Goal: Task Accomplishment & Management: Use online tool/utility

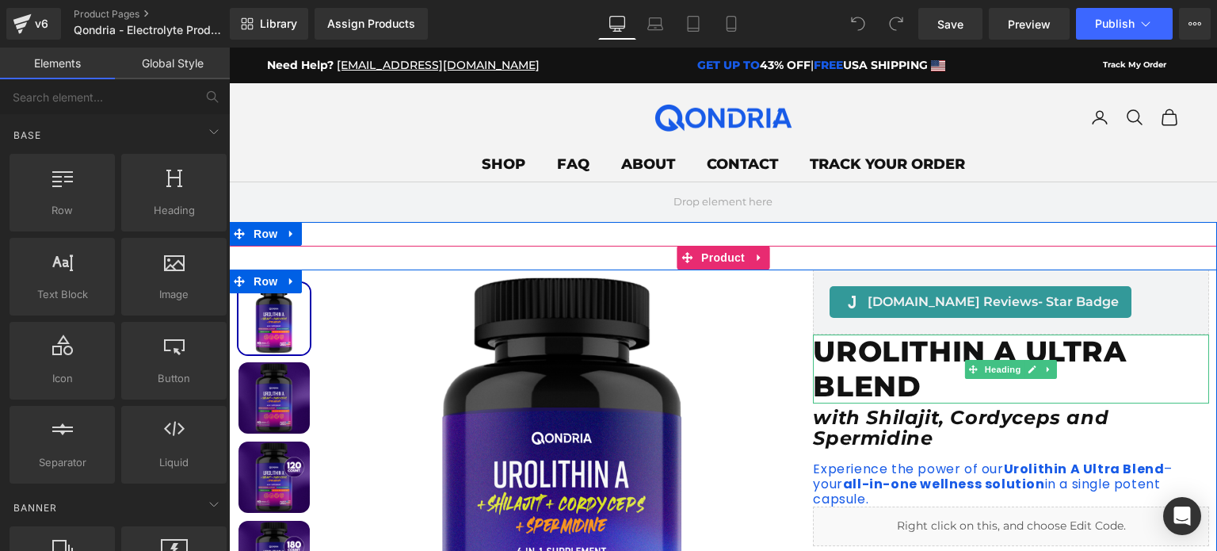
click at [881, 358] on h1 "UROLITHIN A ULTRA BLEND" at bounding box center [1011, 368] width 396 height 68
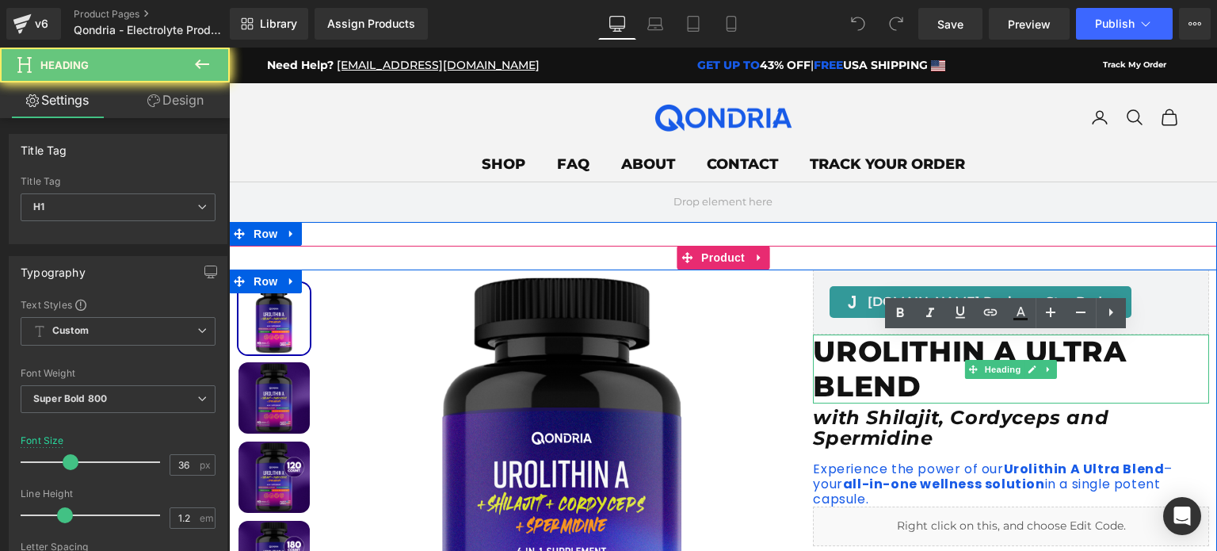
click at [881, 358] on h1 "UROLITHIN A ULTRA BLEND" at bounding box center [1011, 368] width 396 height 68
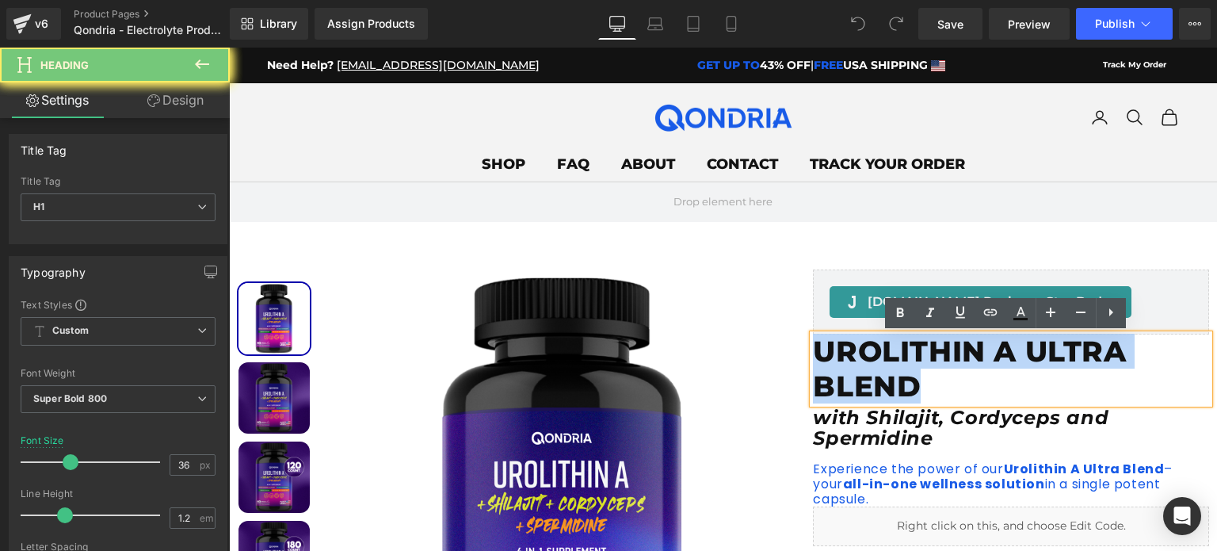
click at [881, 358] on h1 "UROLITHIN A ULTRA BLEND" at bounding box center [1011, 368] width 396 height 68
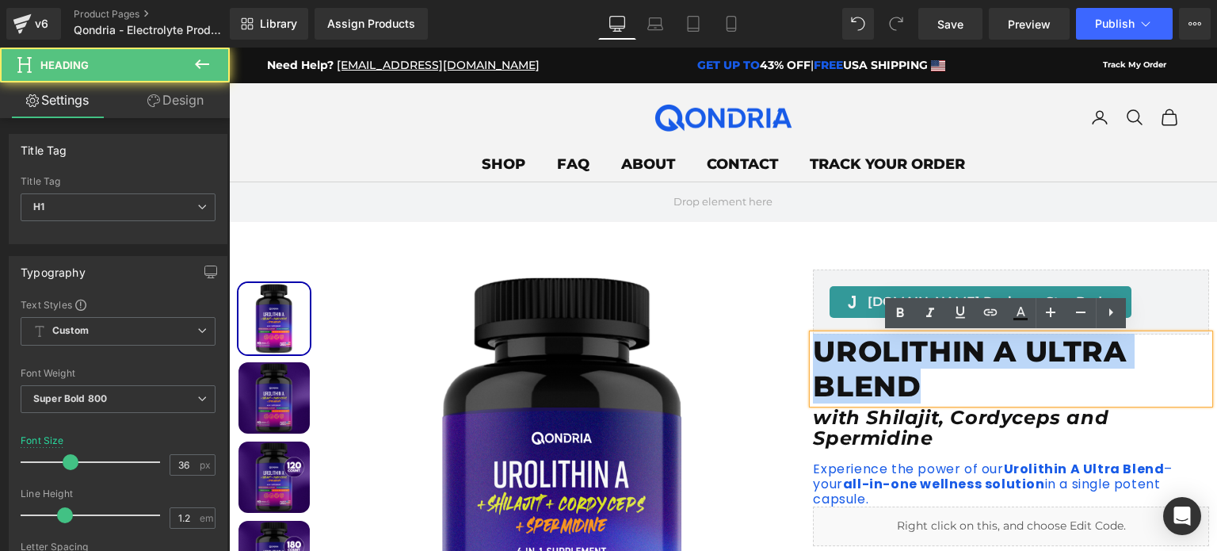
click at [1008, 354] on h1 "UROLITHIN A ULTRA BLEND" at bounding box center [1011, 368] width 396 height 68
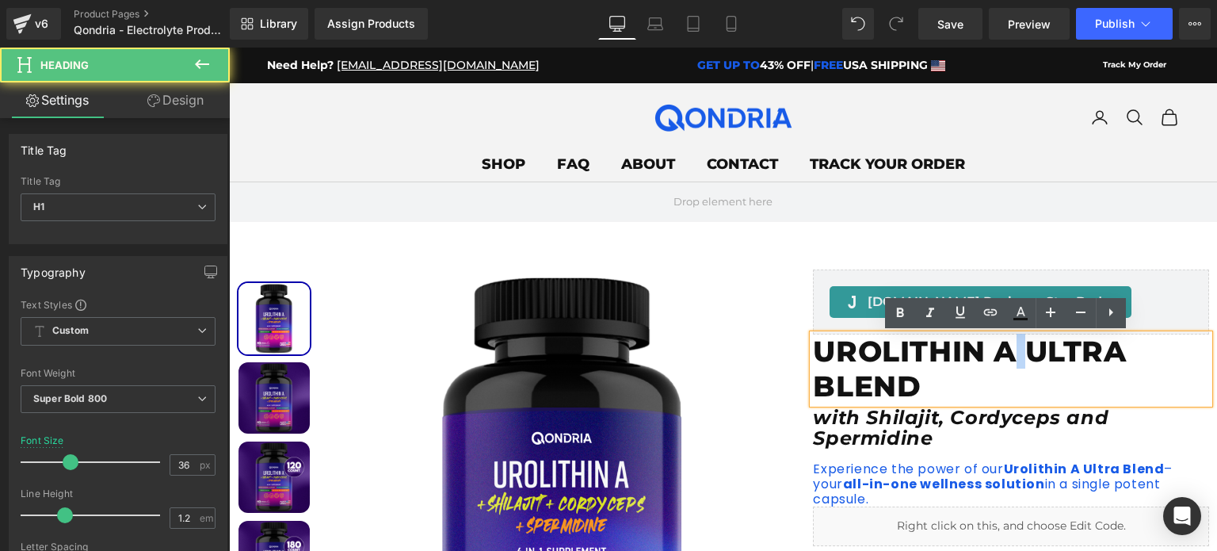
click at [1008, 354] on h1 "UROLITHIN A ULTRA BLEND" at bounding box center [1011, 368] width 396 height 68
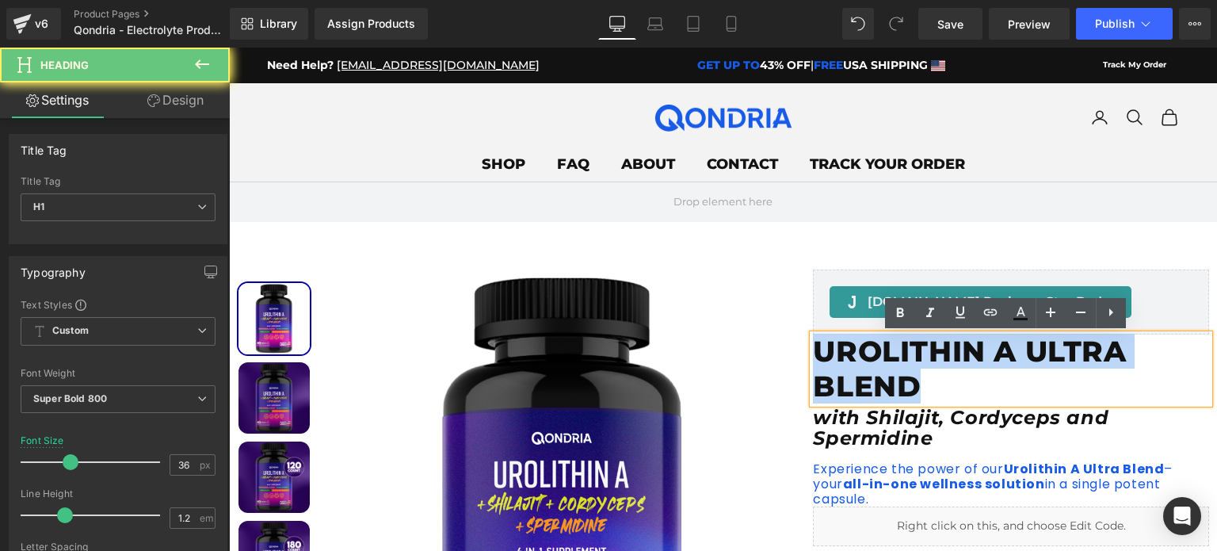
click at [1008, 354] on h1 "UROLITHIN A ULTRA BLEND" at bounding box center [1011, 368] width 396 height 68
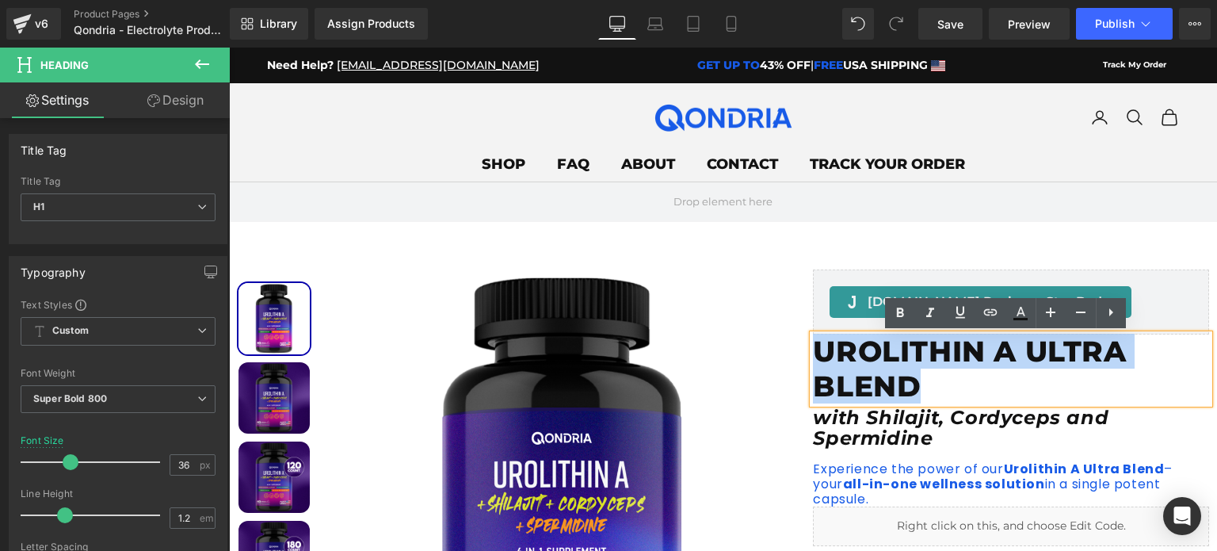
paste div
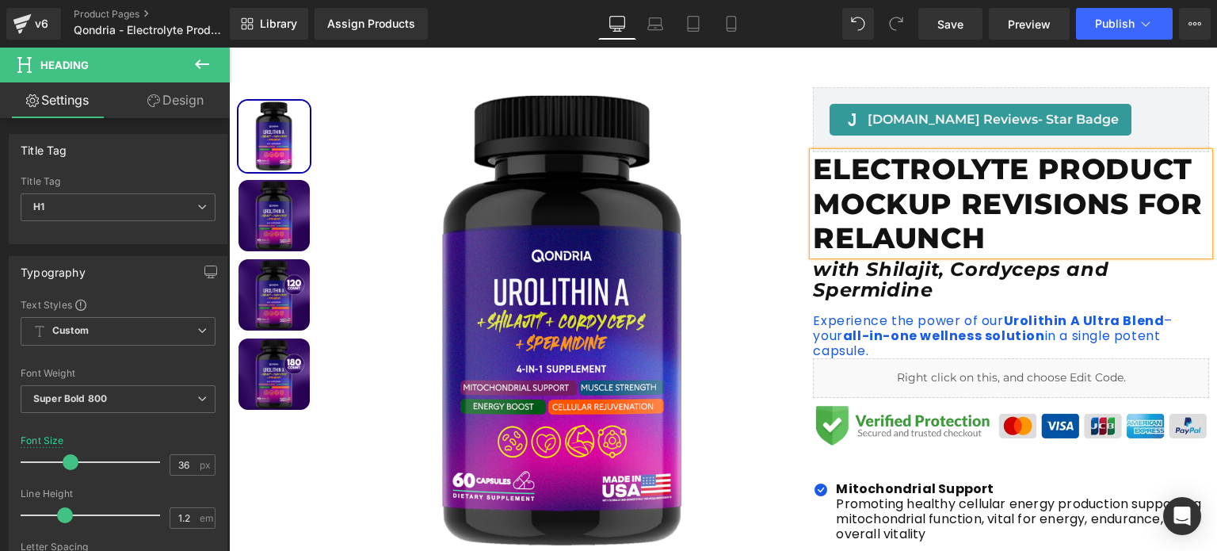
scroll to position [183, 0]
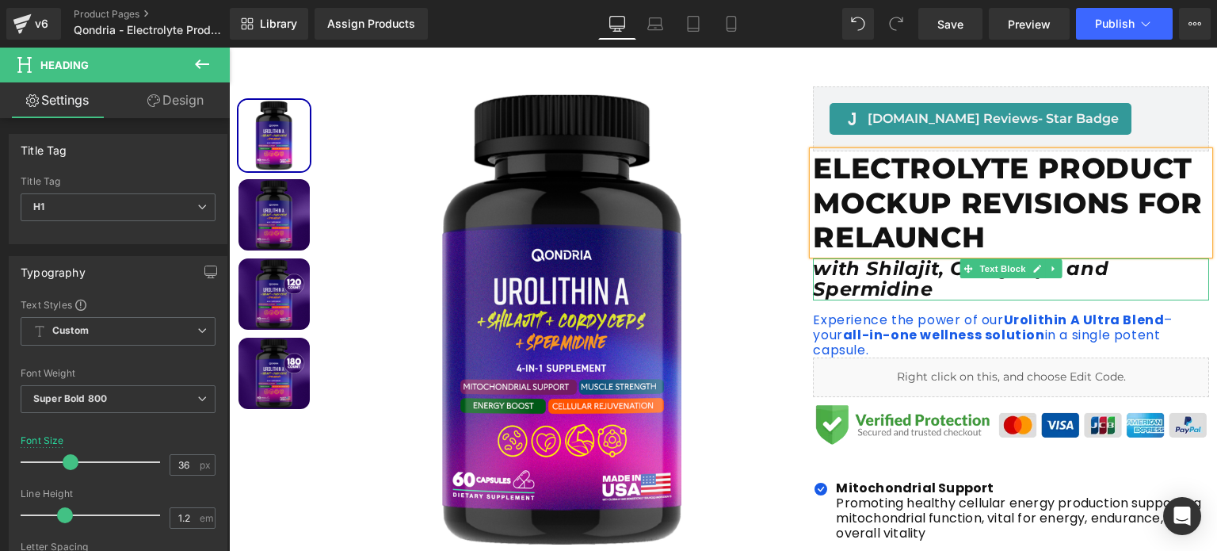
click at [935, 267] on icon "with Shilajit, Cordyceps and Spermidine" at bounding box center [960, 279] width 295 height 44
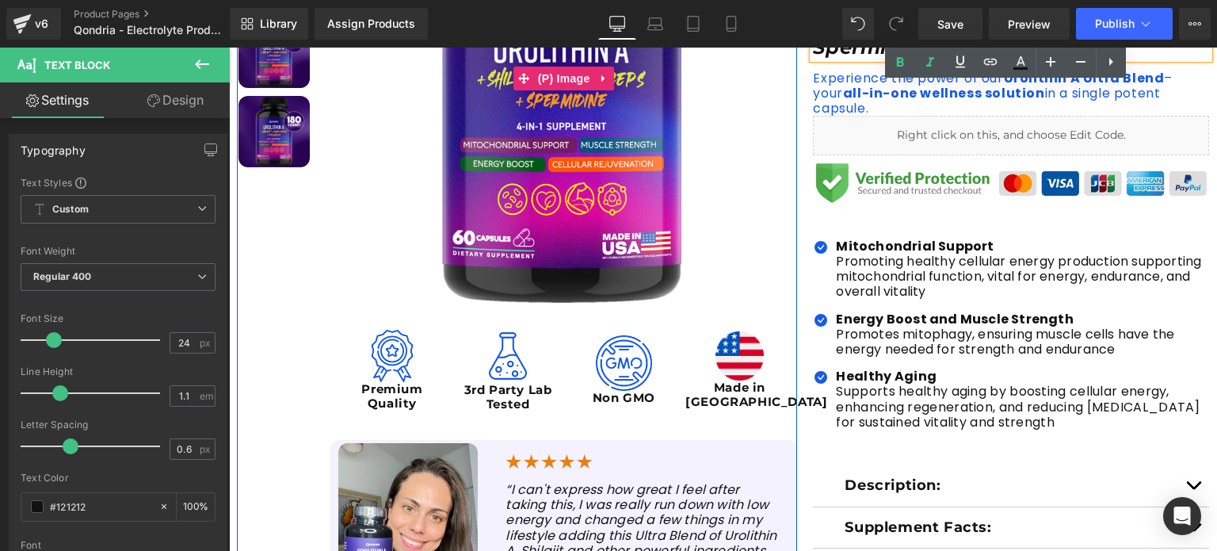
scroll to position [426, 0]
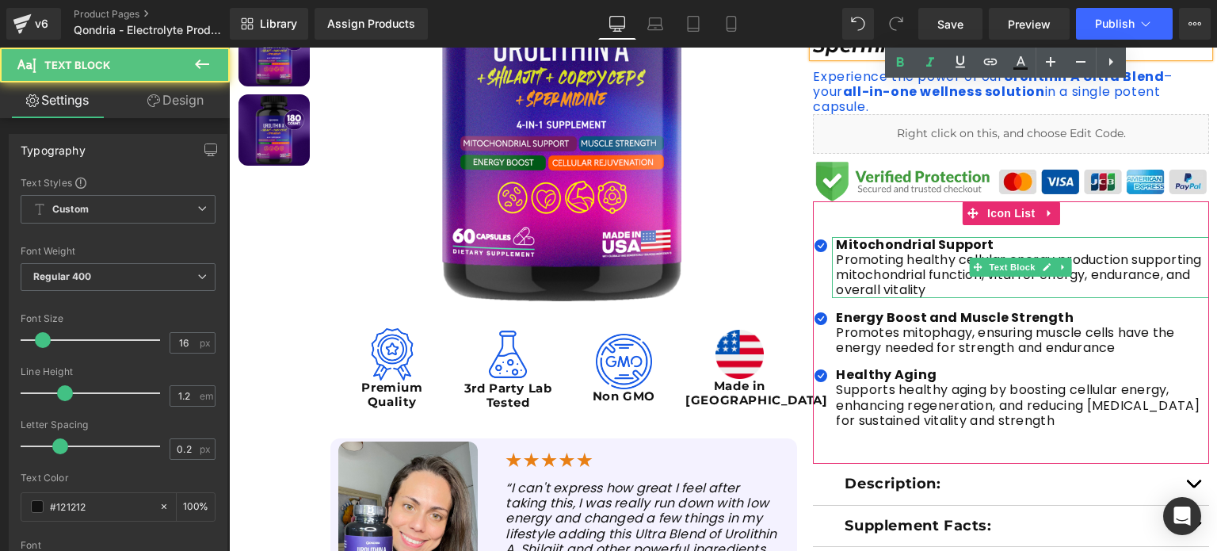
click at [896, 252] on p "Promoting healthy cellular energy production supporting mitochondrial function,…" at bounding box center [1022, 275] width 373 height 46
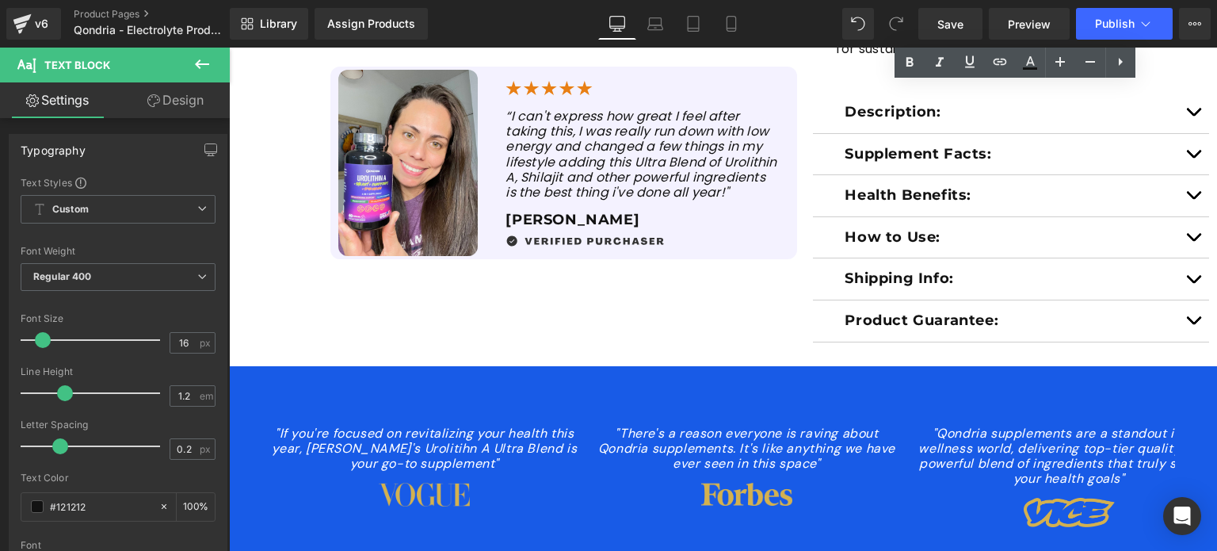
scroll to position [799, 0]
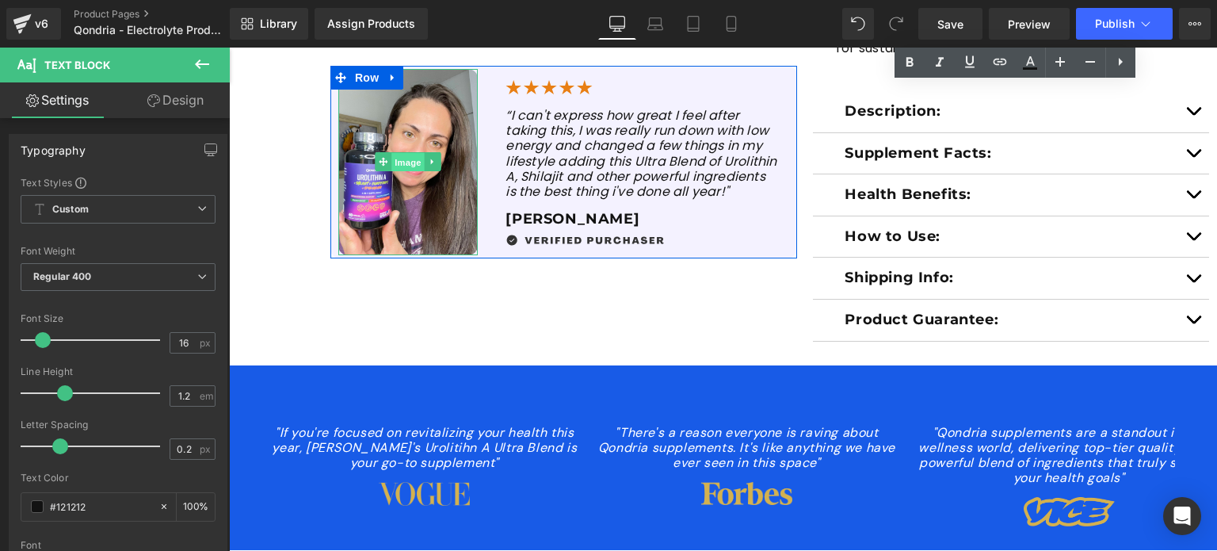
click at [410, 167] on span "Image" at bounding box center [407, 162] width 33 height 19
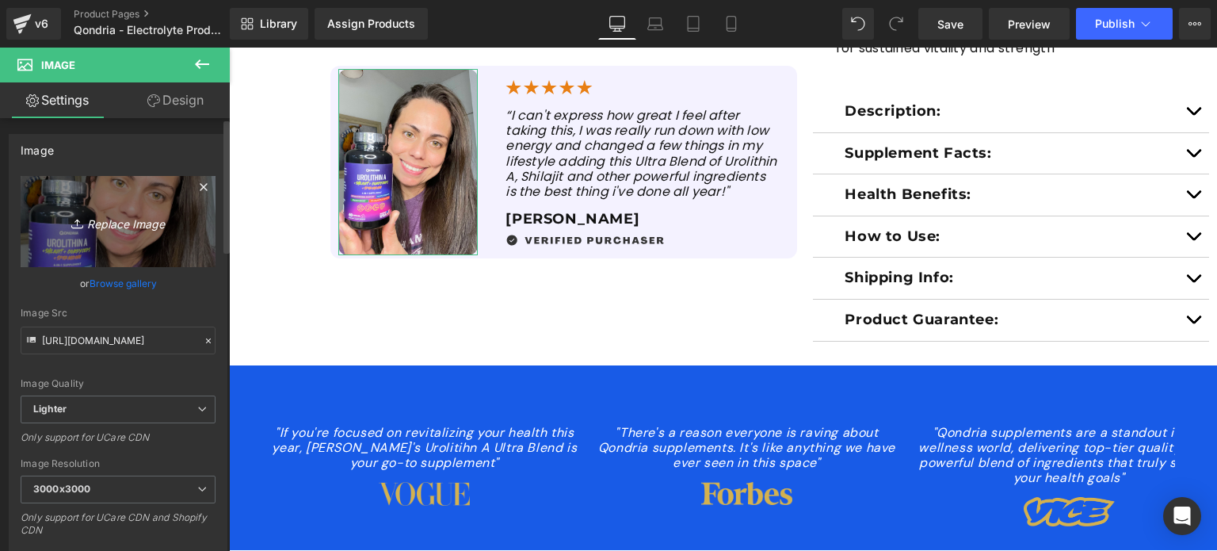
click at [120, 219] on icon "Replace Image" at bounding box center [118, 222] width 127 height 20
type input "C:\fakepath\Review-Image-2.jpg"
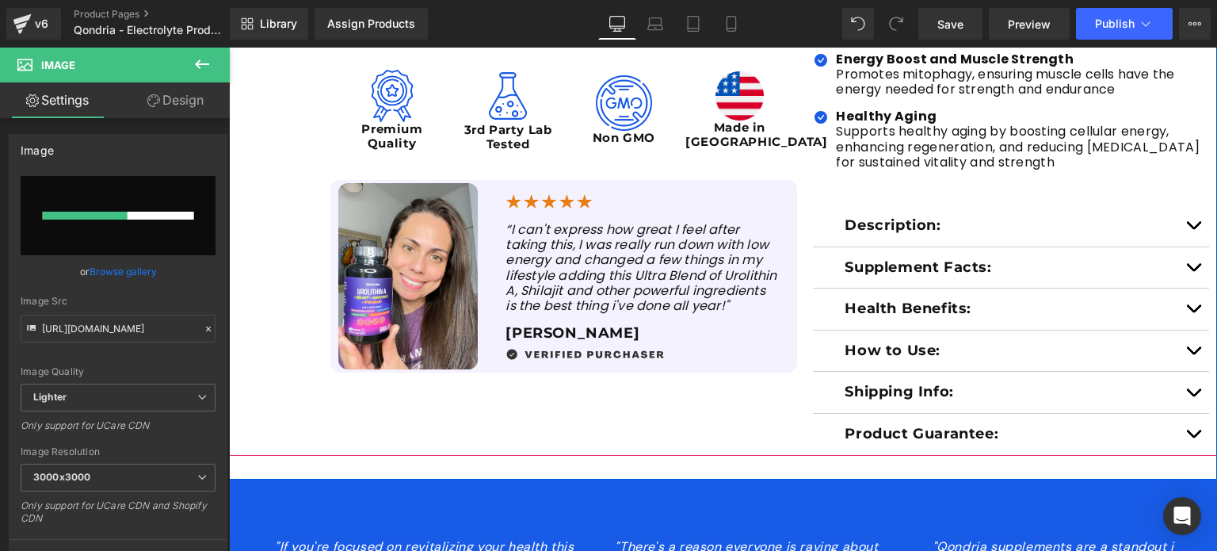
scroll to position [654, 0]
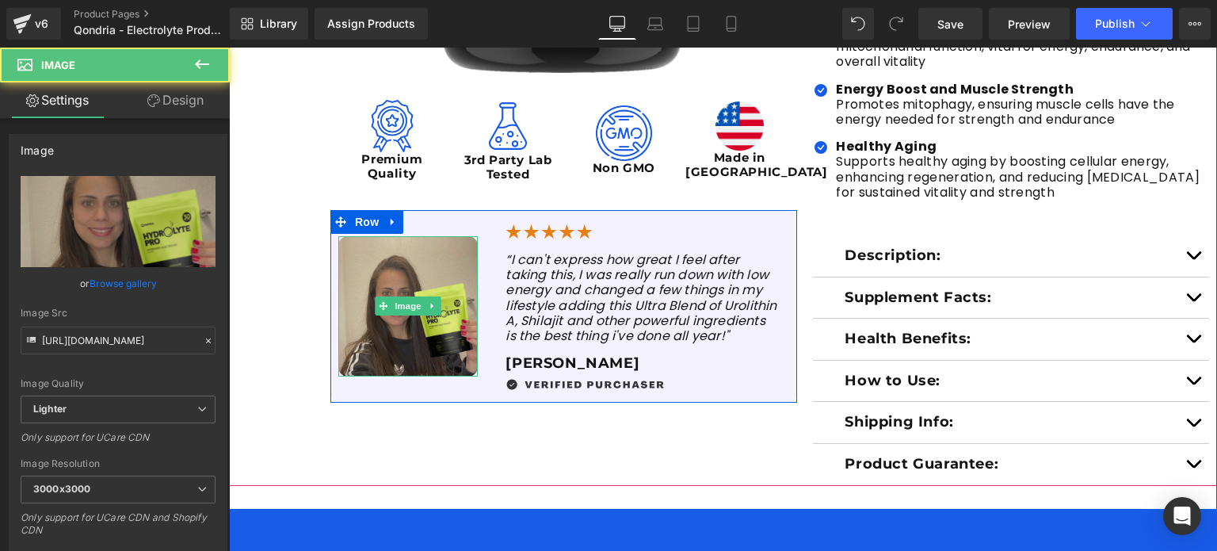
click at [417, 257] on img at bounding box center [407, 305] width 139 height 139
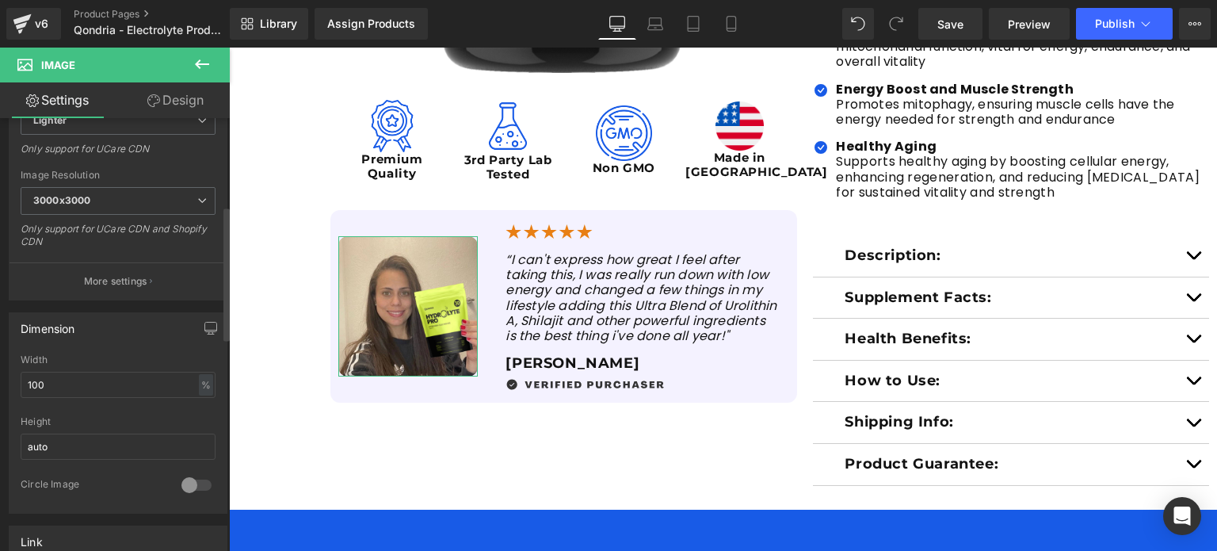
scroll to position [290, 0]
click at [86, 378] on input "100" at bounding box center [118, 383] width 195 height 26
click at [73, 379] on input "text" at bounding box center [118, 383] width 195 height 26
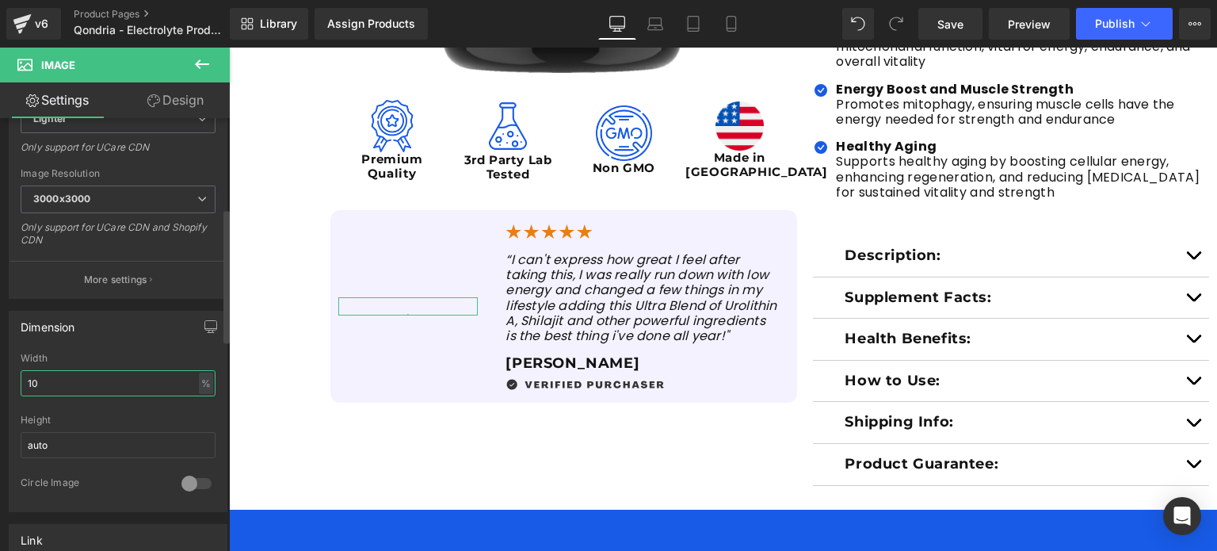
type input "100"
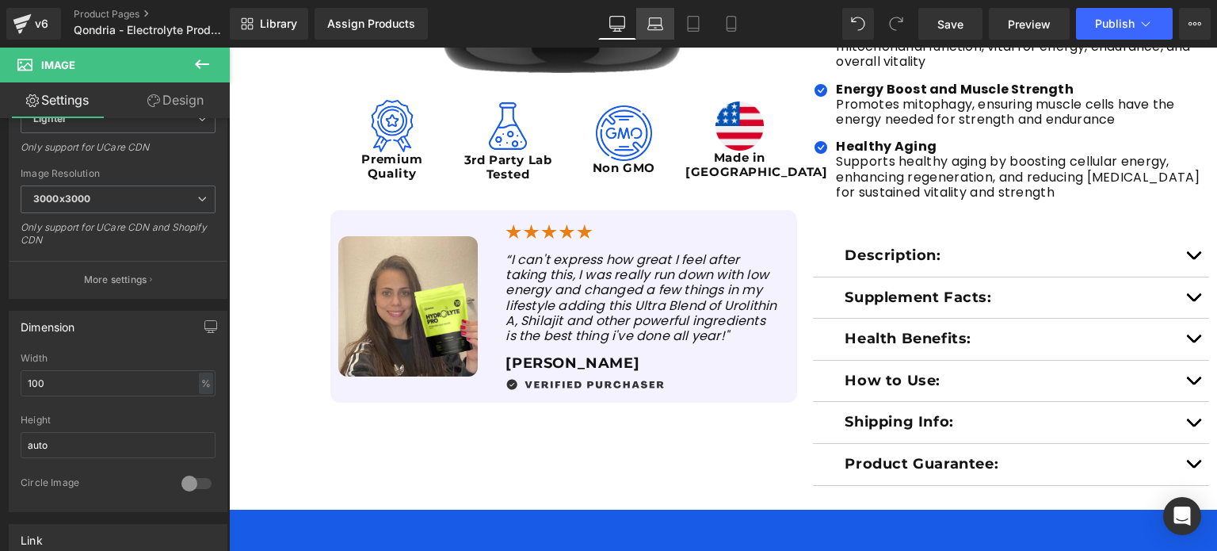
click at [661, 28] on icon at bounding box center [655, 24] width 16 height 16
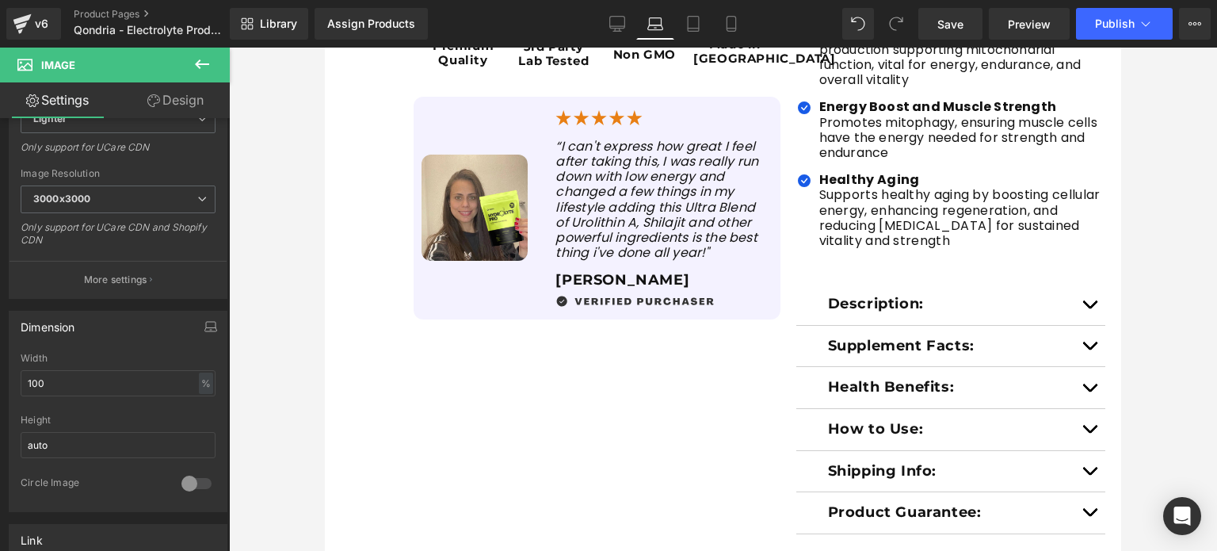
scroll to position [591, 0]
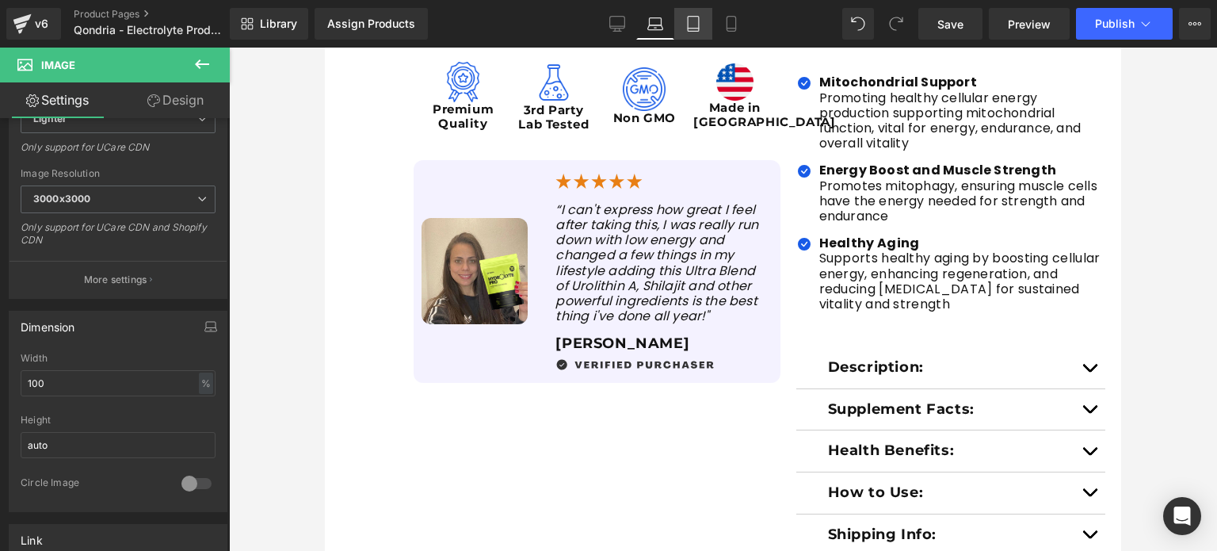
click at [709, 22] on link "Tablet" at bounding box center [693, 24] width 38 height 32
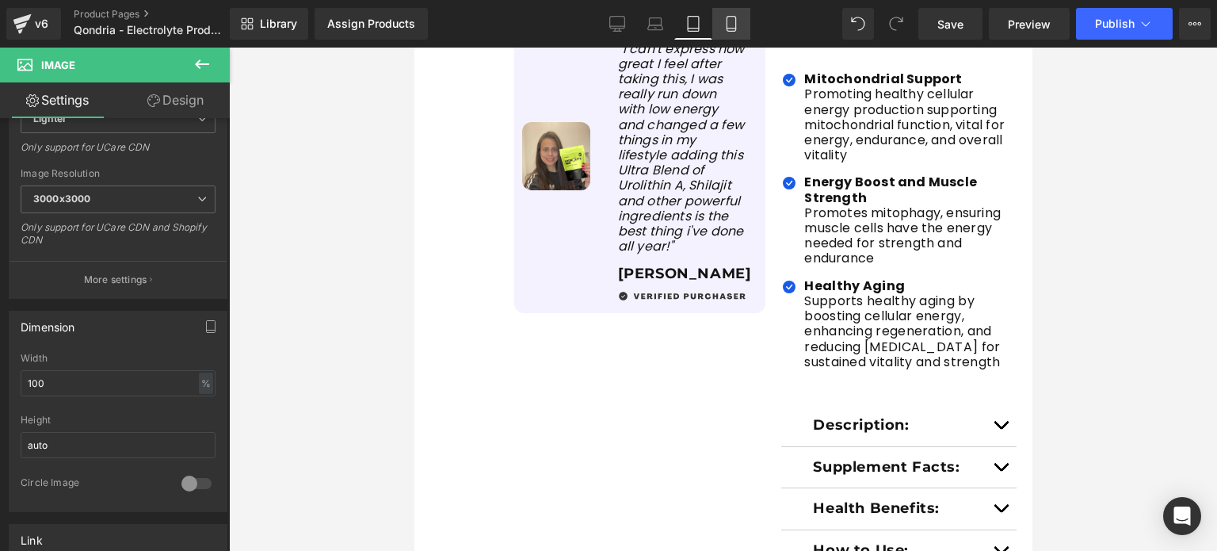
scroll to position [494, 0]
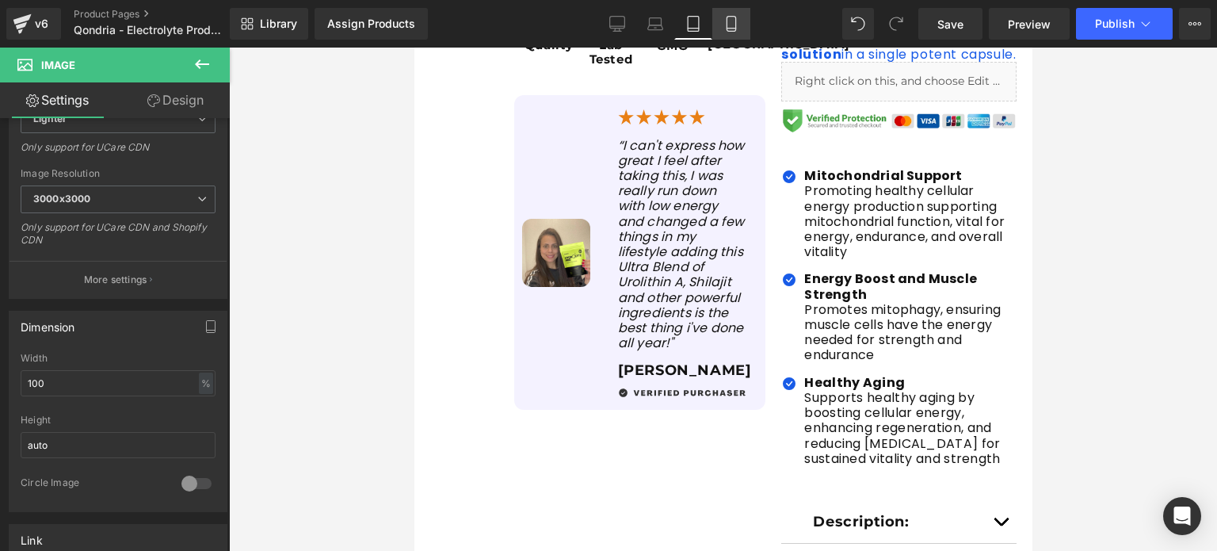
click at [730, 22] on icon at bounding box center [731, 24] width 16 height 16
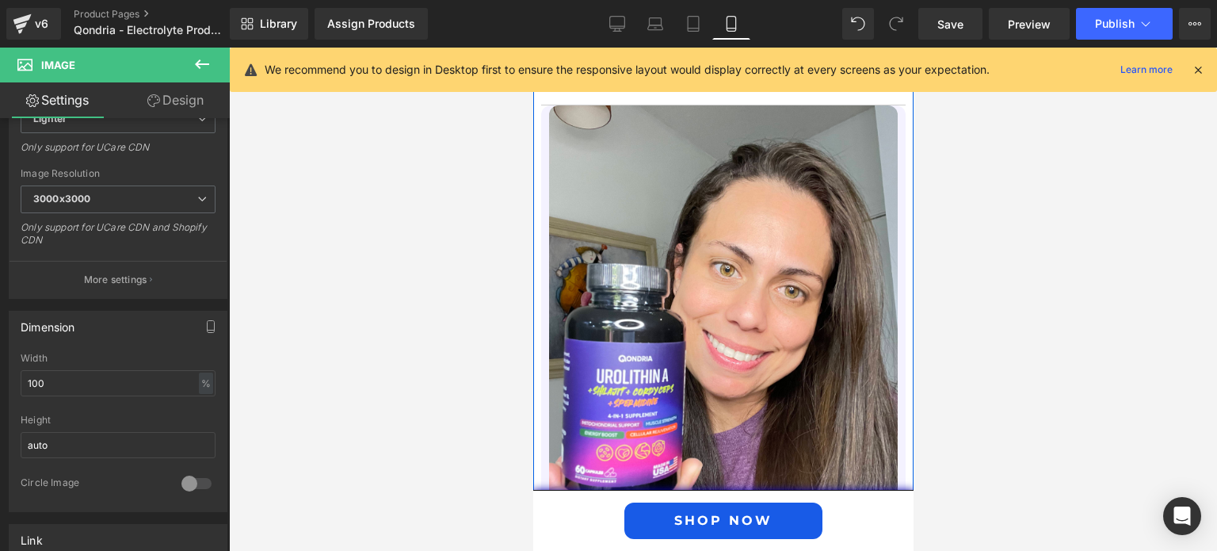
scroll to position [1328, 0]
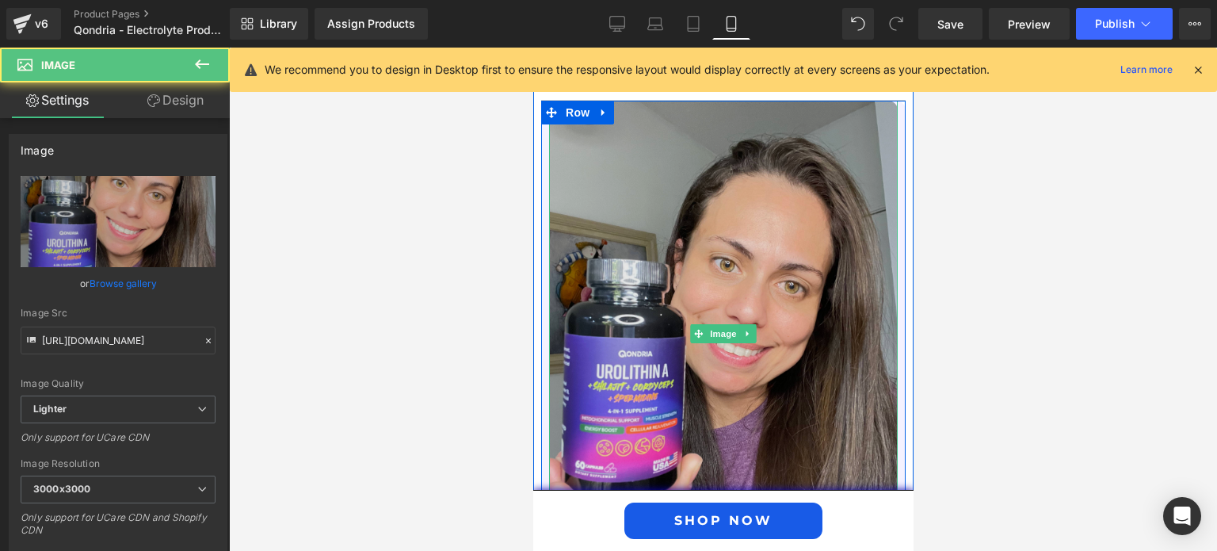
click at [703, 232] on img at bounding box center [722, 333] width 349 height 465
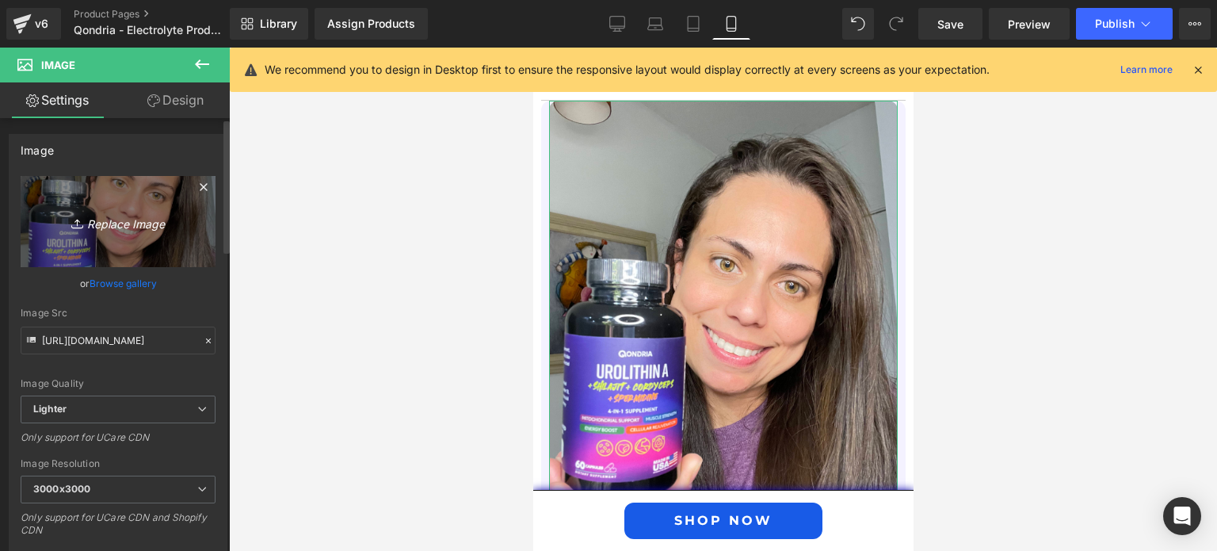
click at [155, 207] on link "Replace Image" at bounding box center [118, 221] width 195 height 91
type input "C:\fakepath\Review-Image-2.jpg"
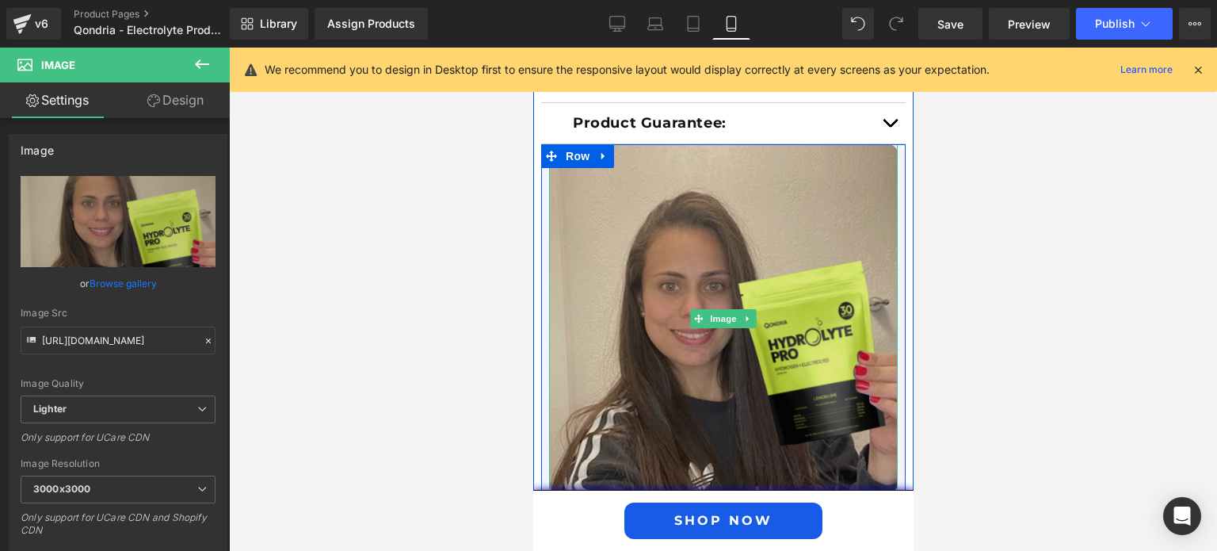
scroll to position [1282, 0]
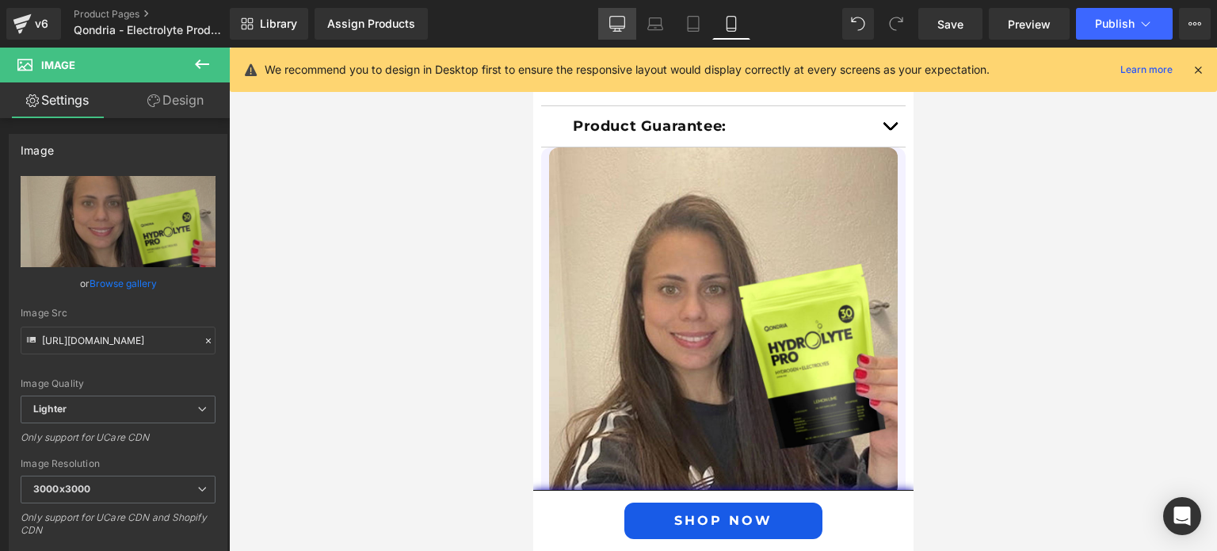
click at [608, 30] on link "Desktop" at bounding box center [617, 24] width 38 height 32
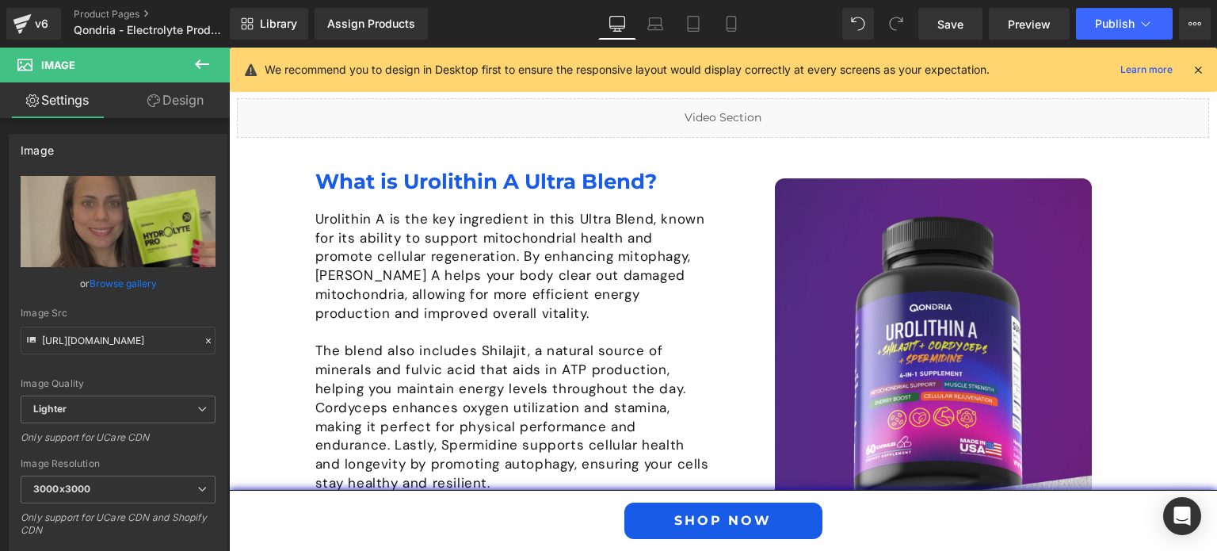
scroll to position [1276, 0]
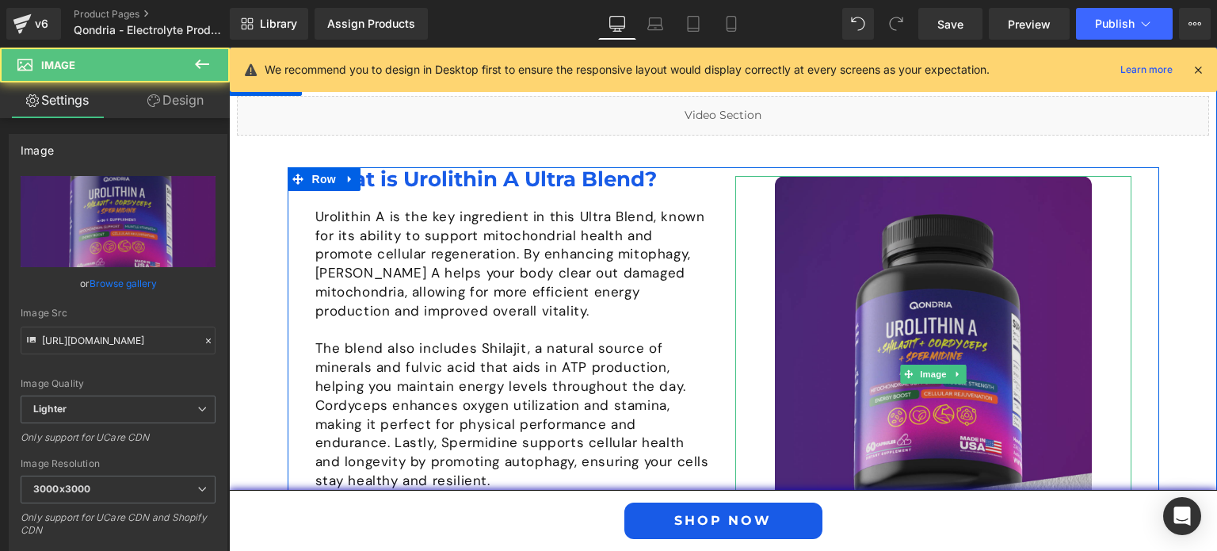
click at [911, 234] on img at bounding box center [933, 374] width 317 height 396
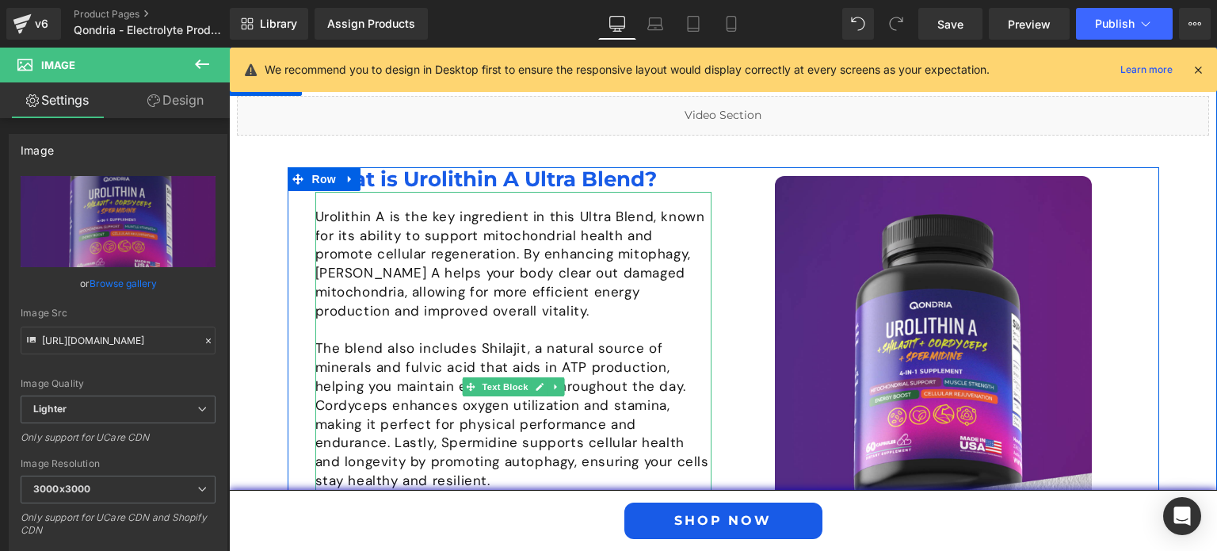
scroll to position [1391, 0]
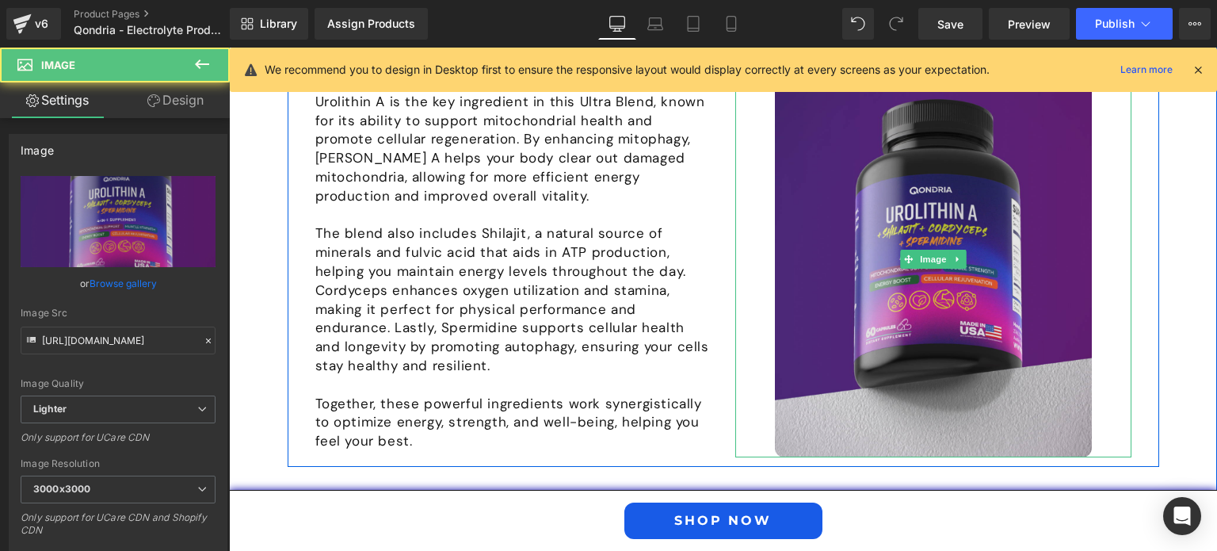
click at [909, 161] on img at bounding box center [933, 259] width 317 height 396
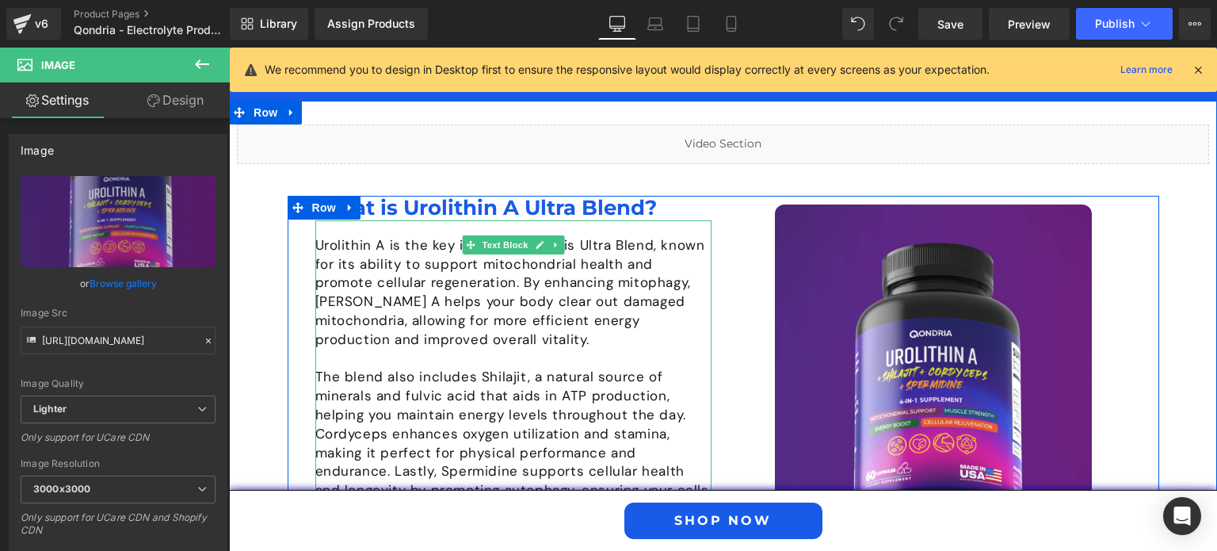
scroll to position [1237, 0]
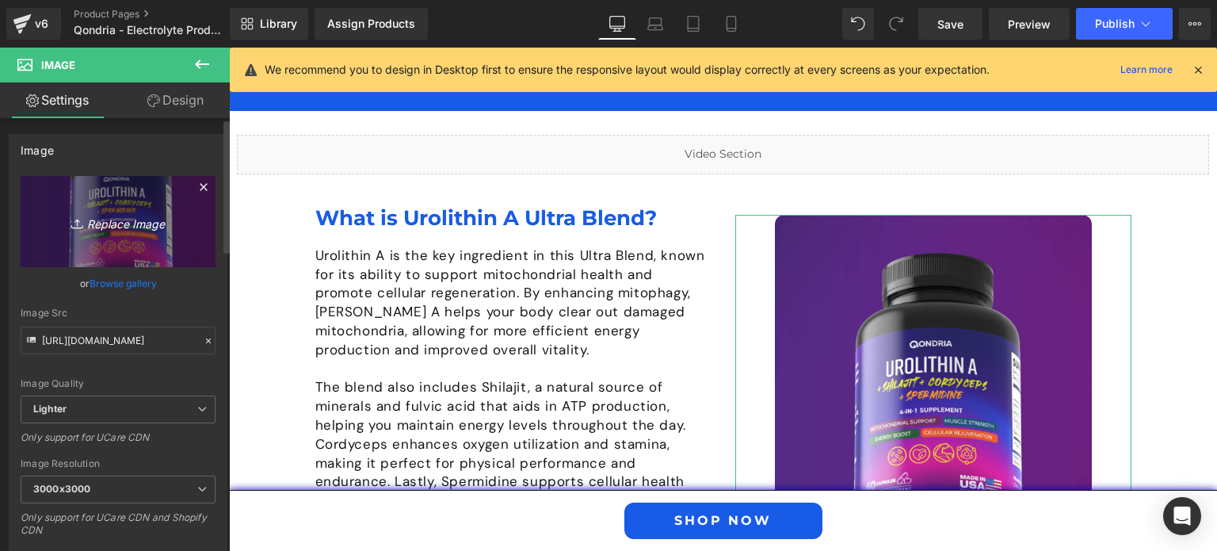
click at [78, 218] on icon at bounding box center [79, 223] width 16 height 16
type input "C:\fakepath\What-is-Urolithin-A-Ultra-Blend.jpg"
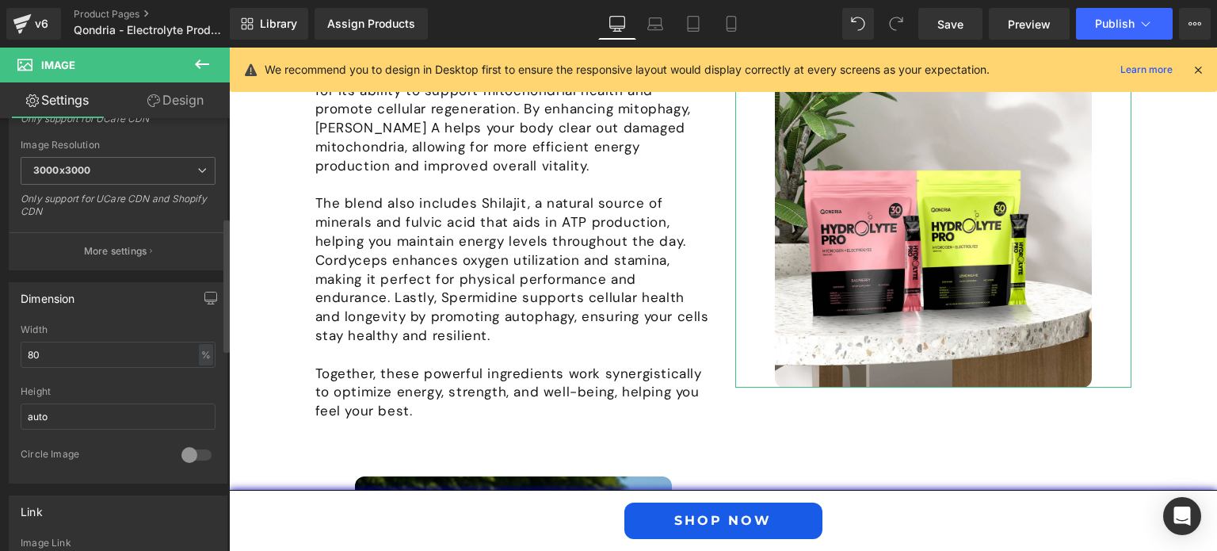
scroll to position [319, 0]
click at [133, 353] on input "80" at bounding box center [118, 354] width 195 height 26
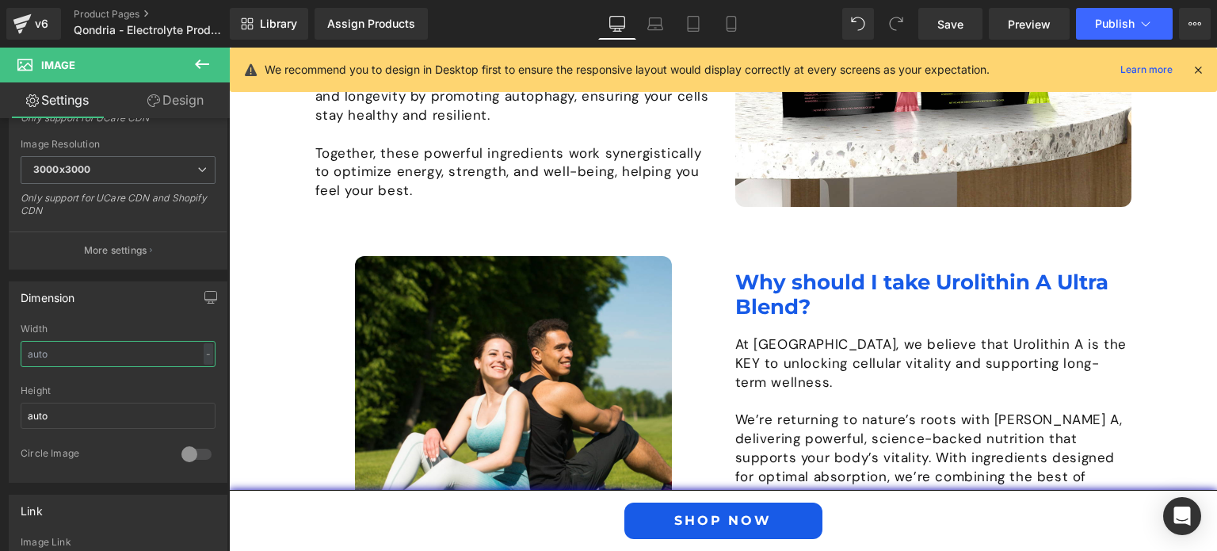
scroll to position [1654, 0]
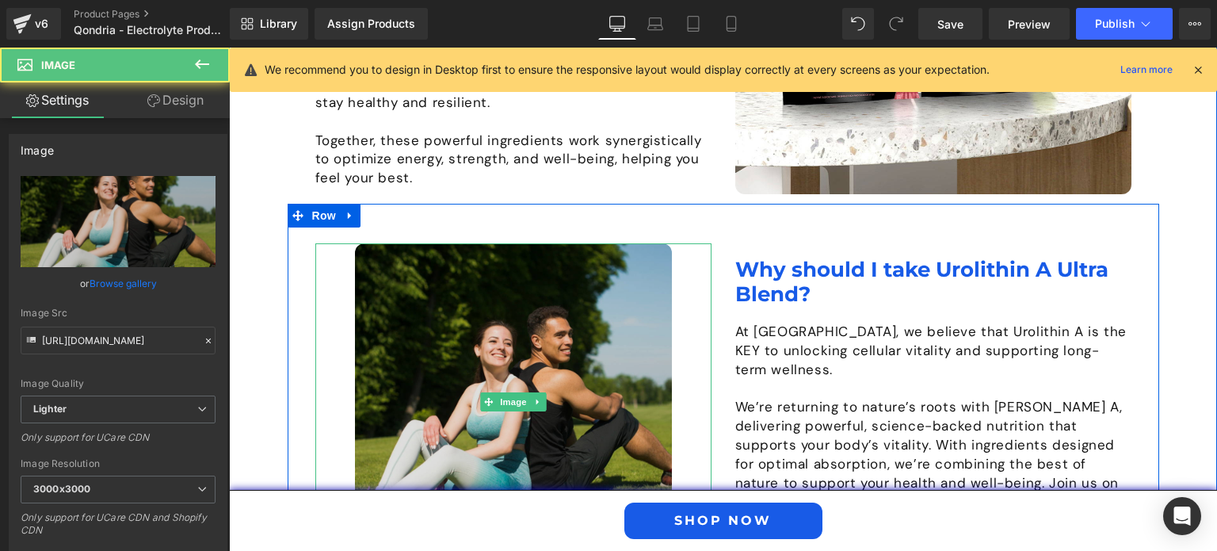
click at [503, 320] on img at bounding box center [513, 401] width 317 height 317
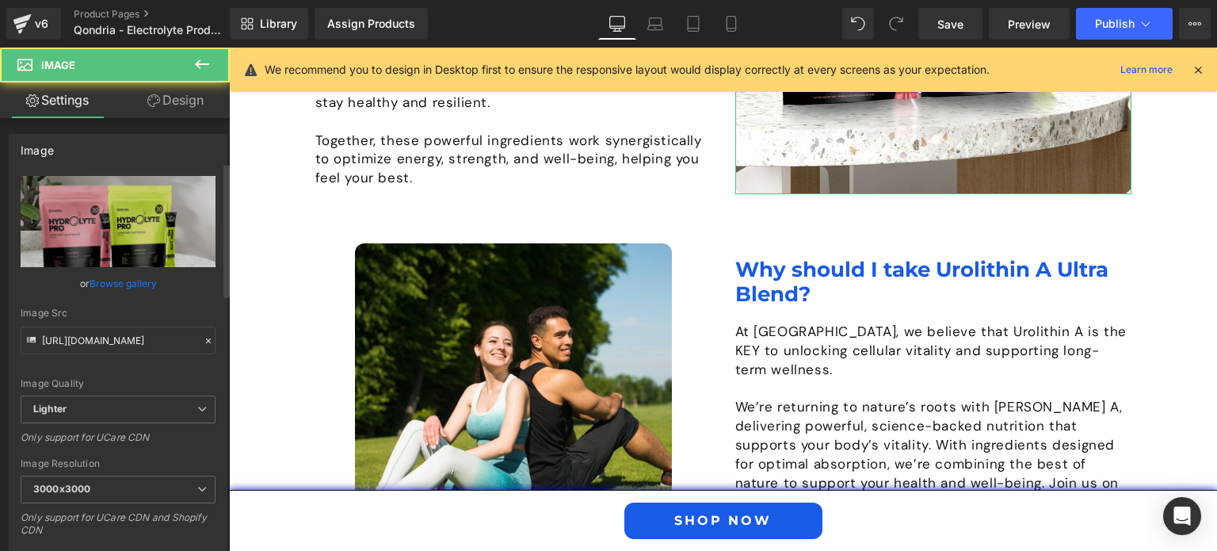
scroll to position [206, 0]
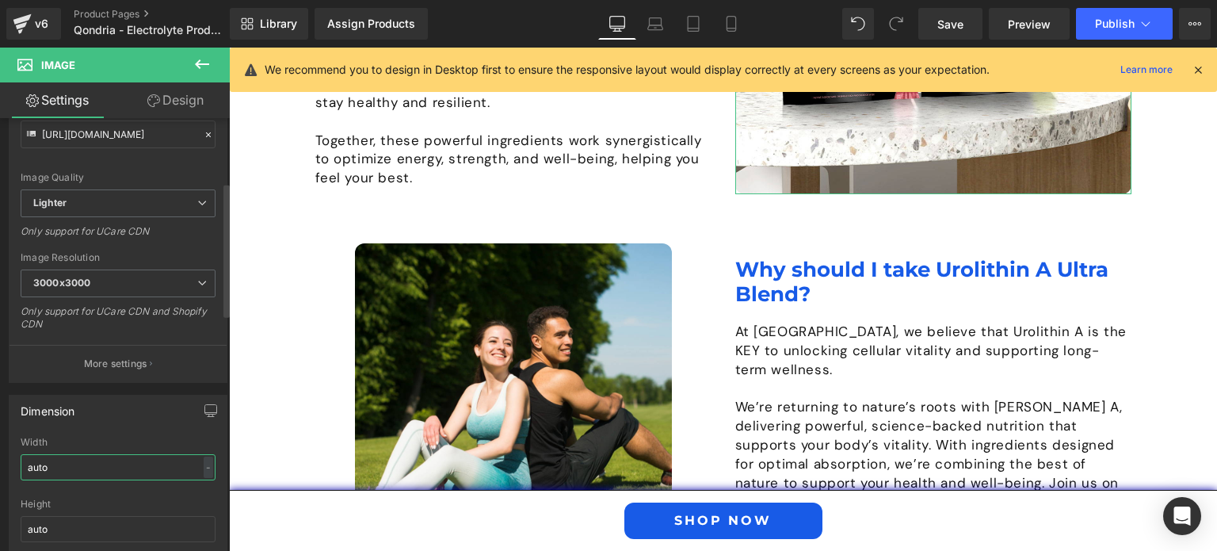
click at [63, 456] on input "auto" at bounding box center [118, 467] width 195 height 26
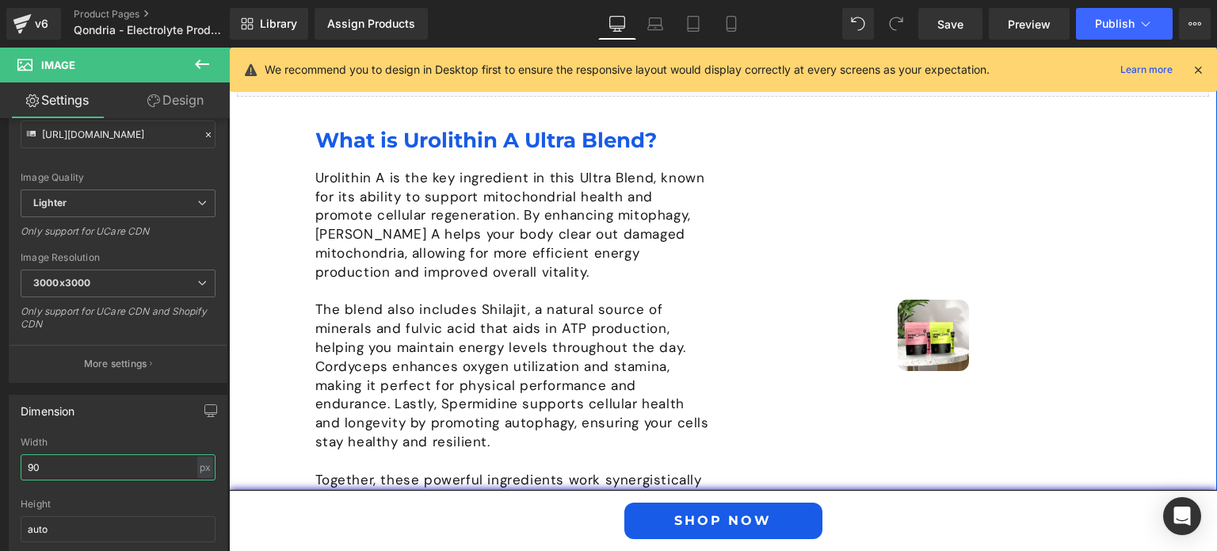
scroll to position [1315, 0]
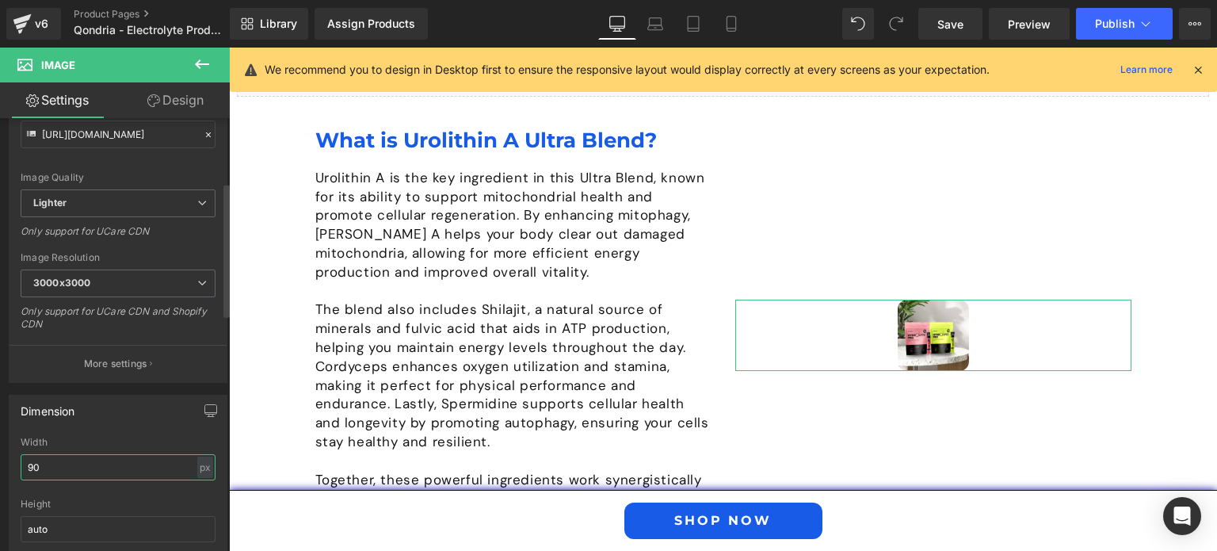
click at [208, 460] on input "90" at bounding box center [118, 467] width 195 height 26
click at [197, 464] on div "px" at bounding box center [205, 466] width 16 height 21
click at [200, 485] on li "%" at bounding box center [205, 491] width 20 height 23
click at [103, 458] on input "90" at bounding box center [118, 467] width 195 height 26
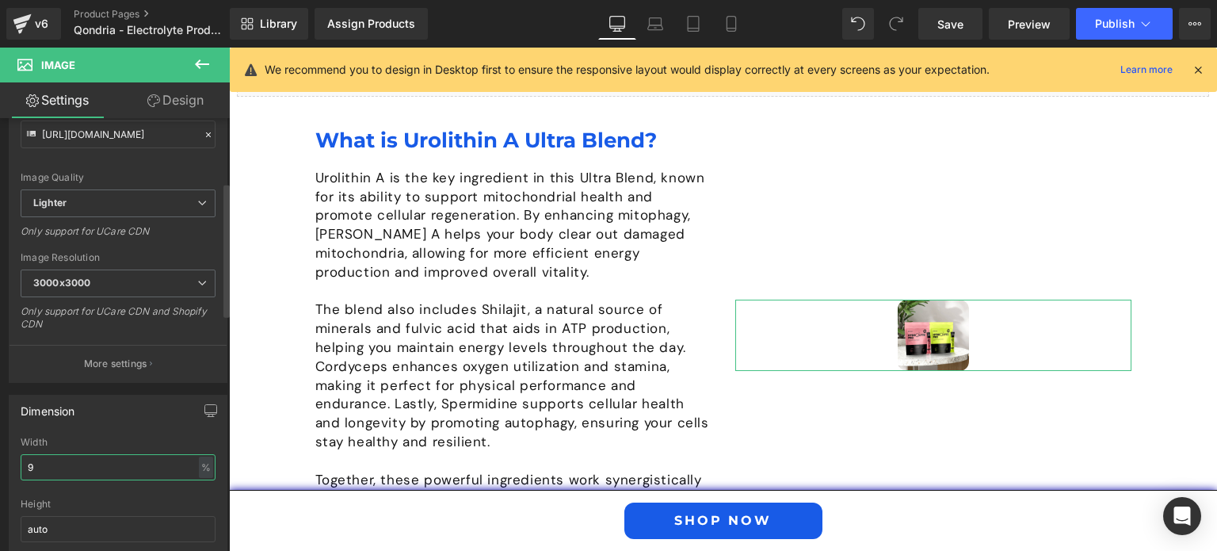
type input "90"
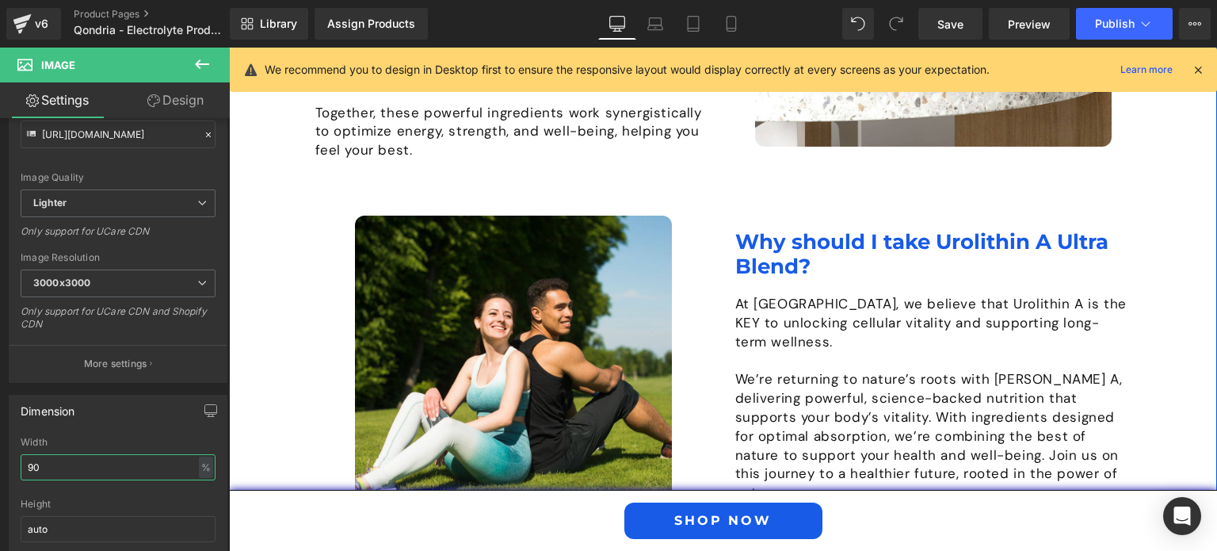
scroll to position [1683, 0]
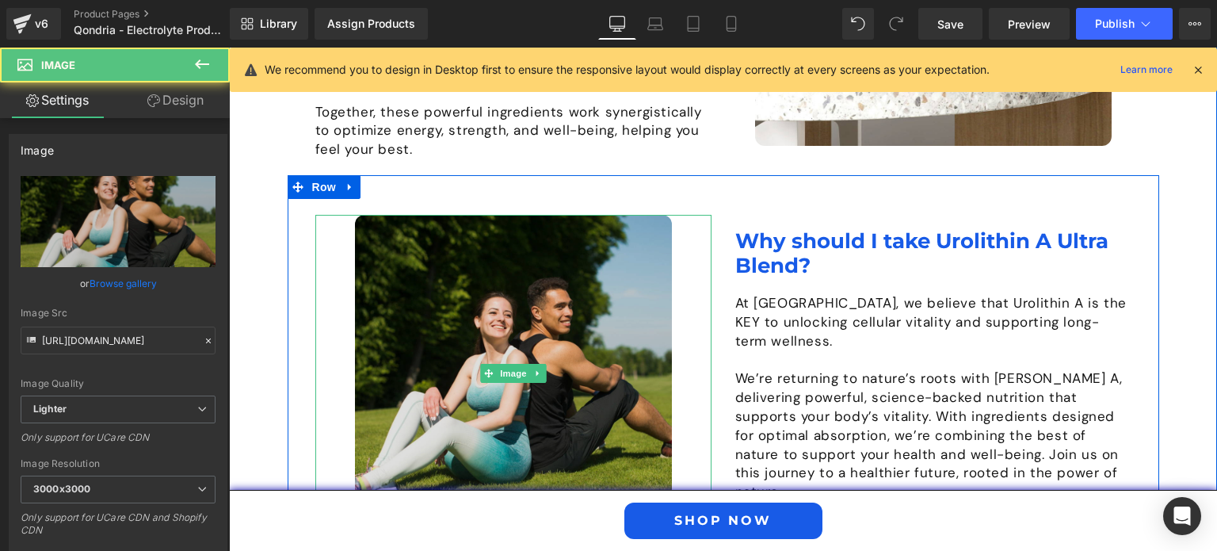
click at [439, 227] on img at bounding box center [513, 373] width 317 height 317
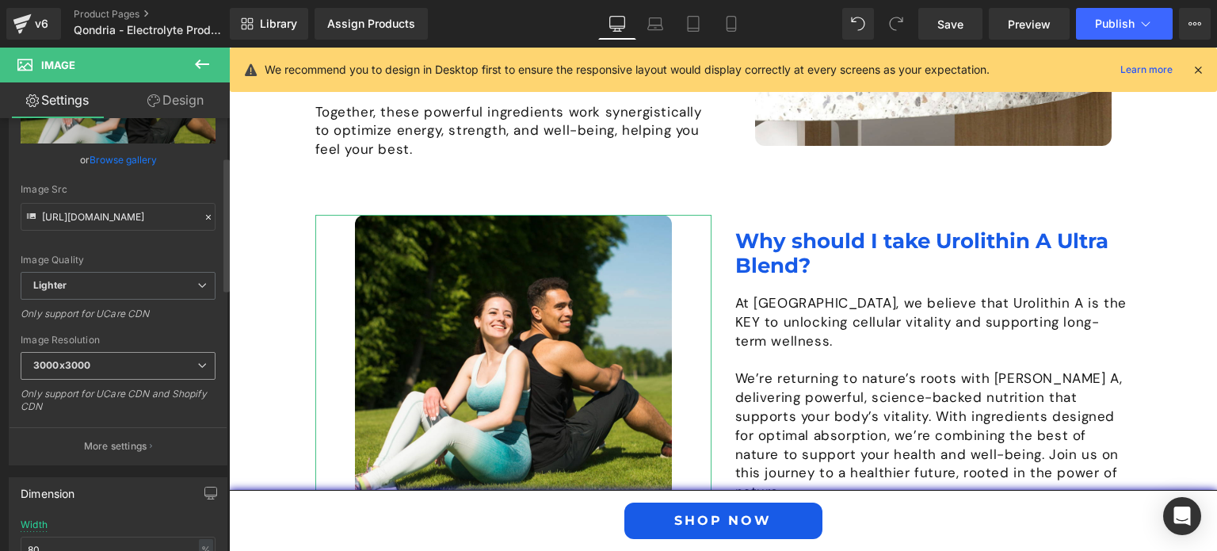
scroll to position [0, 0]
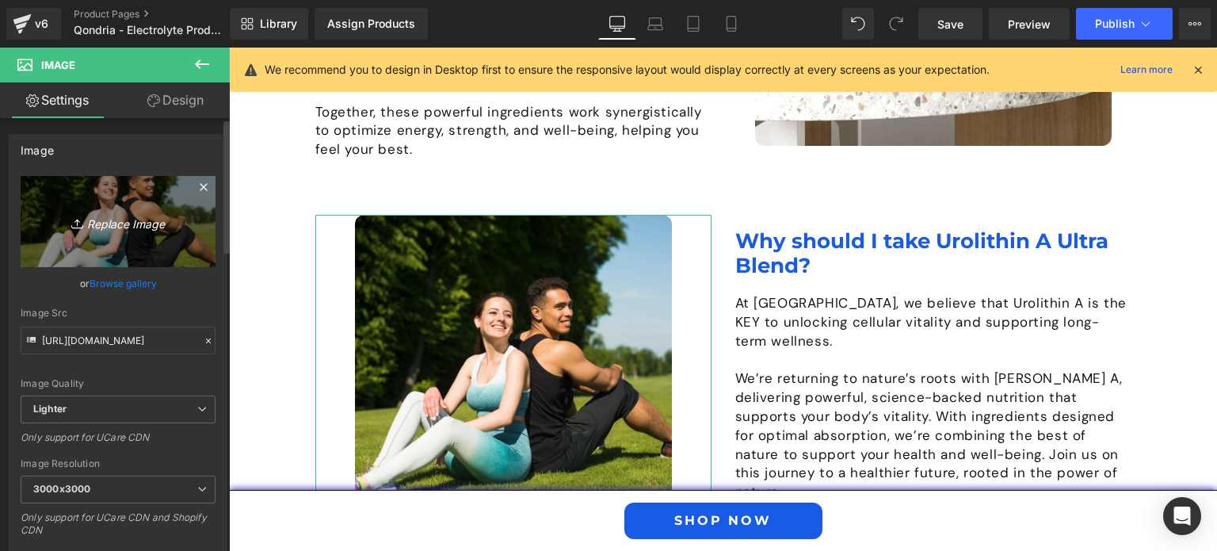
click at [138, 220] on icon "Replace Image" at bounding box center [118, 222] width 127 height 20
type input "C:\fakepath\Why-Choose-Hydrolyte-Pro.jpg"
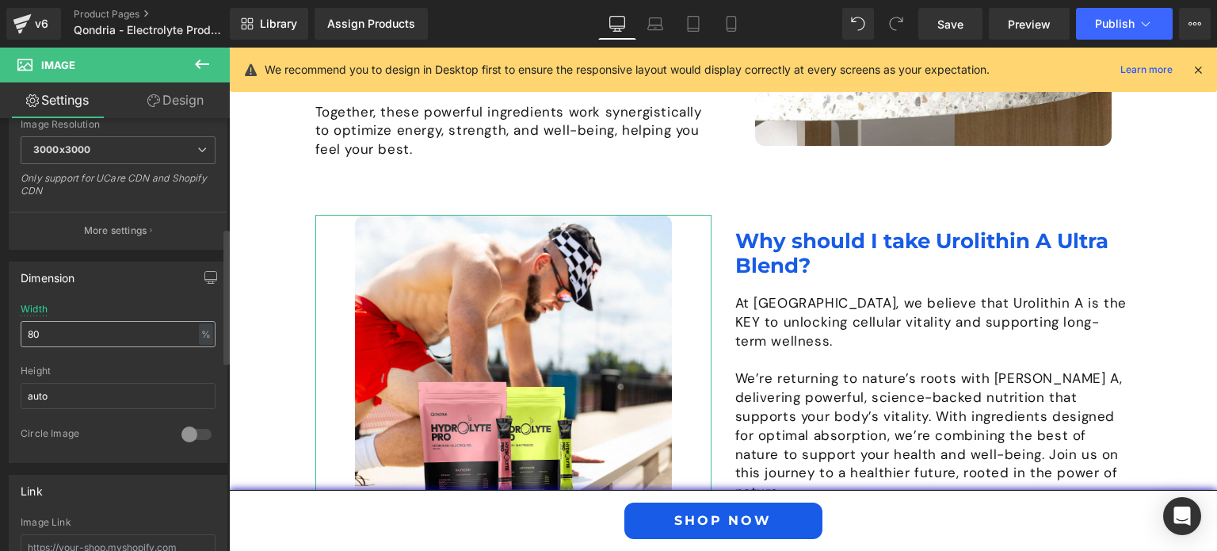
scroll to position [350, 0]
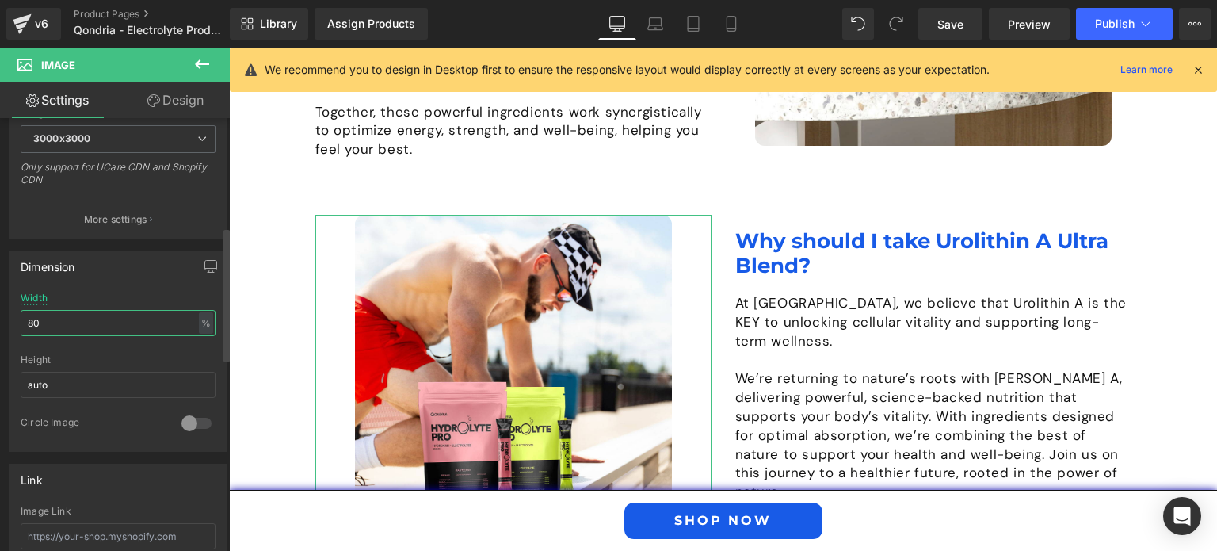
click at [41, 325] on input "80" at bounding box center [118, 323] width 195 height 26
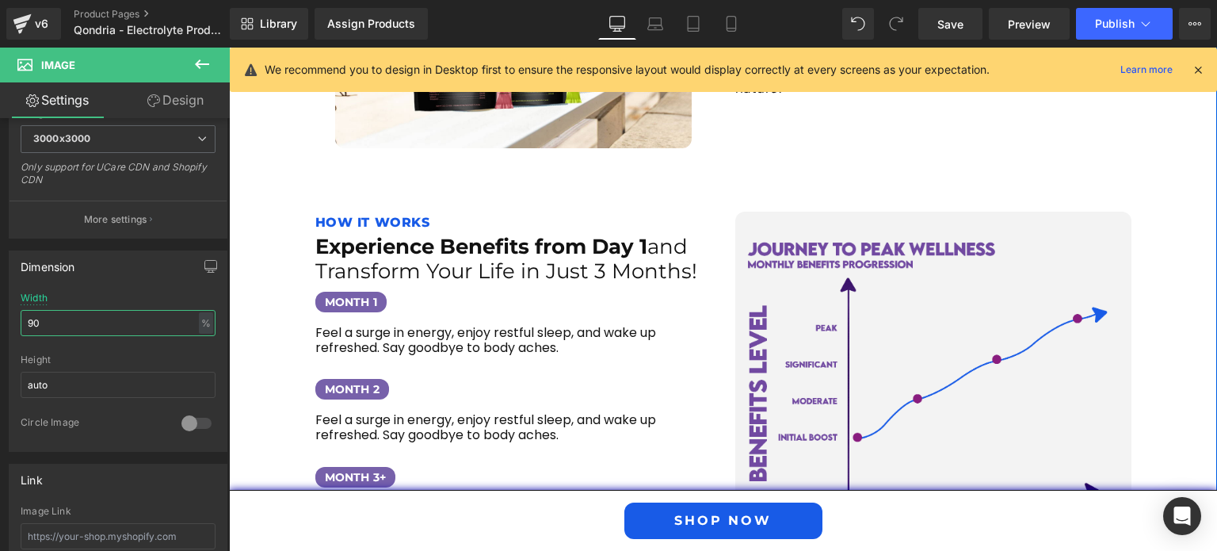
scroll to position [2104, 0]
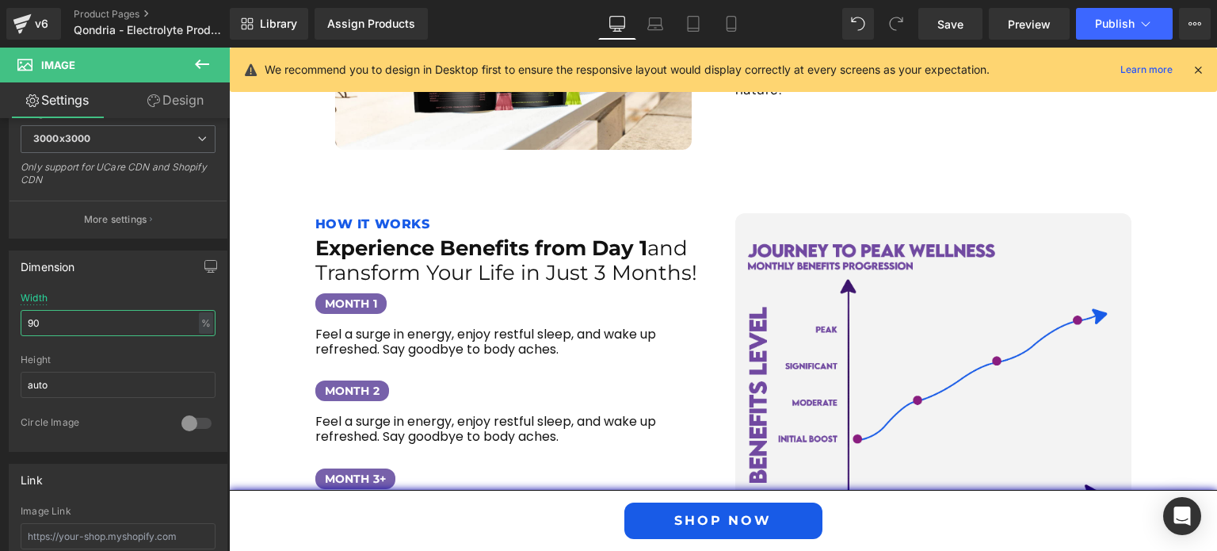
type input "90"
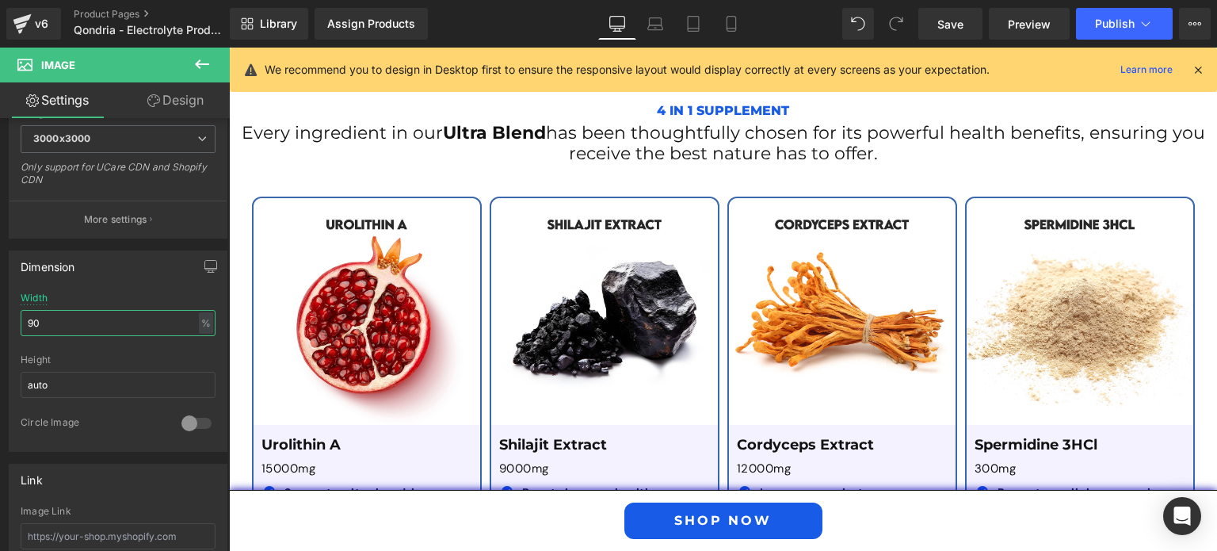
scroll to position [2636, 0]
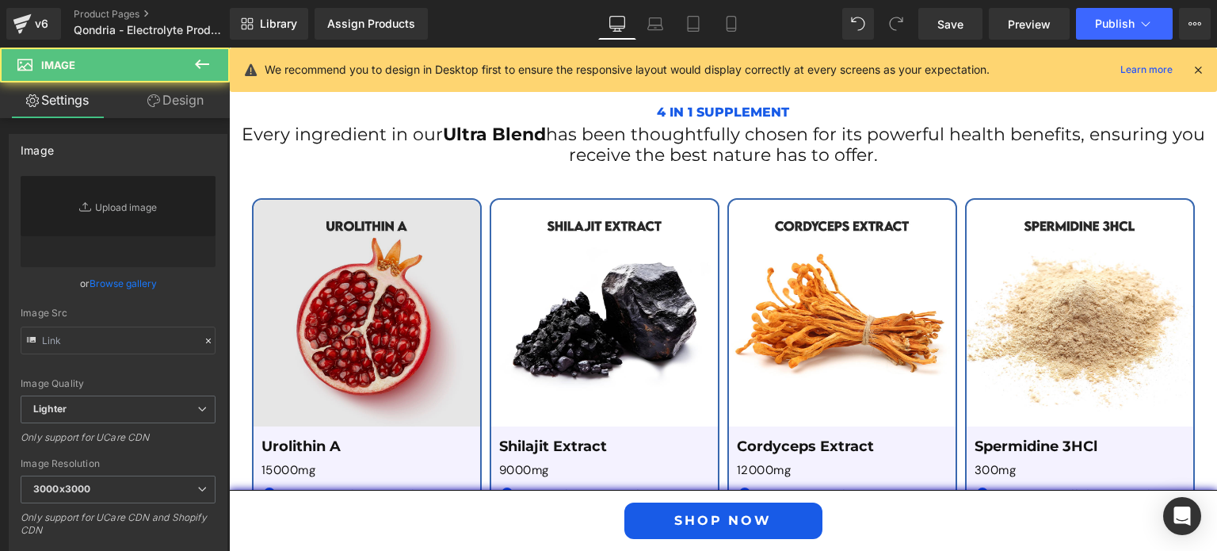
click at [387, 279] on div "Image" at bounding box center [366, 313] width 227 height 227
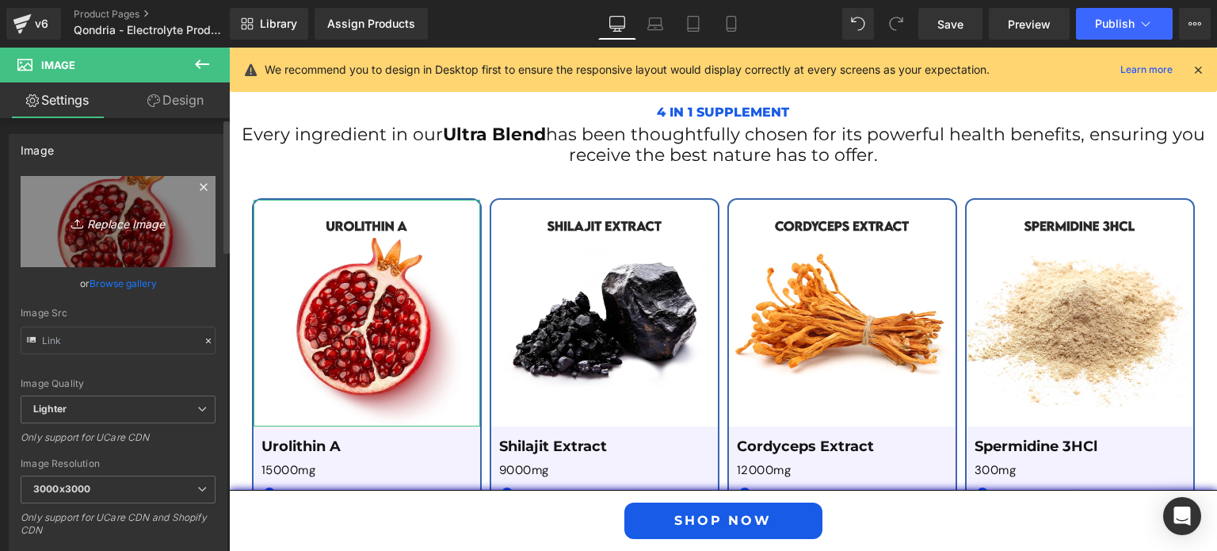
click at [137, 227] on icon "Replace Image" at bounding box center [118, 222] width 127 height 20
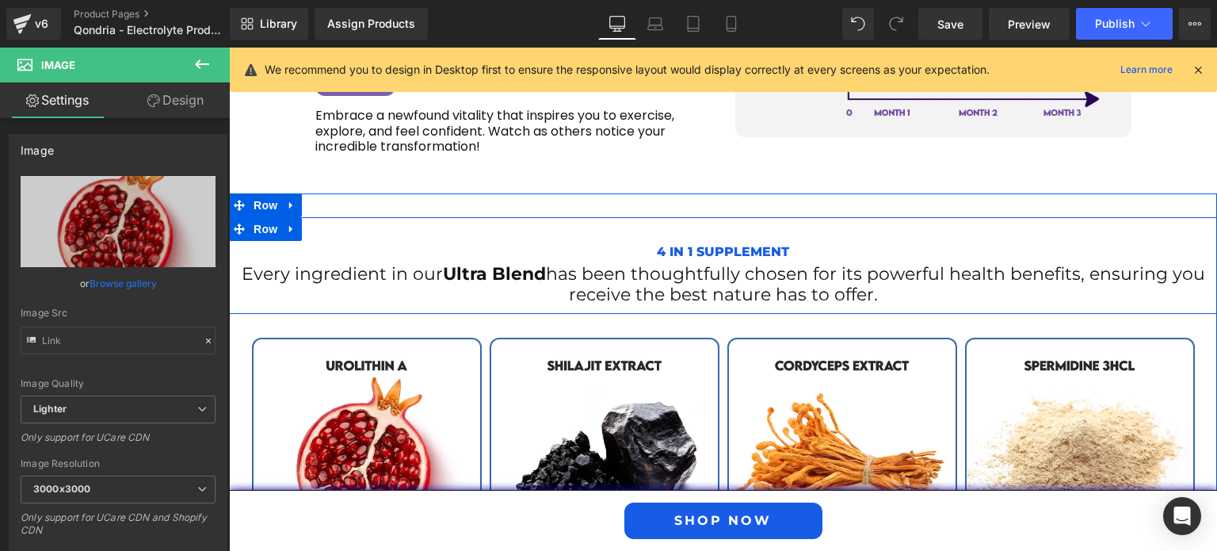
scroll to position [2497, 0]
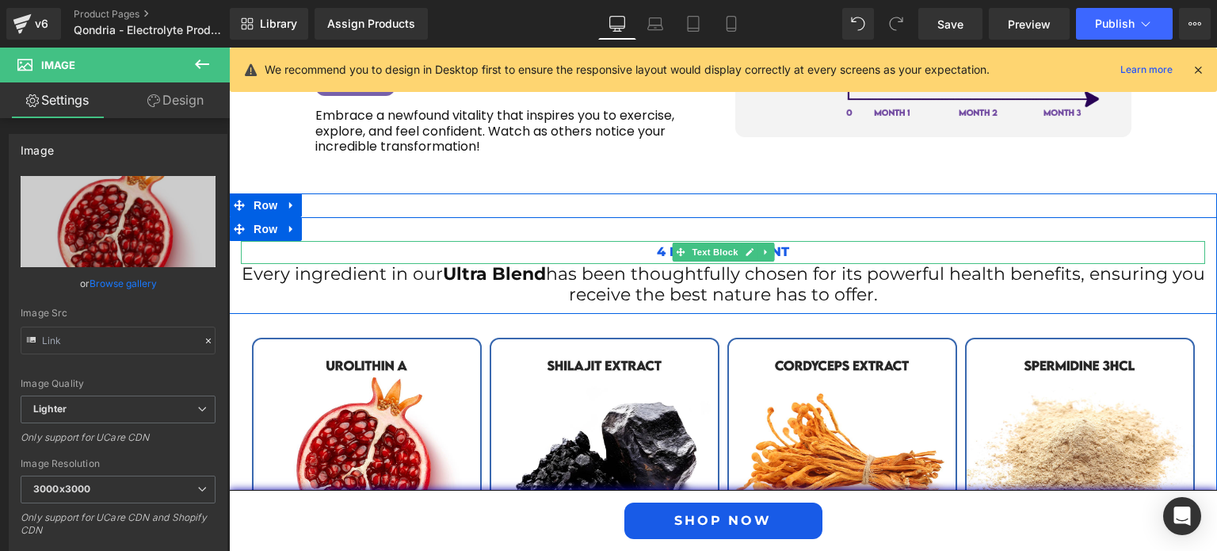
click at [656, 241] on p "4 in 1 Supplement" at bounding box center [723, 252] width 964 height 23
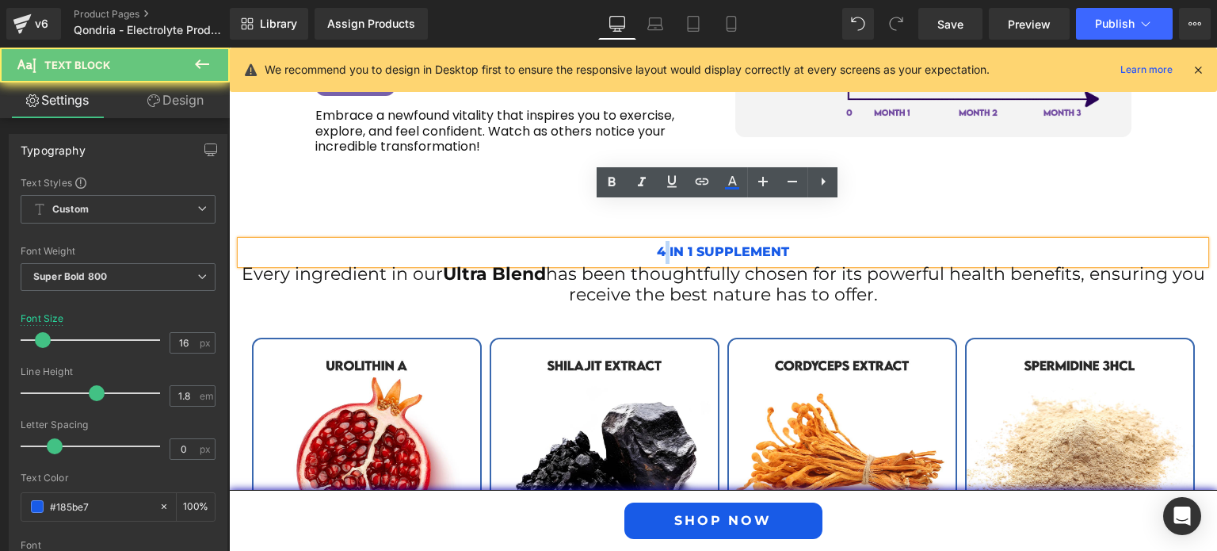
click at [656, 241] on p "4 in 1 Supplement" at bounding box center [723, 252] width 964 height 23
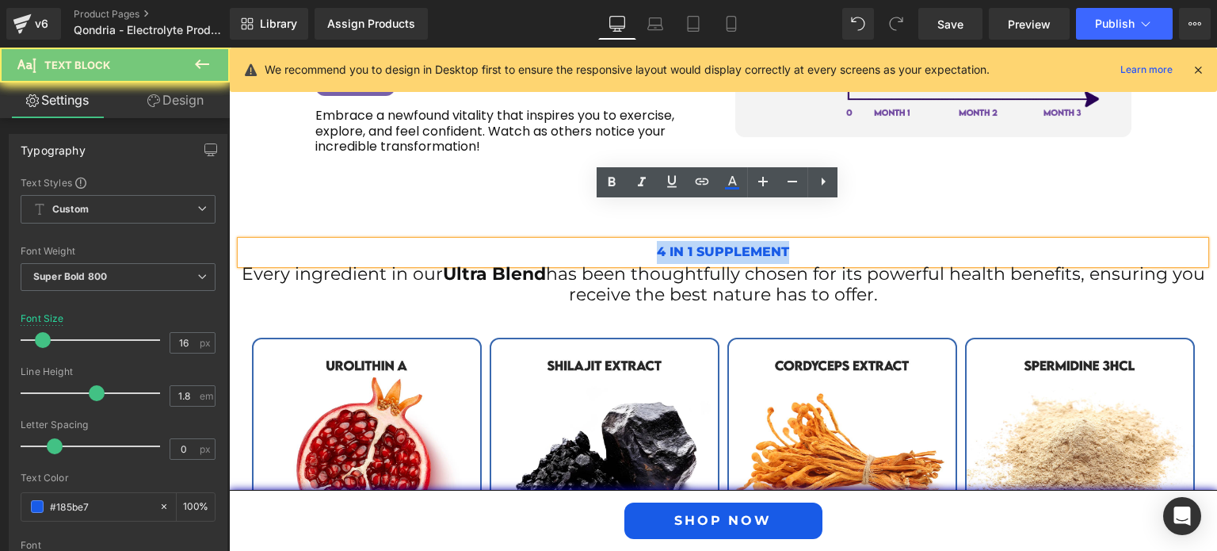
click at [656, 241] on p "4 in 1 Supplement" at bounding box center [723, 252] width 964 height 23
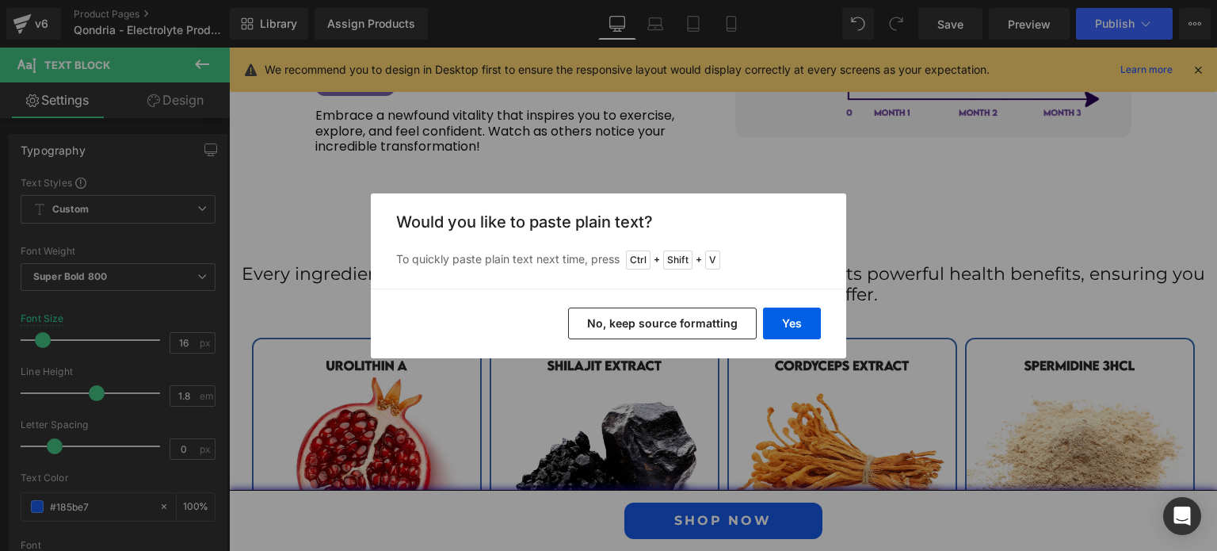
click at [680, 322] on button "No, keep source formatting" at bounding box center [662, 323] width 189 height 32
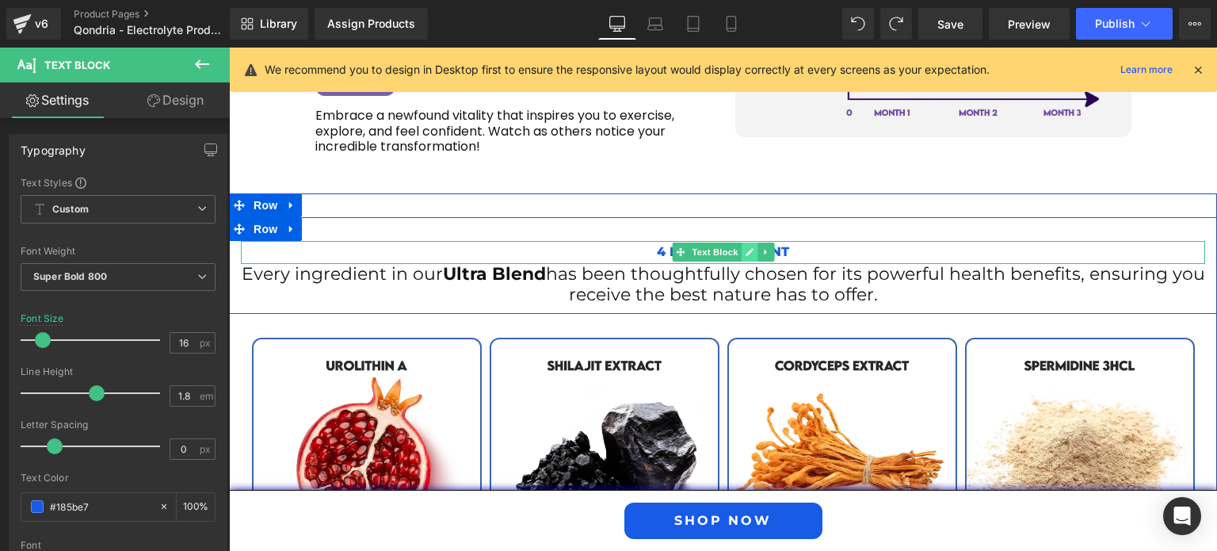
click at [741, 242] on link at bounding box center [749, 251] width 17 height 19
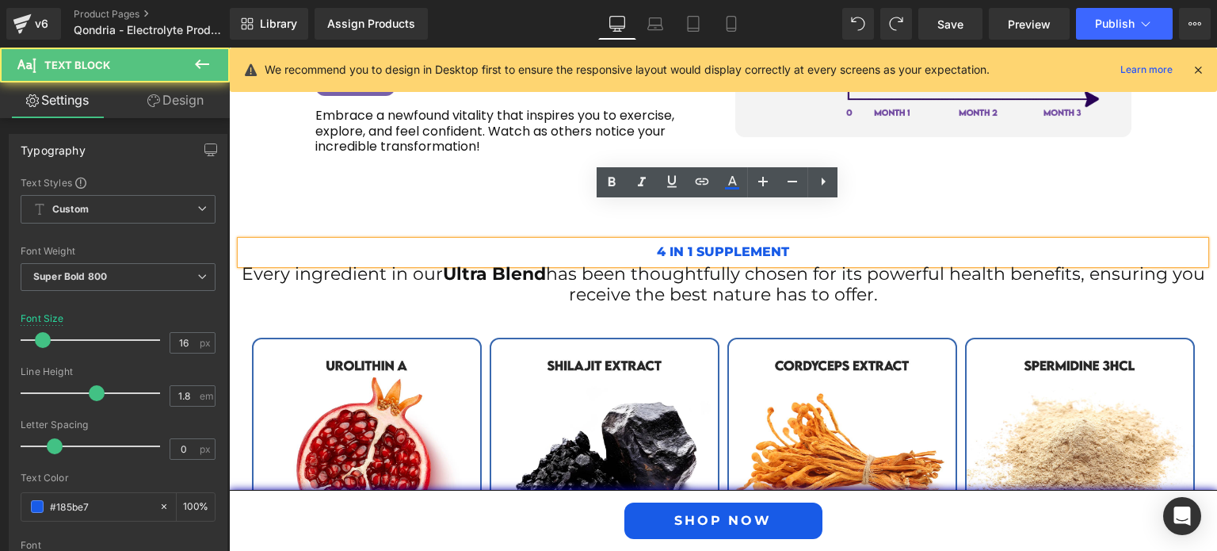
click at [729, 241] on p "4 in 1 Supplement" at bounding box center [723, 252] width 964 height 23
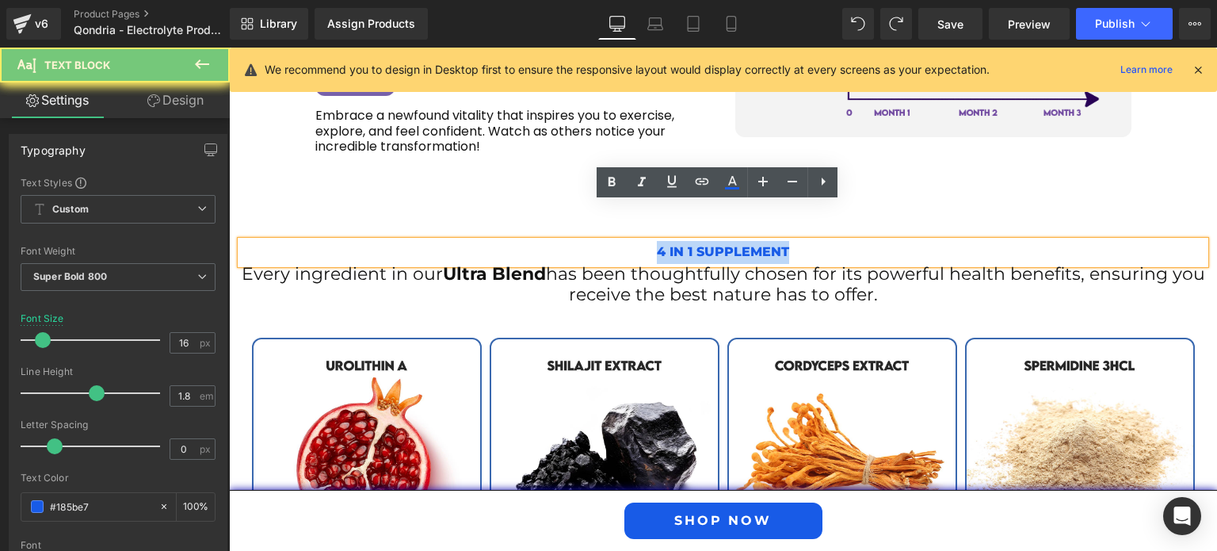
click at [729, 241] on p "4 in 1 Supplement" at bounding box center [723, 252] width 964 height 23
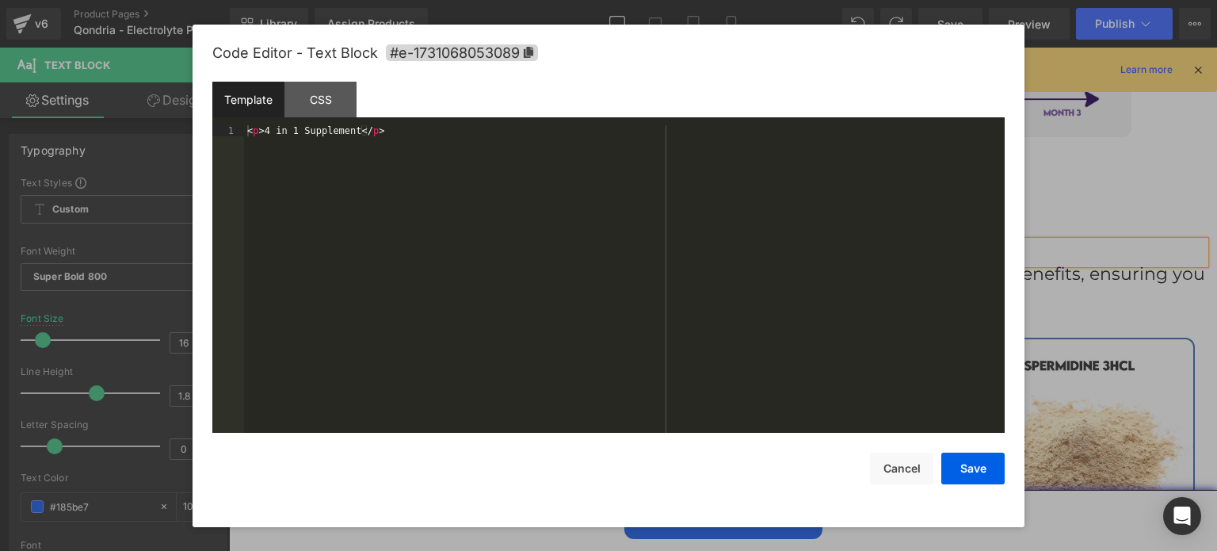
click at [721, 0] on div "Image You are previewing how the will restyle your page. You can not edit Eleme…" at bounding box center [608, 0] width 1217 height 0
click at [352, 132] on div "< p > 4 in 1 Supplement </ p >" at bounding box center [624, 290] width 760 height 331
click at [263, 135] on div "< p > 4 in 1 Supplement </ p >" at bounding box center [624, 290] width 760 height 331
click at [975, 456] on button "Save" at bounding box center [972, 468] width 63 height 32
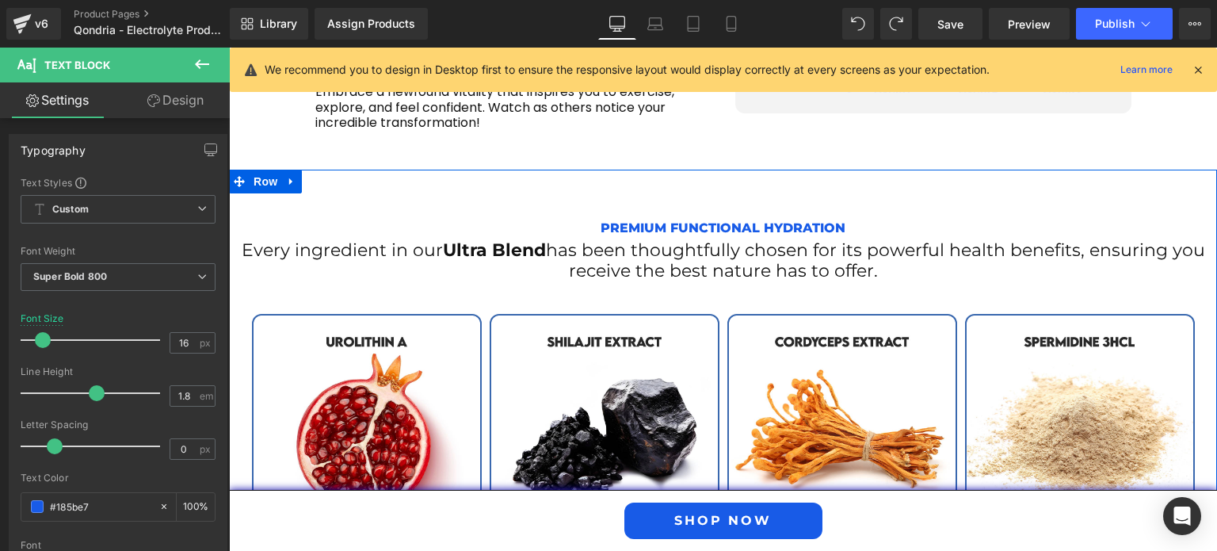
scroll to position [2522, 0]
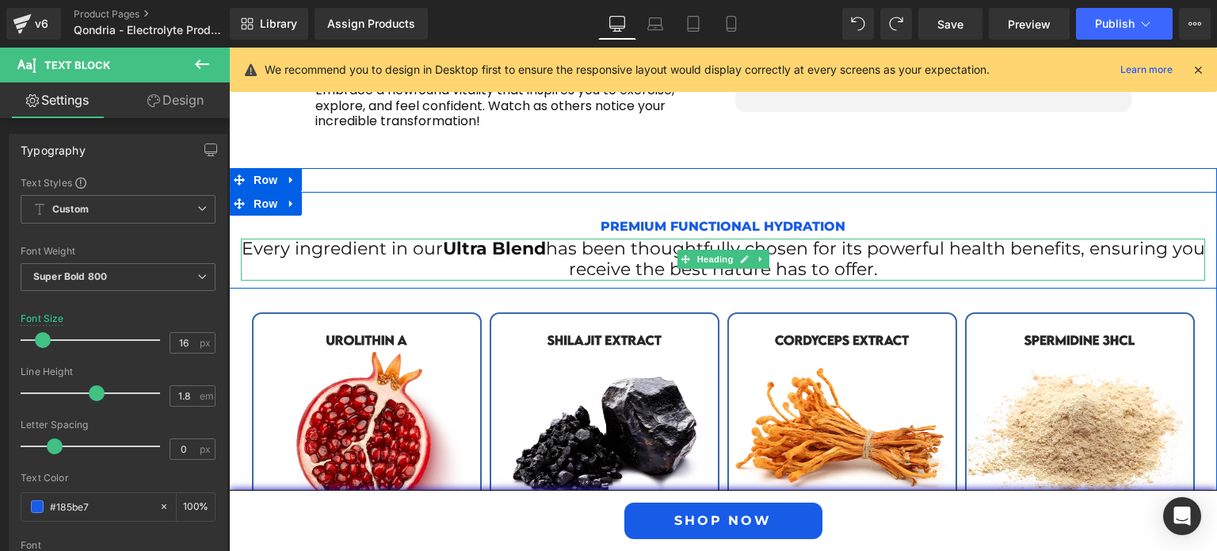
click at [722, 250] on span "Heading" at bounding box center [714, 259] width 43 height 19
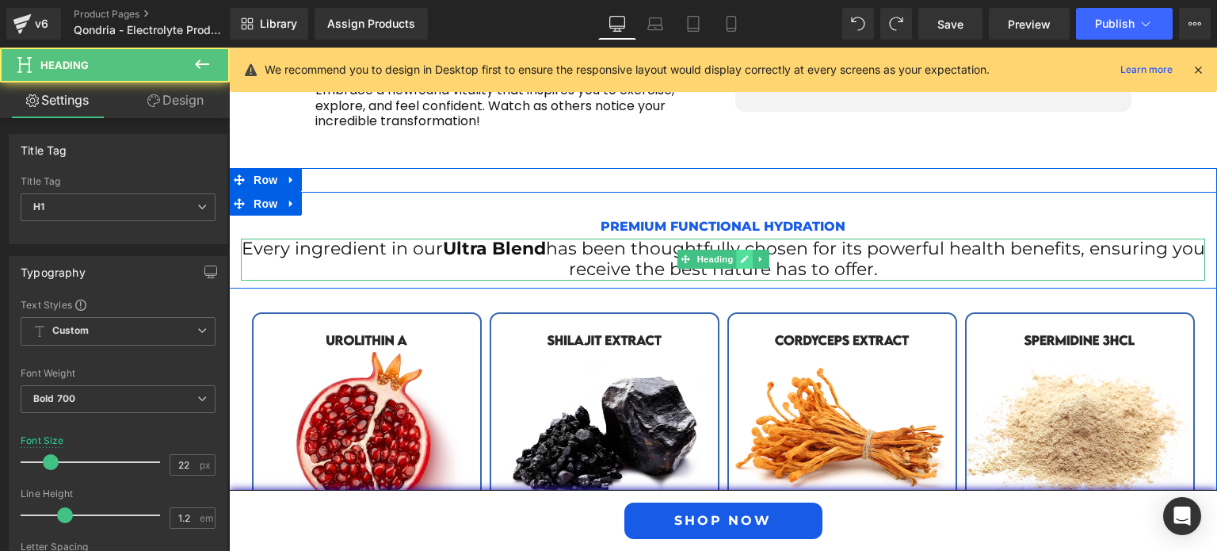
click at [741, 255] on icon at bounding box center [745, 259] width 8 height 8
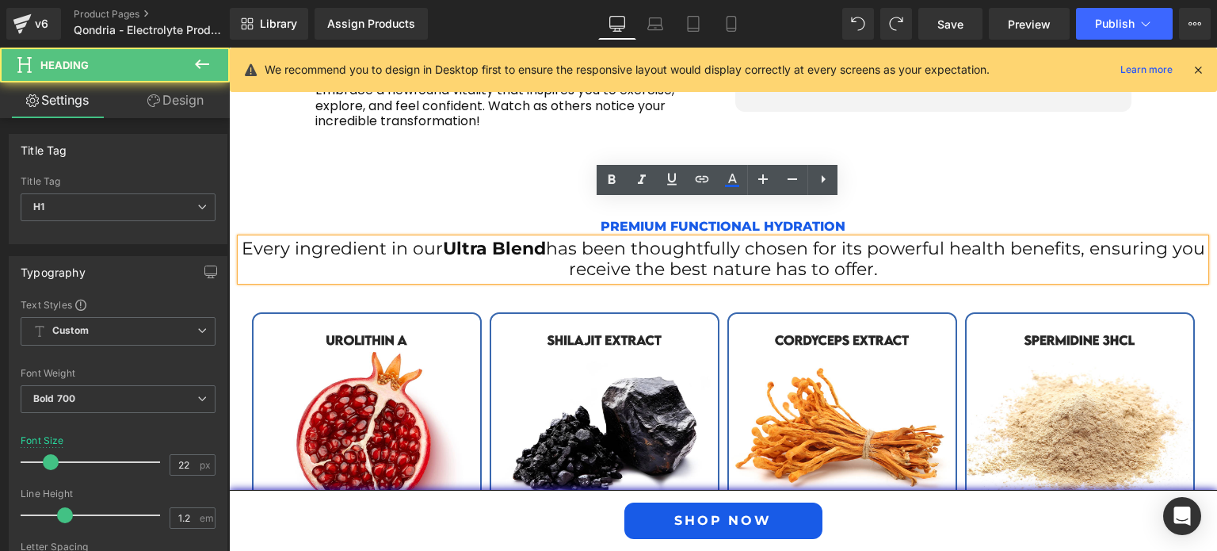
click at [699, 238] on span "has been thoughtfully chosen for its powerful health benefits, ensuring you rec…" at bounding box center [875, 259] width 659 height 42
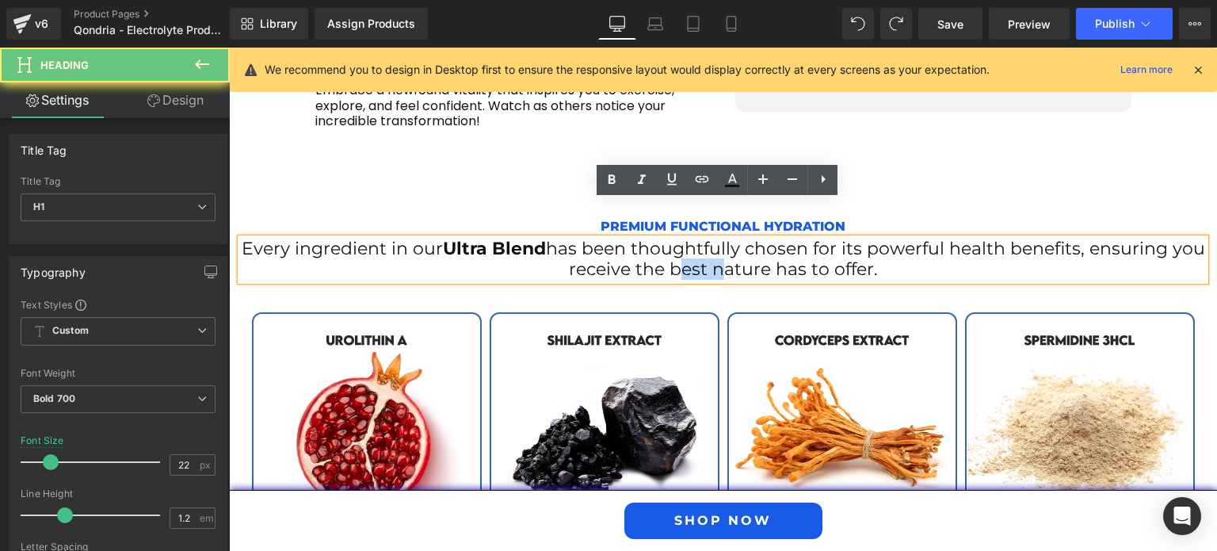
click at [699, 238] on span "has been thoughtfully chosen for its powerful health benefits, ensuring you rec…" at bounding box center [875, 259] width 659 height 42
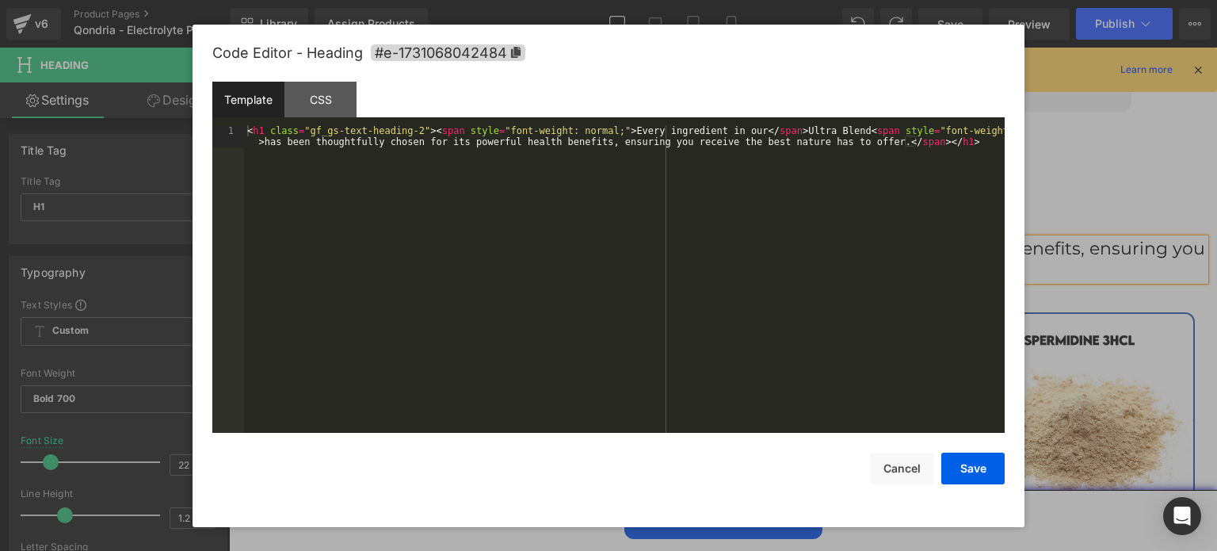
click at [681, 0] on div "Heading You are previewing how the will restyle your page. You can not edit Ele…" at bounding box center [608, 0] width 1217 height 0
click at [501, 192] on div "< h1 class = "gf_gs-text-heading-2" > < span style = "font-weight: normal;" > E…" at bounding box center [624, 301] width 760 height 353
click at [604, 129] on div "< h1 class = "gf_gs-text-heading-2" > < span style = "font-weight: normal;" > E…" at bounding box center [624, 301] width 760 height 353
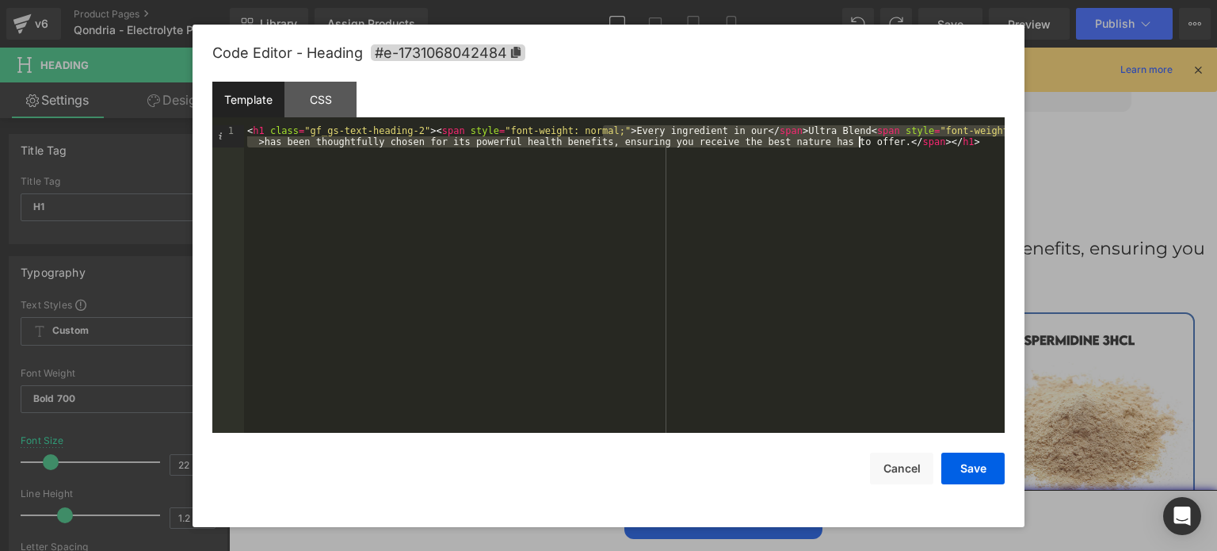
click at [859, 142] on div "< h1 class = "gf_gs-text-heading-2" > < span style = "font-weight: normal;" > E…" at bounding box center [624, 301] width 760 height 353
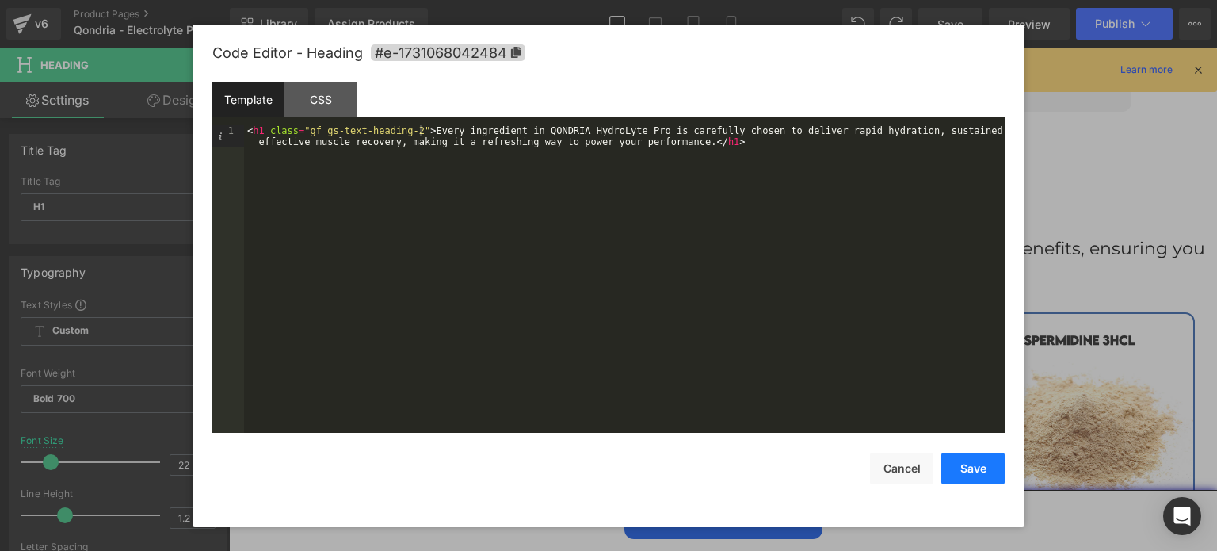
click at [997, 460] on button "Save" at bounding box center [972, 468] width 63 height 32
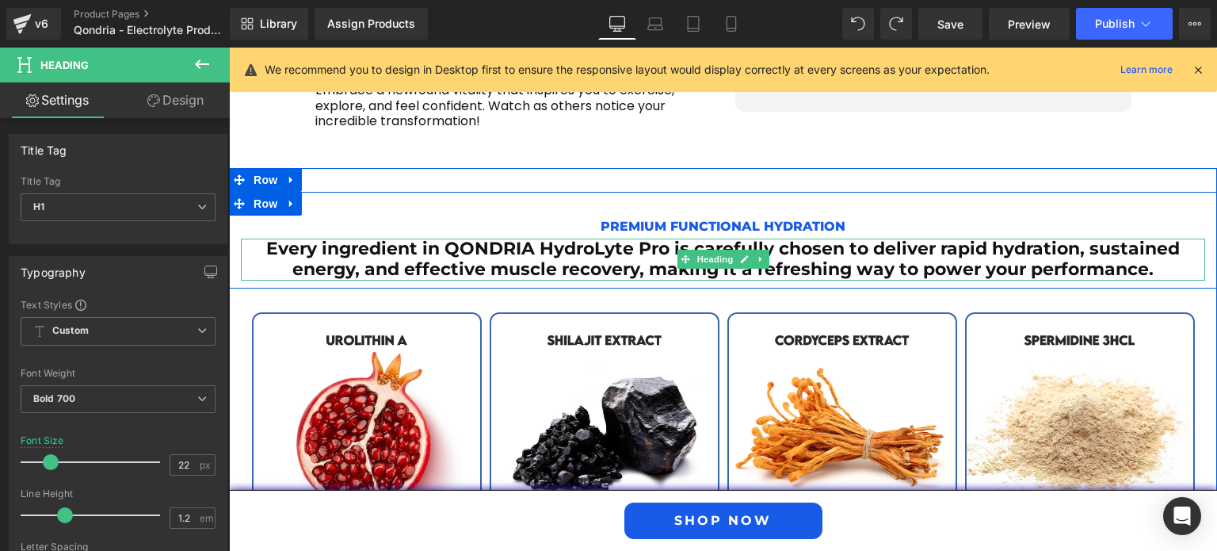
click at [766, 238] on h1 "Every ingredient in QONDRIA HydroLyte Pro is carefully chosen to deliver rapid …" at bounding box center [723, 259] width 964 height 42
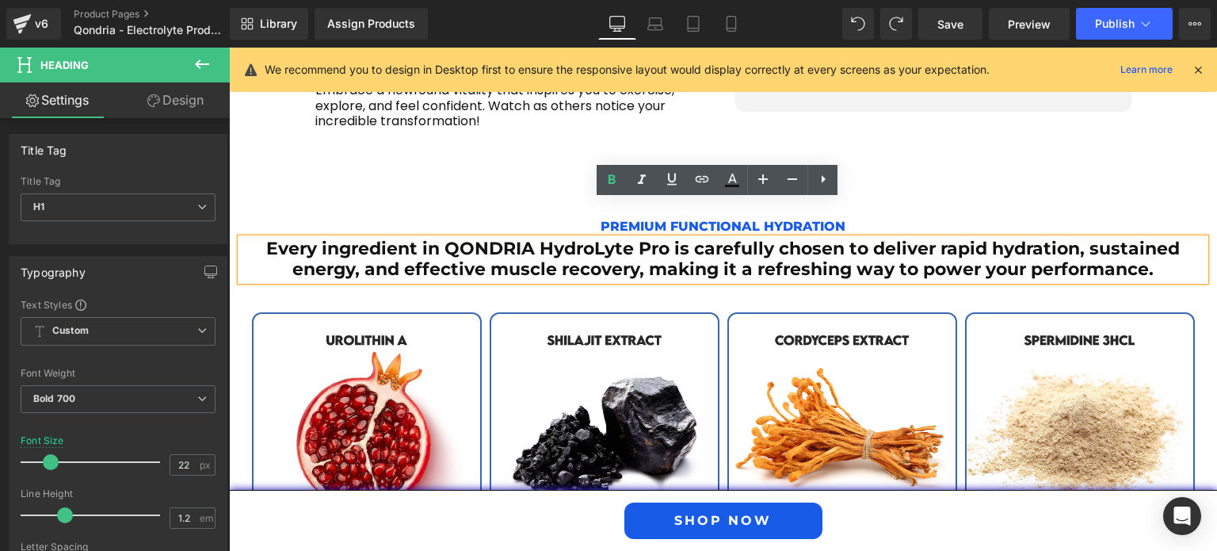
click at [752, 238] on h1 "Every ingredient in QONDRIA HydroLyte Pro is carefully chosen to deliver rapid …" at bounding box center [723, 259] width 964 height 42
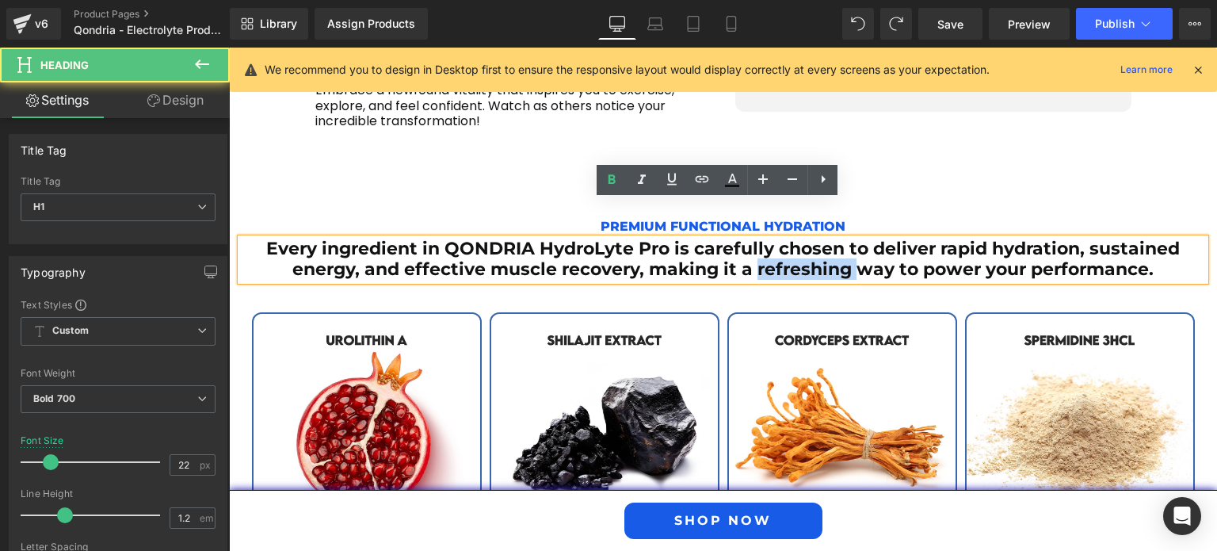
click at [752, 238] on h1 "Every ingredient in QONDRIA HydroLyte Pro is carefully chosen to deliver rapid …" at bounding box center [723, 259] width 964 height 42
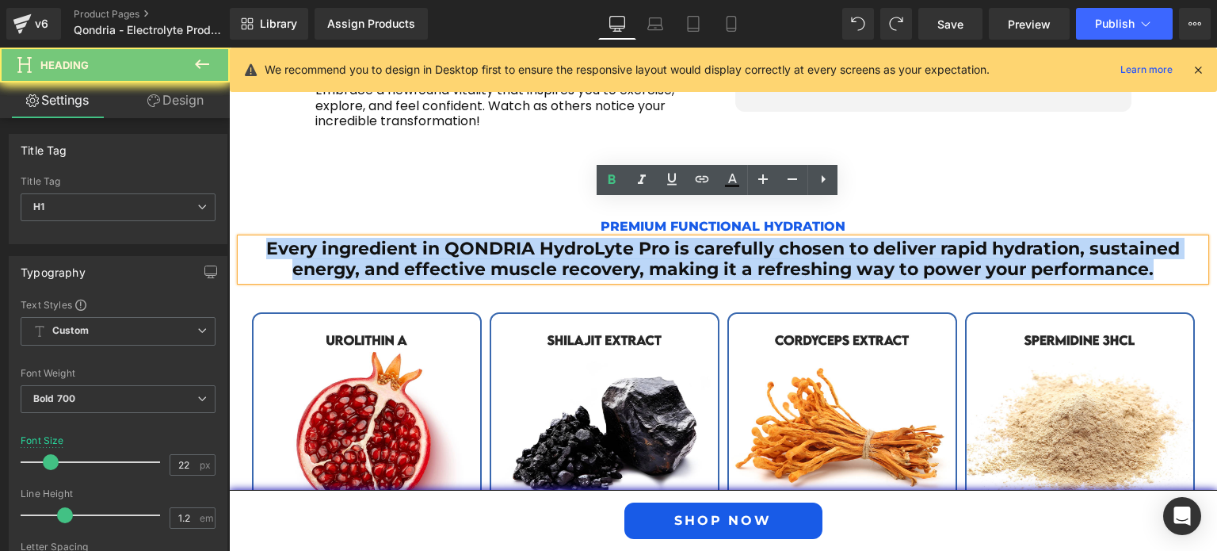
click at [752, 238] on h1 "Every ingredient in QONDRIA HydroLyte Pro is carefully chosen to deliver rapid …" at bounding box center [723, 259] width 964 height 42
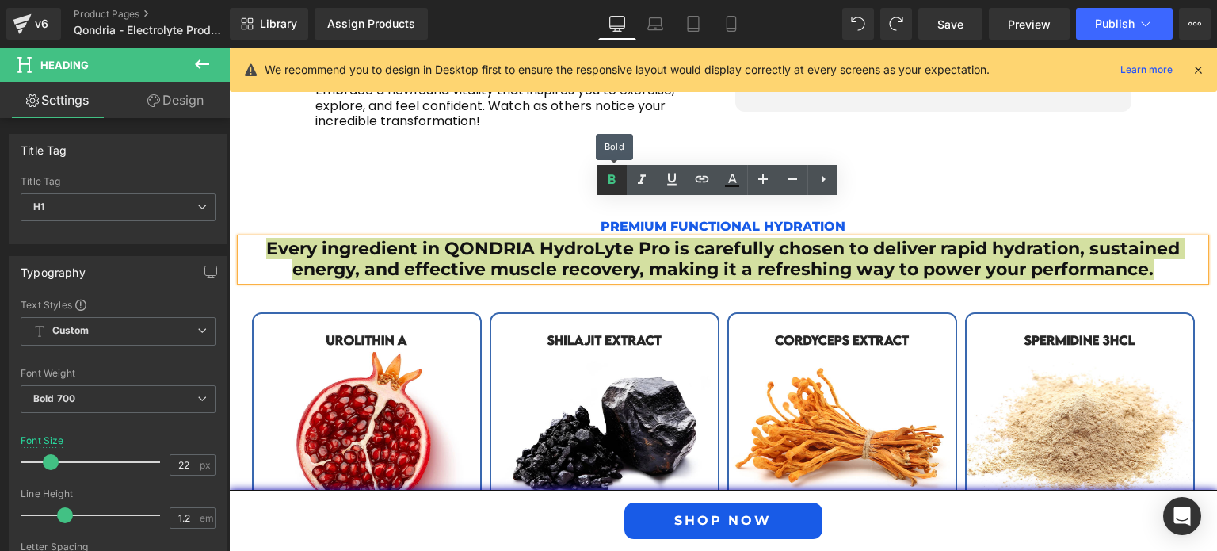
click at [616, 178] on icon at bounding box center [611, 179] width 19 height 19
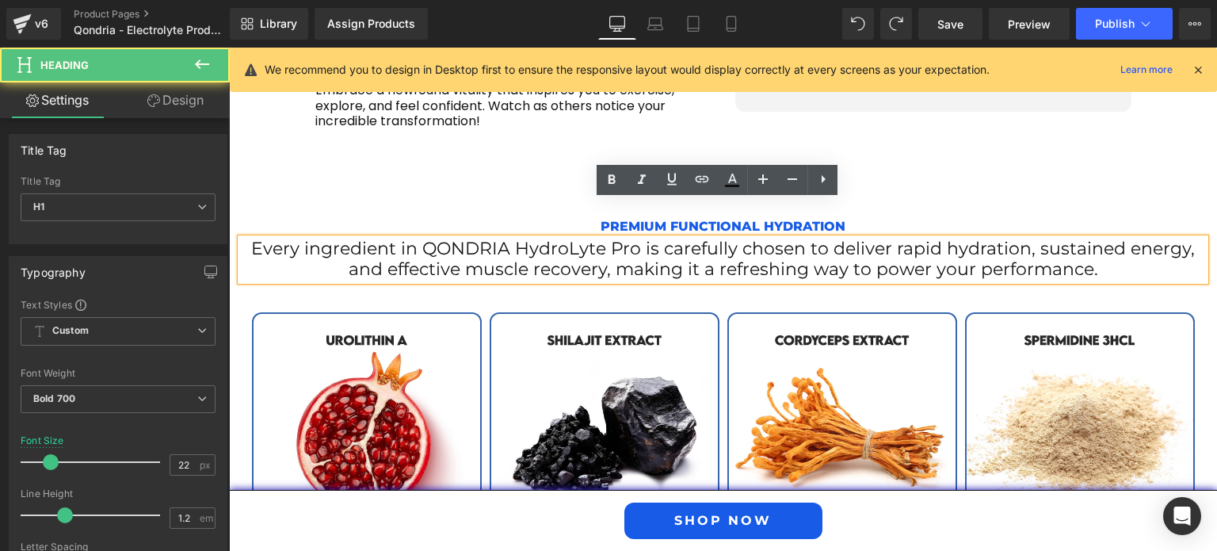
click at [633, 238] on span "Every ingredient in QONDRIA HydroLyte Pro is carefully chosen to deliver rapid …" at bounding box center [722, 259] width 943 height 42
click at [421, 238] on span "Every ingredient in QONDRIA HydroLyte Pro is carefully chosen to deliver rapid …" at bounding box center [722, 259] width 943 height 42
click at [629, 238] on span "Every ingredient in QONDRIA HydroLyte Pro is carefully chosen to deliver rapid …" at bounding box center [722, 259] width 943 height 42
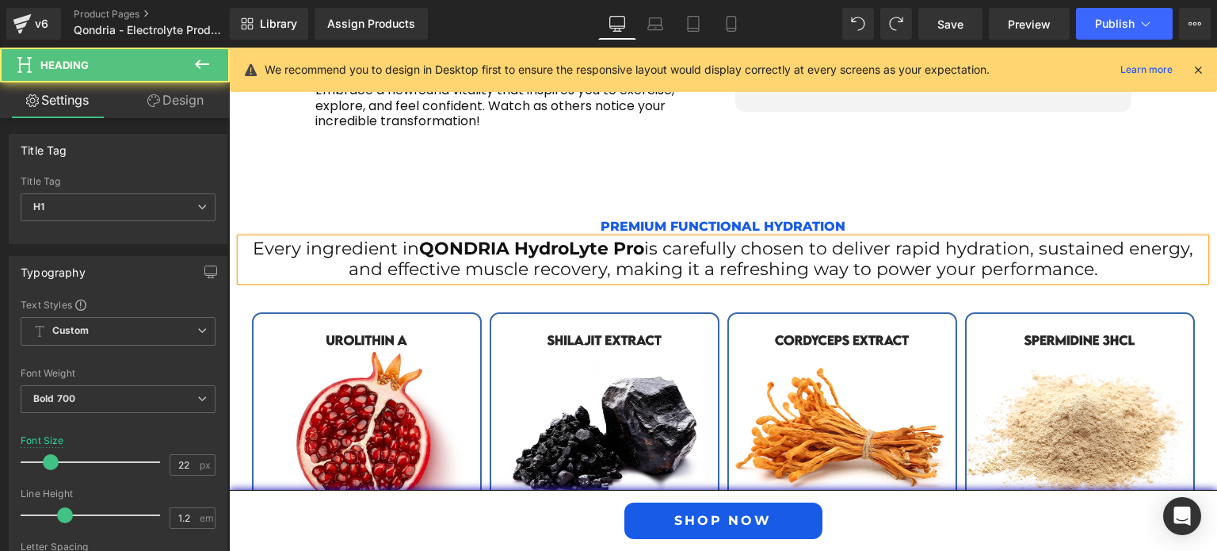
click at [725, 238] on span "is carefully chosen to deliver rapid hydration, sustained energy, and effective…" at bounding box center [771, 259] width 845 height 42
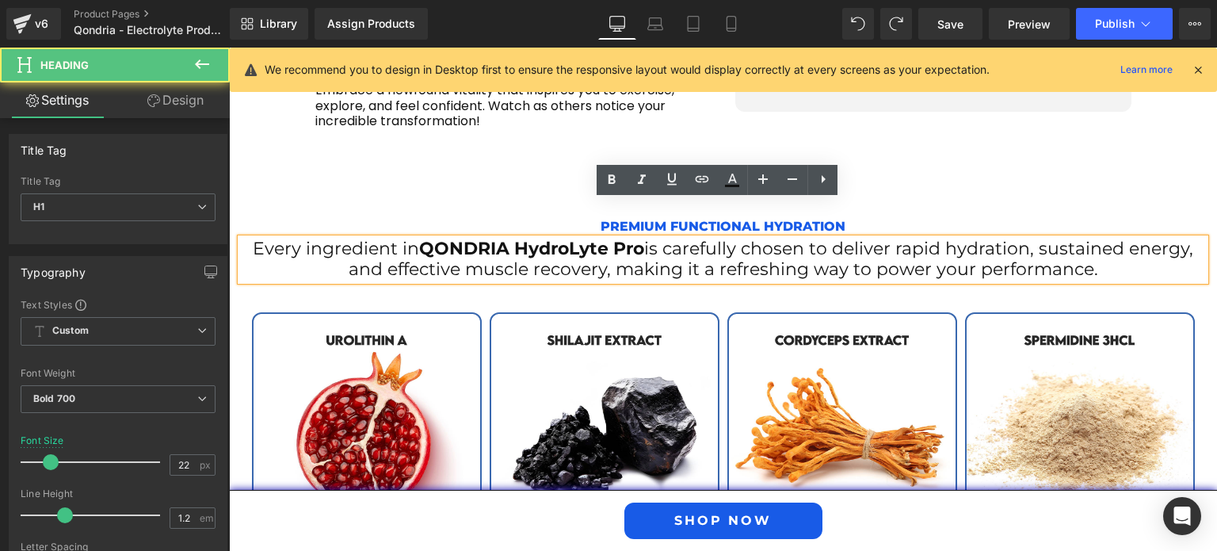
click at [703, 238] on span "is carefully chosen to deliver rapid hydration, sustained energy, and effective…" at bounding box center [771, 259] width 845 height 42
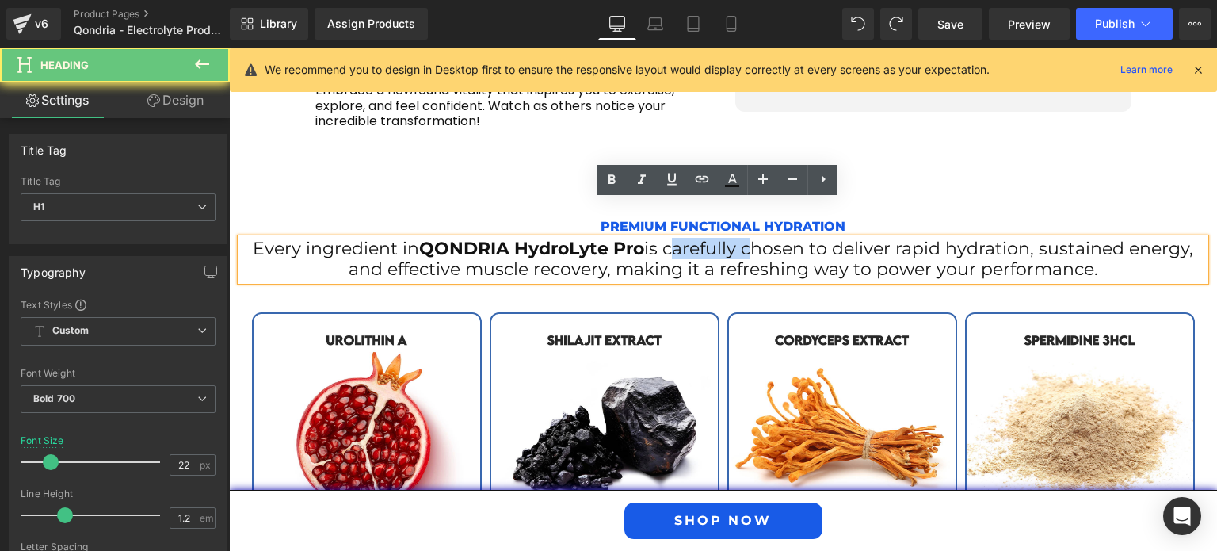
click at [703, 238] on span "is carefully chosen to deliver rapid hydration, sustained energy, and effective…" at bounding box center [771, 259] width 845 height 42
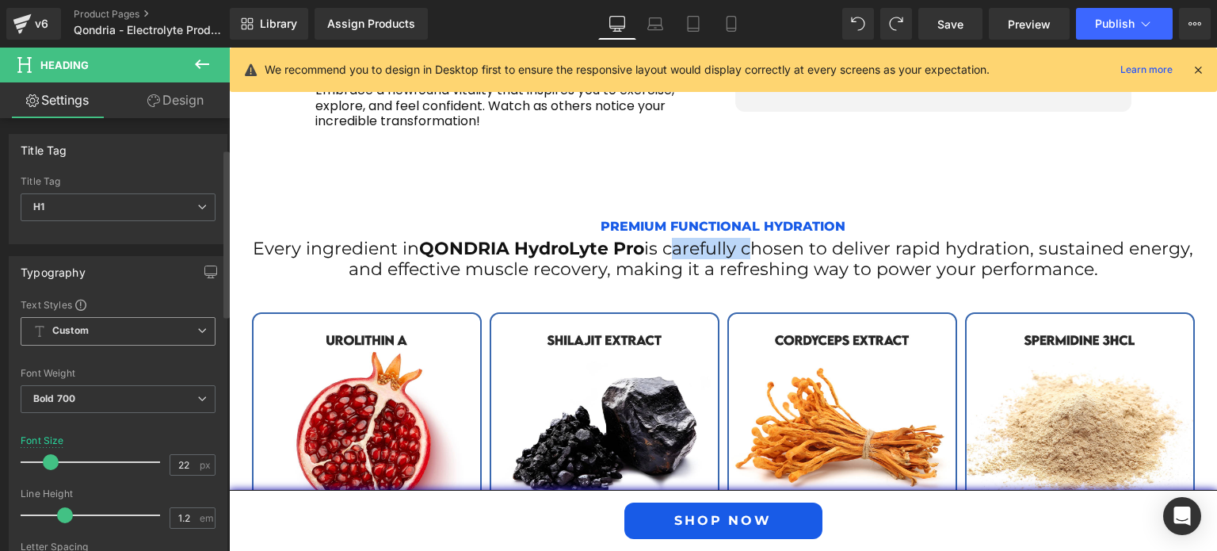
scroll to position [215, 0]
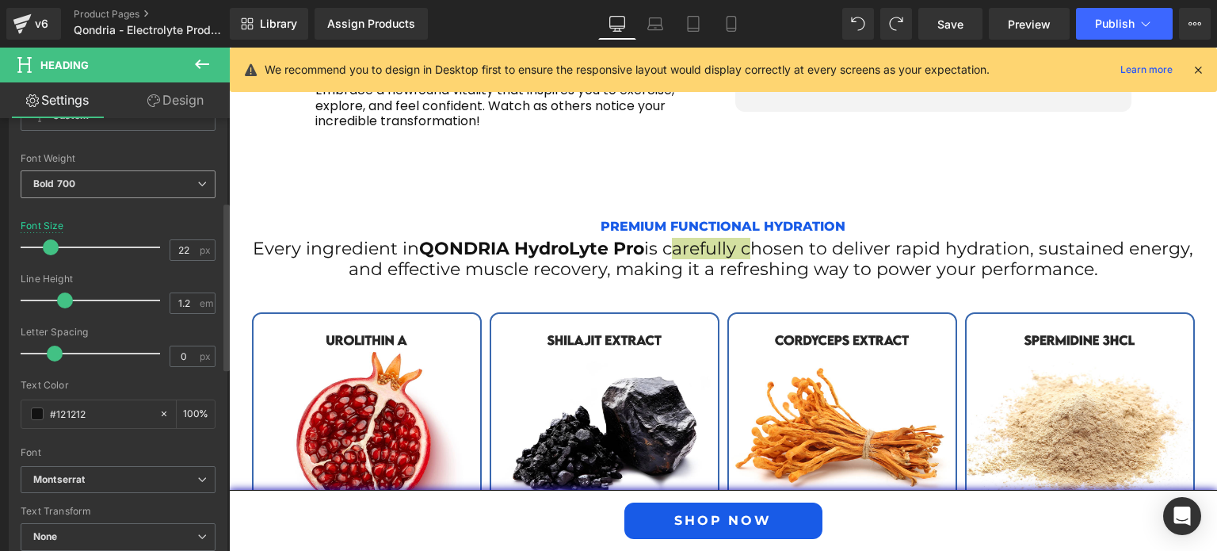
click at [155, 189] on span "Bold 700" at bounding box center [118, 184] width 195 height 28
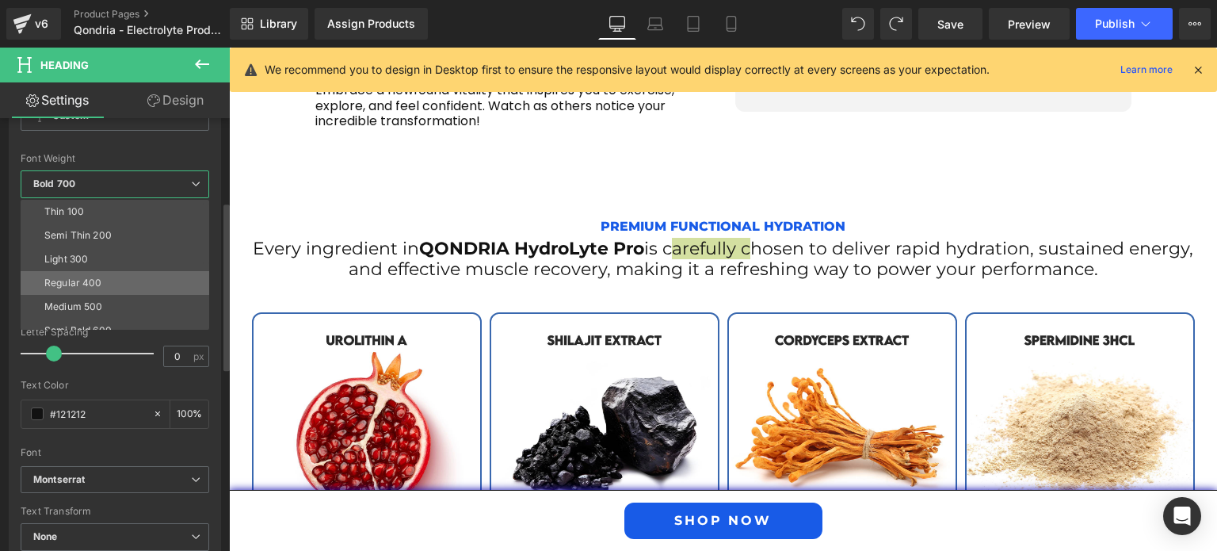
click at [117, 275] on li "Regular 400" at bounding box center [119, 283] width 196 height 24
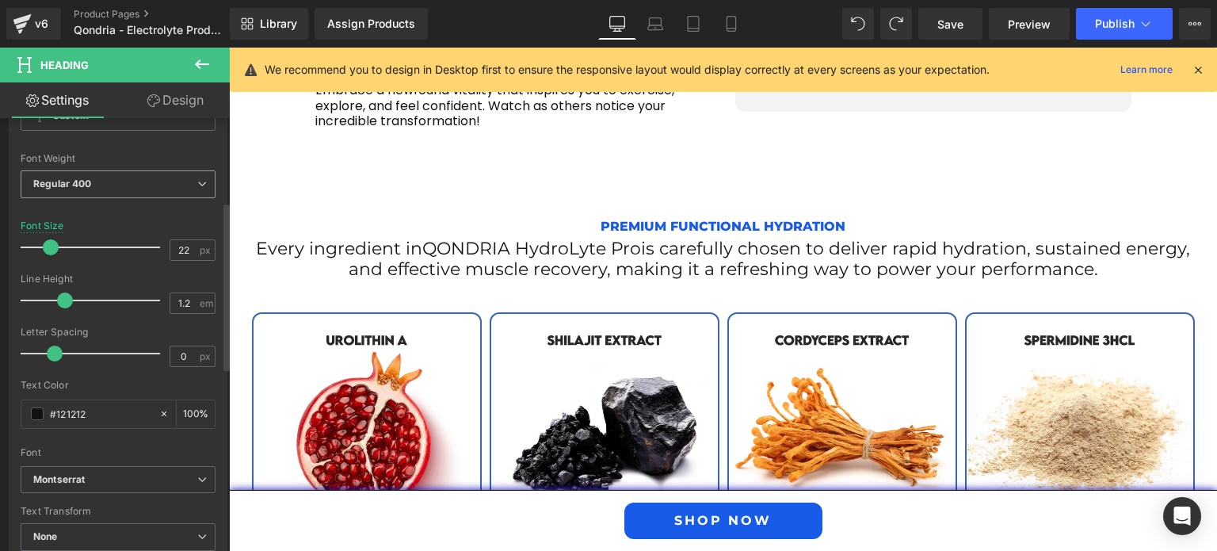
click at [130, 183] on span "Regular 400" at bounding box center [118, 184] width 195 height 28
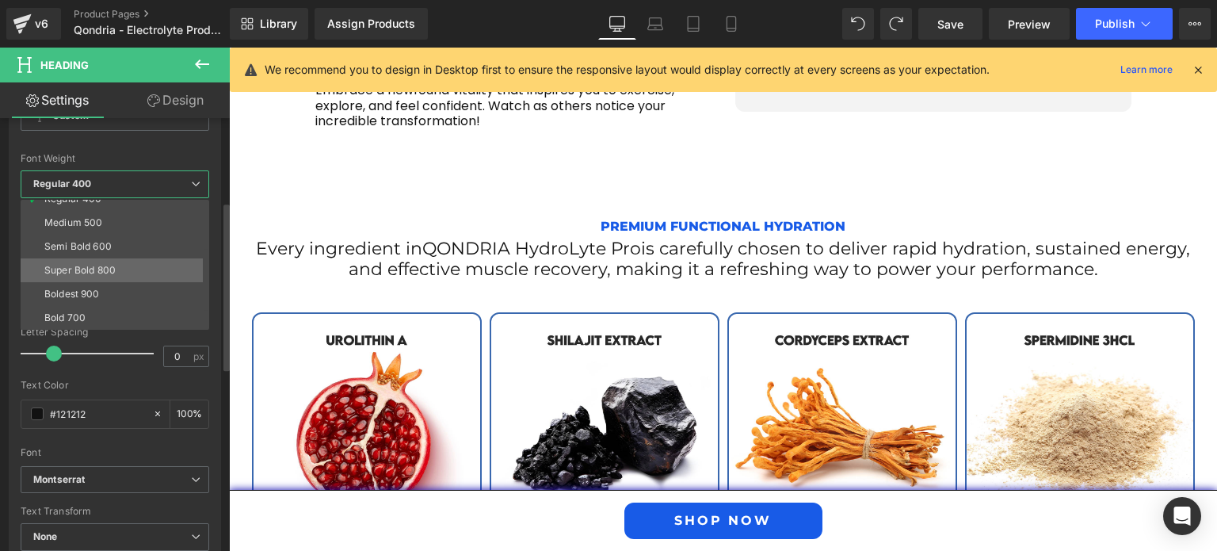
scroll to position [98, 0]
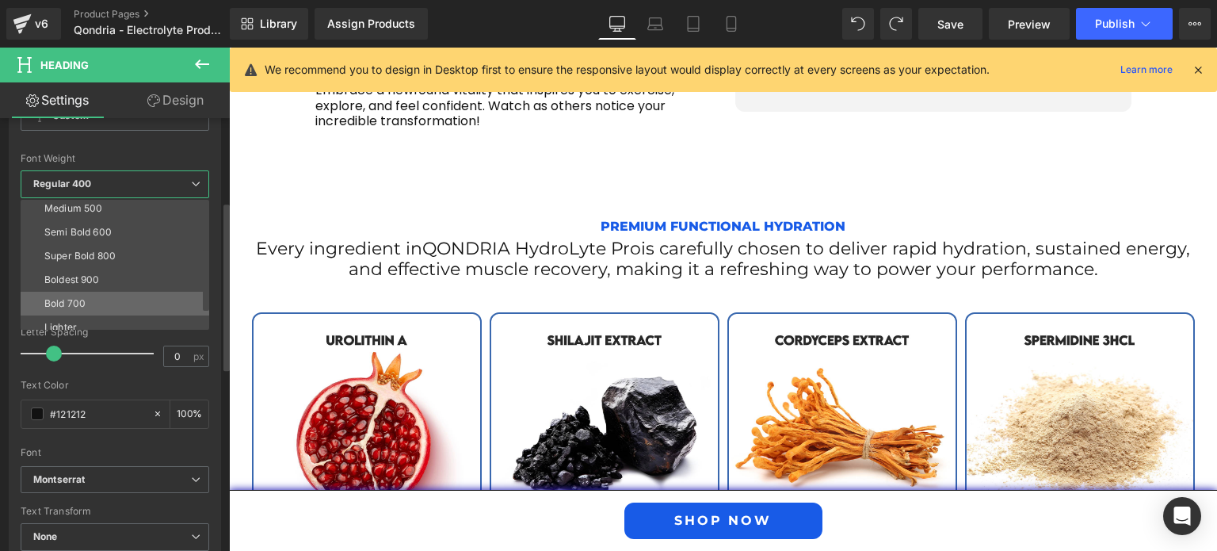
click at [95, 300] on li "Bold 700" at bounding box center [119, 304] width 196 height 24
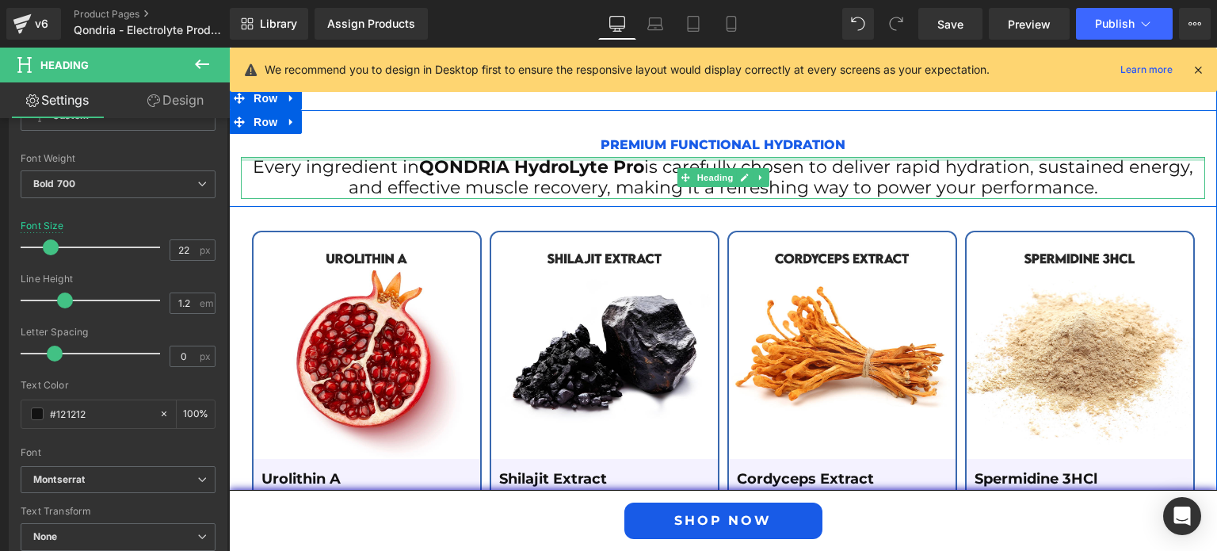
scroll to position [2605, 0]
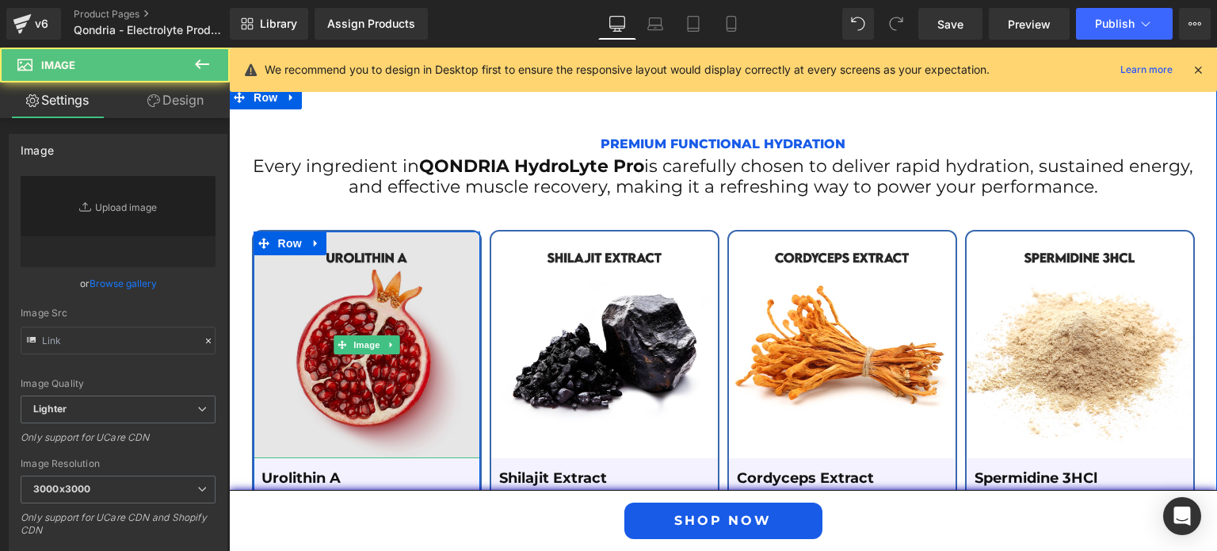
click at [399, 261] on img at bounding box center [366, 344] width 227 height 227
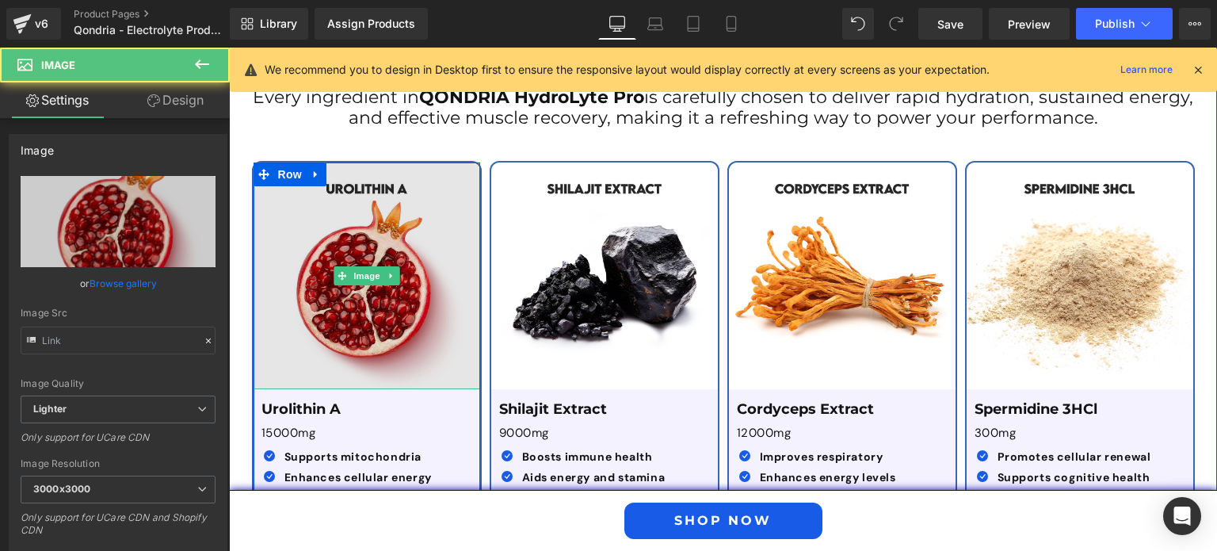
scroll to position [2676, 0]
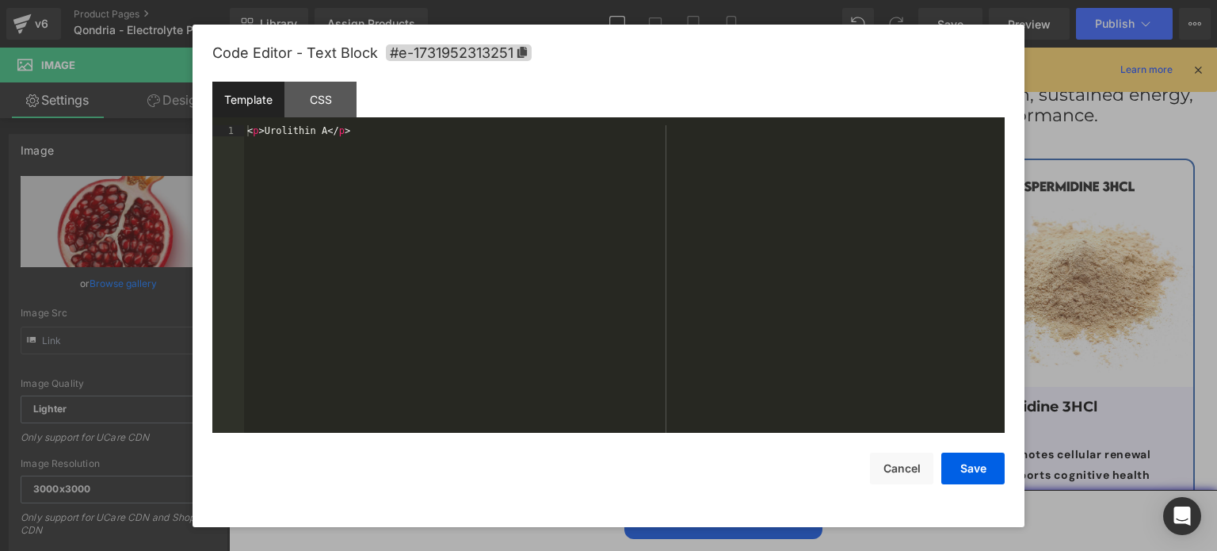
click at [387, 0] on div "Heading You are previewing how the will restyle your page. You can not edit Ele…" at bounding box center [608, 0] width 1217 height 0
click at [320, 131] on div "< p > Urolithin A </ p >" at bounding box center [624, 290] width 760 height 331
click at [965, 467] on button "Save" at bounding box center [972, 468] width 63 height 32
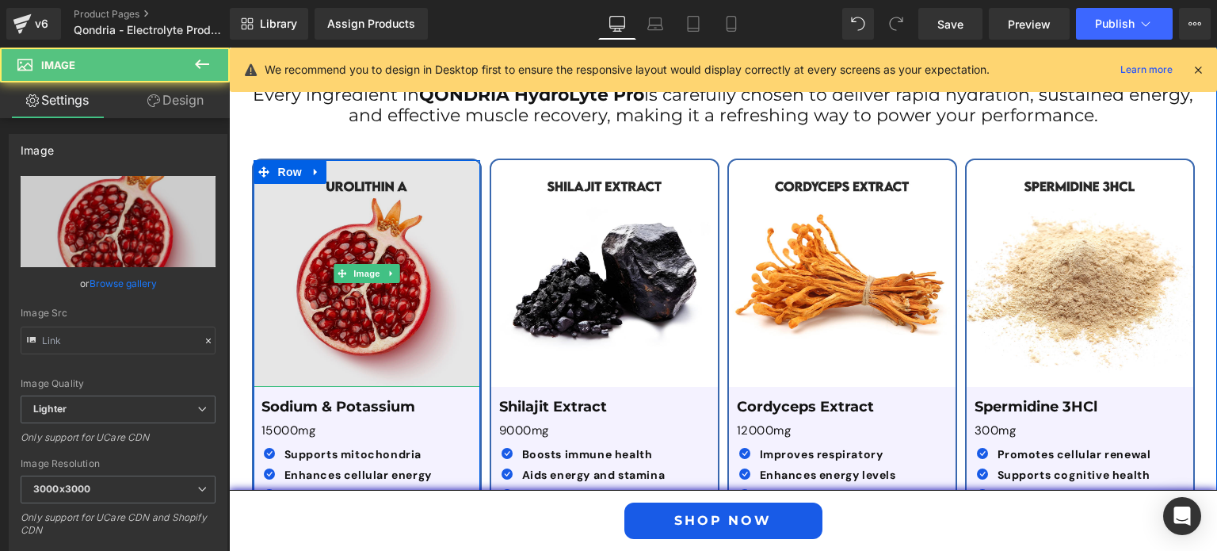
click at [426, 280] on img at bounding box center [366, 273] width 227 height 227
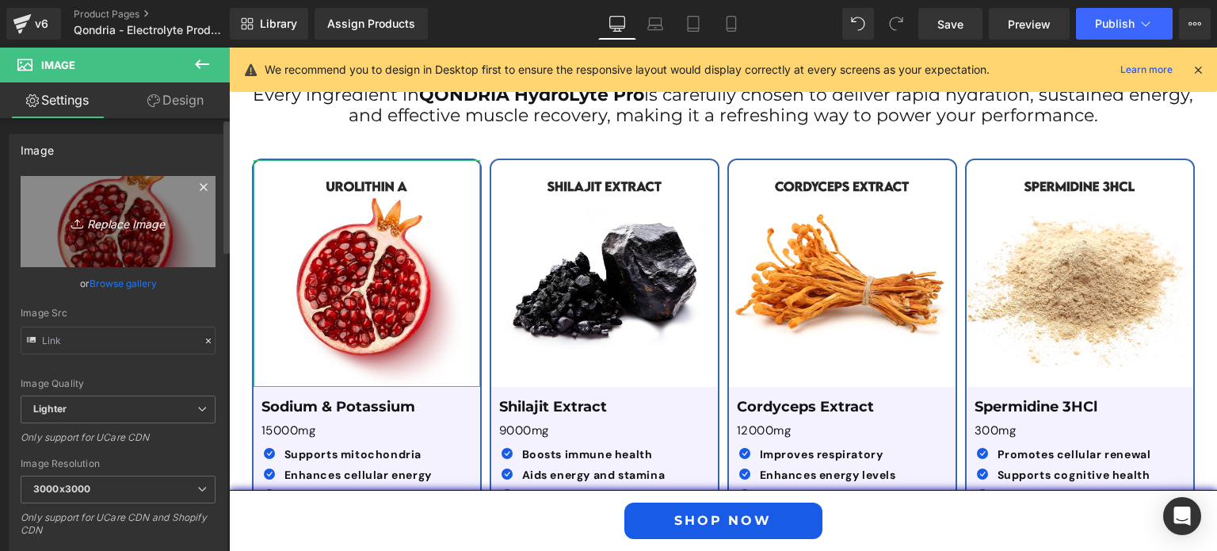
click at [122, 208] on link "Replace Image" at bounding box center [118, 221] width 195 height 91
type input "C:\fakepath\Sodium & Potassium.png"
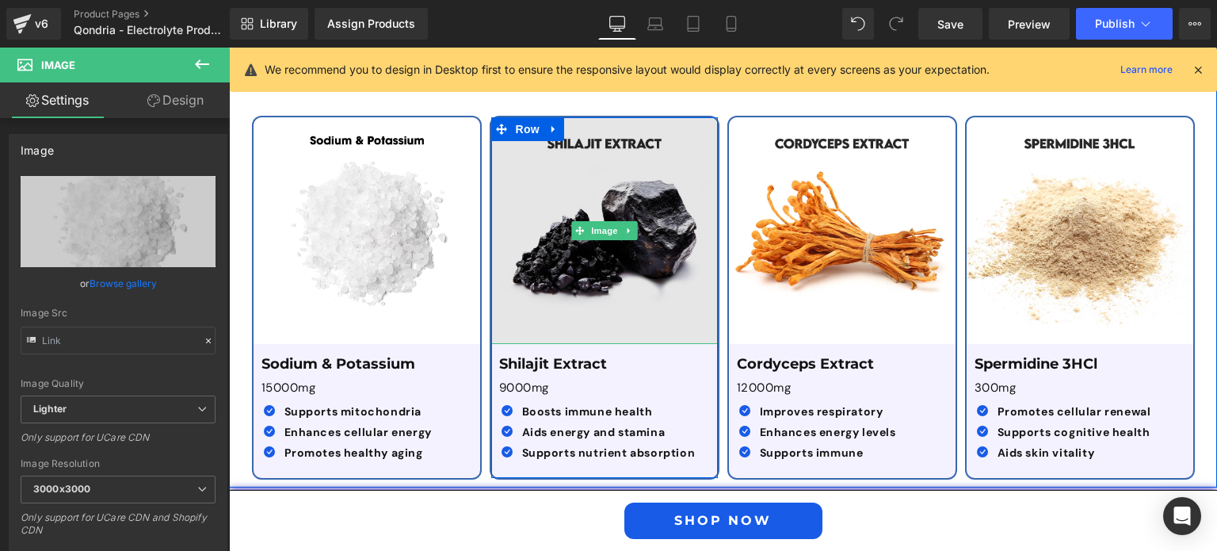
scroll to position [2741, 0]
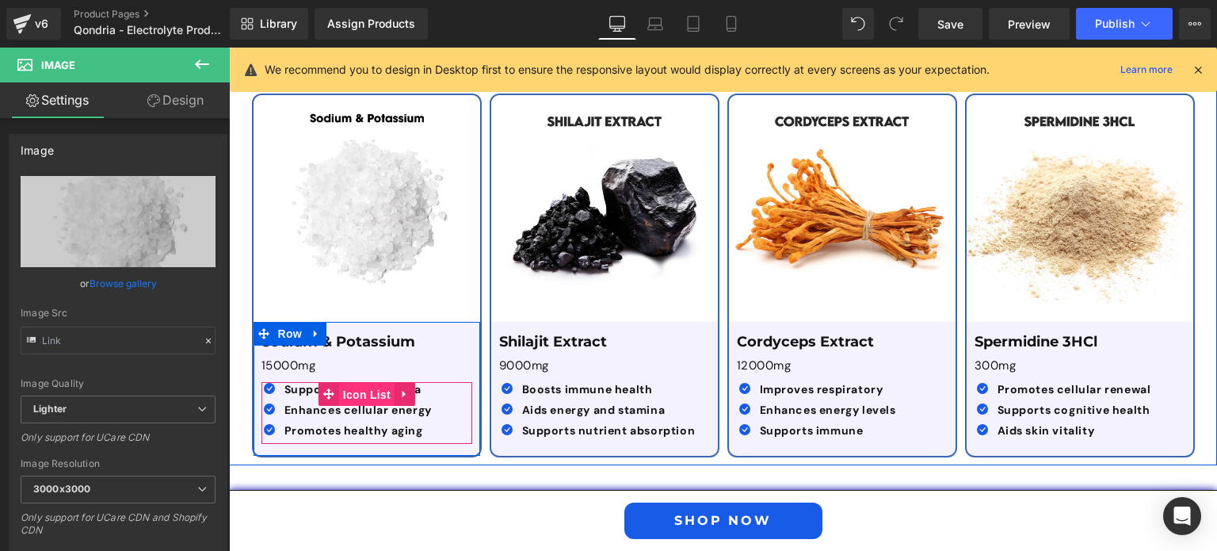
click at [371, 383] on span "Icon List" at bounding box center [366, 395] width 55 height 24
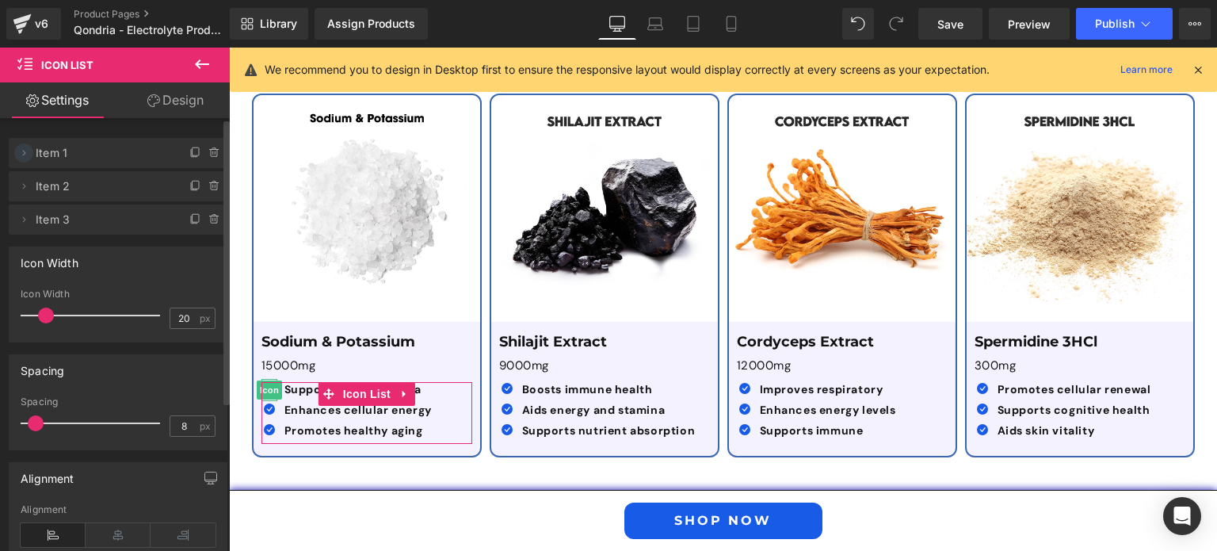
click at [22, 151] on icon at bounding box center [23, 153] width 13 height 13
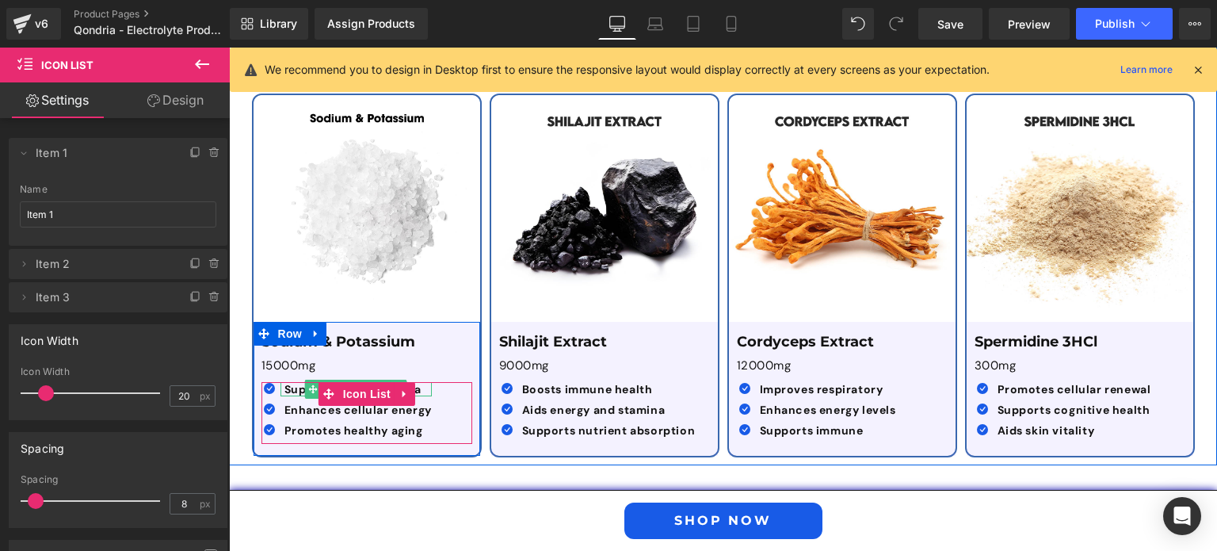
click at [417, 382] on p "Supports mitochondria" at bounding box center [357, 389] width 147 height 14
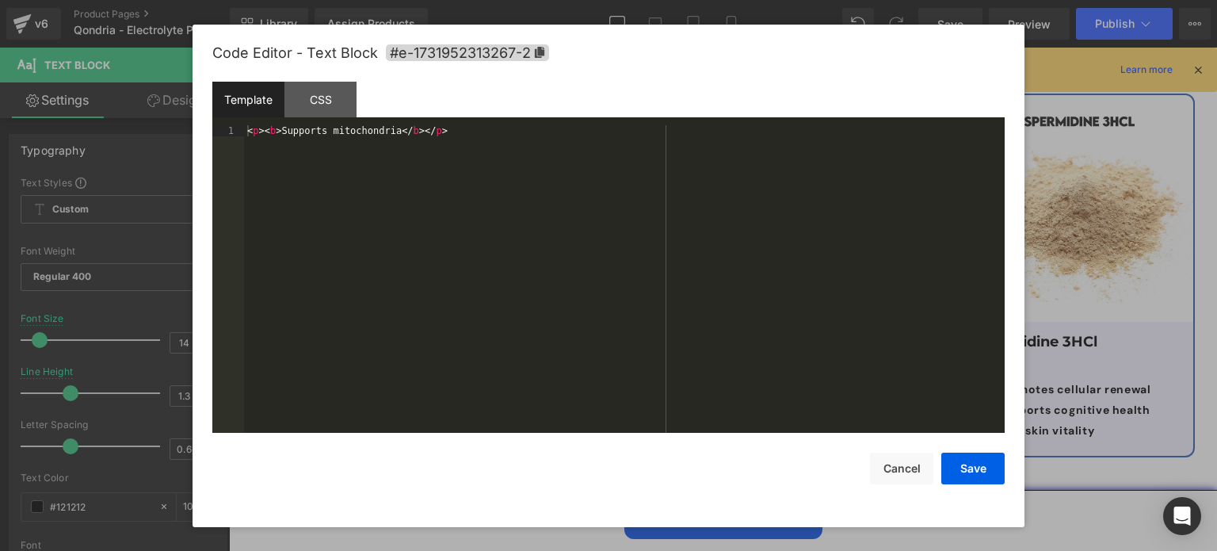
click at [488, 0] on div "Icon List You are previewing how the will restyle your page. You can not edit E…" at bounding box center [608, 0] width 1217 height 0
click at [391, 132] on div "< p > < b > Supports mitochondria </ b > </ p >" at bounding box center [624, 290] width 760 height 331
click at [989, 463] on button "Save" at bounding box center [972, 468] width 63 height 32
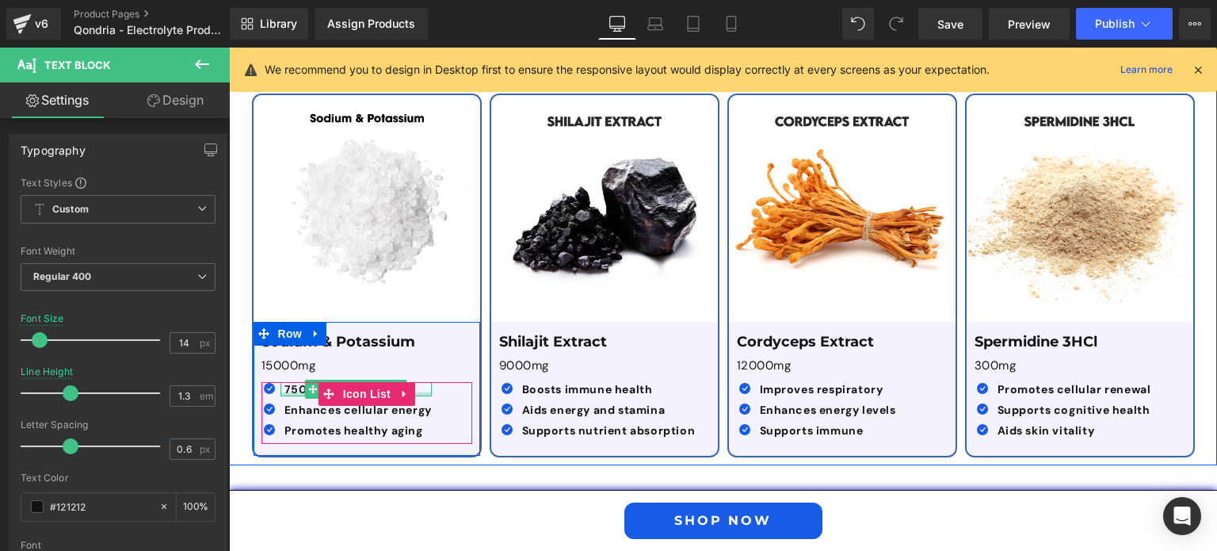
click at [419, 392] on div at bounding box center [355, 394] width 151 height 4
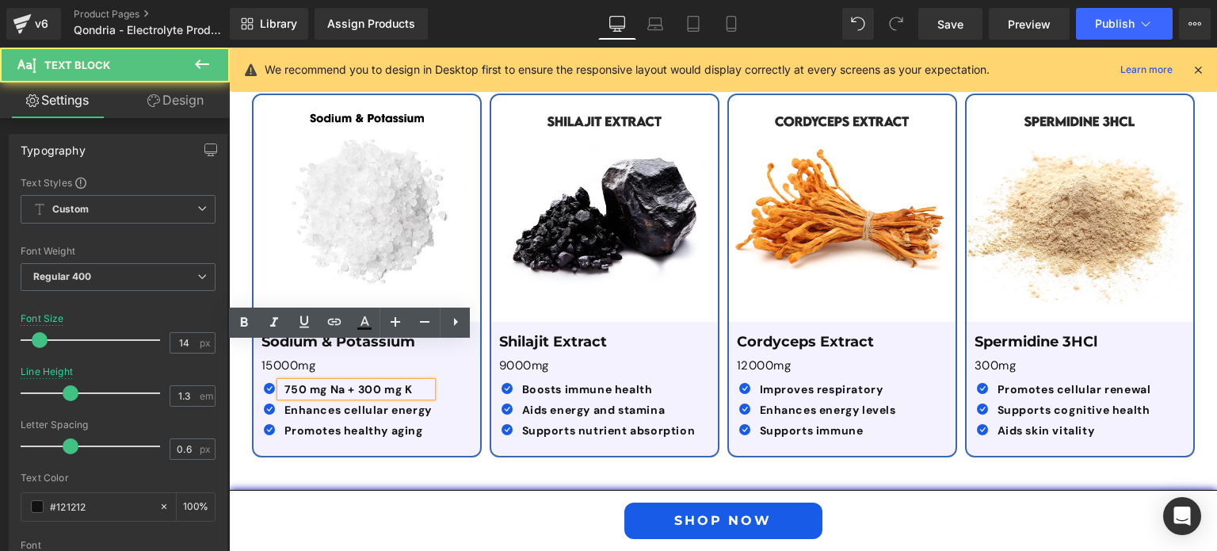
click at [408, 382] on p "750 mg Na + 300 mg K" at bounding box center [357, 389] width 147 height 14
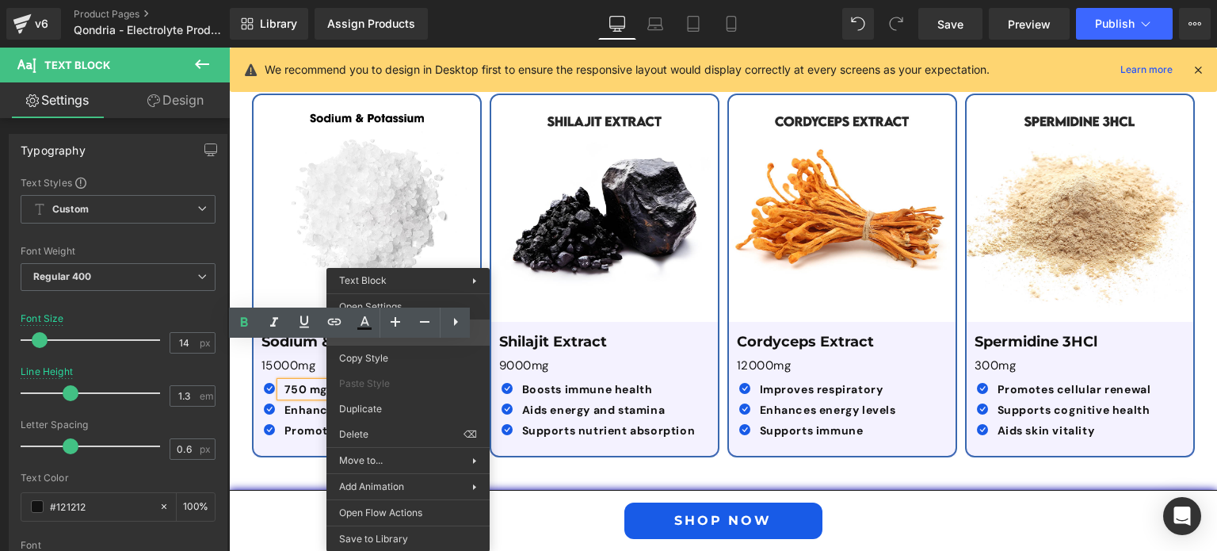
click at [485, 0] on div "Icon List You are previewing how the will restyle your page. You can not edit E…" at bounding box center [608, 0] width 1217 height 0
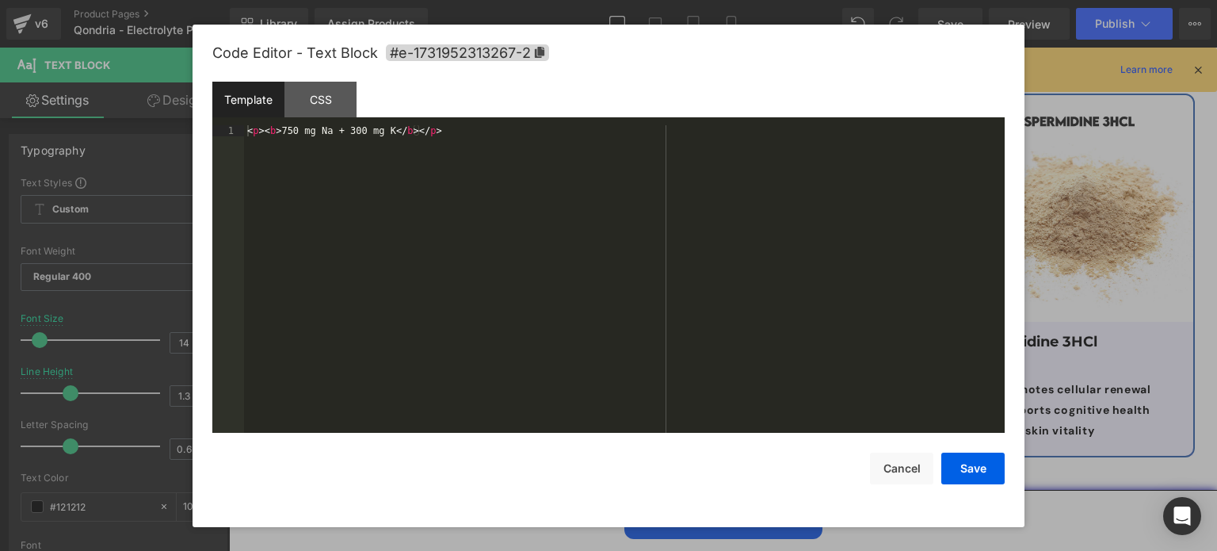
click at [383, 135] on div "< p > < b > 750 mg Na + 300 mg K </ b > </ p >" at bounding box center [624, 290] width 760 height 331
click at [985, 465] on button "Save" at bounding box center [972, 468] width 63 height 32
click at [314, 0] on div "Icon List You are previewing how the will restyle your page. You can not edit E…" at bounding box center [608, 0] width 1217 height 0
click at [350, 148] on div "< p > 15000mg </ p >" at bounding box center [624, 290] width 760 height 331
click at [963, 475] on button "Save" at bounding box center [972, 468] width 63 height 32
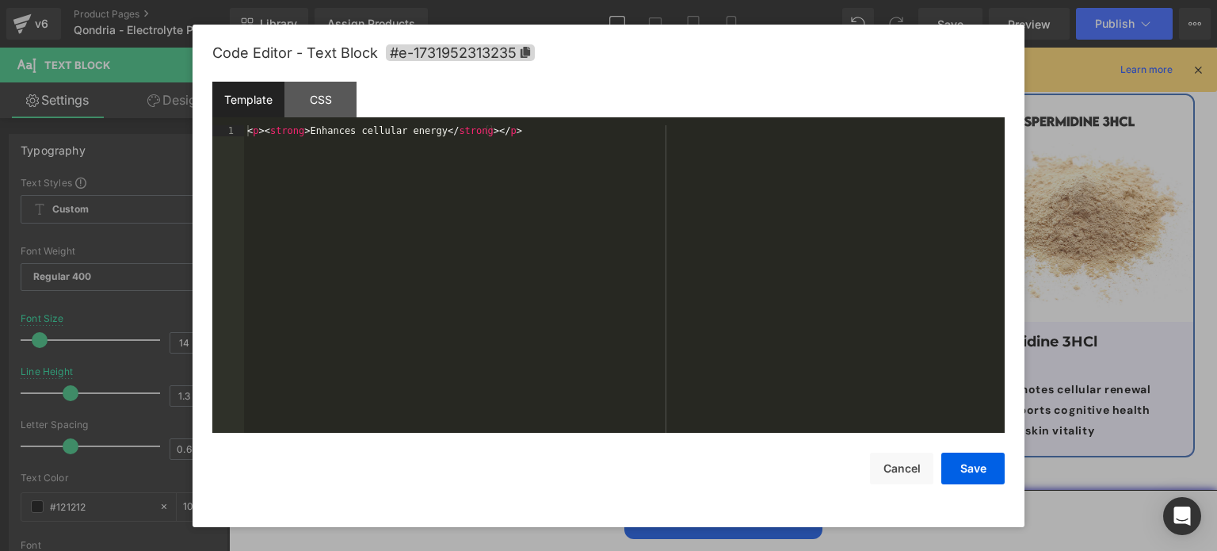
click at [311, 0] on div "Icon List You are previewing how the will restyle your page. You can not edit E…" at bounding box center [608, 0] width 1217 height 0
click at [425, 133] on div "< p > < strong > Enhances cellular energy </ strong > </ p >" at bounding box center [624, 290] width 760 height 331
drag, startPoint x: 974, startPoint y: 462, endPoint x: 723, endPoint y: 392, distance: 260.6
click at [974, 462] on button "Save" at bounding box center [972, 468] width 63 height 32
click at [290, 0] on div "Icon List You are previewing how the will restyle your page. You can not edit E…" at bounding box center [608, 0] width 1217 height 0
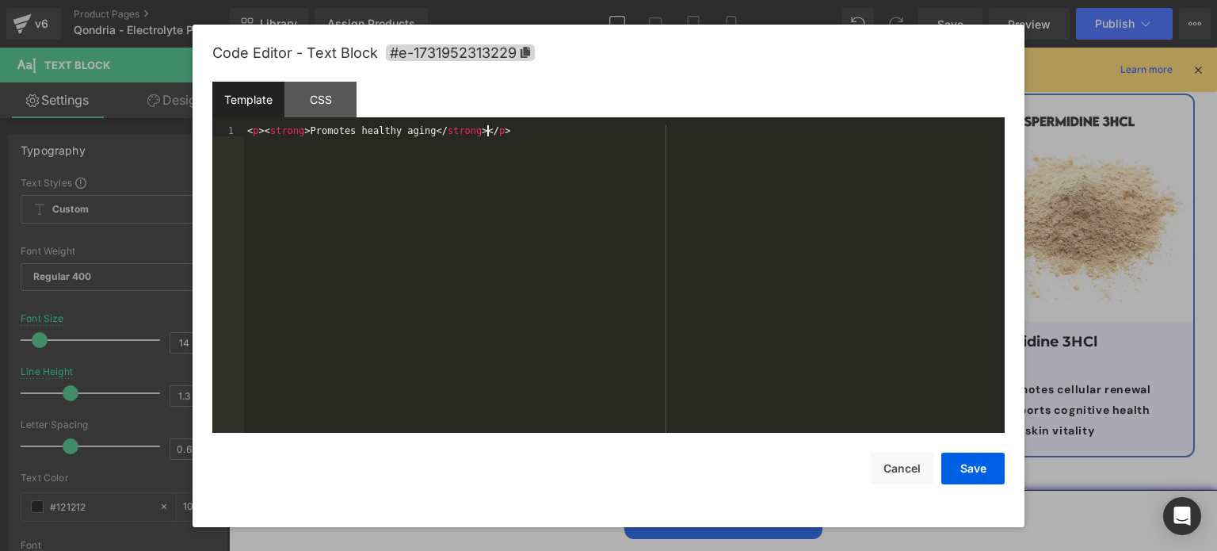
click at [371, 163] on div "< p > < strong > Promotes healthy aging </ strong > </ p >" at bounding box center [624, 290] width 760 height 331
click at [974, 457] on button "Save" at bounding box center [972, 468] width 63 height 32
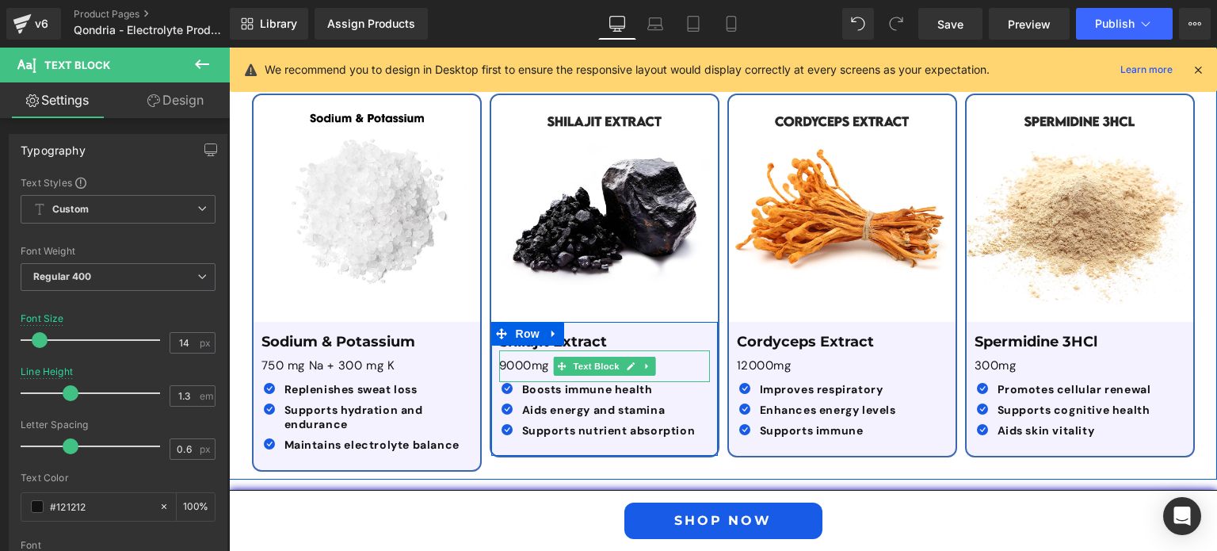
click at [523, 358] on p "9000mg" at bounding box center [604, 366] width 211 height 16
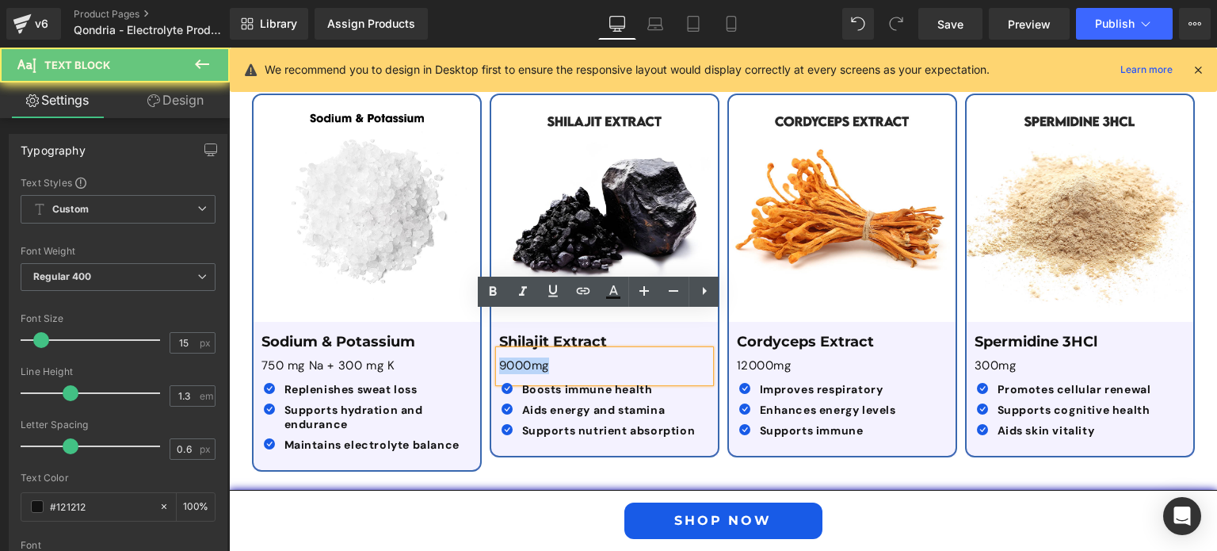
click at [523, 358] on p "9000mg" at bounding box center [604, 366] width 211 height 16
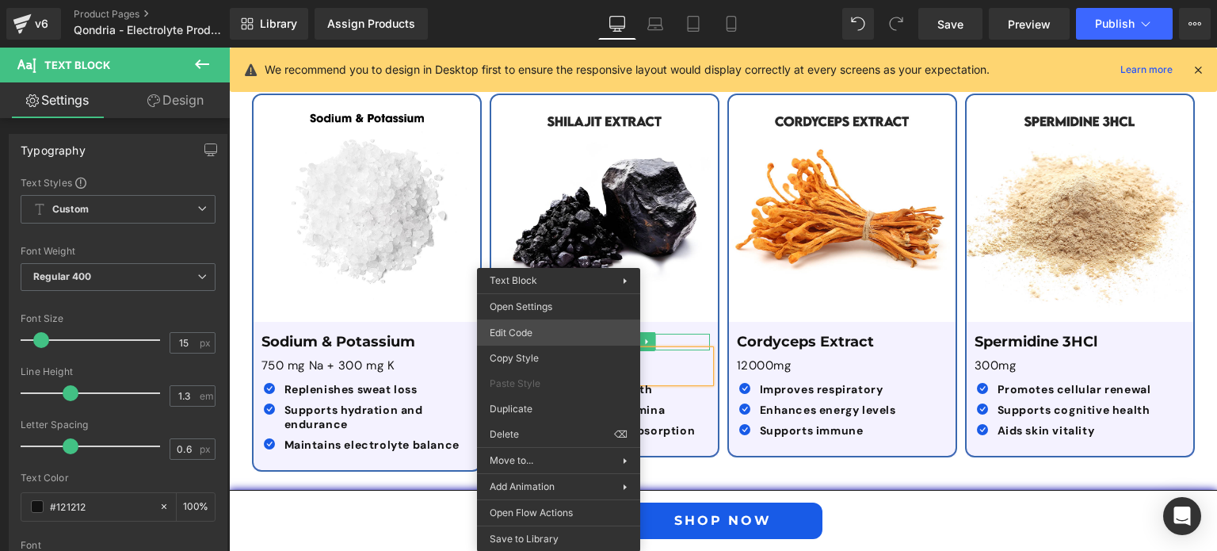
click at [548, 0] on div "Icon List You are previewing how the will restyle your page. You can not edit E…" at bounding box center [608, 0] width 1217 height 0
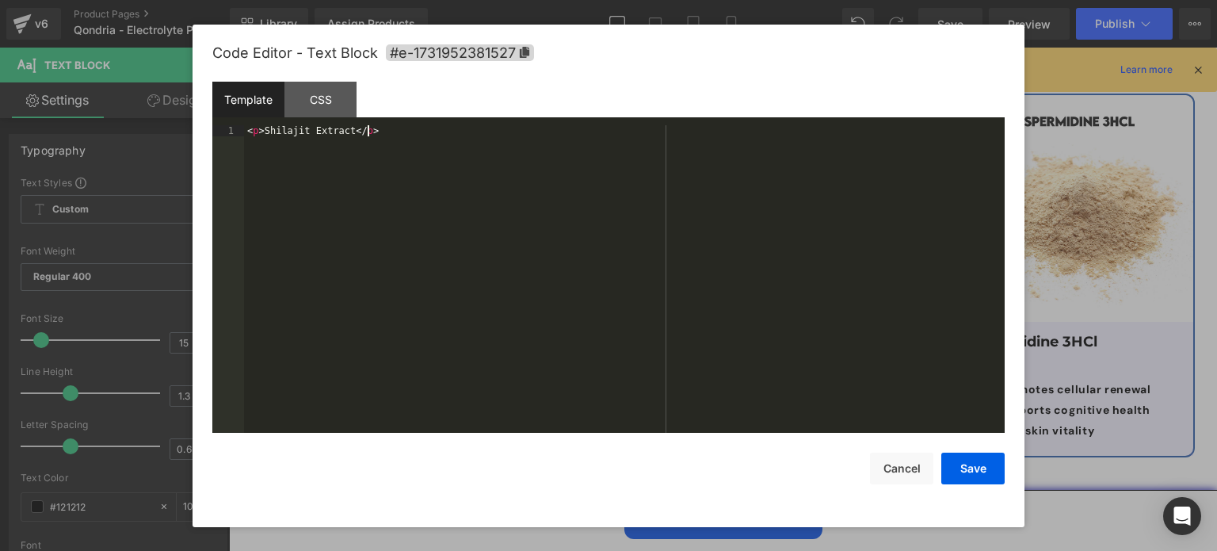
click at [368, 134] on div "< p > Shilajit Extract </ p >" at bounding box center [624, 290] width 760 height 331
click at [955, 462] on button "Save" at bounding box center [972, 468] width 63 height 32
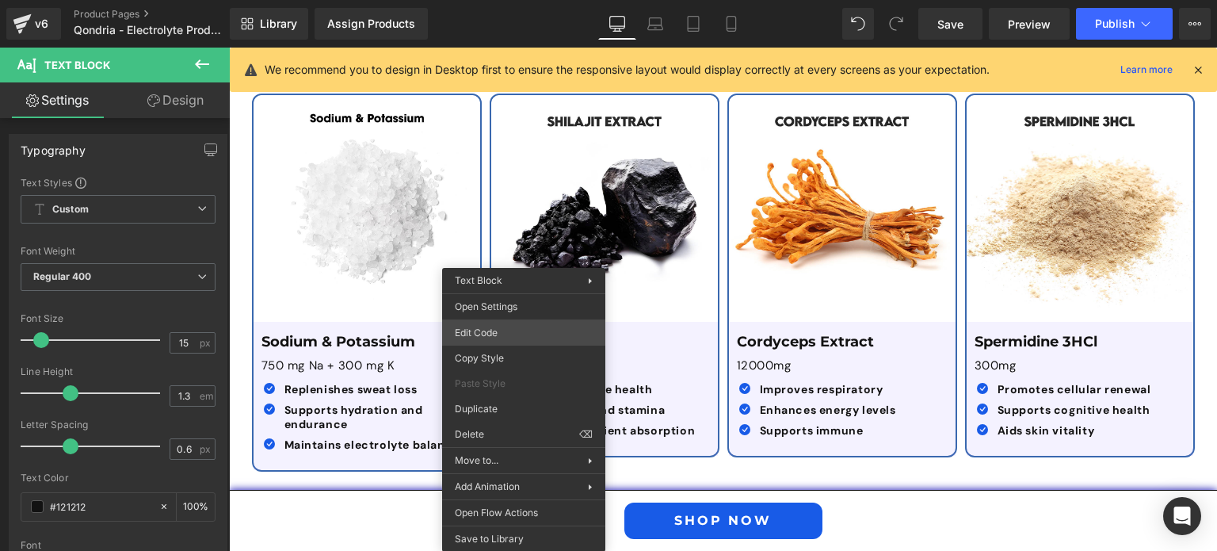
click at [502, 0] on div "Icon List You are previewing how the will restyle your page. You can not edit E…" at bounding box center [608, 0] width 1217 height 0
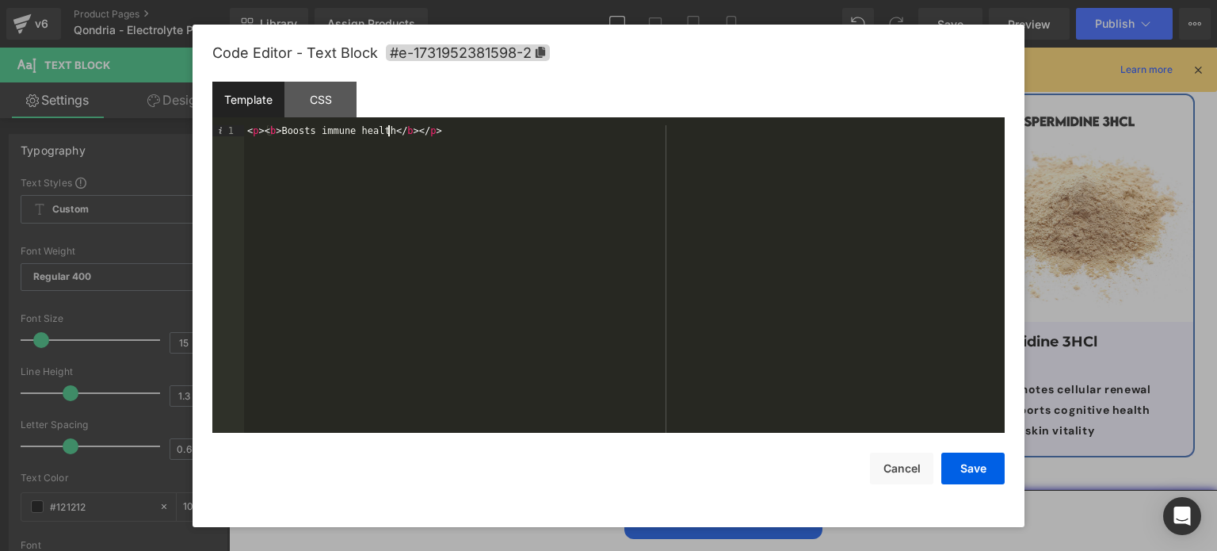
click at [388, 134] on div "< p > < b > Boosts immune health </ b > </ p >" at bounding box center [624, 290] width 760 height 331
click at [962, 462] on button "Save" at bounding box center [972, 468] width 63 height 32
click at [513, 0] on div "Icon List You are previewing how the will restyle your page. You can not edit E…" at bounding box center [608, 0] width 1217 height 0
click at [436, 136] on div "< p > < strong > Aids energy and stamina </ strong > </ p >" at bounding box center [624, 290] width 760 height 331
click at [984, 461] on button "Save" at bounding box center [972, 468] width 63 height 32
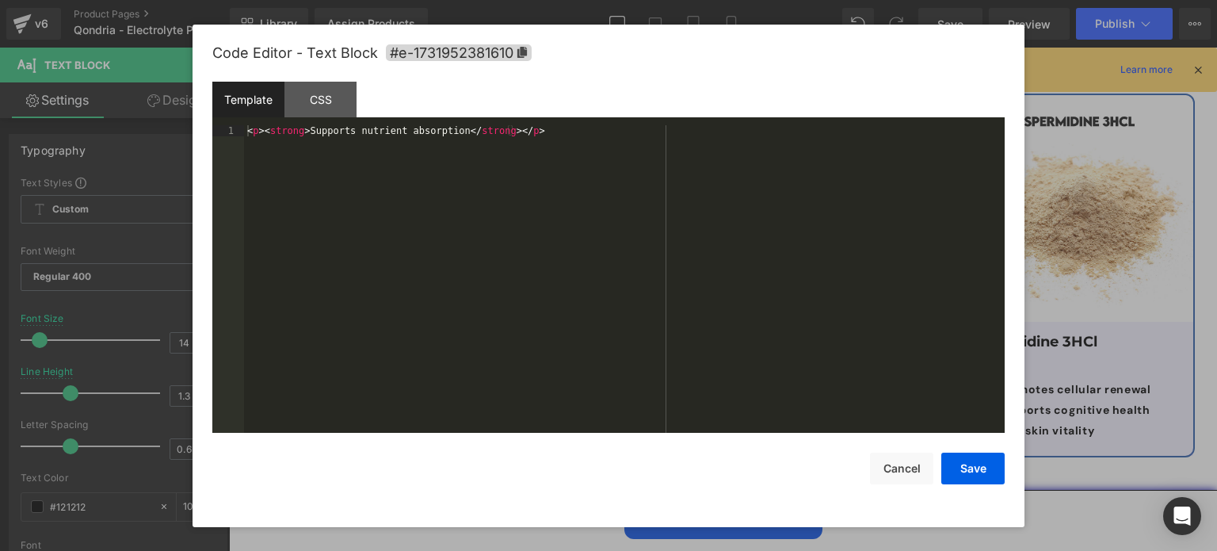
click at [540, 0] on div "Icon List You are previewing how the will restyle your page. You can not edit E…" at bounding box center [608, 0] width 1217 height 0
click at [455, 132] on div "< p > < strong > Supports nutrient absorption </ strong > </ p >" at bounding box center [624, 290] width 760 height 331
click at [979, 459] on button "Save" at bounding box center [972, 468] width 63 height 32
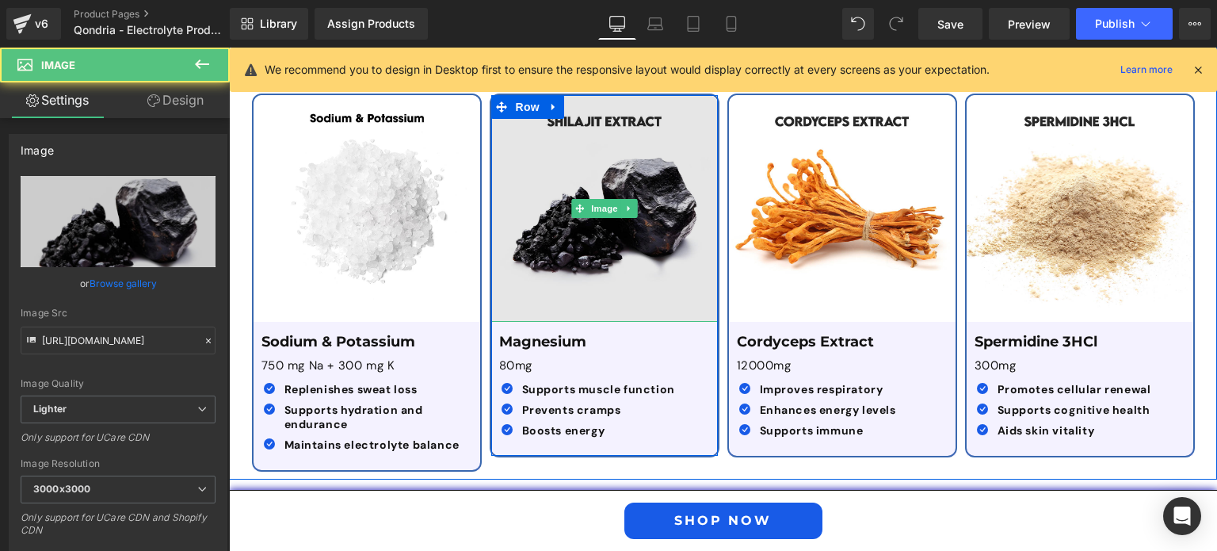
click at [648, 183] on img at bounding box center [604, 208] width 227 height 227
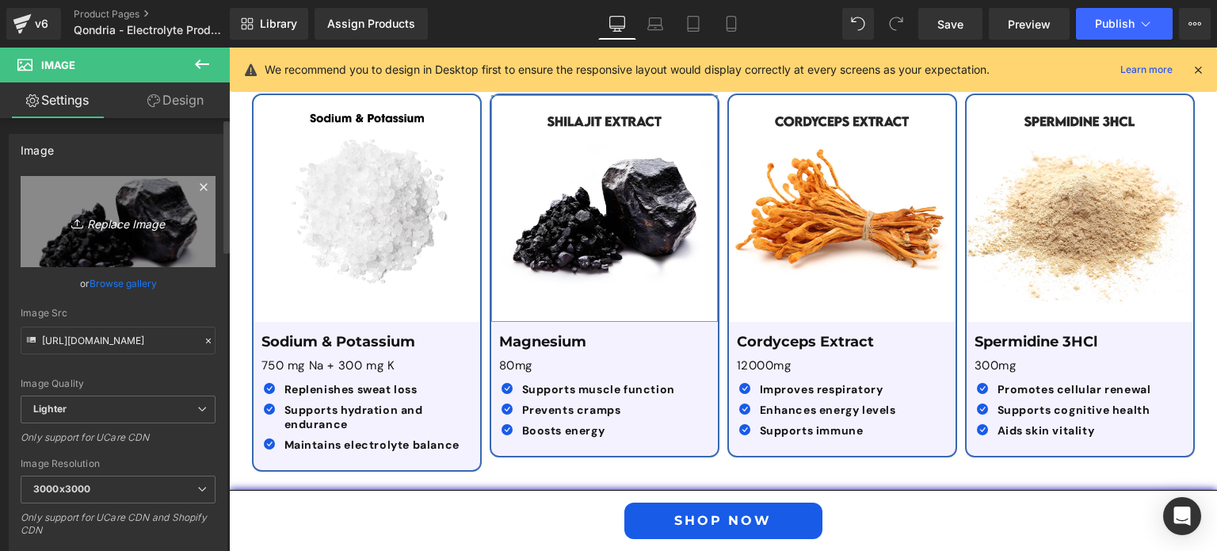
click at [161, 222] on icon "Replace Image" at bounding box center [118, 222] width 127 height 20
type input "C:\fakepath\Magnesium.png"
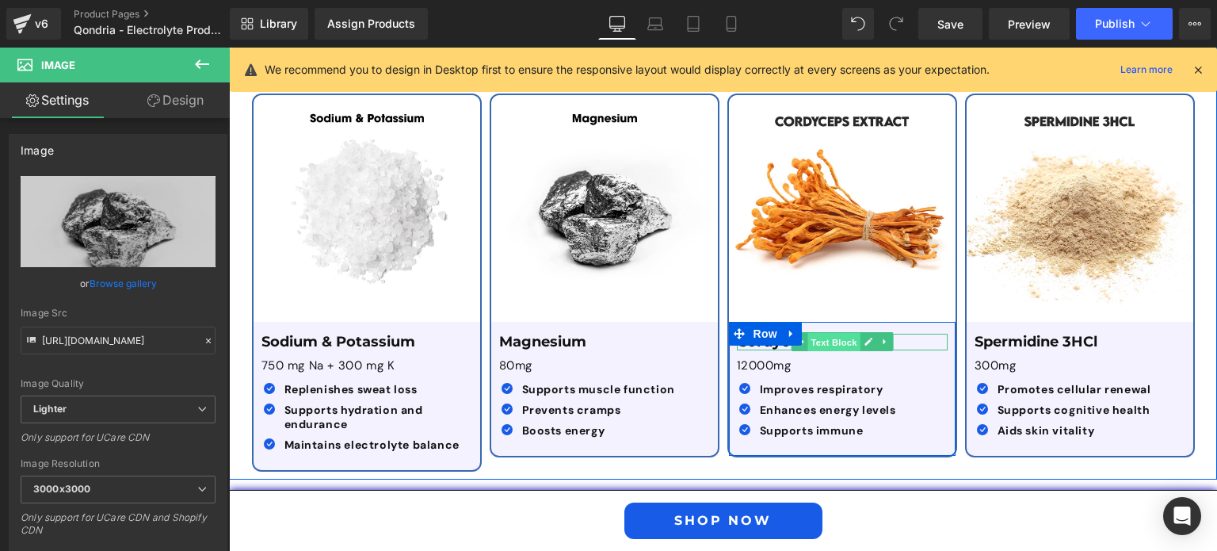
click at [822, 333] on span "Text Block" at bounding box center [833, 342] width 52 height 19
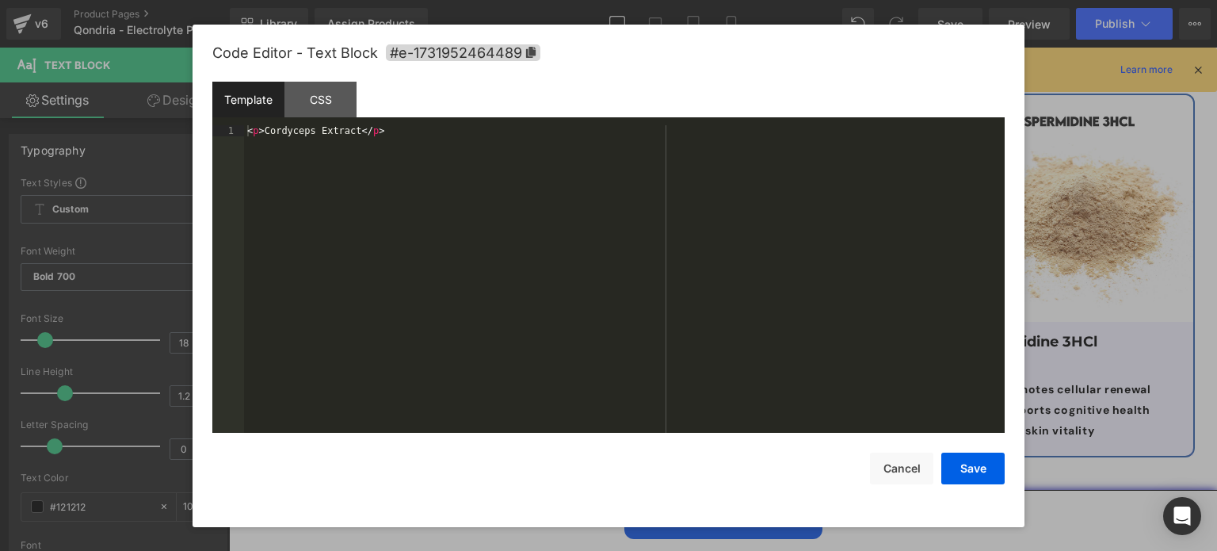
click at [800, 0] on div "Text Block You are previewing how the will restyle your page. You can not edit …" at bounding box center [608, 0] width 1217 height 0
click at [356, 120] on div "Template CSS" at bounding box center [608, 104] width 792 height 44
click at [349, 132] on div "< p > Cordyceps Extract </ p >" at bounding box center [624, 290] width 760 height 331
click at [982, 468] on button "Save" at bounding box center [972, 468] width 63 height 32
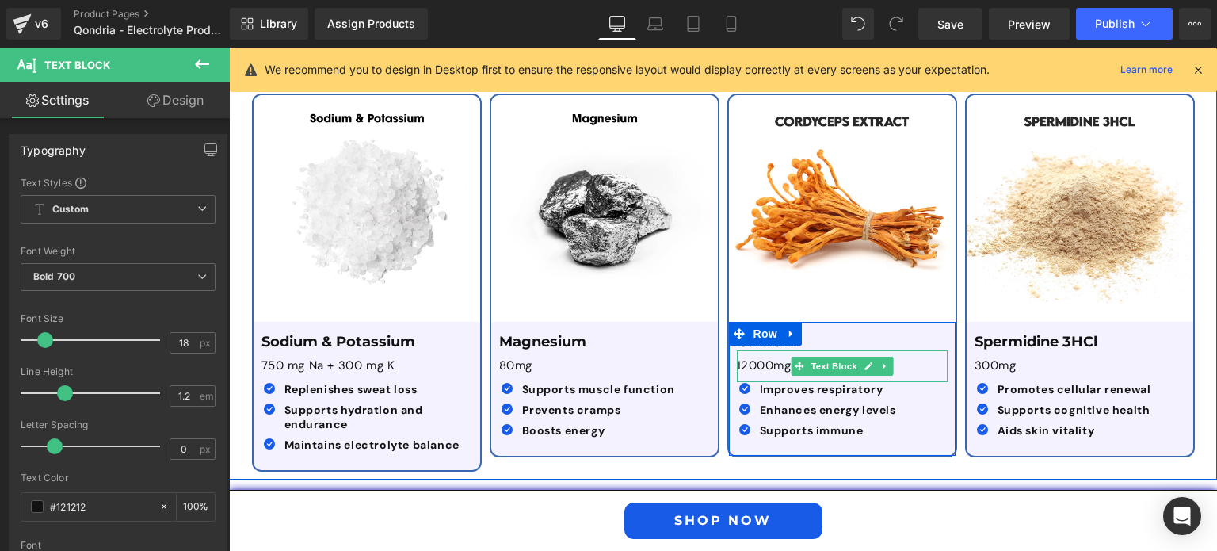
click at [754, 358] on p "12000mg" at bounding box center [842, 366] width 211 height 16
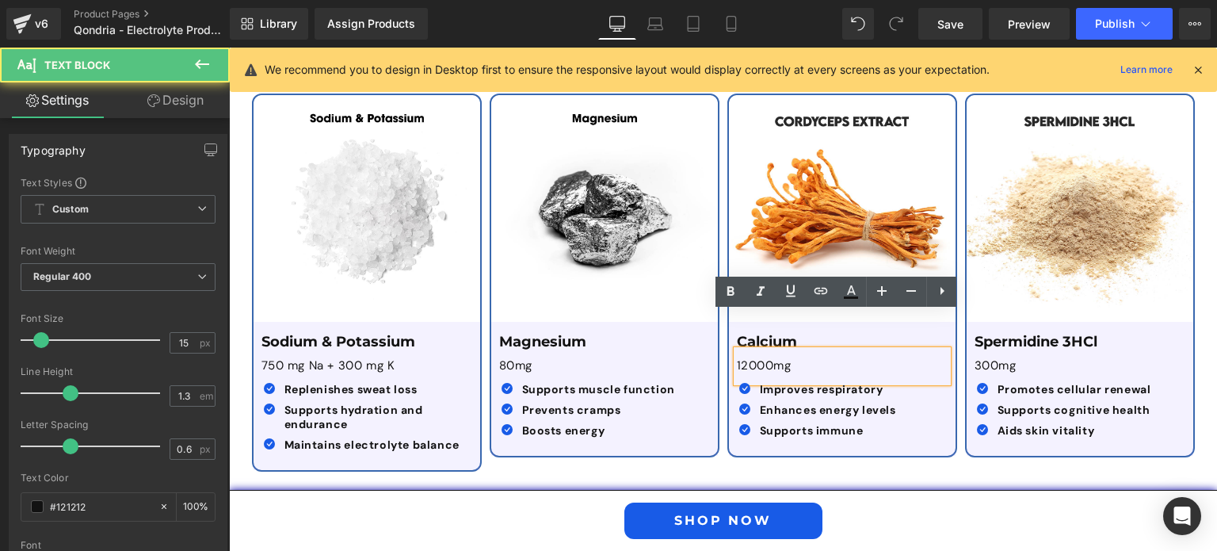
click at [756, 358] on p "12000mg" at bounding box center [842, 366] width 211 height 16
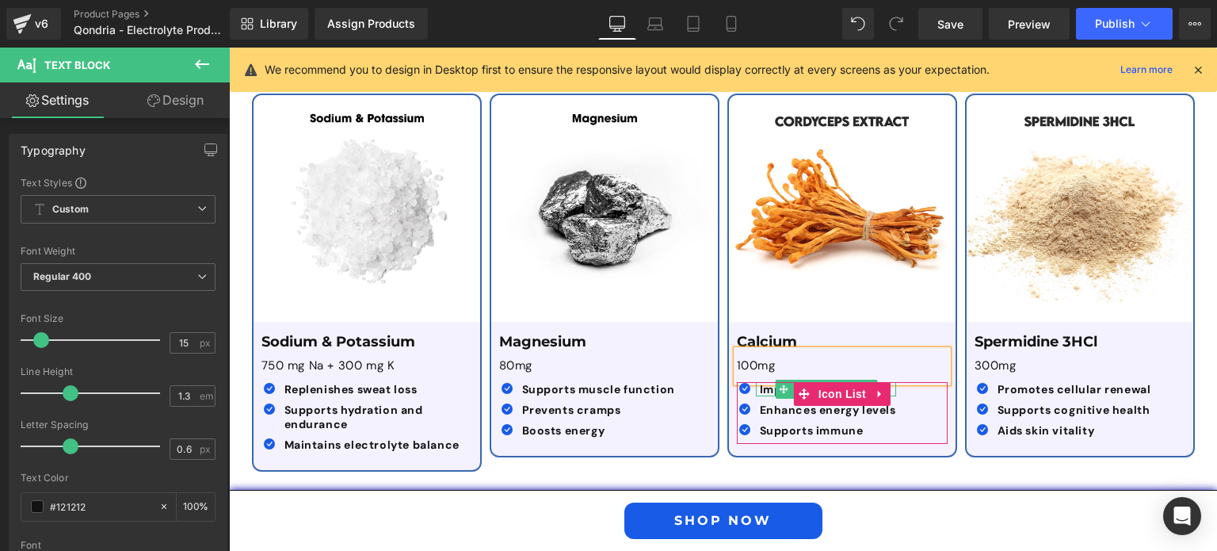
click at [766, 382] on b "Improves respiratory" at bounding box center [822, 389] width 124 height 14
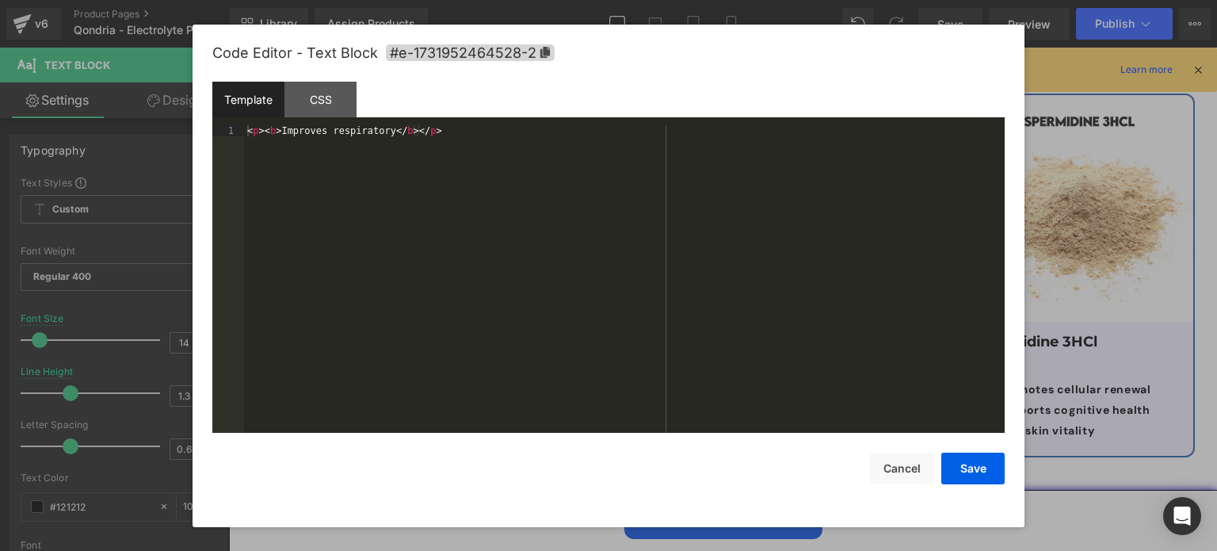
click at [691, 0] on div "Text Block You are previewing how the will restyle your page. You can not edit …" at bounding box center [608, 0] width 1217 height 0
click at [387, 135] on div "< p > < b > Improves respiratory </ b > </ p >" at bounding box center [624, 290] width 760 height 331
click at [975, 477] on button "Save" at bounding box center [972, 468] width 63 height 32
click at [752, 0] on div "Text Block You are previewing how the will restyle your page. You can not edit …" at bounding box center [608, 0] width 1217 height 0
click at [421, 132] on div "< p > < strong > Enhances energy levels </ strong > </ p >" at bounding box center [624, 290] width 760 height 331
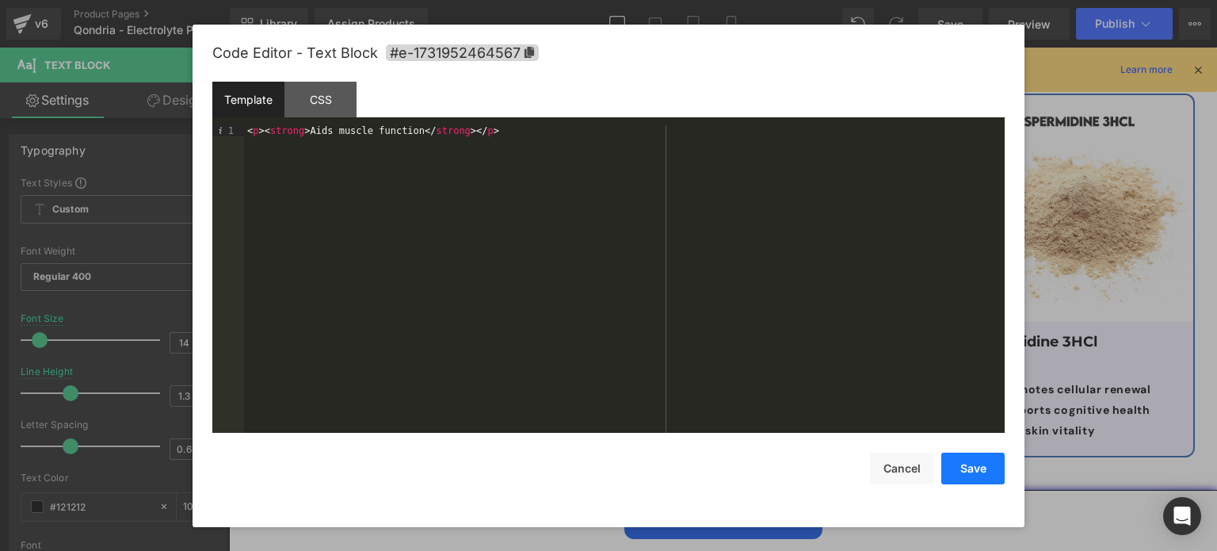
click at [975, 477] on button "Save" at bounding box center [972, 468] width 63 height 32
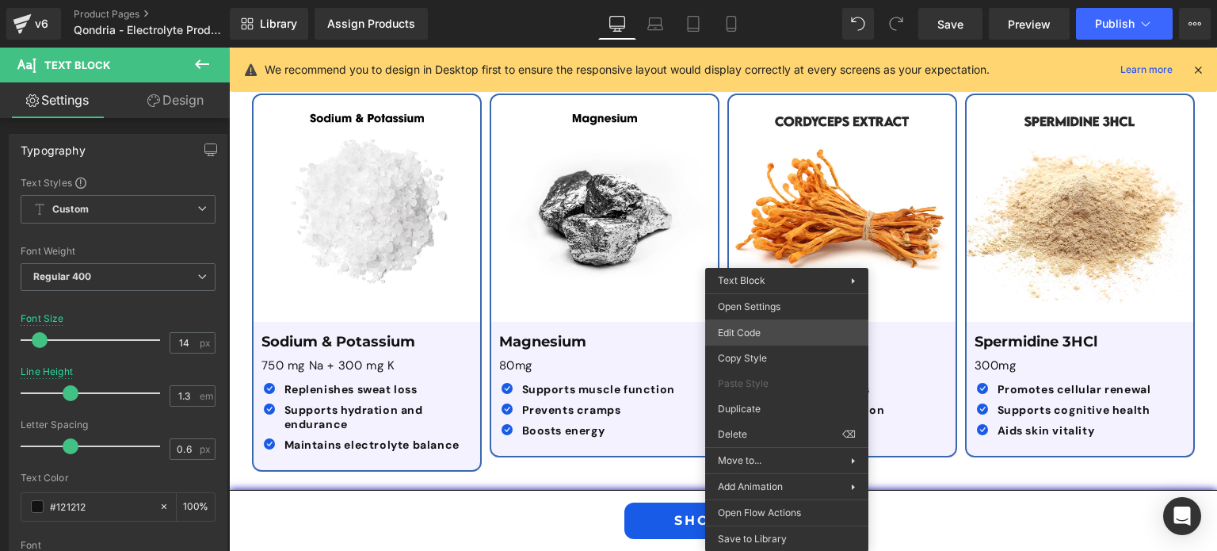
click at [759, 0] on div "Text Block You are previewing how the will restyle your page. You can not edit …" at bounding box center [608, 0] width 1217 height 0
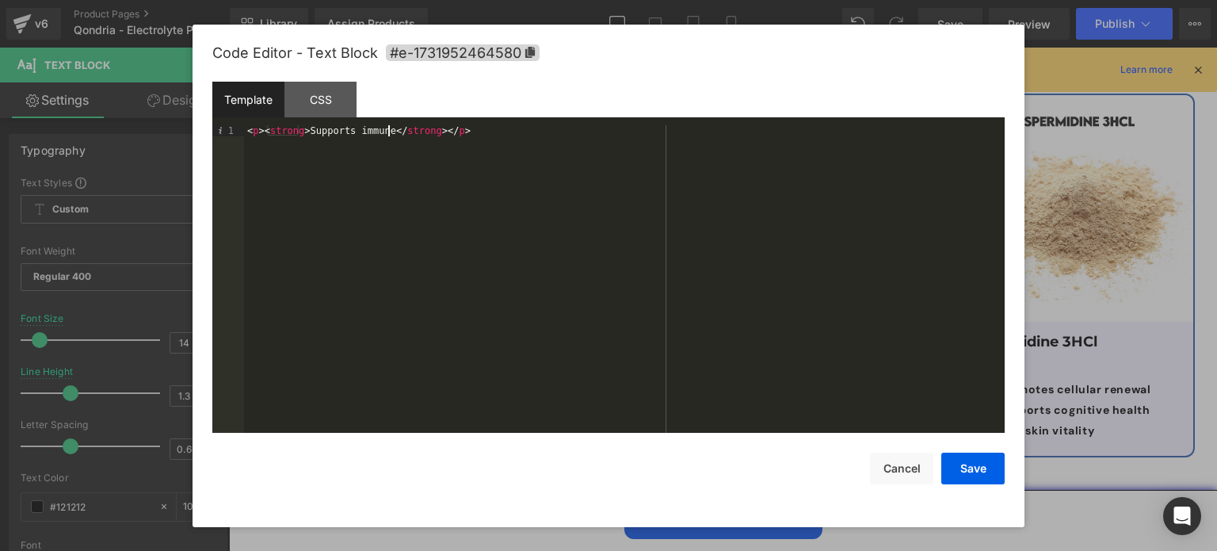
click at [388, 131] on div "< p > < strong > Supports immune </ strong > </ p >" at bounding box center [624, 290] width 760 height 331
click at [966, 475] on button "Save" at bounding box center [972, 468] width 63 height 32
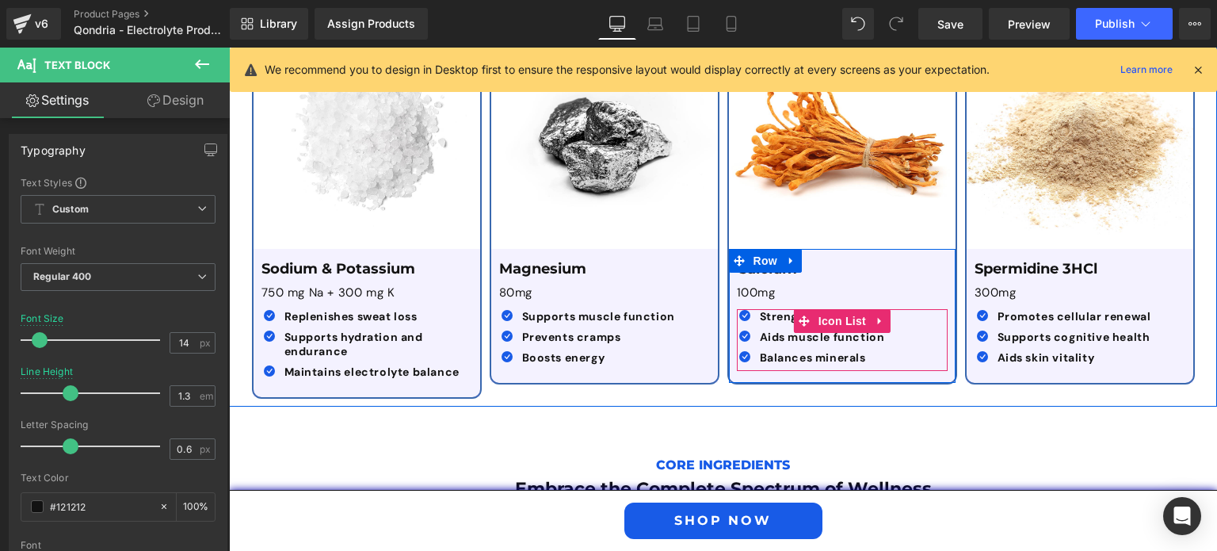
scroll to position [2823, 0]
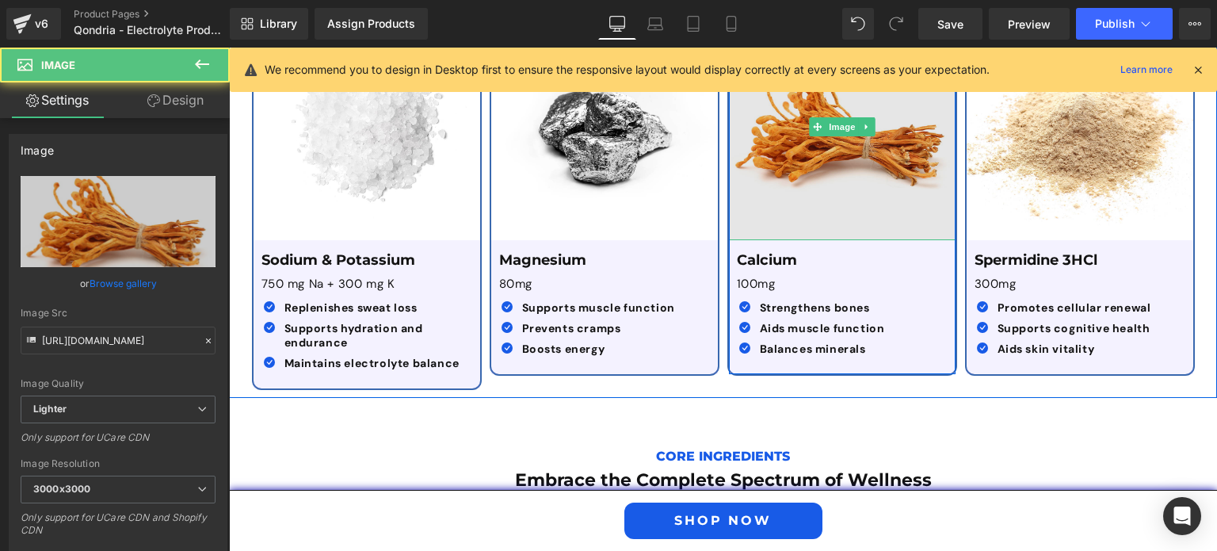
click at [839, 159] on img at bounding box center [842, 126] width 227 height 227
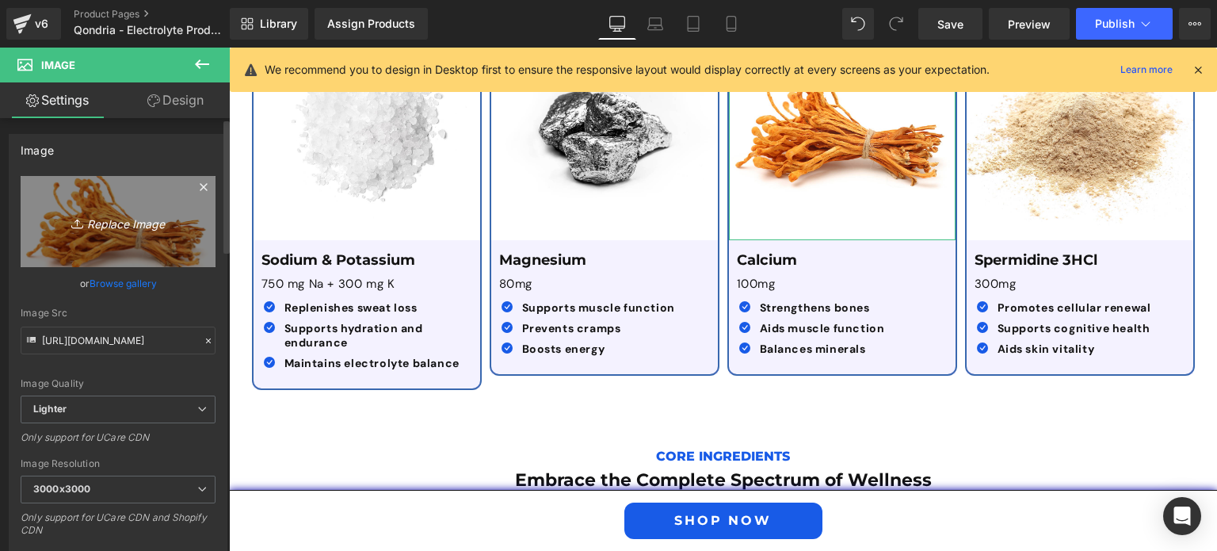
click at [111, 198] on link "Replace Image" at bounding box center [118, 221] width 195 height 91
type input "C:\fakepath\Calcium.png"
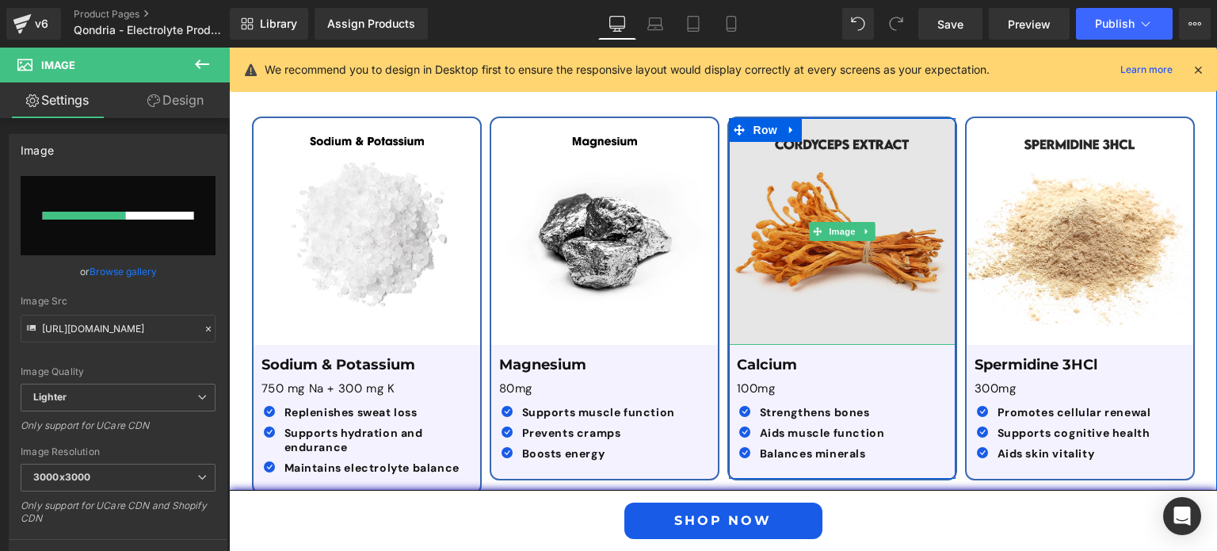
scroll to position [2714, 0]
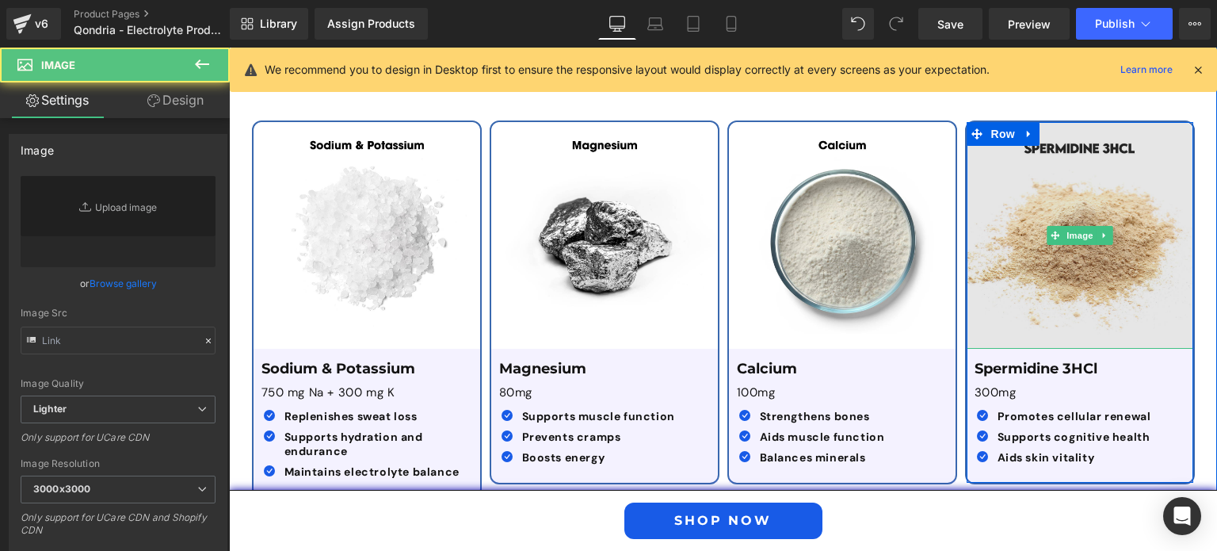
click at [1090, 218] on img at bounding box center [1079, 235] width 227 height 227
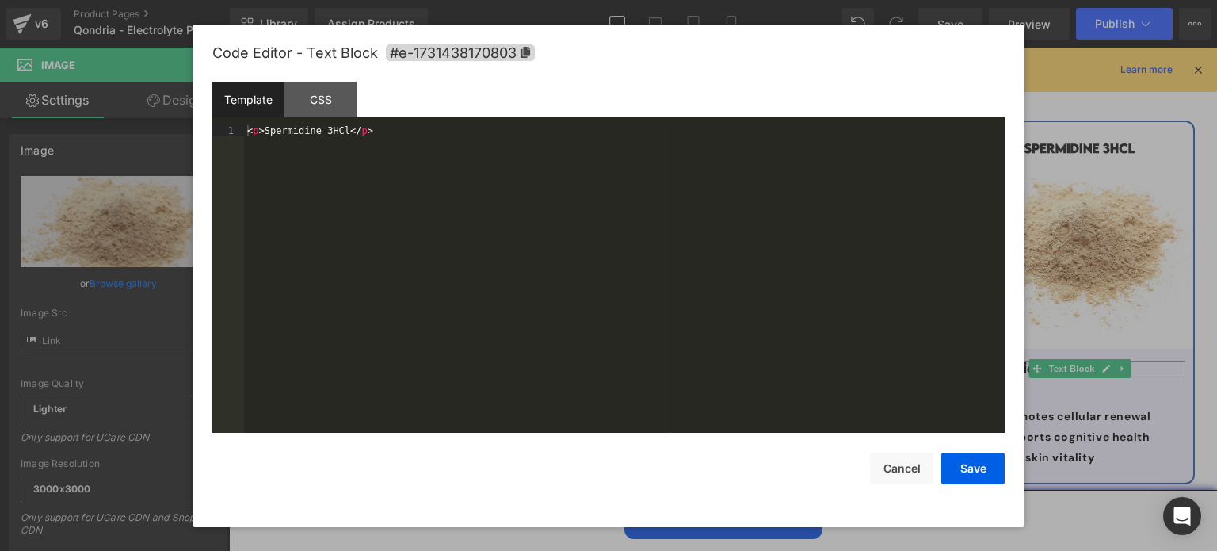
click at [1024, 0] on div "Text Block You are previewing how the will restyle your page. You can not edit …" at bounding box center [608, 0] width 1217 height 0
click at [339, 133] on div "< p > Spermidine 3HCl </ p >" at bounding box center [624, 290] width 760 height 331
click at [954, 465] on button "Save" at bounding box center [972, 468] width 63 height 32
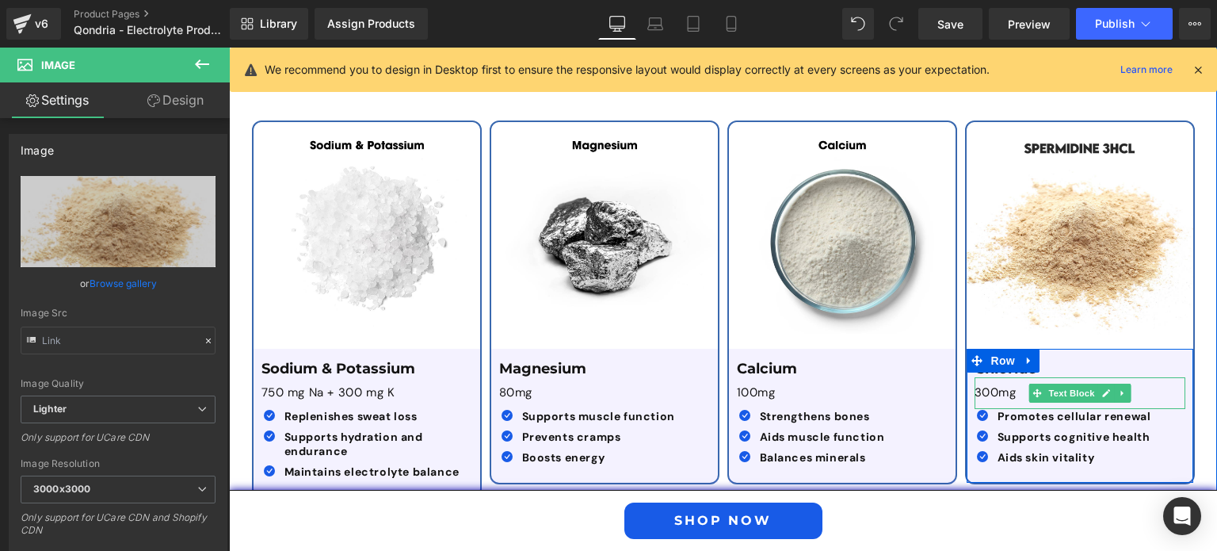
click at [975, 385] on p "300mg" at bounding box center [1079, 393] width 211 height 16
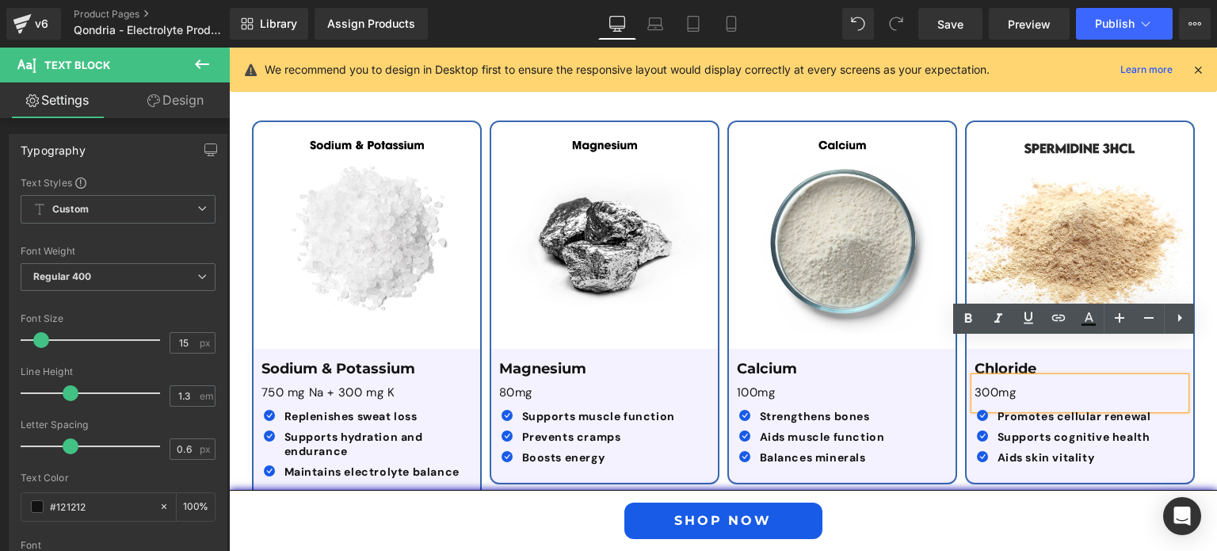
click at [975, 385] on p "300mg" at bounding box center [1079, 393] width 211 height 16
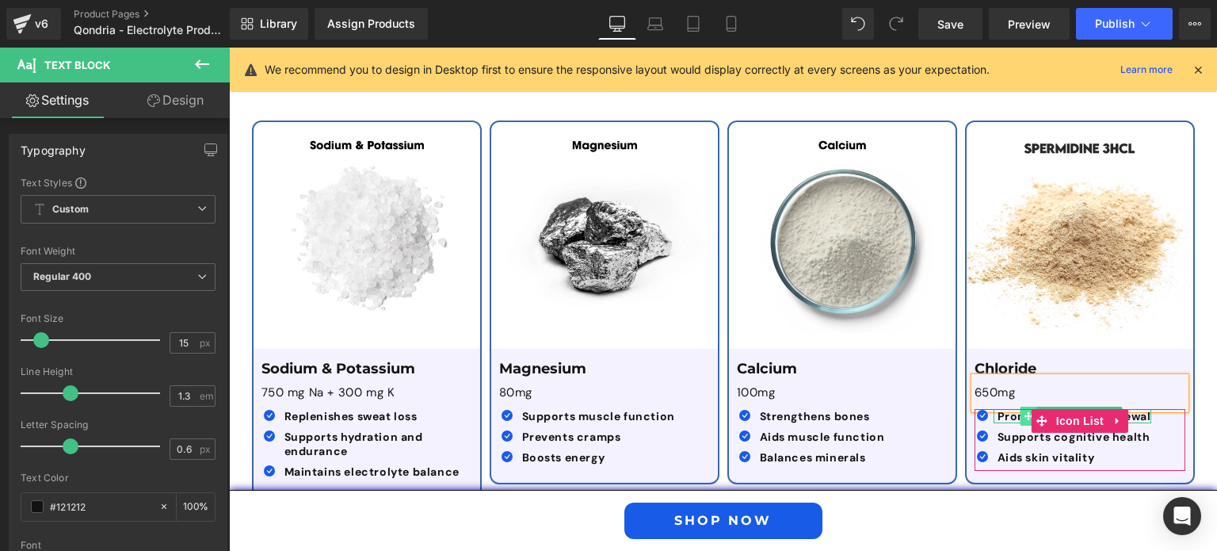
click at [1024, 411] on icon at bounding box center [1028, 415] width 9 height 9
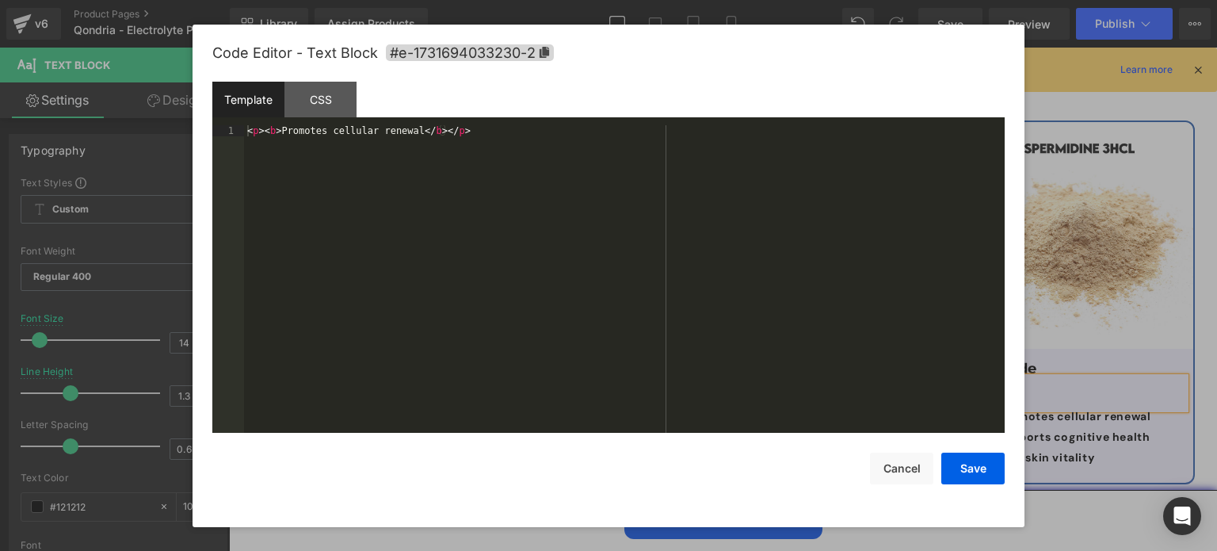
click at [998, 0] on div "Text Block You are previewing how the will restyle your page. You can not edit …" at bounding box center [608, 0] width 1217 height 0
click at [410, 134] on div "< p > < b > Promotes cellular renewal </ b > </ p >" at bounding box center [624, 290] width 760 height 331
click at [956, 451] on div "Save Cancel" at bounding box center [608, 458] width 792 height 51
click at [958, 457] on button "Save" at bounding box center [972, 468] width 63 height 32
click at [1035, 336] on body "Text Block You are previewing how the will restyle your page. You can not edit …" at bounding box center [608, 275] width 1217 height 551
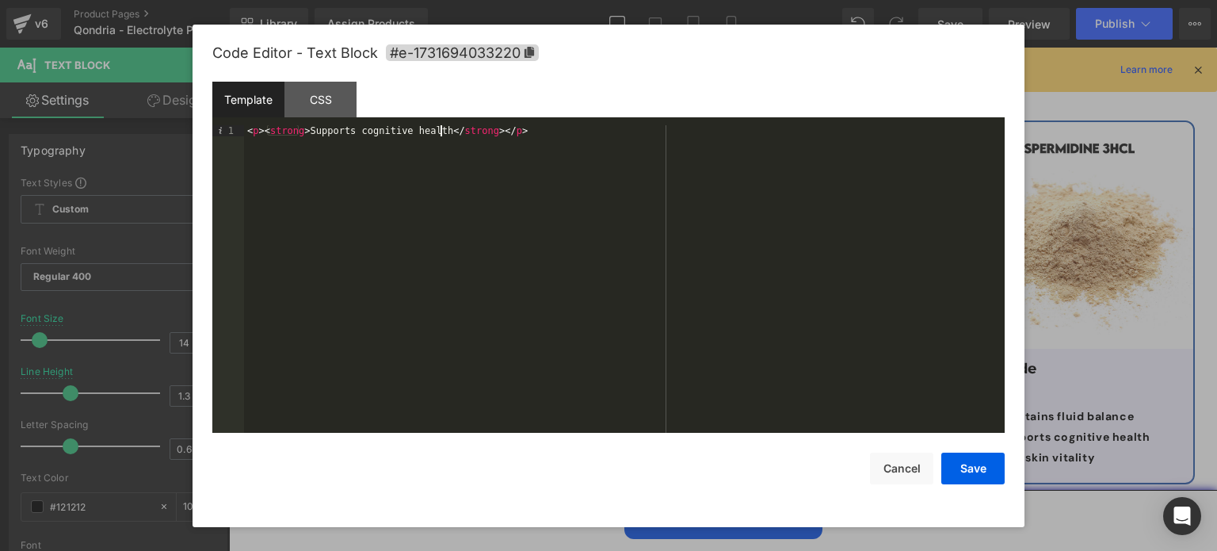
click at [439, 129] on div "< p > < strong > Supports cognitive health </ strong > </ p >" at bounding box center [624, 290] width 760 height 331
click at [974, 478] on button "Save" at bounding box center [972, 468] width 63 height 32
click at [984, 0] on div "Text Block You are previewing how the will restyle your page. You can not edit …" at bounding box center [608, 0] width 1217 height 0
click at [410, 138] on div "< p > < strong > Aids skin vitality </ strong > </ p >" at bounding box center [624, 290] width 760 height 331
click at [973, 469] on button "Save" at bounding box center [972, 468] width 63 height 32
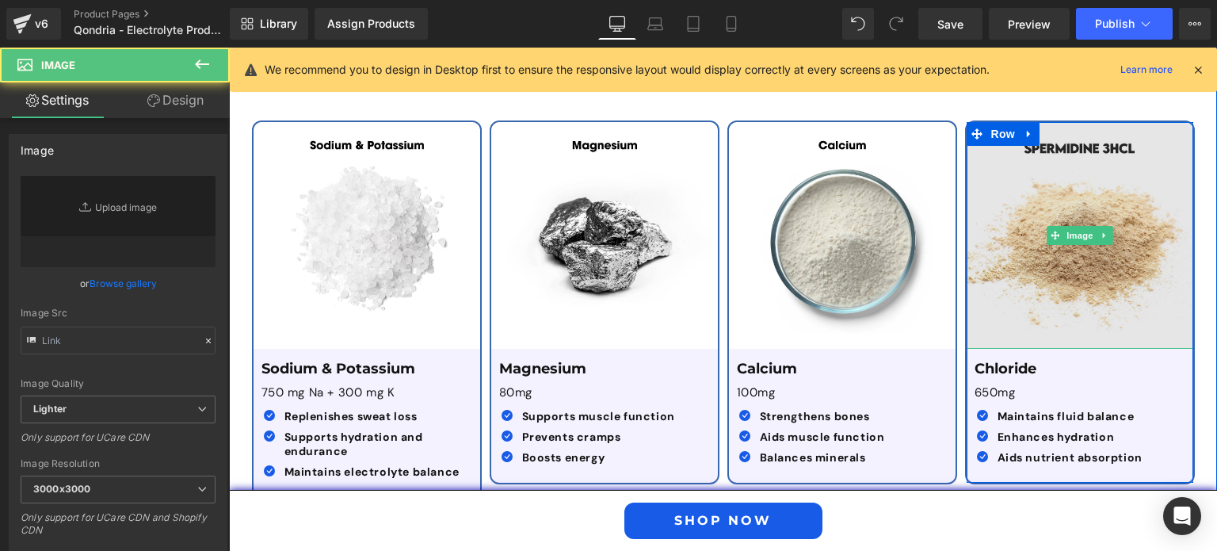
click at [1107, 186] on img at bounding box center [1079, 235] width 227 height 227
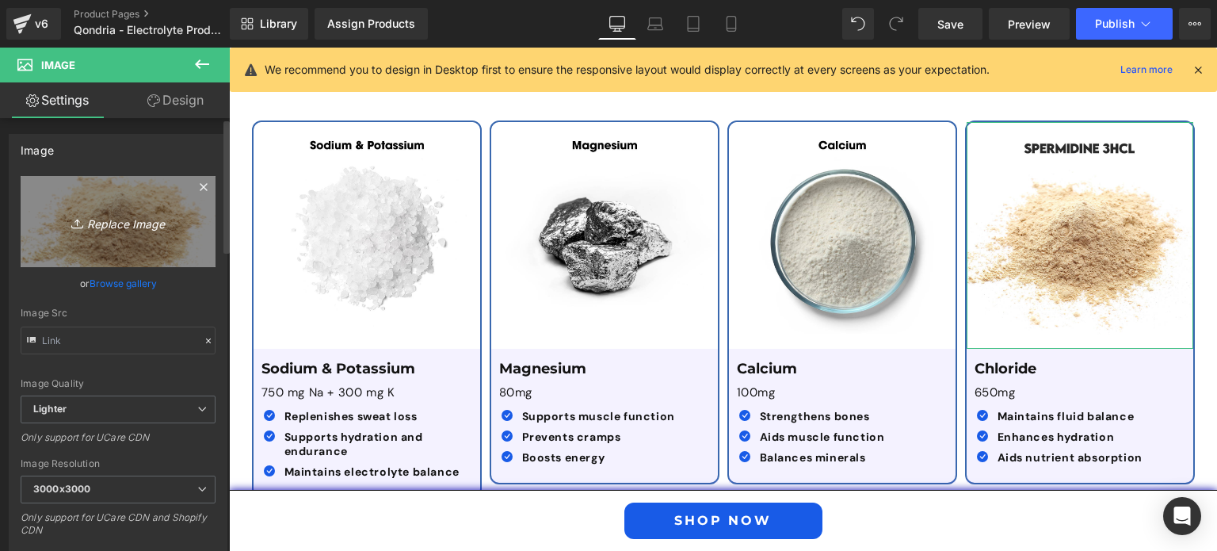
click at [162, 212] on icon "Replace Image" at bounding box center [118, 222] width 127 height 20
type input "C:\fakepath\Chloride.png"
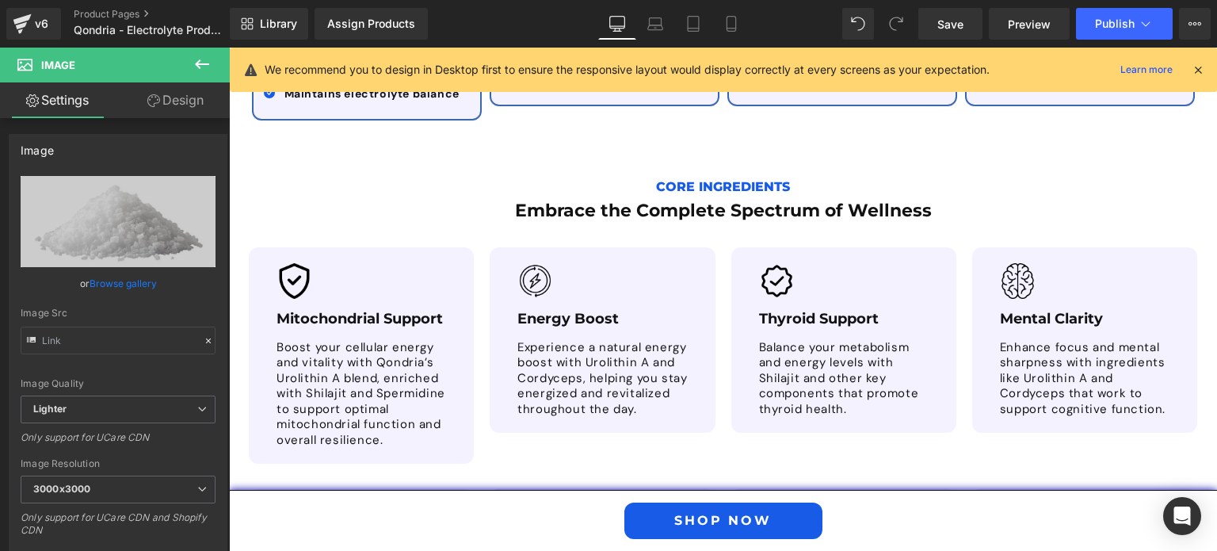
scroll to position [3096, 0]
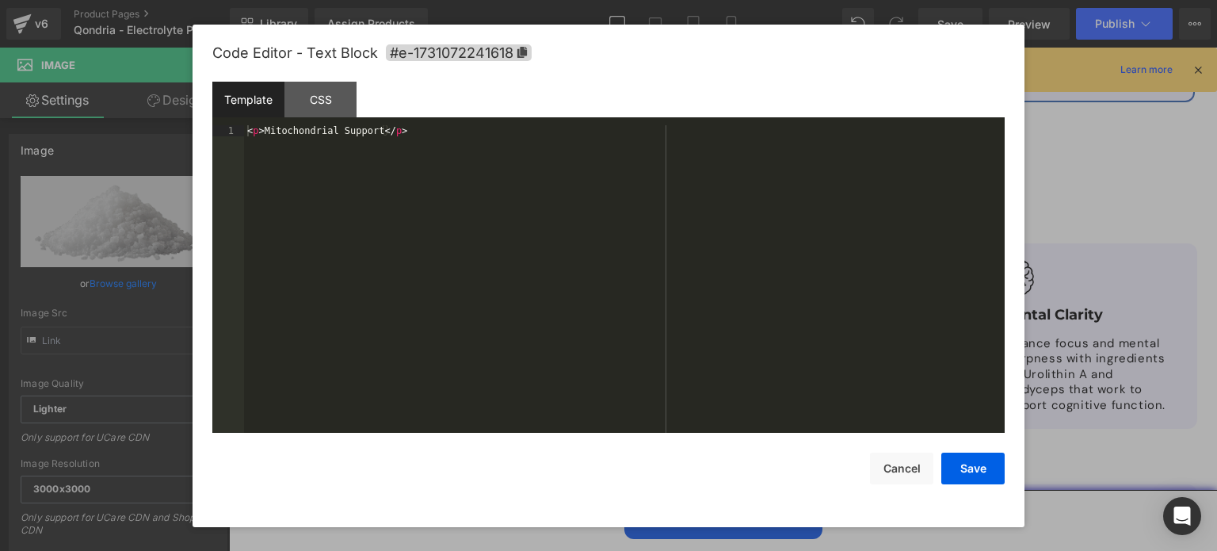
click at [374, 0] on div "Text Block You are previewing how the will restyle your page. You can not edit …" at bounding box center [608, 0] width 1217 height 0
click at [374, 139] on div "< p > Mitochondrial Support </ p >" at bounding box center [624, 290] width 760 height 331
click at [966, 468] on button "Save" at bounding box center [972, 468] width 63 height 32
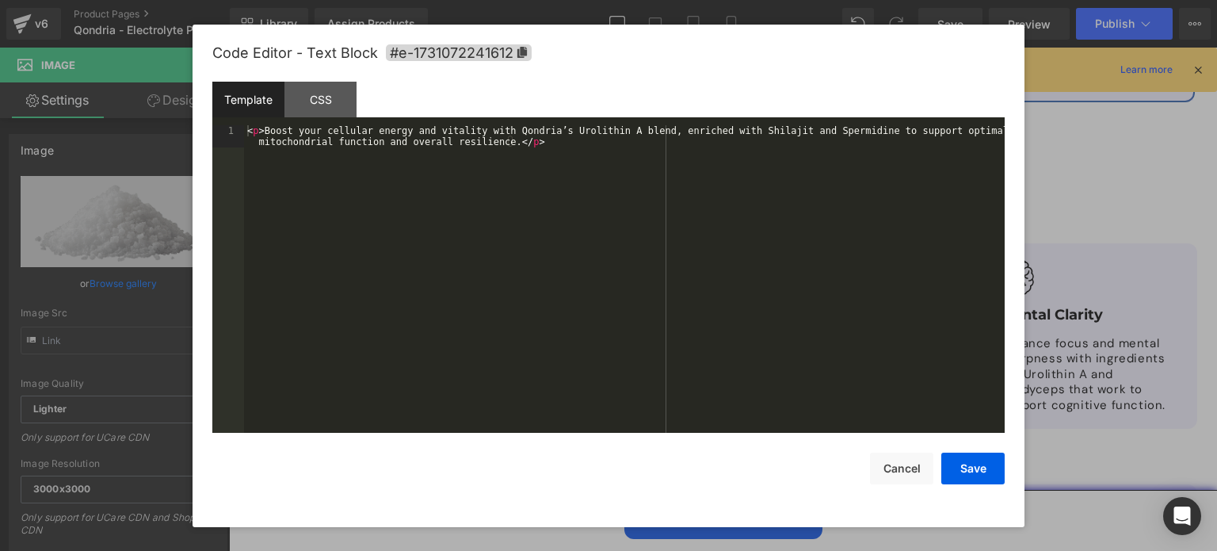
click at [344, 0] on div "Text Block You are previewing how the will restyle your page. You can not edit …" at bounding box center [608, 0] width 1217 height 0
click at [501, 146] on div "< p > Boost your cellular energy and vitality with Qondria’s Urolithin A blend,…" at bounding box center [624, 301] width 760 height 353
click at [497, 146] on div "< p > Boost your cellular energy and vitality with Qondria’s Urolithin A blend,…" at bounding box center [624, 301] width 760 height 353
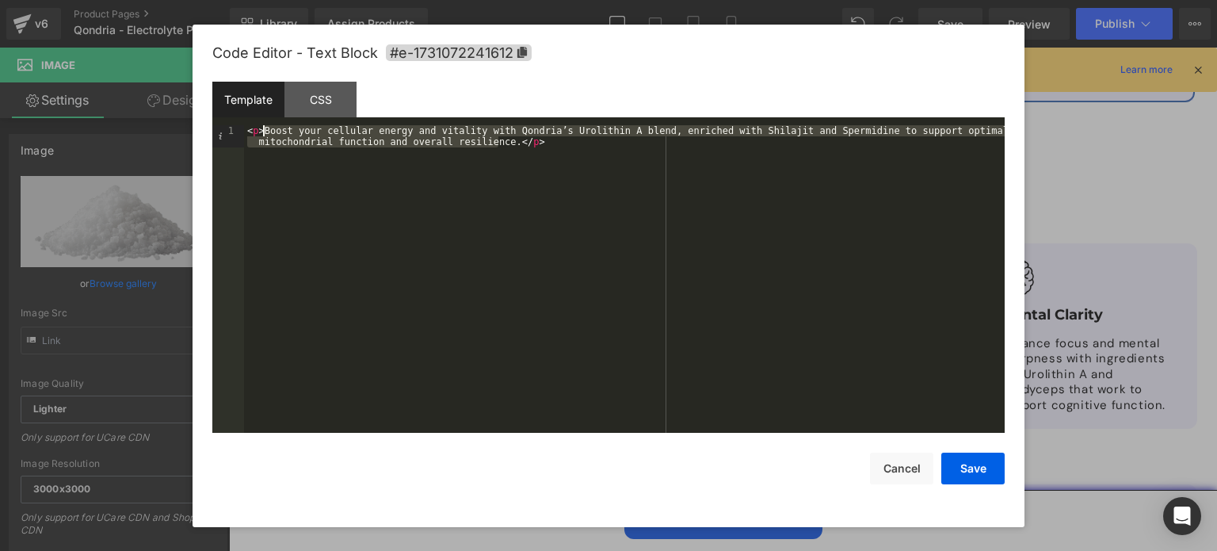
click at [264, 129] on div "< p > Boost your cellular energy and vitality with Qondria’s Urolithin A blend,…" at bounding box center [624, 301] width 760 height 353
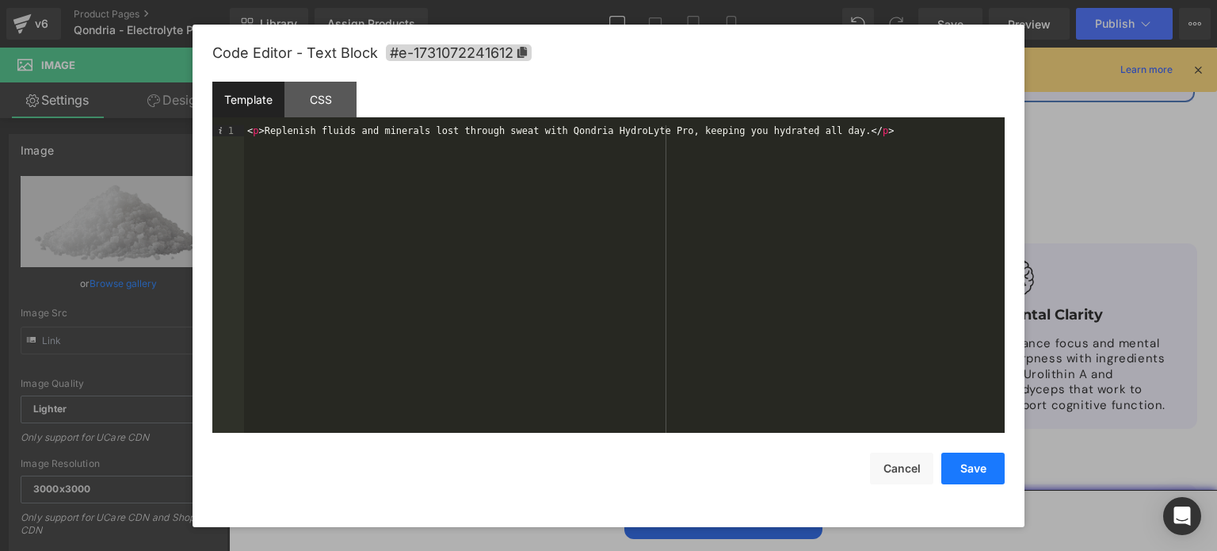
click at [946, 461] on button "Save" at bounding box center [972, 468] width 63 height 32
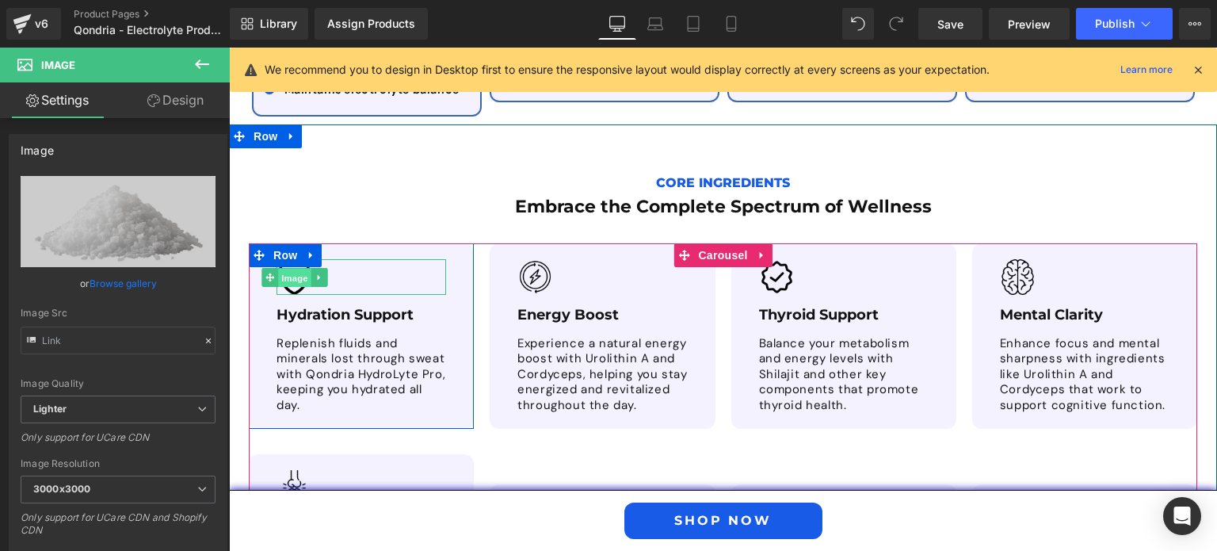
click at [289, 268] on span "Image" at bounding box center [294, 277] width 33 height 19
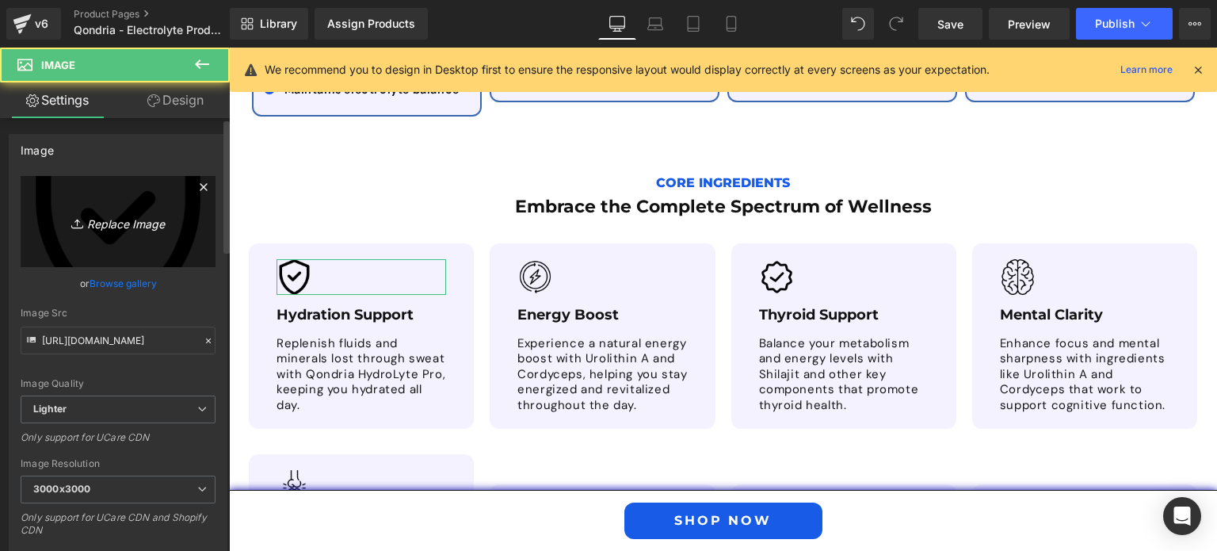
click at [116, 219] on icon "Replace Image" at bounding box center [118, 222] width 127 height 20
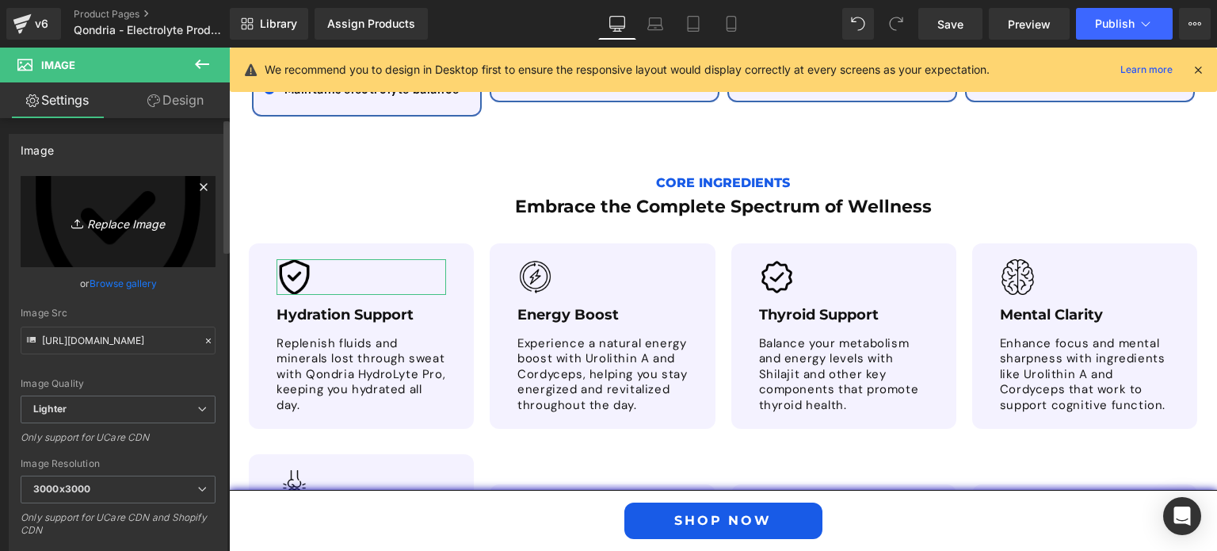
type input "C:\fakepath\Hydration Support.png"
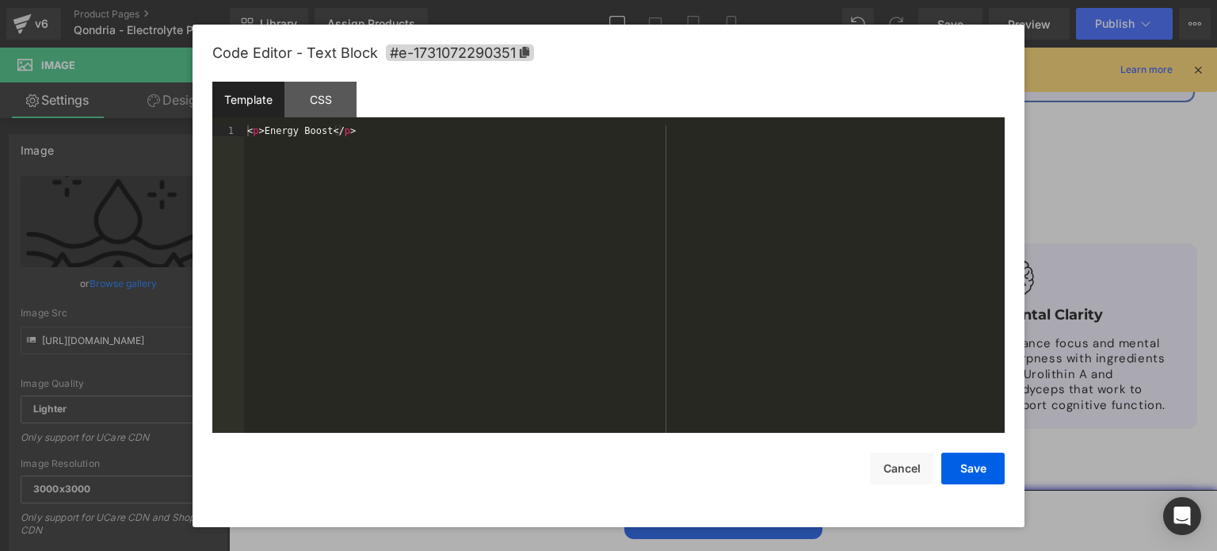
click at [563, 0] on div "Image You are previewing how the will restyle your page. You can not edit Eleme…" at bounding box center [608, 0] width 1217 height 0
click at [324, 135] on div "< p > Energy Boost </ p >" at bounding box center [624, 290] width 760 height 331
click at [261, 132] on div "< p > Energy Boost </ p >" at bounding box center [624, 290] width 760 height 331
click at [989, 459] on button "Save" at bounding box center [972, 468] width 63 height 32
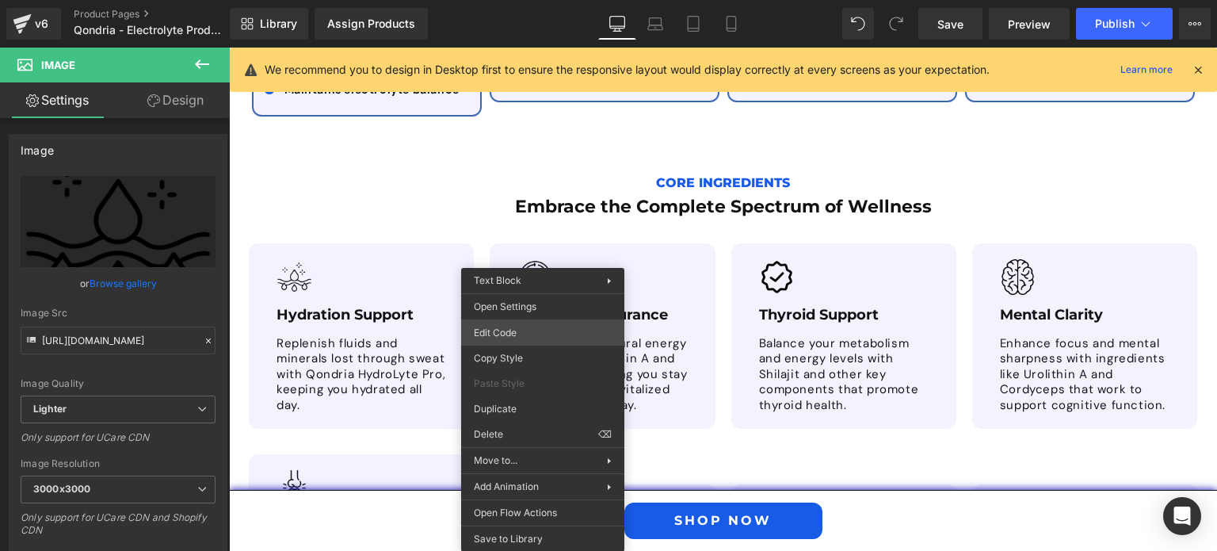
click at [520, 0] on div "Image You are previewing how the will restyle your page. You can not edit Eleme…" at bounding box center [608, 0] width 1217 height 0
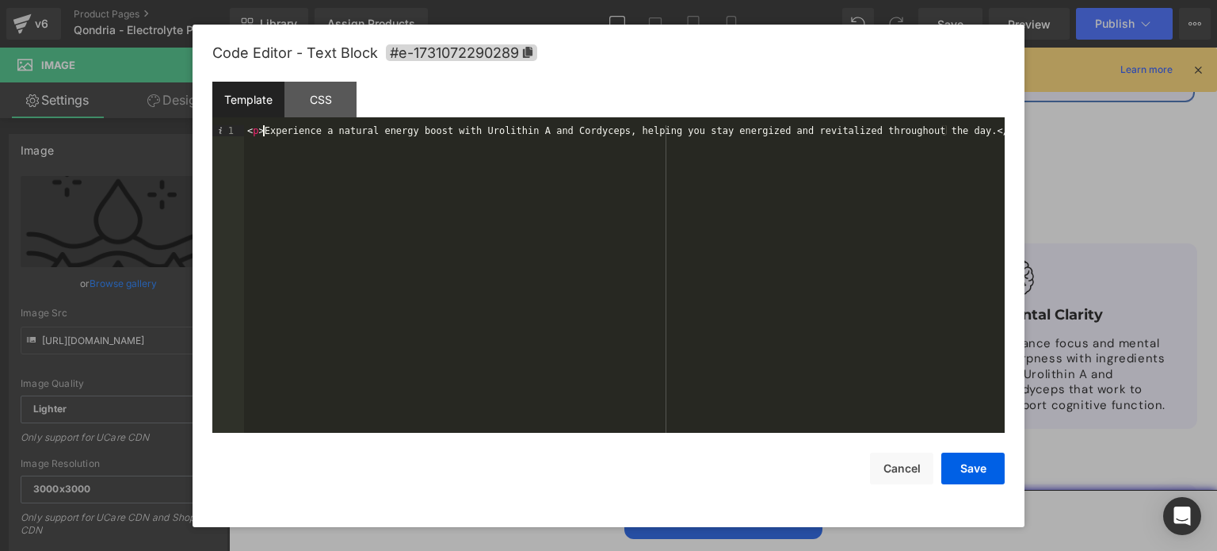
click at [262, 127] on div "< p > Experience a natural energy boost with Urolithin A and Cordyceps, helping…" at bounding box center [624, 290] width 760 height 331
click at [930, 134] on div "< p > Experience a natural energy boost with Urolithin A and Cordyceps, helping…" at bounding box center [624, 290] width 760 height 331
click at [985, 467] on button "Save" at bounding box center [972, 468] width 63 height 32
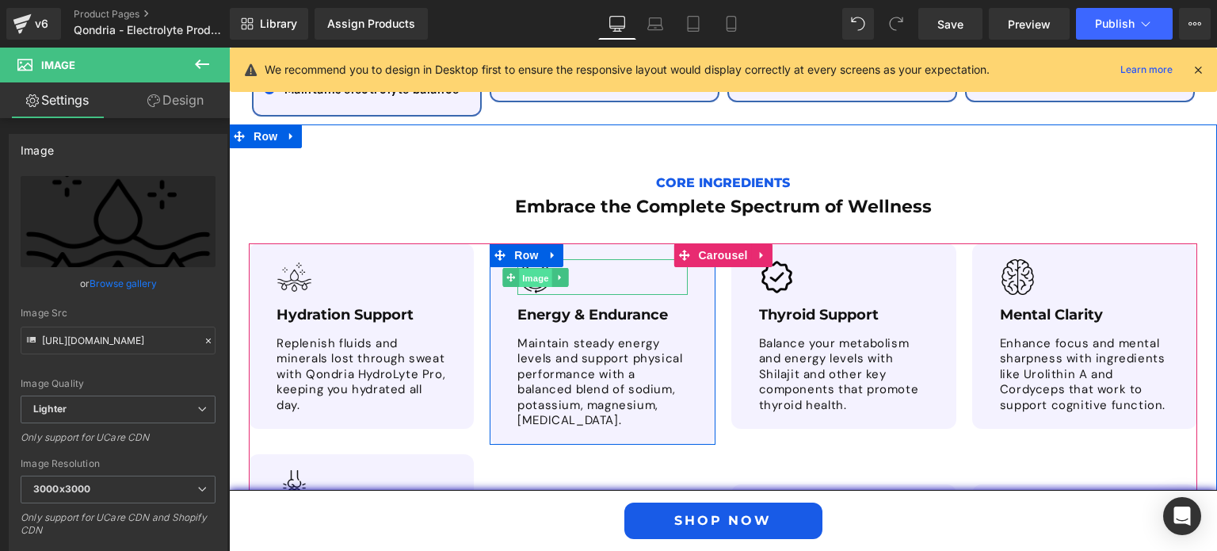
click at [530, 268] on span "Image" at bounding box center [535, 277] width 33 height 19
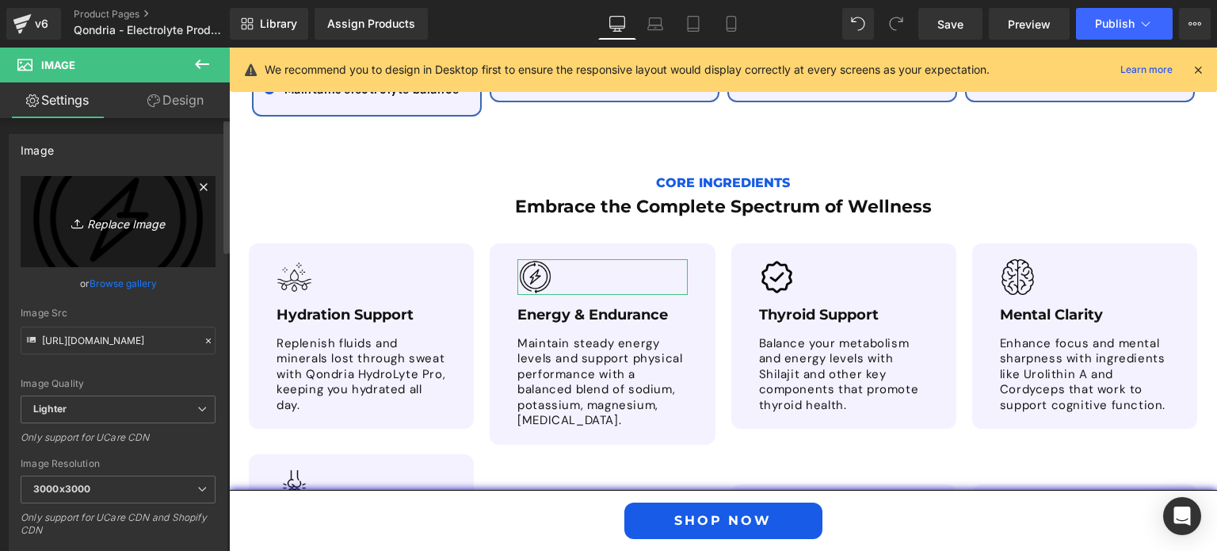
click at [127, 218] on icon "Replace Image" at bounding box center [118, 222] width 127 height 20
type input "C:\fakepath\Energy & Endurance.png"
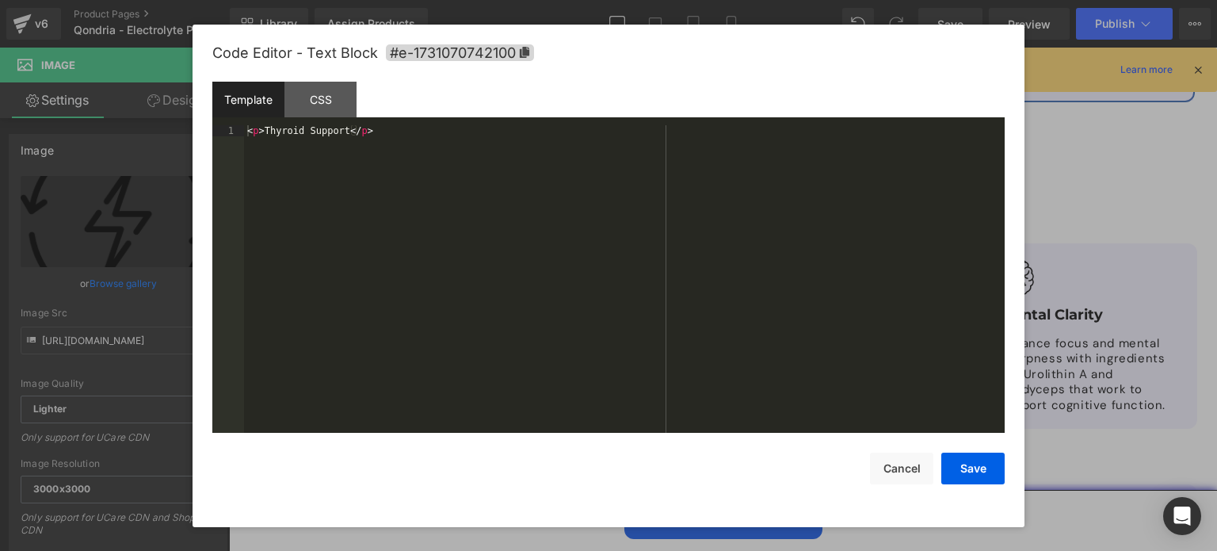
click at [792, 0] on div "Image You are previewing how the will restyle your page. You can not edit Eleme…" at bounding box center [608, 0] width 1217 height 0
click at [342, 130] on div "< p > Thyroid Support </ p >" at bounding box center [624, 290] width 760 height 331
drag, startPoint x: 966, startPoint y: 463, endPoint x: 705, endPoint y: 392, distance: 270.2
click at [966, 463] on button "Save" at bounding box center [972, 468] width 63 height 32
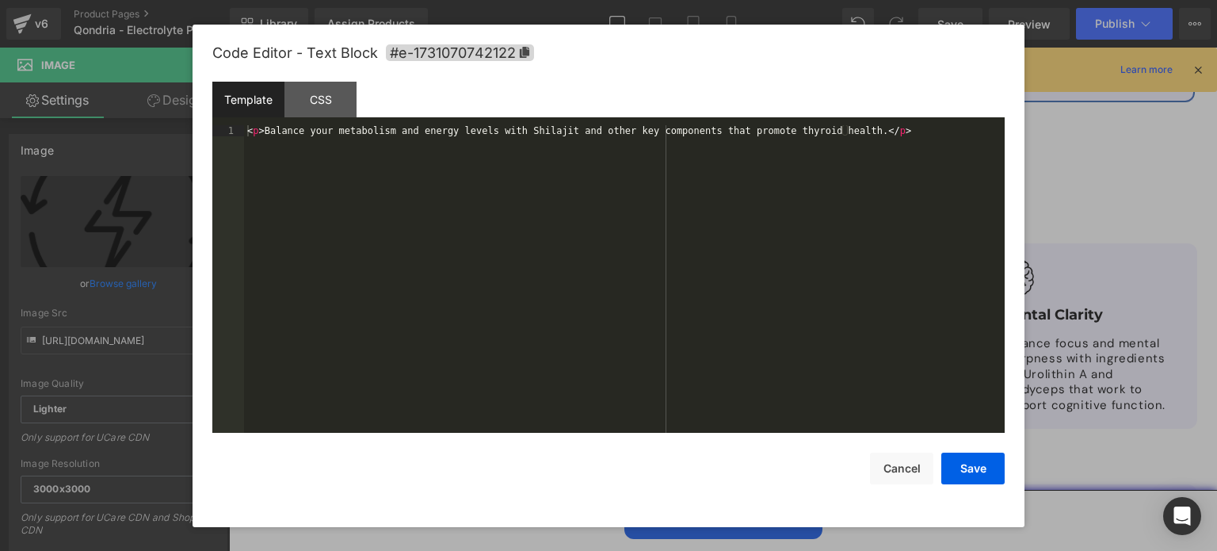
click at [806, 0] on div "Image You are previewing how the will restyle your page. You can not edit Eleme…" at bounding box center [608, 0] width 1217 height 0
click at [265, 129] on div "< p > Balance your metabolism and energy levels with Shilajit and other key com…" at bounding box center [624, 290] width 760 height 331
click at [833, 131] on div "< p > Balance your metabolism and energy levels with Shilajit and other key com…" at bounding box center [624, 290] width 760 height 331
click at [964, 467] on button "Save" at bounding box center [972, 468] width 63 height 32
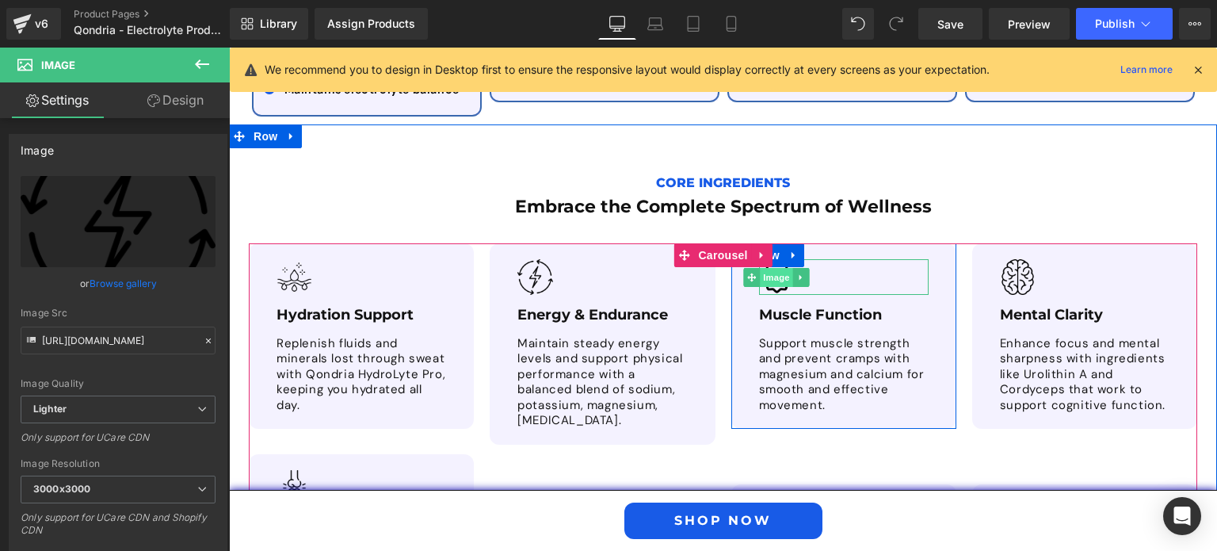
click at [777, 268] on span "Image" at bounding box center [776, 277] width 33 height 19
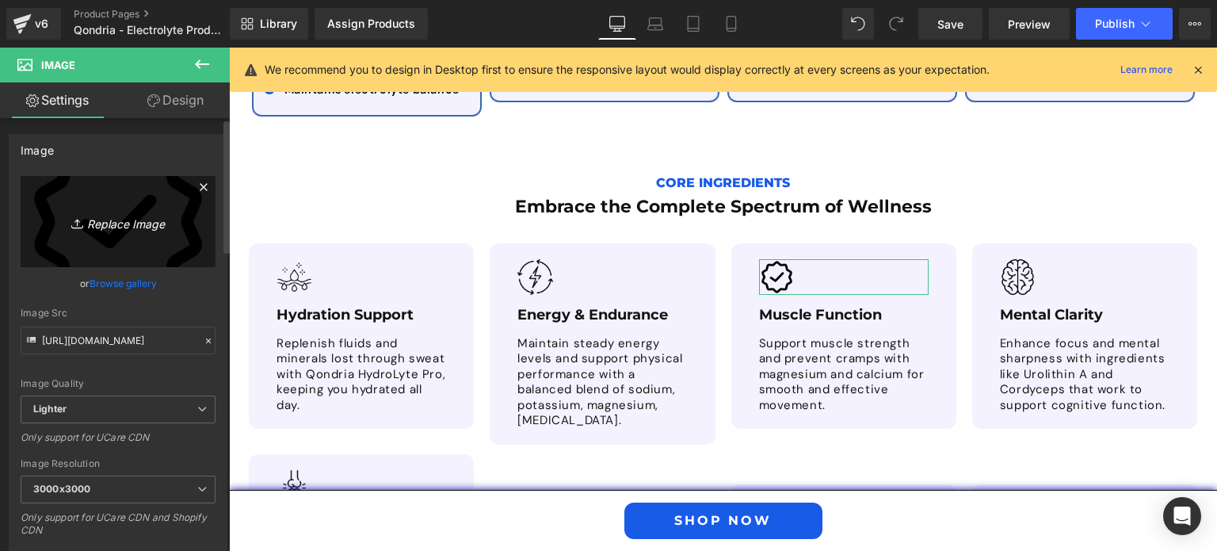
click at [149, 199] on link "Replace Image" at bounding box center [118, 221] width 195 height 91
type input "C:\fakepath\Muscle Function.png"
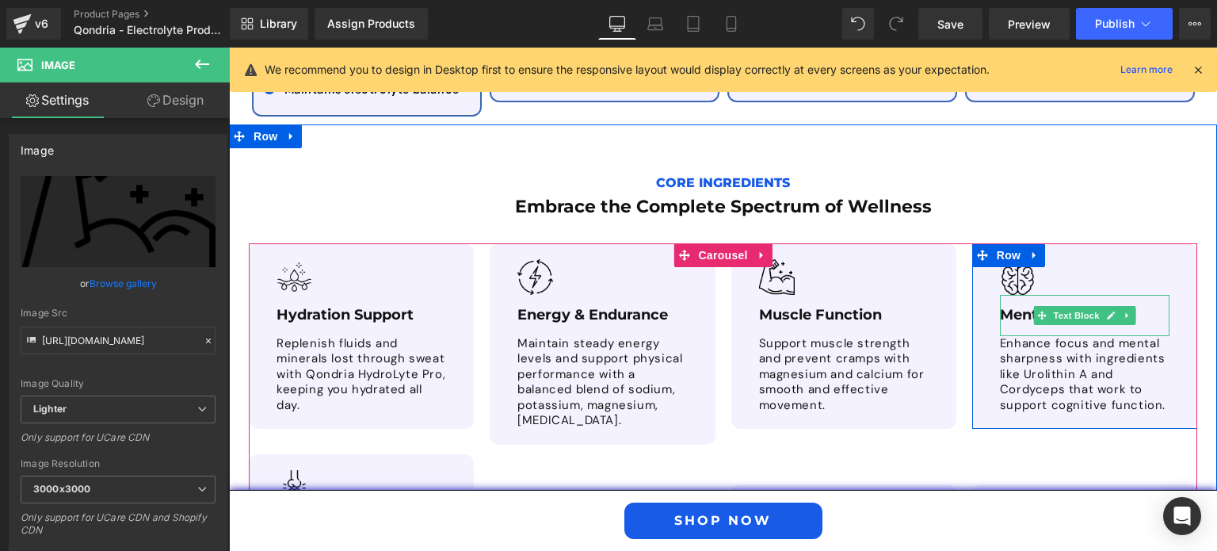
click at [1014, 307] on p "Mental Clarity" at bounding box center [1085, 315] width 170 height 17
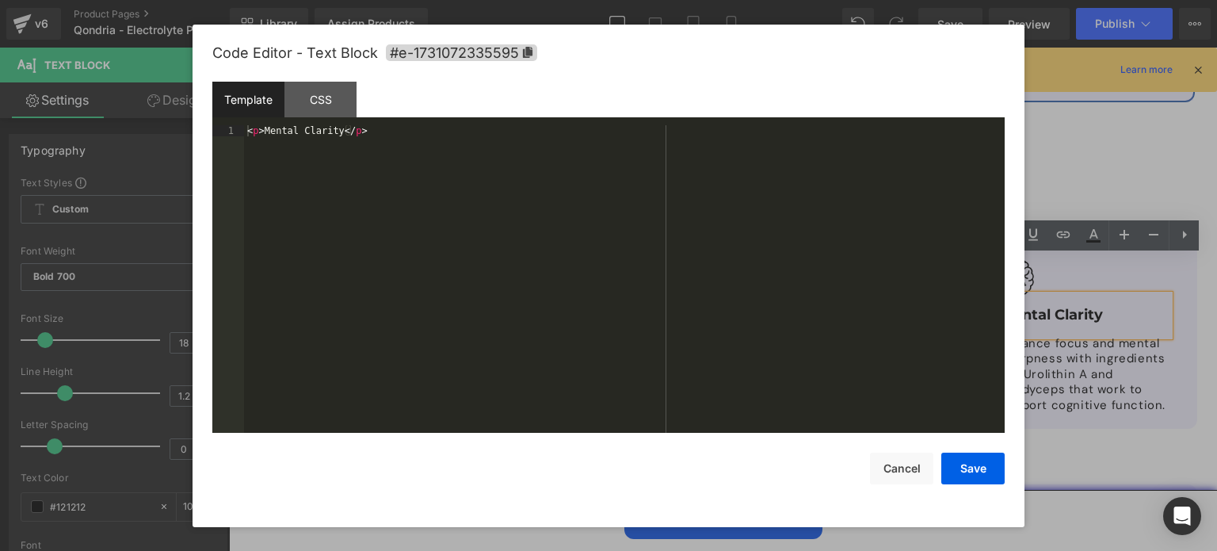
click at [985, 0] on div "Image You are previewing how the will restyle your page. You can not edit Eleme…" at bounding box center [608, 0] width 1217 height 0
click at [334, 131] on div "< p > Mental Clarity </ p >" at bounding box center [624, 290] width 760 height 331
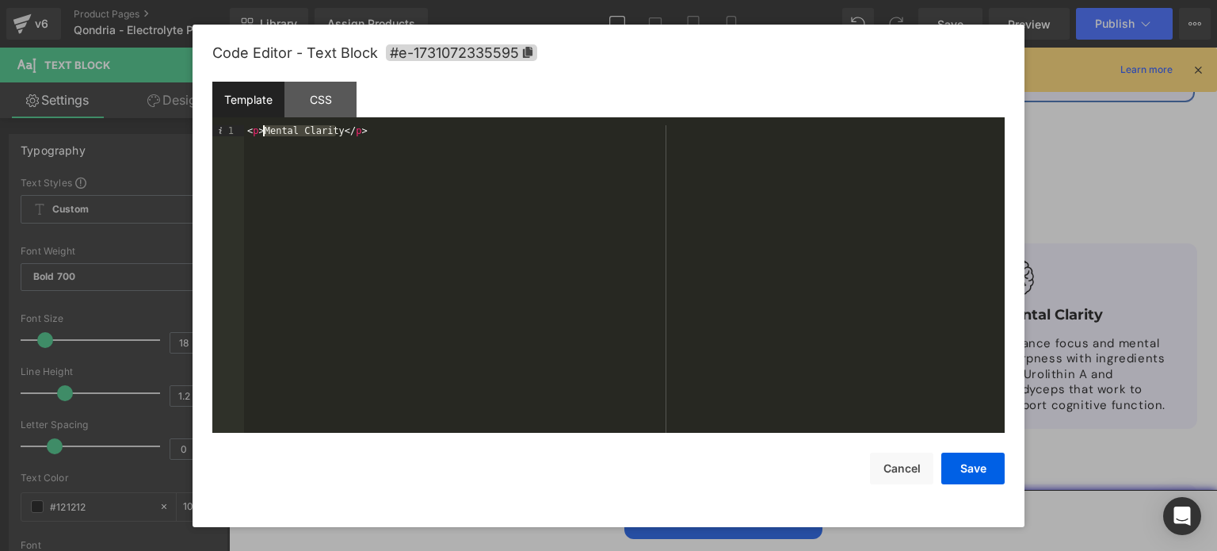
click at [263, 135] on div "< p > Mental Clarity </ p >" at bounding box center [624, 290] width 760 height 331
click at [985, 463] on button "Save" at bounding box center [972, 468] width 63 height 32
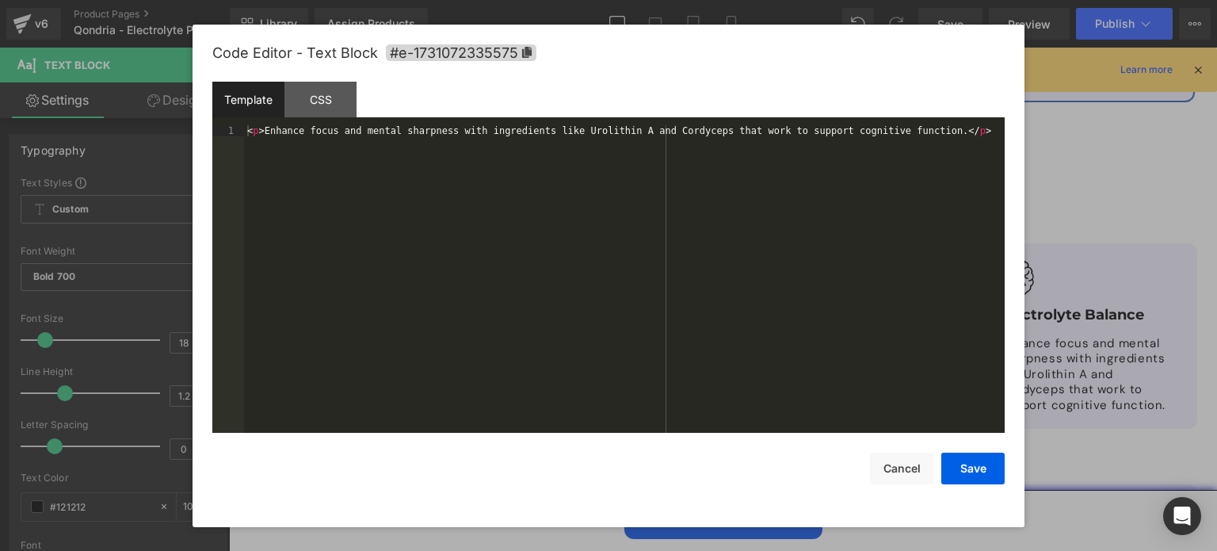
click at [1007, 0] on div "Image You are previewing how the will restyle your page. You can not edit Eleme…" at bounding box center [608, 0] width 1217 height 0
click at [265, 129] on div "< p > Enhance focus and mental sharpness with ingredients like Urolithin A and …" at bounding box center [624, 290] width 760 height 331
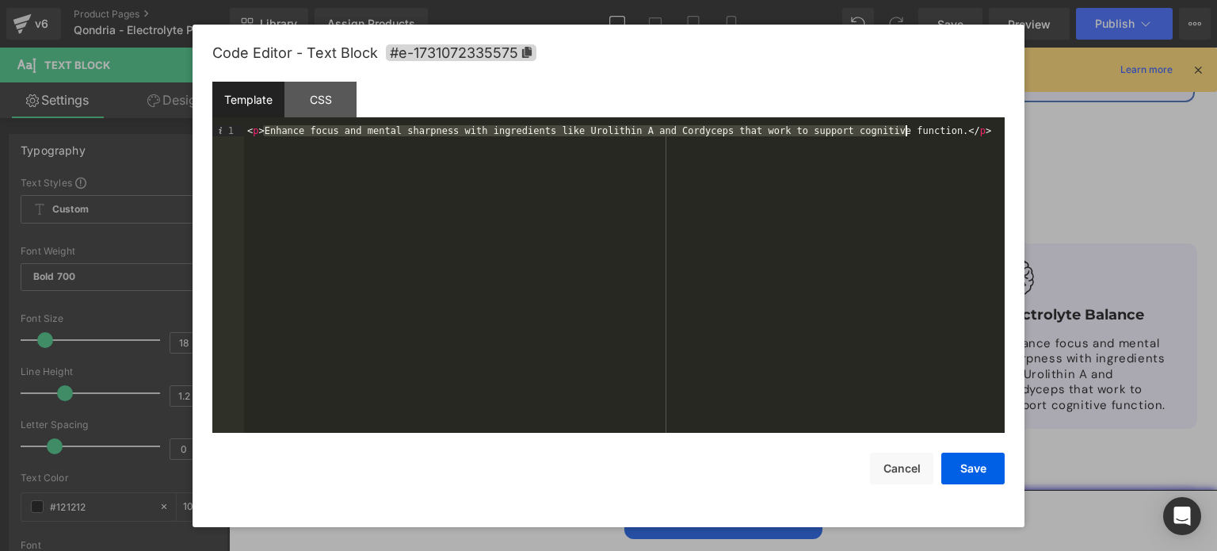
click at [906, 132] on div "< p > Enhance focus and mental sharpness with ingredients like Urolithin A and …" at bounding box center [624, 290] width 760 height 331
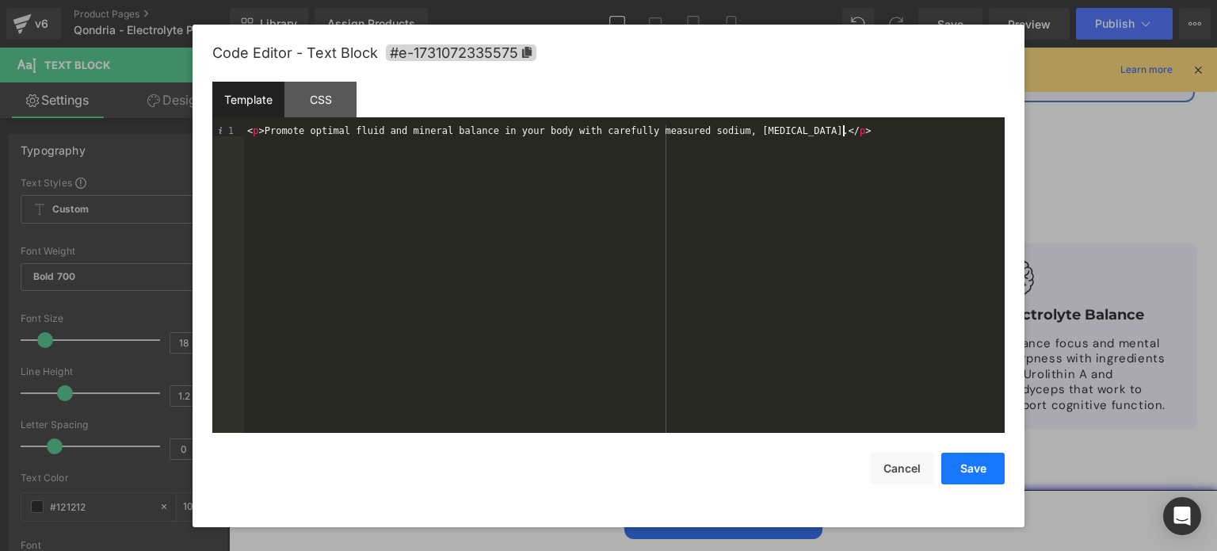
click at [971, 475] on button "Save" at bounding box center [972, 468] width 63 height 32
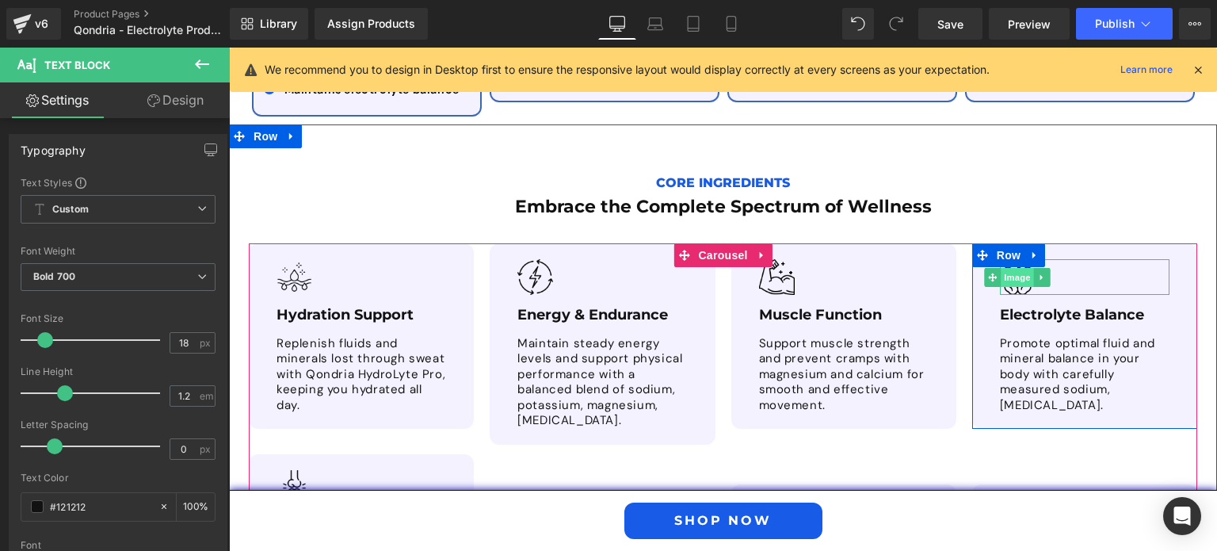
click at [1016, 268] on span "Image" at bounding box center [1017, 277] width 33 height 19
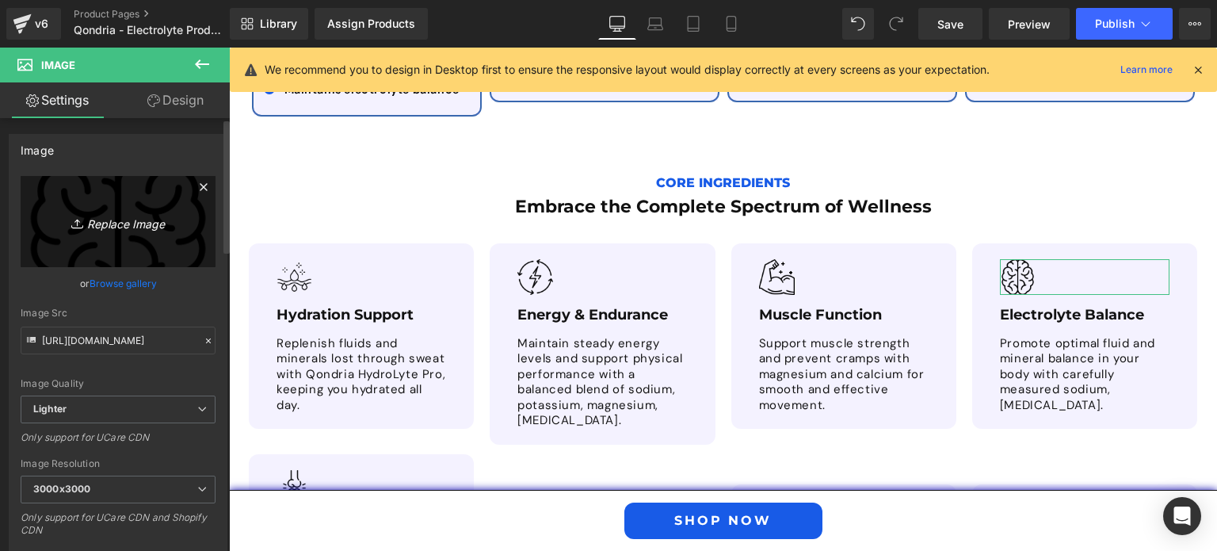
click at [114, 218] on icon "Replace Image" at bounding box center [118, 222] width 127 height 20
type input "C:\fakepath\Electrolyte Balance.png"
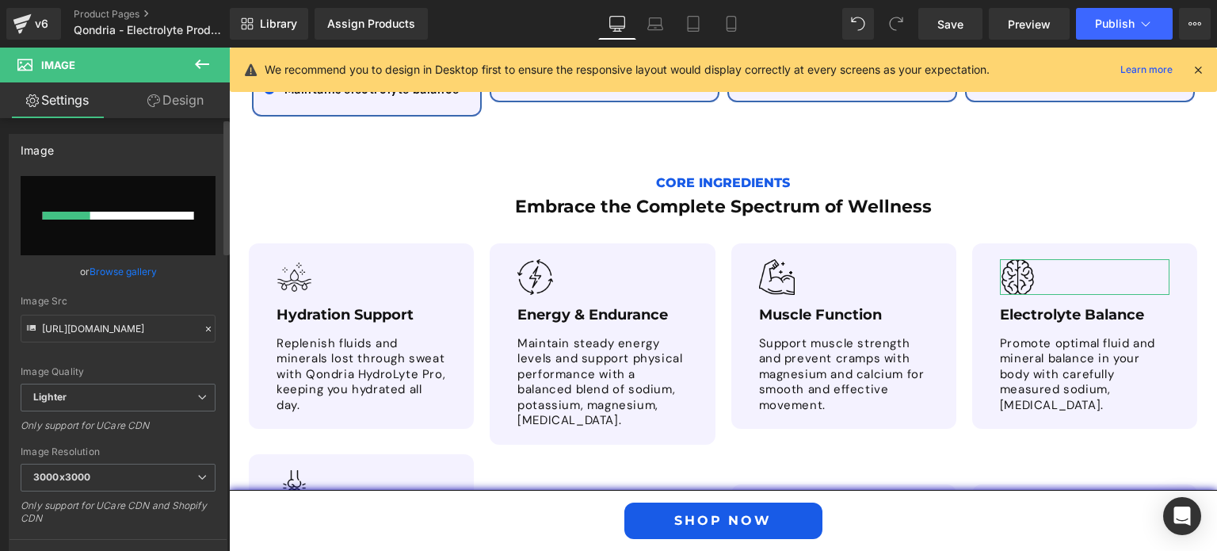
scroll to position [3295, 0]
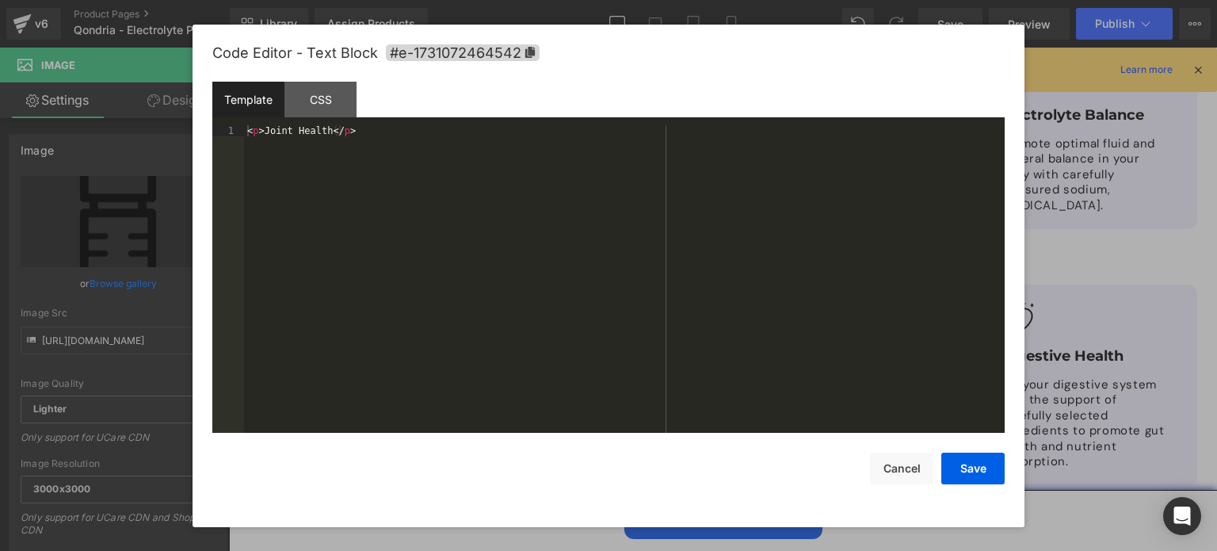
click at [336, 0] on div "Image You are previewing how the will restyle your page. You can not edit Eleme…" at bounding box center [608, 0] width 1217 height 0
click at [326, 127] on div "< p > Joint Health </ p >" at bounding box center [624, 290] width 760 height 331
click at [966, 456] on button "Save" at bounding box center [972, 468] width 63 height 32
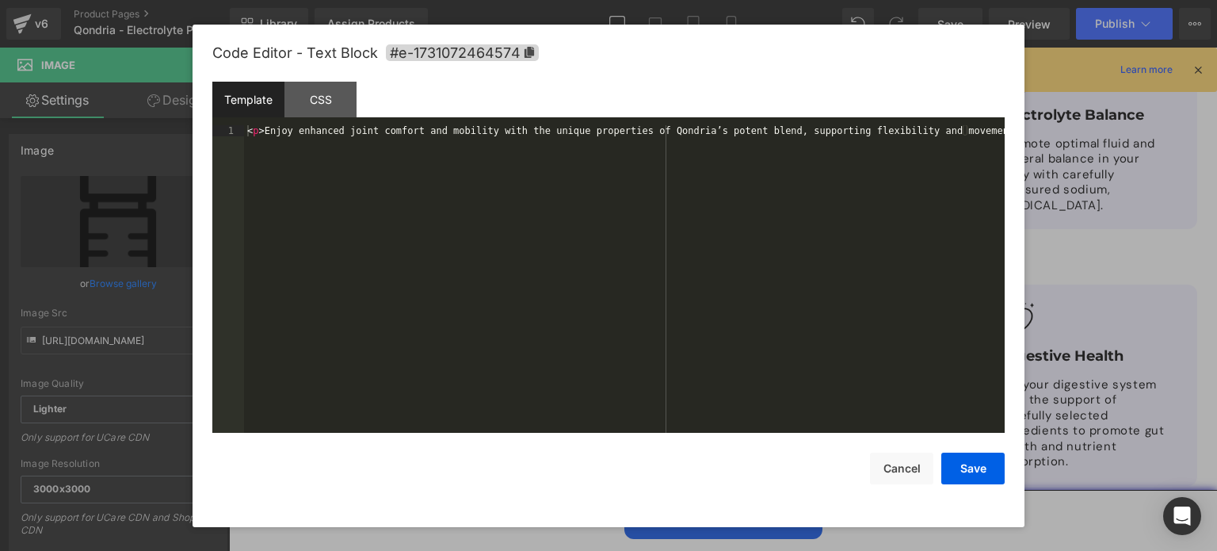
click at [292, 0] on div "Image You are previewing how the will restyle your page. You can not edit Eleme…" at bounding box center [608, 0] width 1217 height 0
click at [265, 135] on div "< p > Enjoy enhanced joint comfort and mobility with the unique properties of Q…" at bounding box center [624, 290] width 760 height 331
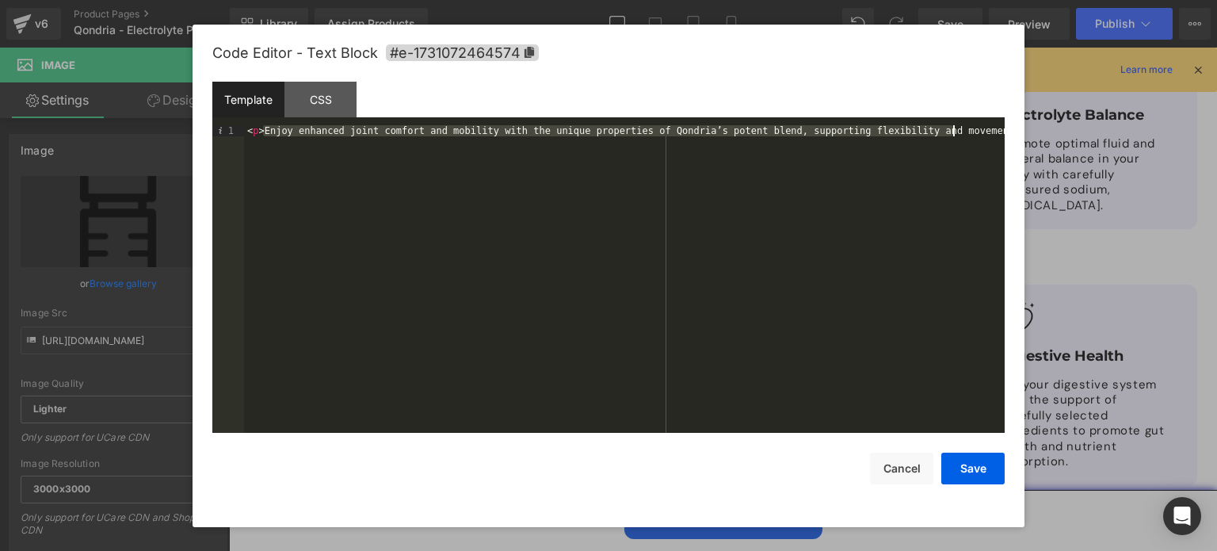
click at [951, 135] on div "< p > Enjoy enhanced joint comfort and mobility with the unique properties of Q…" at bounding box center [624, 290] width 760 height 331
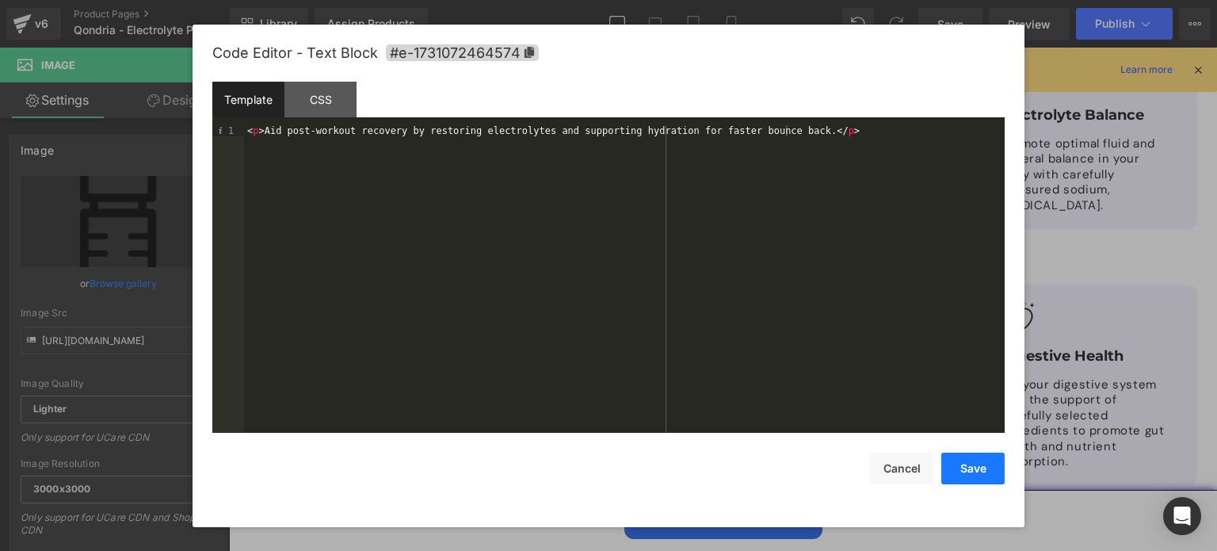
click at [963, 467] on button "Save" at bounding box center [972, 468] width 63 height 32
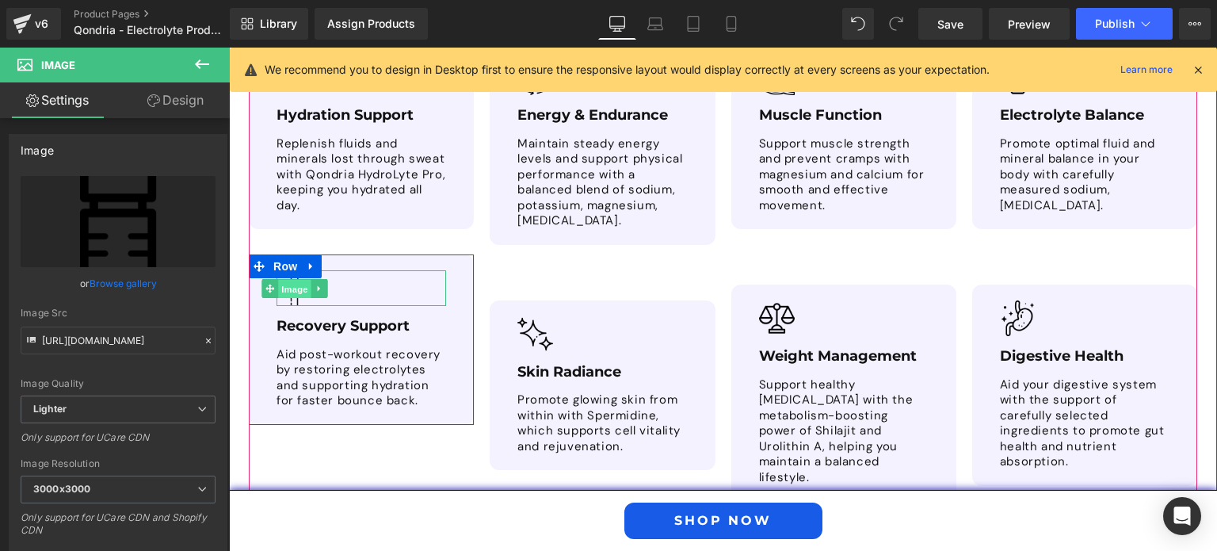
click at [288, 279] on span "Image" at bounding box center [294, 288] width 33 height 19
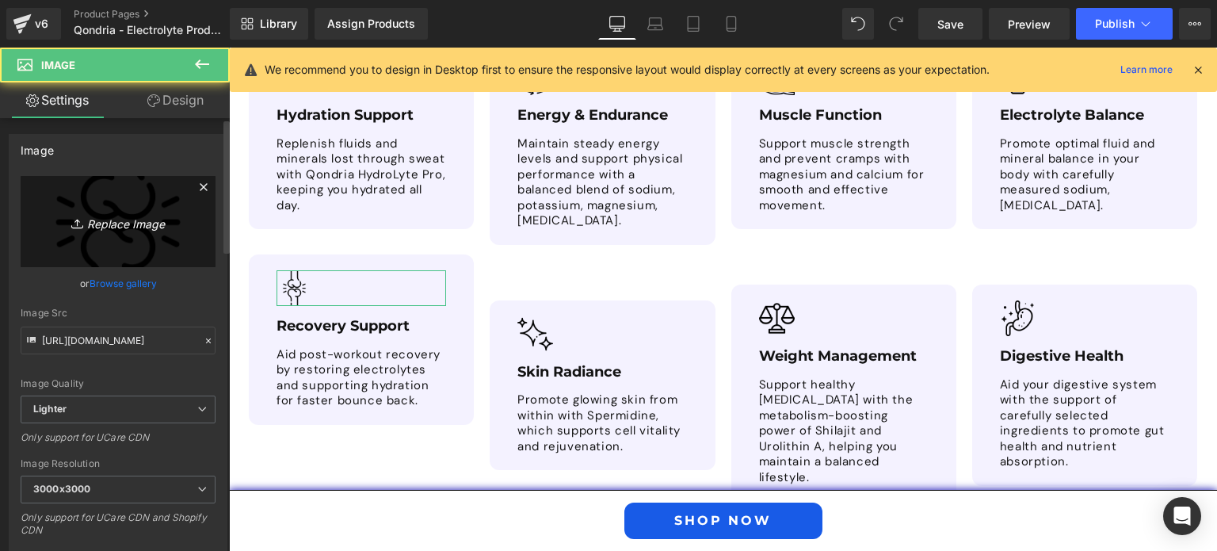
click at [124, 215] on icon "Replace Image" at bounding box center [118, 222] width 127 height 20
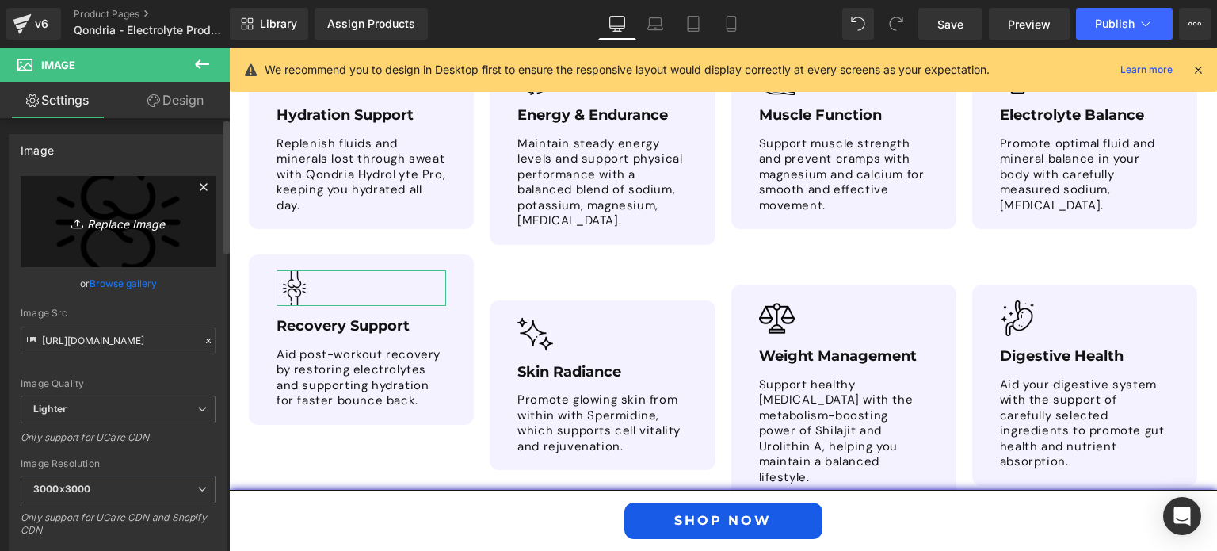
type input "C:\fakepath\Recovery Support.png"
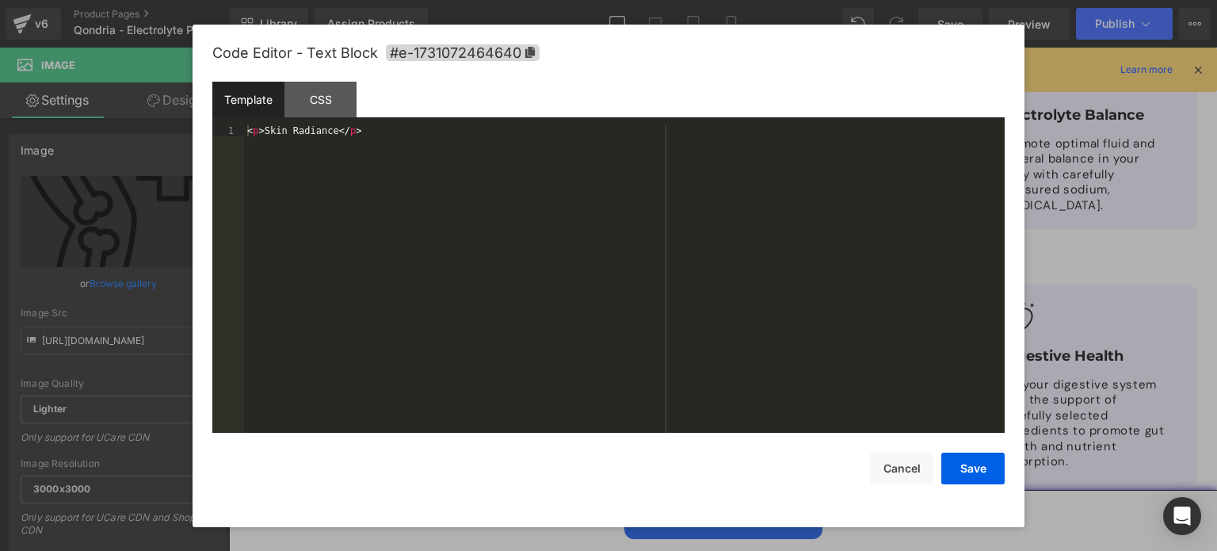
click at [555, 0] on div "Image You are previewing how the will restyle your page. You can not edit Eleme…" at bounding box center [608, 0] width 1217 height 0
click at [334, 135] on div "< p > Skin Radiance </ p >" at bounding box center [624, 290] width 760 height 331
click at [983, 459] on button "Save" at bounding box center [972, 468] width 63 height 32
click at [563, 0] on div "Image You are previewing how the will restyle your page. You can not edit Eleme…" at bounding box center [608, 0] width 1217 height 0
click at [266, 133] on div "< p > Promote glowing skin from within with Spermidine, which supports cell vit…" at bounding box center [624, 290] width 760 height 331
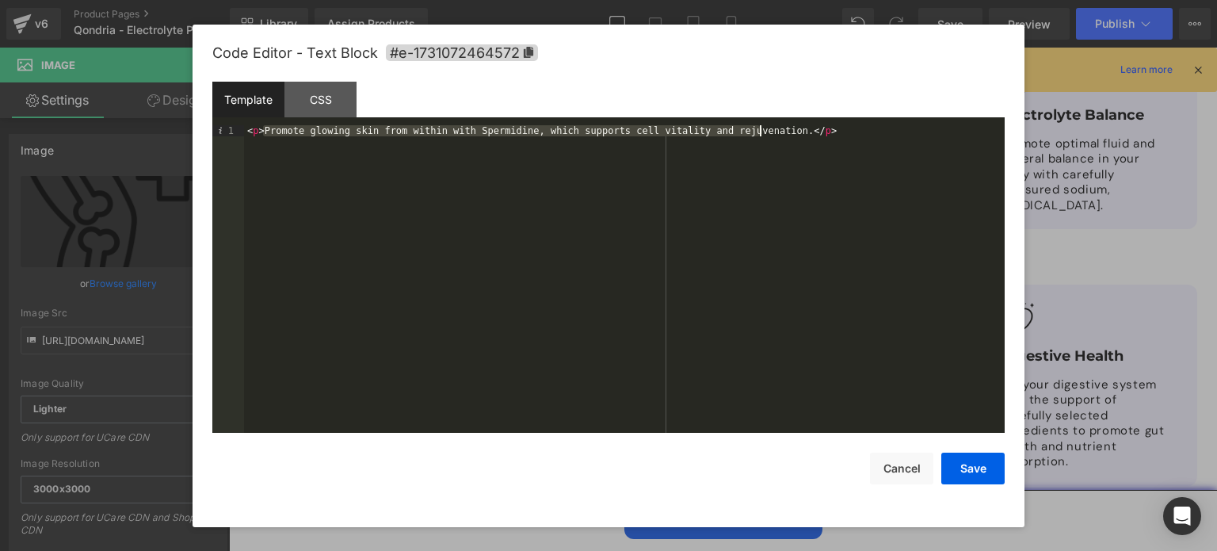
click at [760, 132] on div "< p > Promote glowing skin from within with Spermidine, which supports cell vit…" at bounding box center [624, 290] width 760 height 331
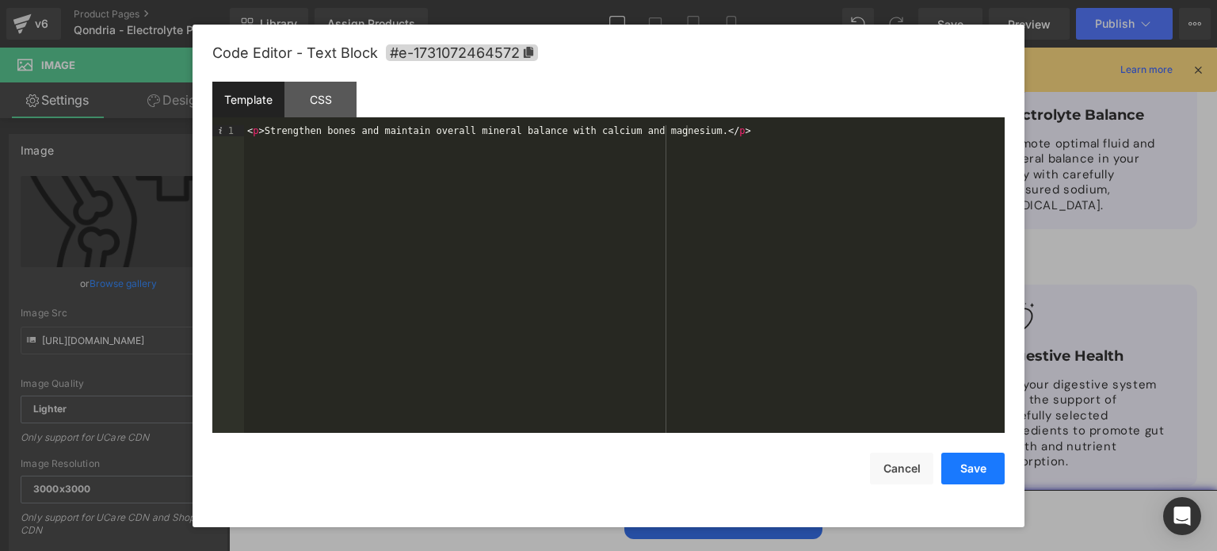
click at [974, 464] on button "Save" at bounding box center [972, 468] width 63 height 32
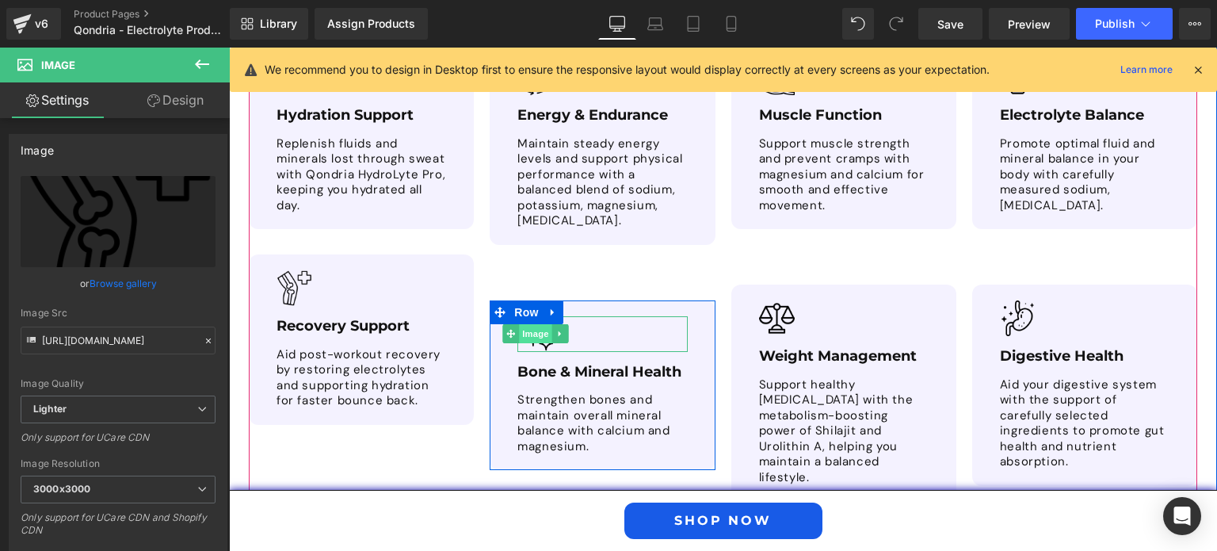
click at [533, 324] on span "Image" at bounding box center [535, 333] width 33 height 19
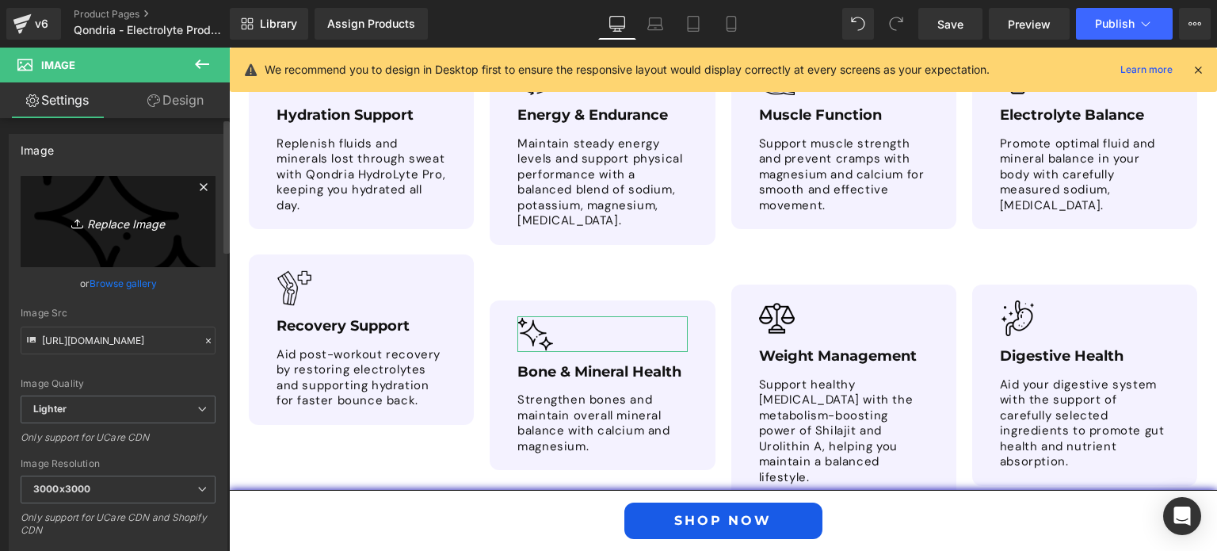
click at [108, 208] on link "Replace Image" at bounding box center [118, 221] width 195 height 91
type input "C:\fakepath\Bone & Mineral Health.png"
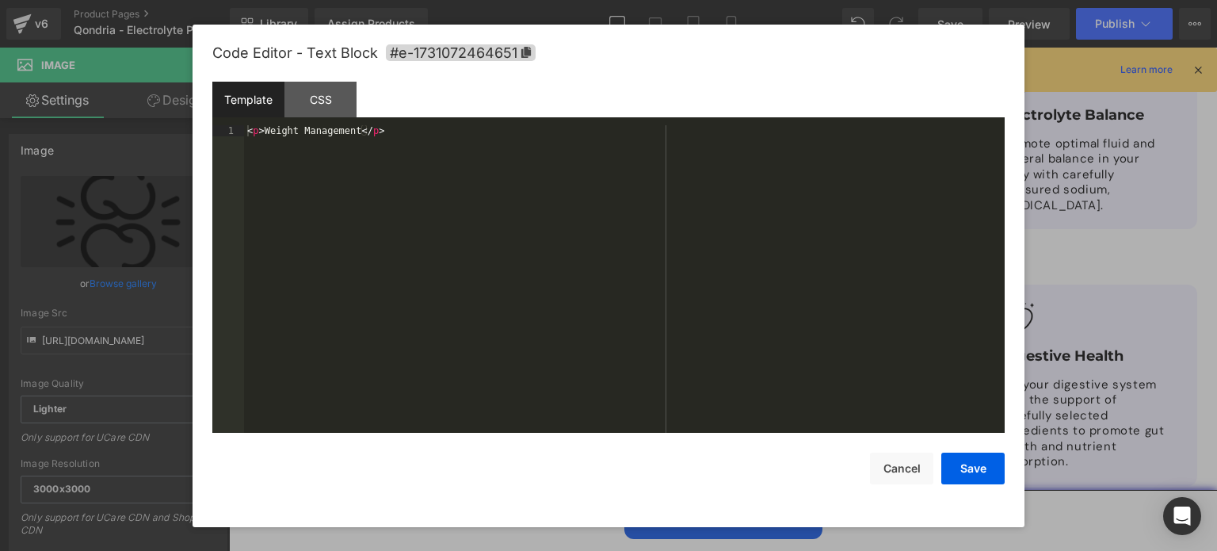
click at [829, 0] on div "Image You are previewing how the will restyle your page. You can not edit Eleme…" at bounding box center [608, 0] width 1217 height 0
click at [345, 135] on div "< p > [MEDICAL_DATA] </ p >" at bounding box center [624, 290] width 760 height 331
click at [982, 453] on button "Save" at bounding box center [972, 468] width 63 height 32
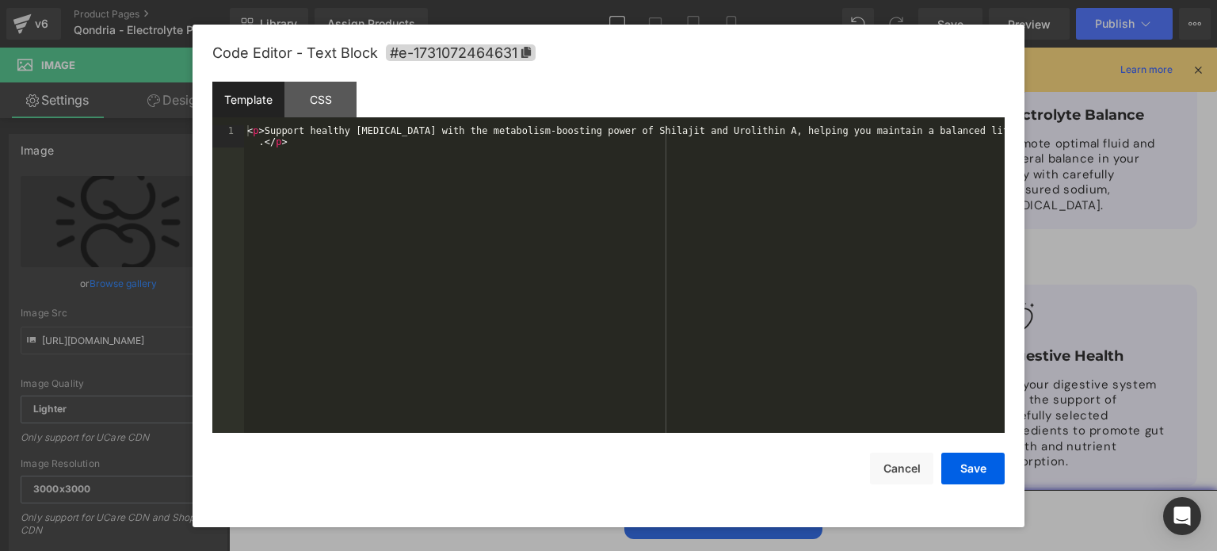
click at [772, 0] on div "Image You are previewing how the will restyle your page. You can not edit Eleme…" at bounding box center [608, 0] width 1217 height 0
click at [260, 128] on div "< p > Support healthy [MEDICAL_DATA] with the metabolism-boosting power of Shil…" at bounding box center [624, 301] width 760 height 353
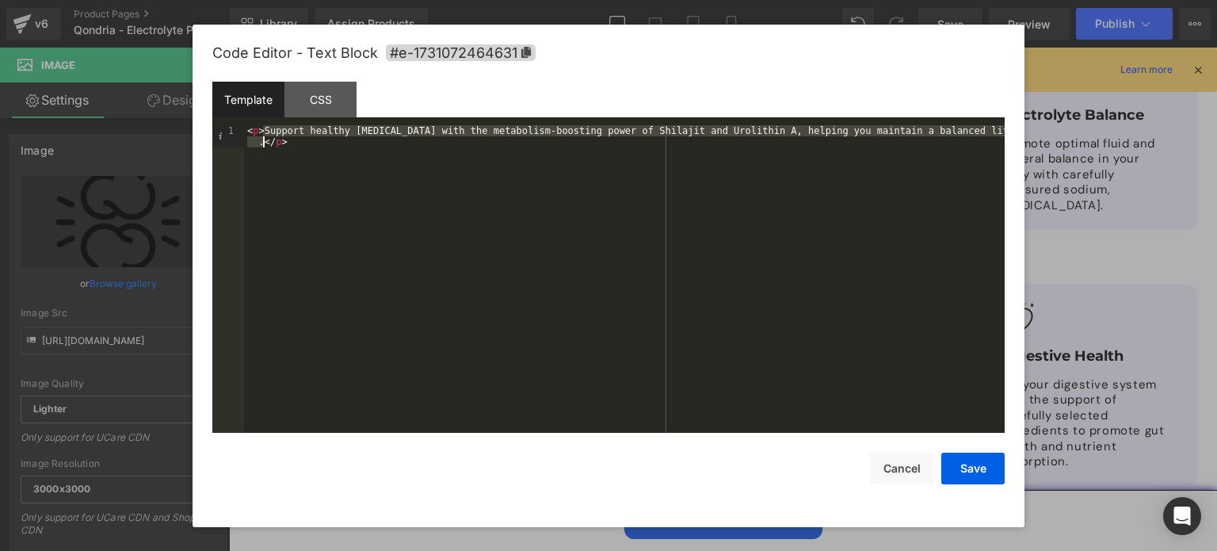
click at [265, 143] on div "< p > Support healthy [MEDICAL_DATA] with the metabolism-boosting power of Shil…" at bounding box center [624, 301] width 760 height 353
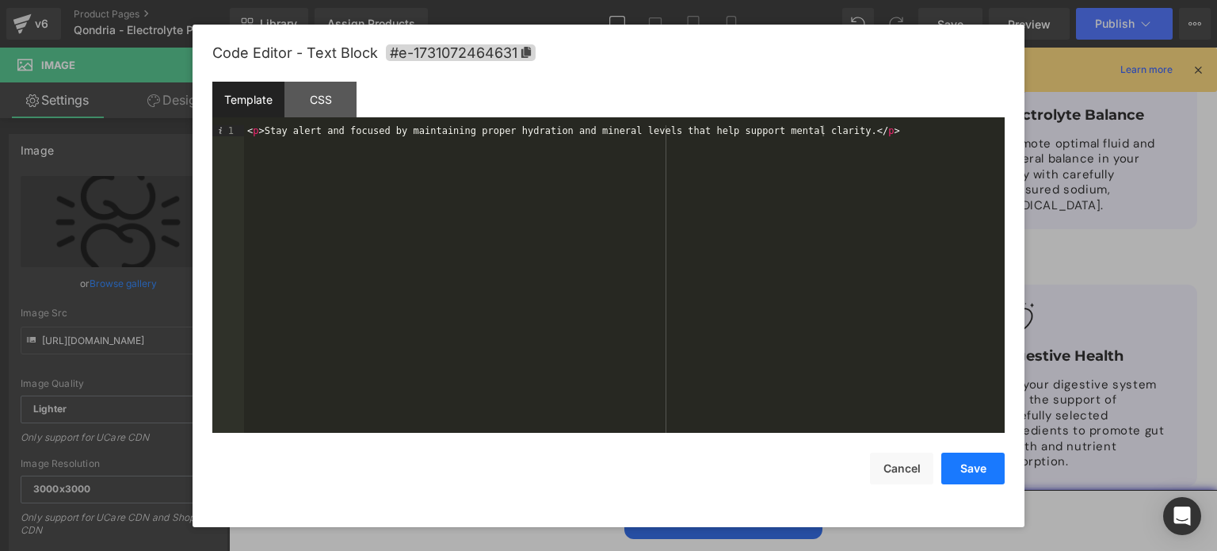
click at [963, 463] on button "Save" at bounding box center [972, 468] width 63 height 32
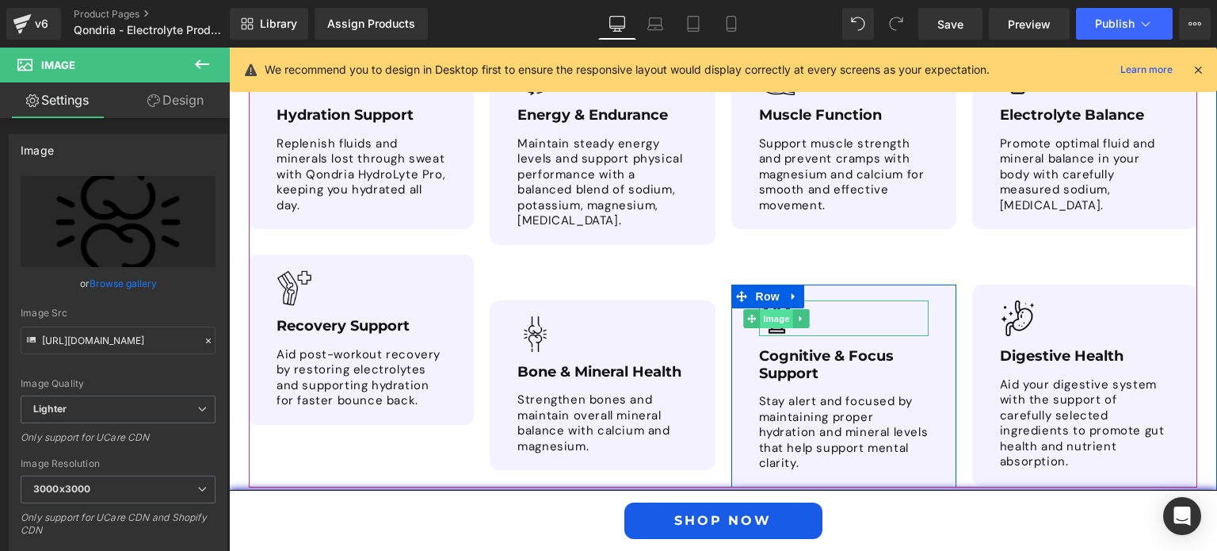
click at [763, 309] on span "Image" at bounding box center [776, 318] width 33 height 19
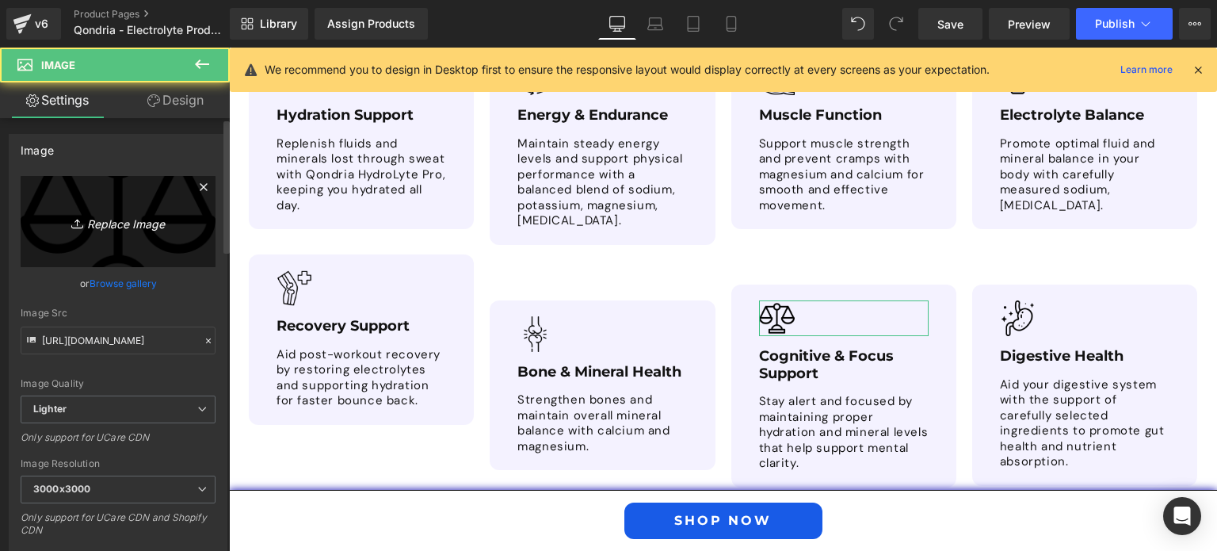
click at [162, 216] on icon "Replace Image" at bounding box center [118, 222] width 127 height 20
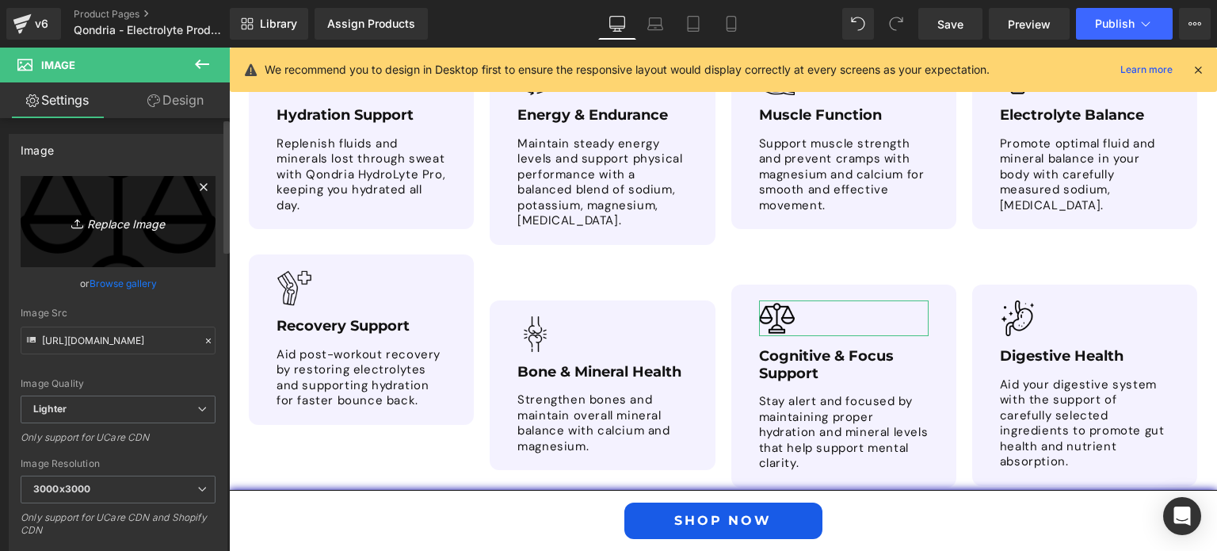
type input "C:\fakepath\Daily Wellness.png"
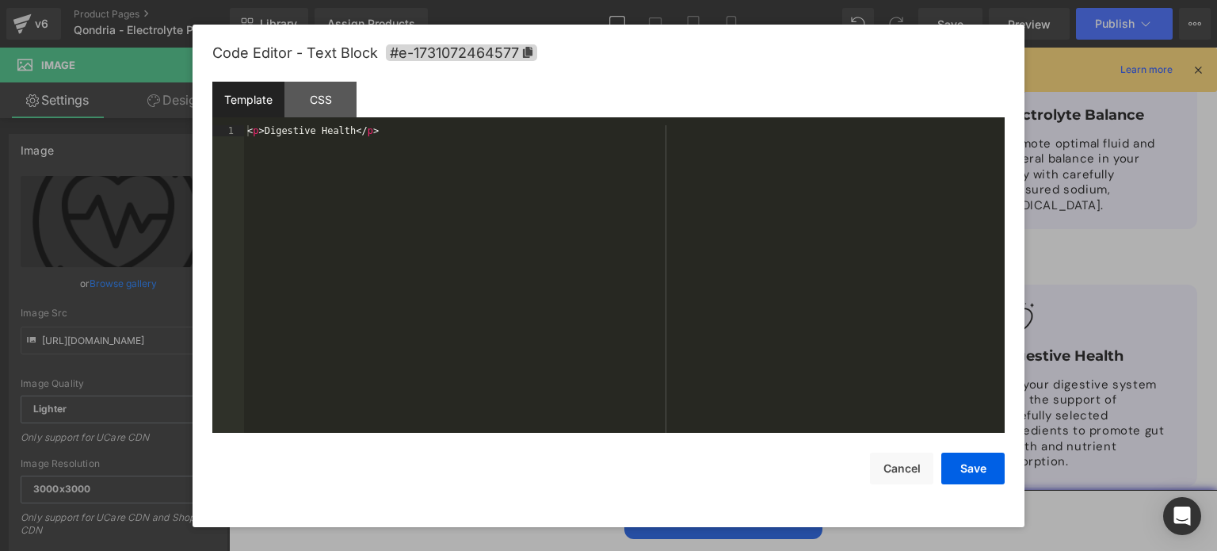
click at [993, 0] on div "Image You are previewing how the will restyle your page. You can not edit Eleme…" at bounding box center [608, 0] width 1217 height 0
click at [347, 129] on div "< p > Digestive Health </ p >" at bounding box center [624, 290] width 760 height 331
click at [263, 131] on div "< p > Digestive Health </ p >" at bounding box center [624, 290] width 760 height 331
click at [979, 468] on button "Save" at bounding box center [972, 468] width 63 height 32
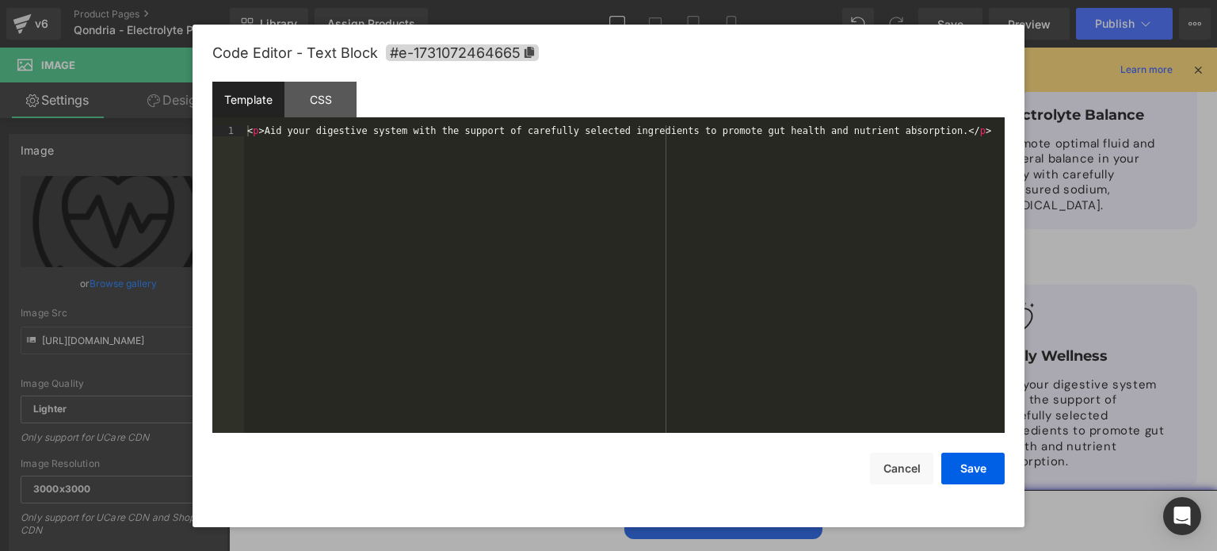
click at [1039, 338] on body "Image You are previewing how the will restyle your page. You can not edit Eleme…" at bounding box center [608, 275] width 1217 height 551
click at [269, 132] on div "< p > Aid your digestive system with the support of carefully selected ingredie…" at bounding box center [624, 290] width 760 height 331
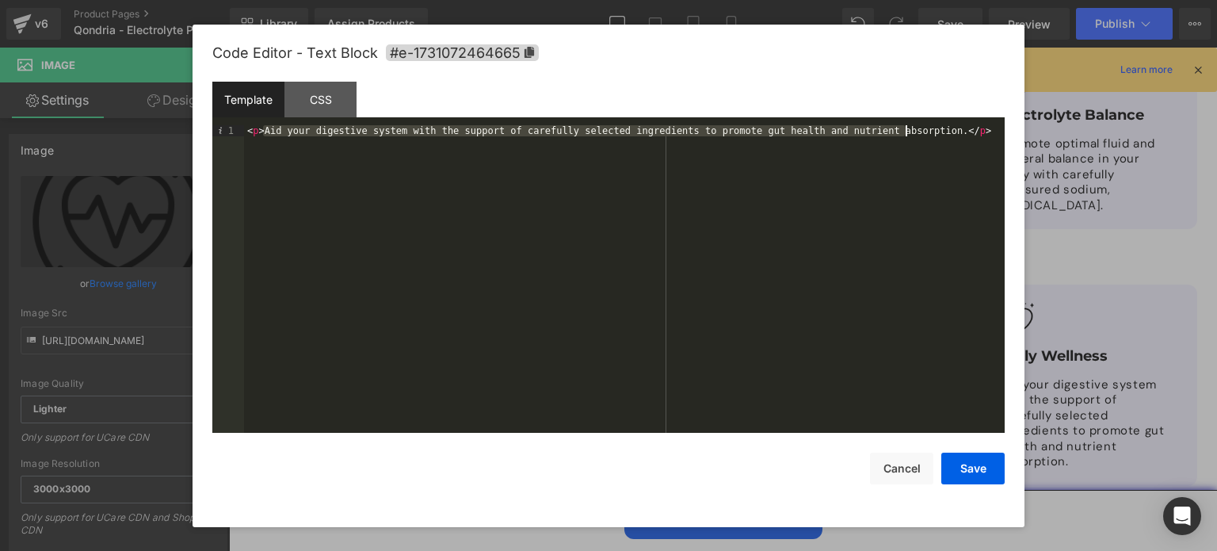
click at [904, 129] on div "< p > Aid your digestive system with the support of carefully selected ingredie…" at bounding box center [624, 290] width 760 height 331
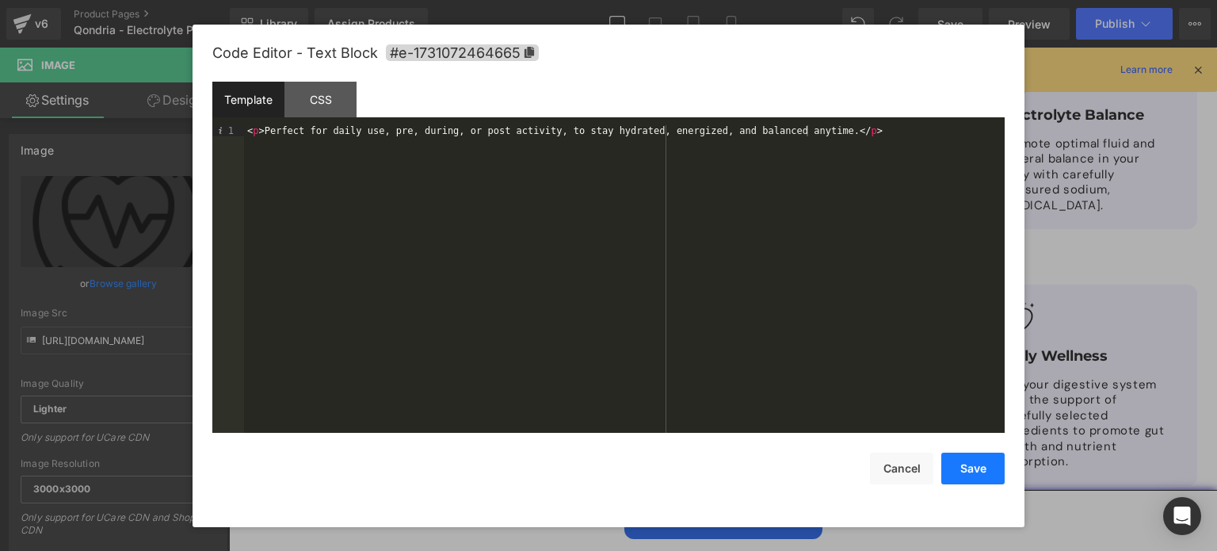
click at [973, 475] on button "Save" at bounding box center [972, 468] width 63 height 32
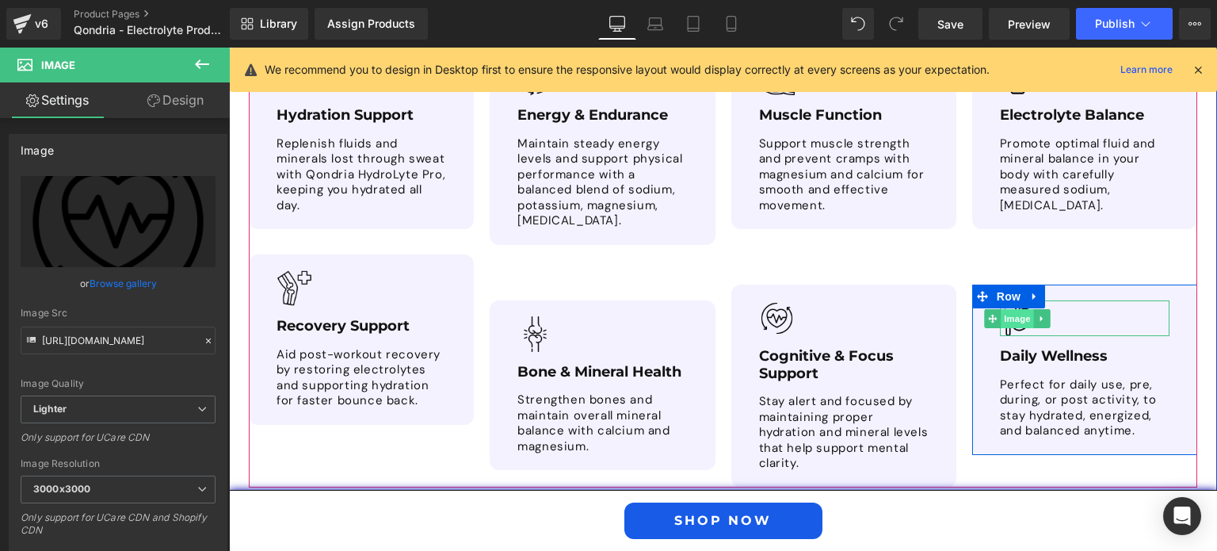
click at [1016, 309] on span "Image" at bounding box center [1017, 318] width 33 height 19
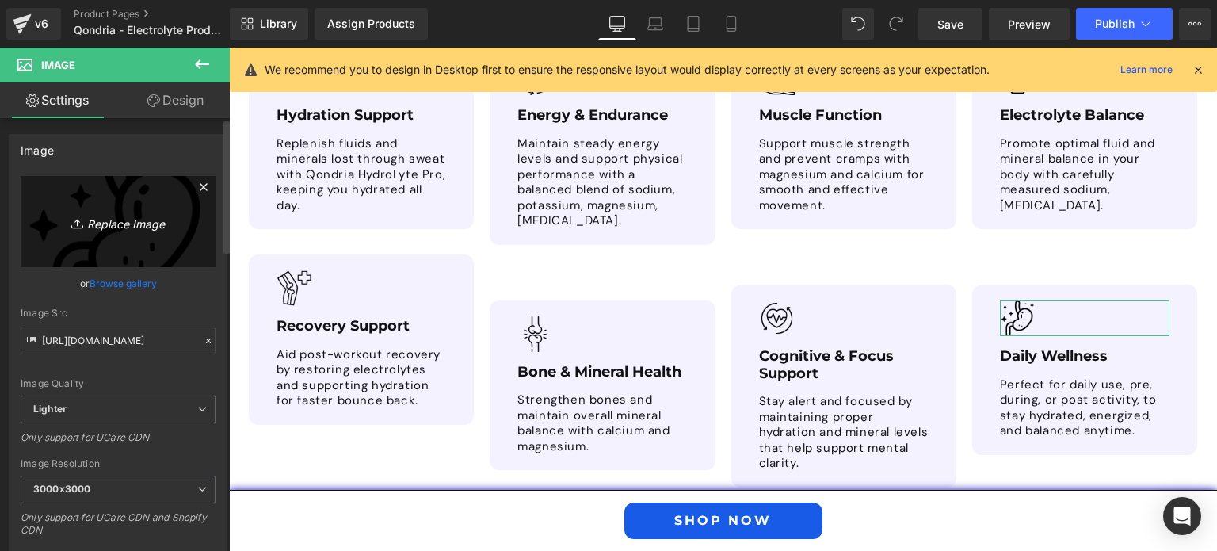
click at [139, 216] on icon "Replace Image" at bounding box center [118, 222] width 127 height 20
type input "C:\fakepath\Daily Wellness.png"
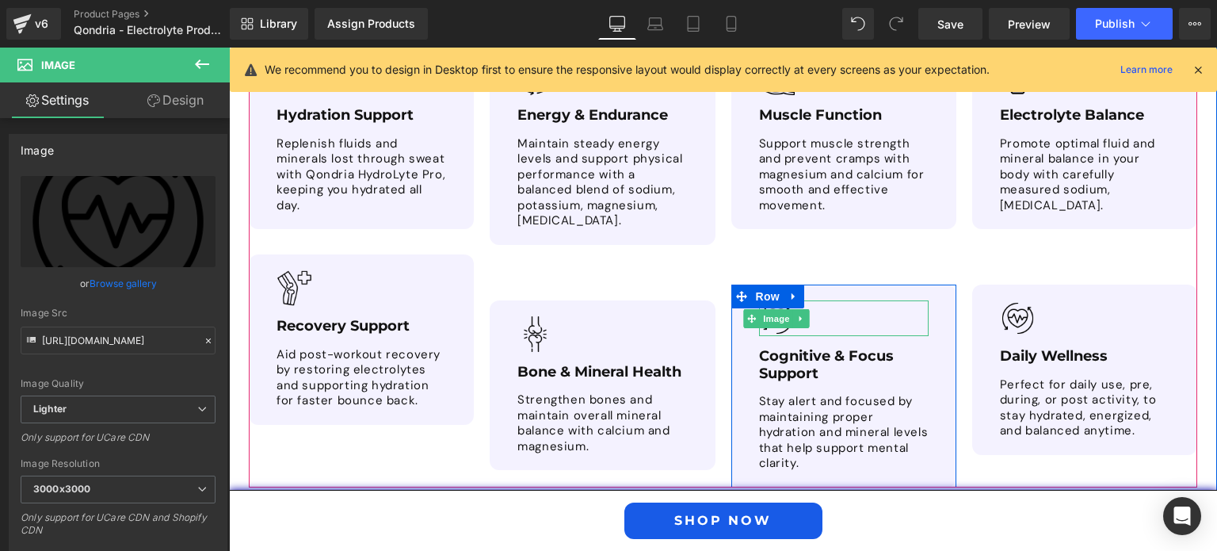
click at [779, 309] on span "Image" at bounding box center [776, 318] width 33 height 19
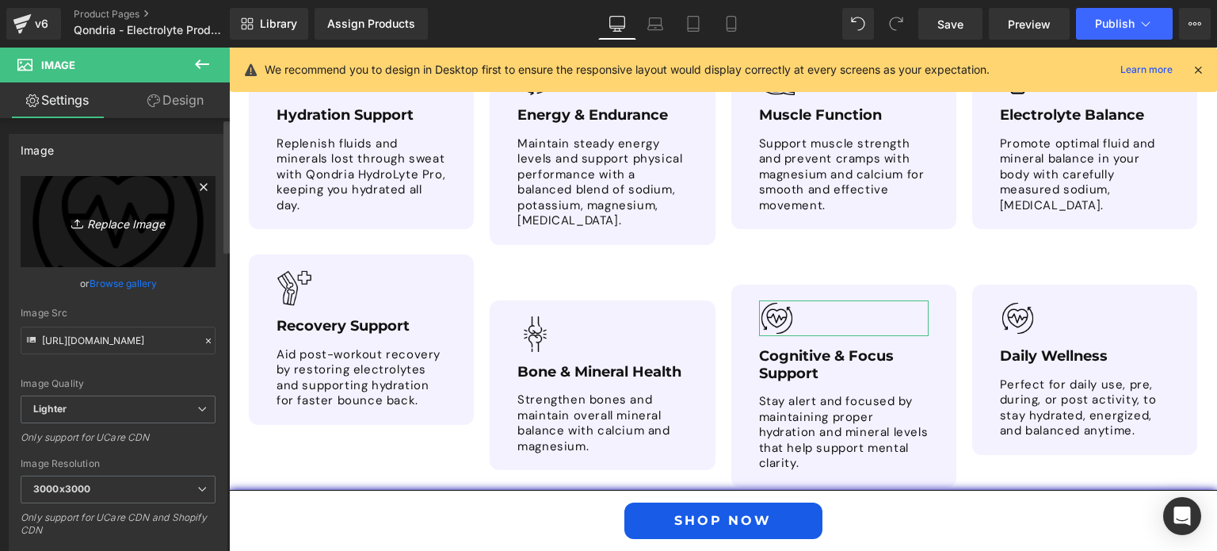
click at [139, 215] on icon "Replace Image" at bounding box center [118, 222] width 127 height 20
type input "C:\fakepath\Cognitive & Focus Support.png"
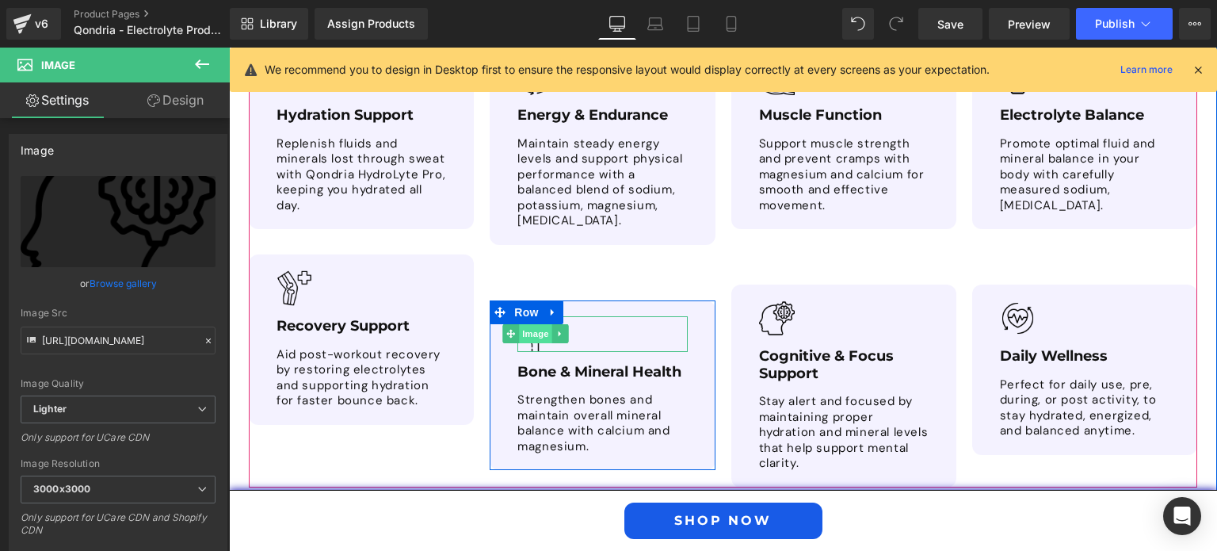
click at [528, 324] on span "Image" at bounding box center [535, 333] width 33 height 19
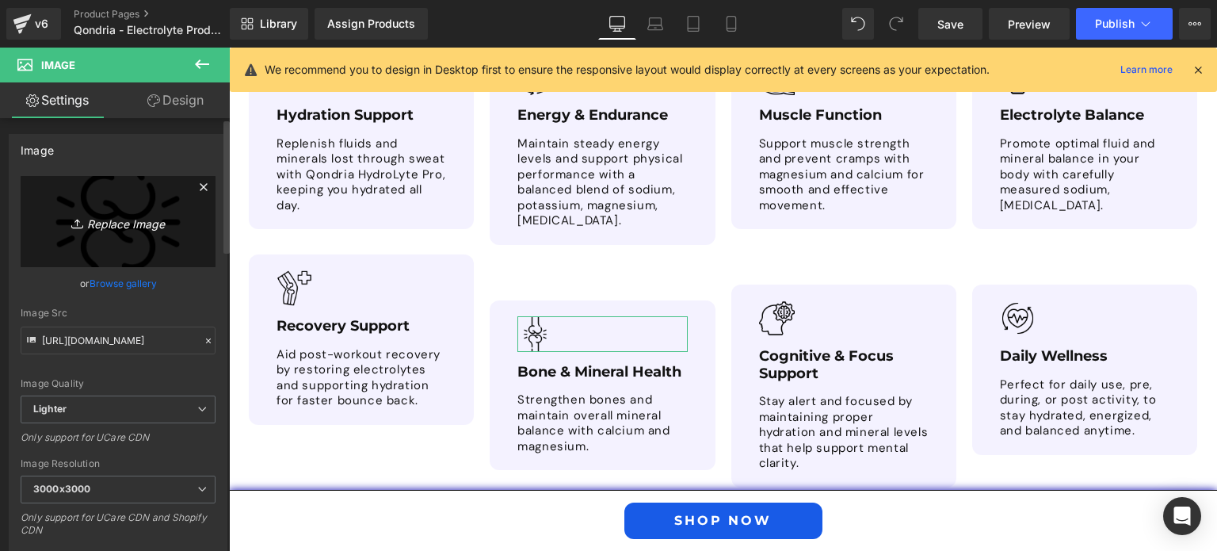
click at [108, 208] on link "Replace Image" at bounding box center [118, 221] width 195 height 91
type input "C:\fakepath\Bone & Mineral Health.png"
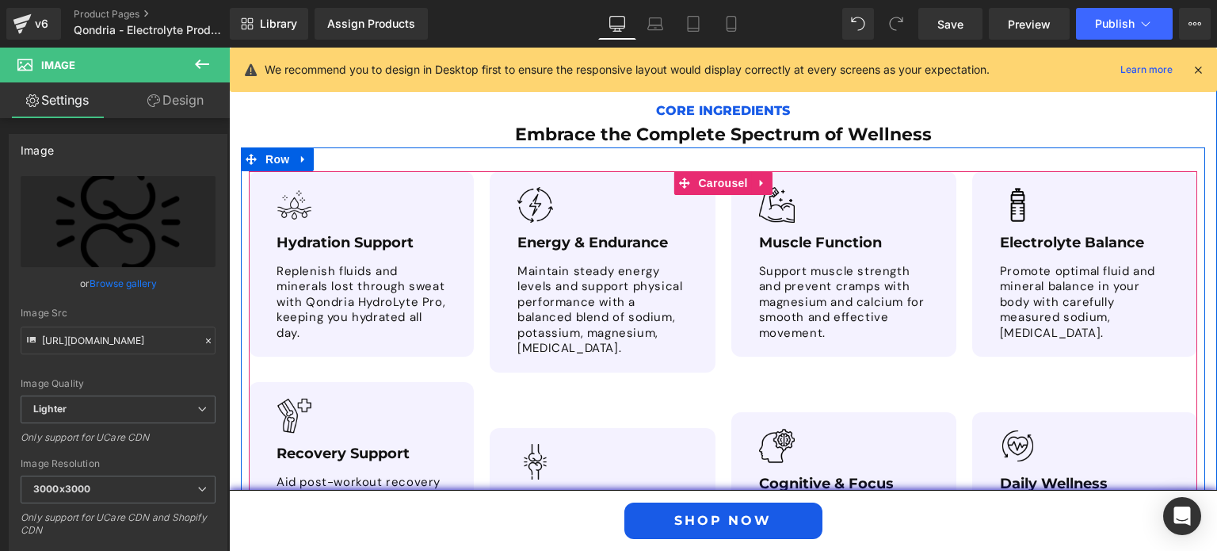
scroll to position [3166, 0]
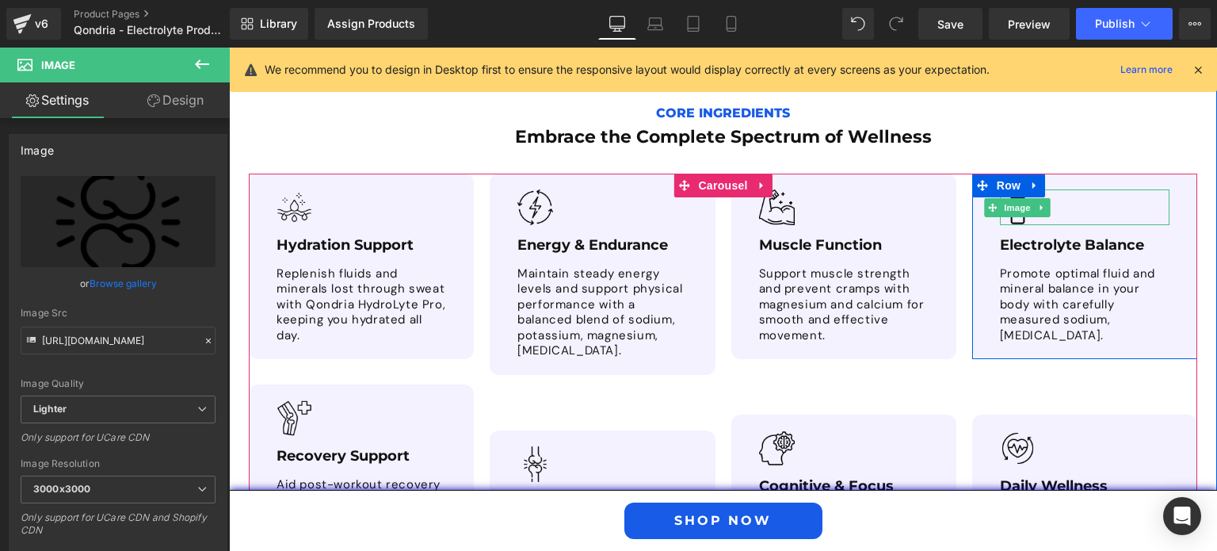
click at [1006, 189] on img at bounding box center [1018, 207] width 36 height 36
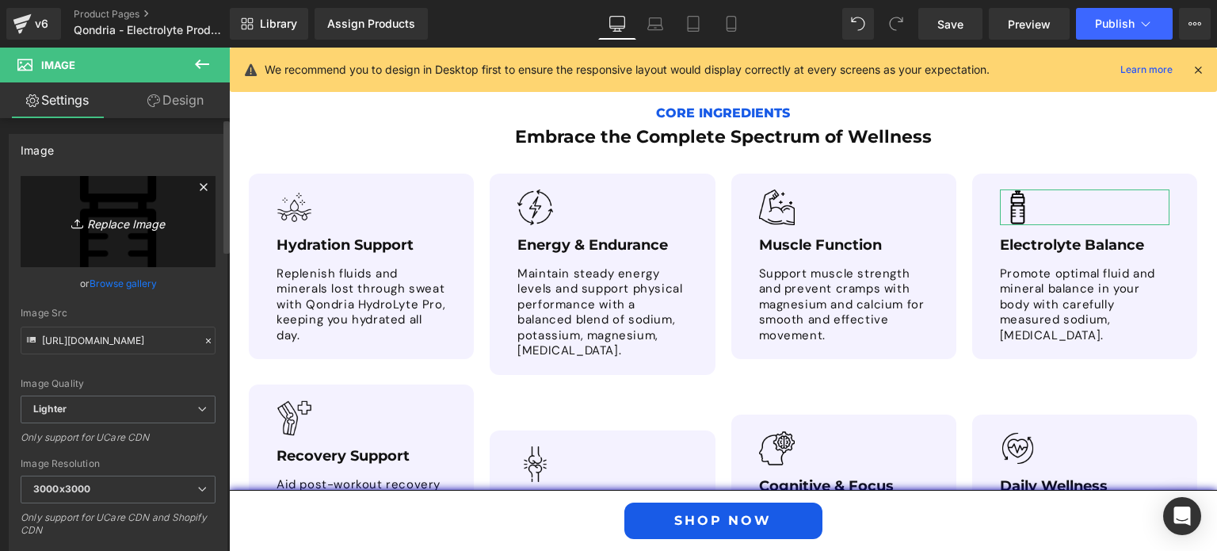
click at [124, 230] on icon "Replace Image" at bounding box center [118, 222] width 127 height 20
type input "C:\fakepath\Electrolyte Balance.png"
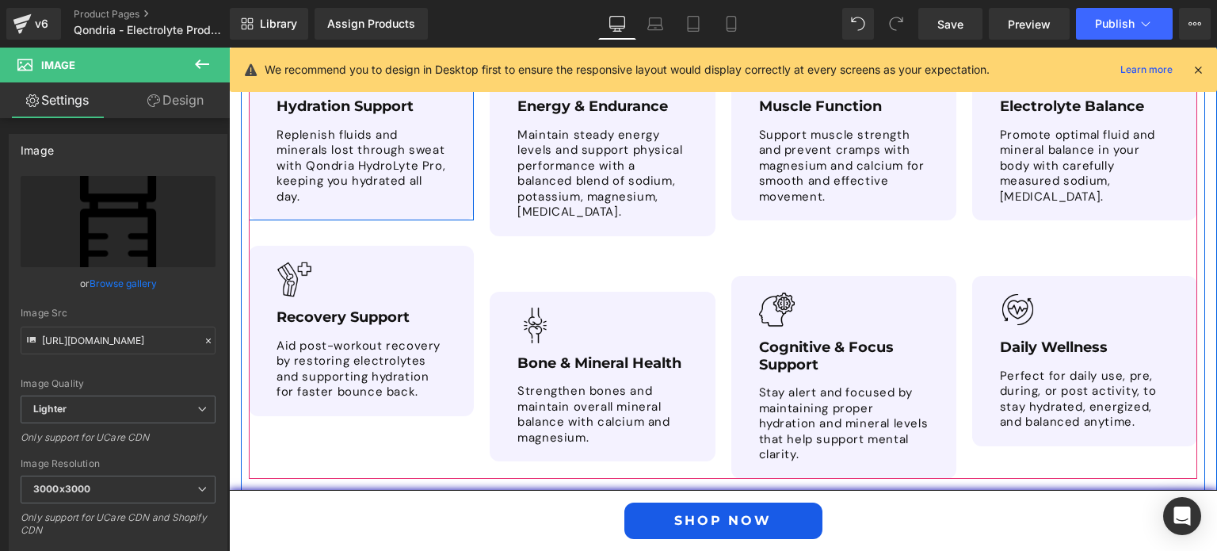
scroll to position [3305, 0]
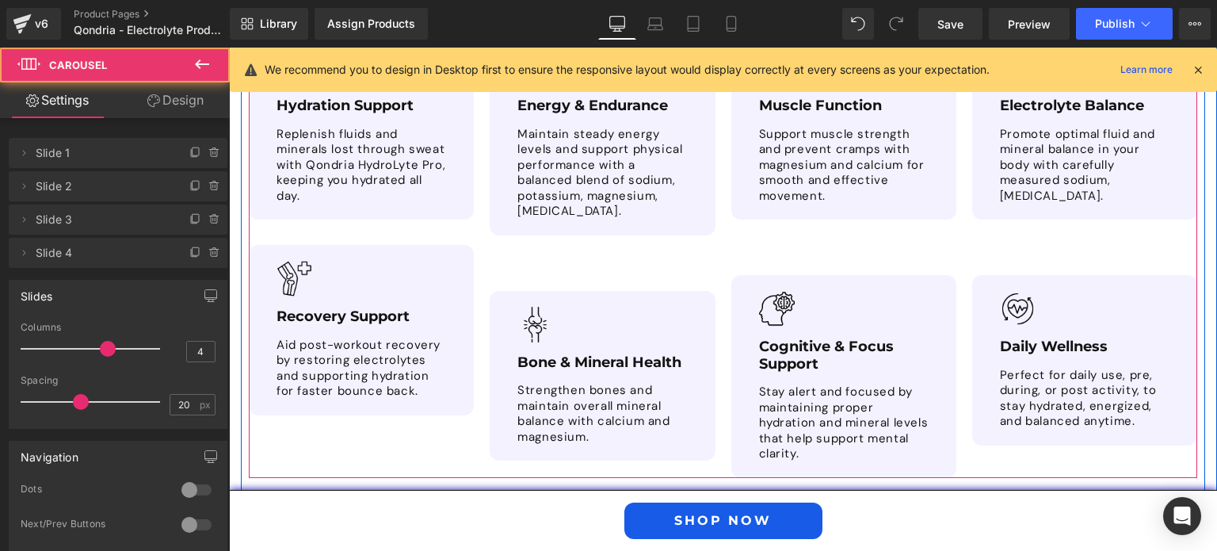
click at [573, 227] on div "Image Energy & Endurance Text Block Maintain steady energy levels and support p…" at bounding box center [602, 247] width 225 height 426
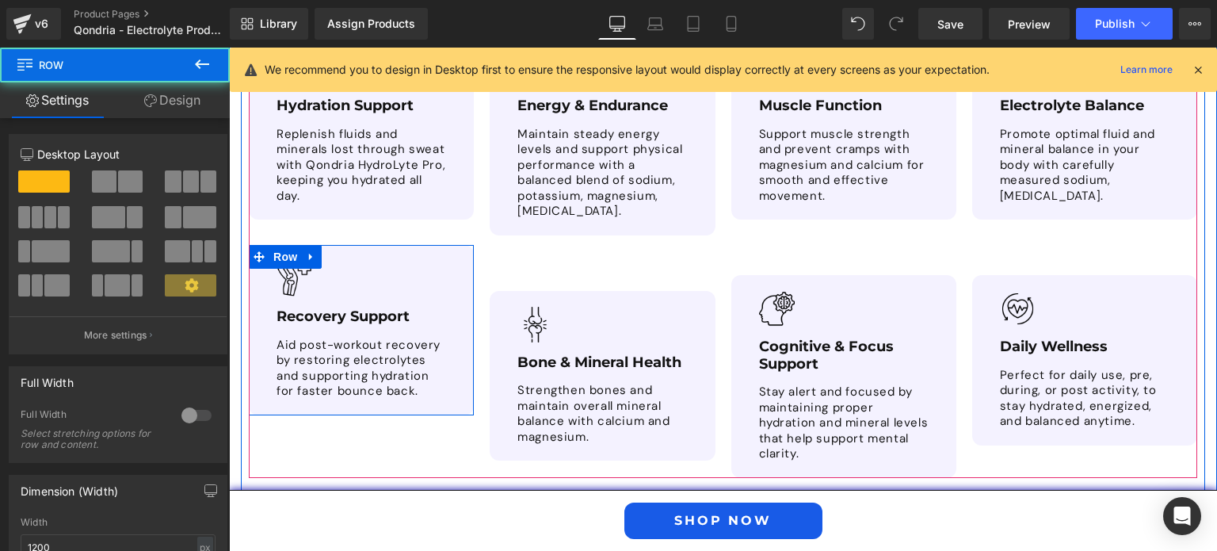
click at [440, 245] on div "Image Recovery Support Text Block Aid post-workout recovery by restoring electr…" at bounding box center [361, 330] width 225 height 170
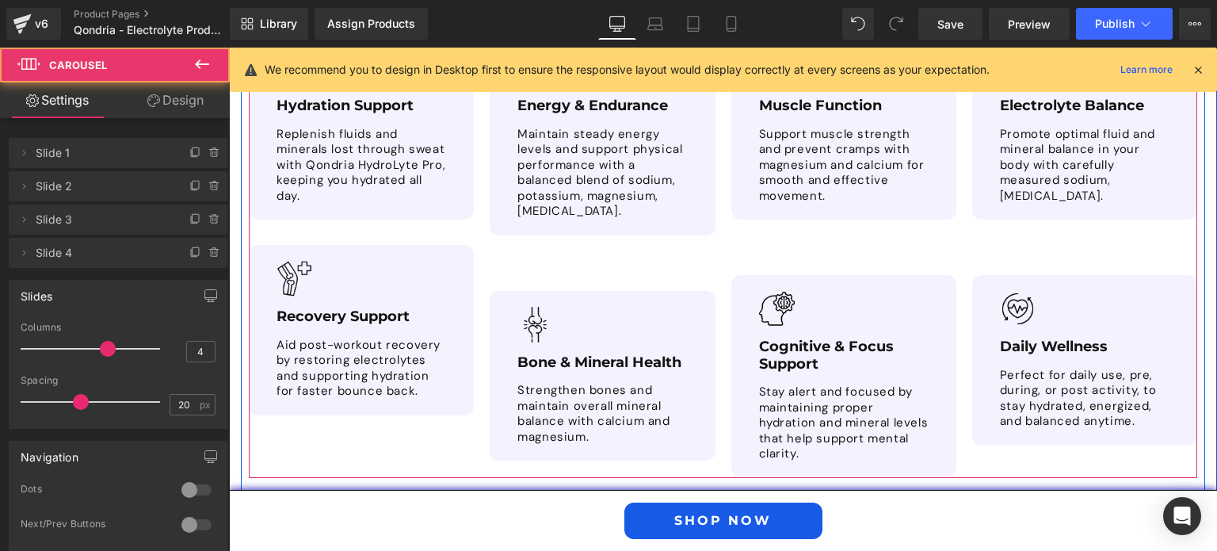
click at [309, 193] on div "Image Hydration Support Text Block Replenish fluids and minerals lost through s…" at bounding box center [361, 224] width 225 height 381
click at [471, 358] on div "Image Hydration Support Text Block Replenish fluids and minerals lost through s…" at bounding box center [731, 256] width 964 height 444
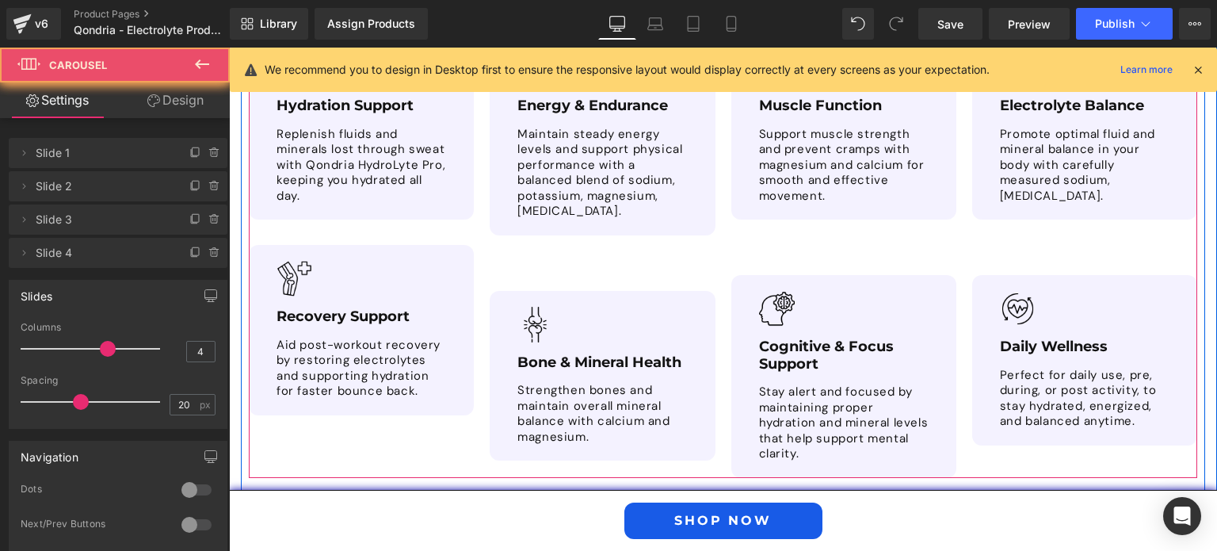
click at [471, 358] on div "Image Hydration Support Text Block Replenish fluids and minerals lost through s…" at bounding box center [731, 256] width 964 height 444
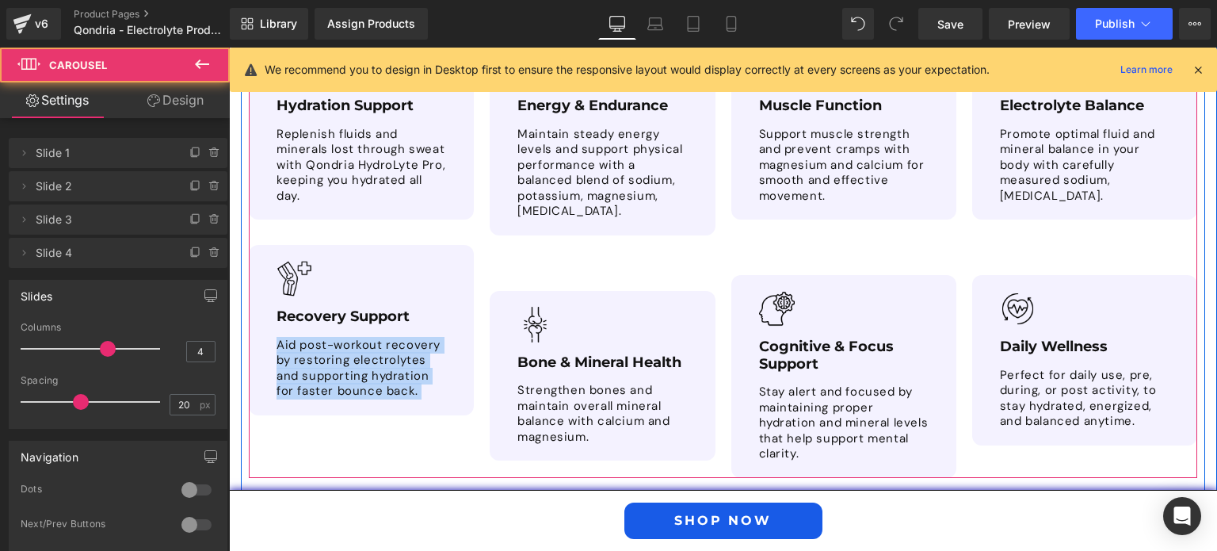
click at [471, 358] on div "Image Hydration Support Text Block Replenish fluids and minerals lost through s…" at bounding box center [731, 256] width 964 height 444
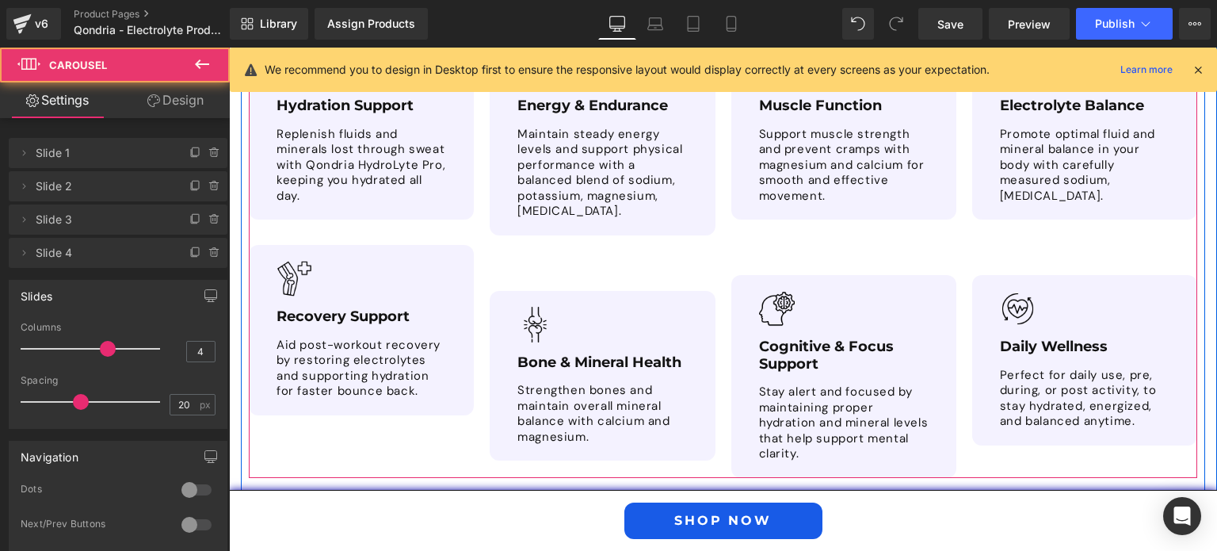
click at [490, 230] on div "Image Energy & Endurance Text Block Maintain steady energy levels and support p…" at bounding box center [602, 247] width 225 height 426
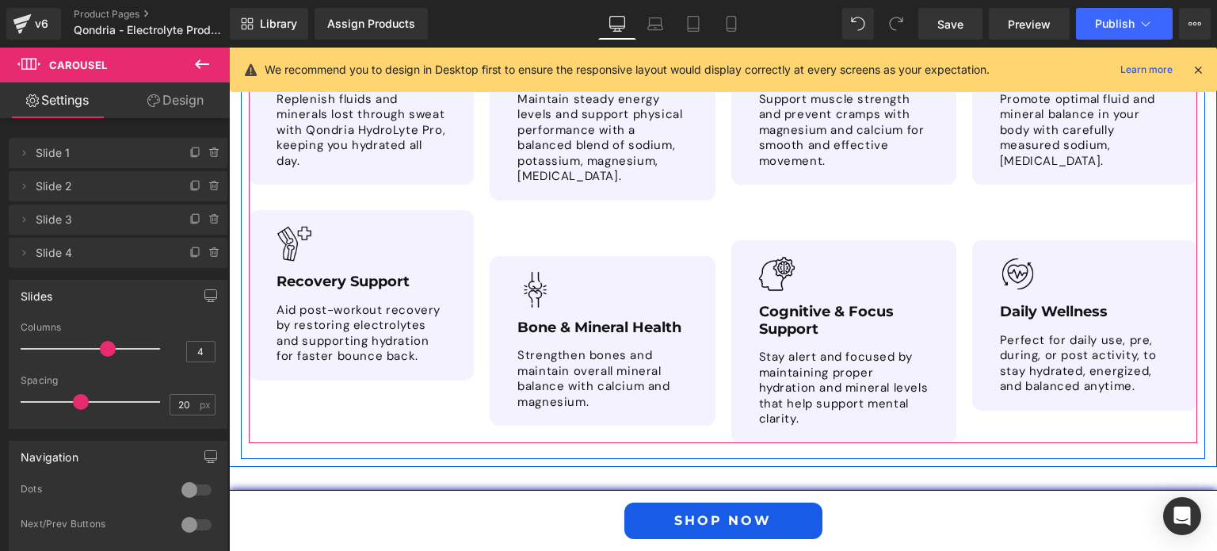
scroll to position [3338, 0]
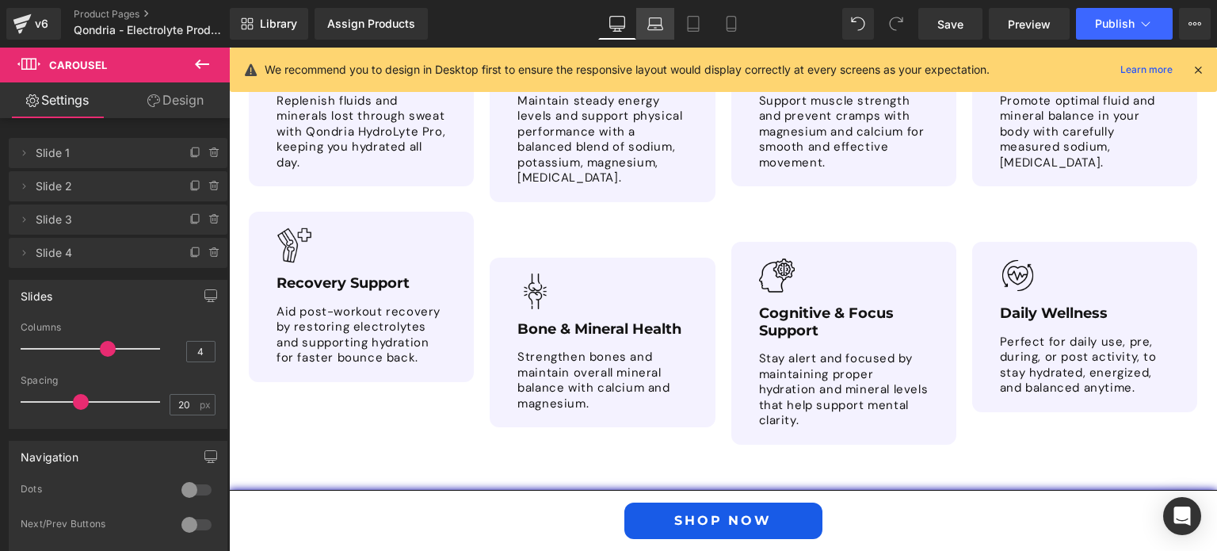
click at [664, 19] on link "Laptop" at bounding box center [655, 24] width 38 height 32
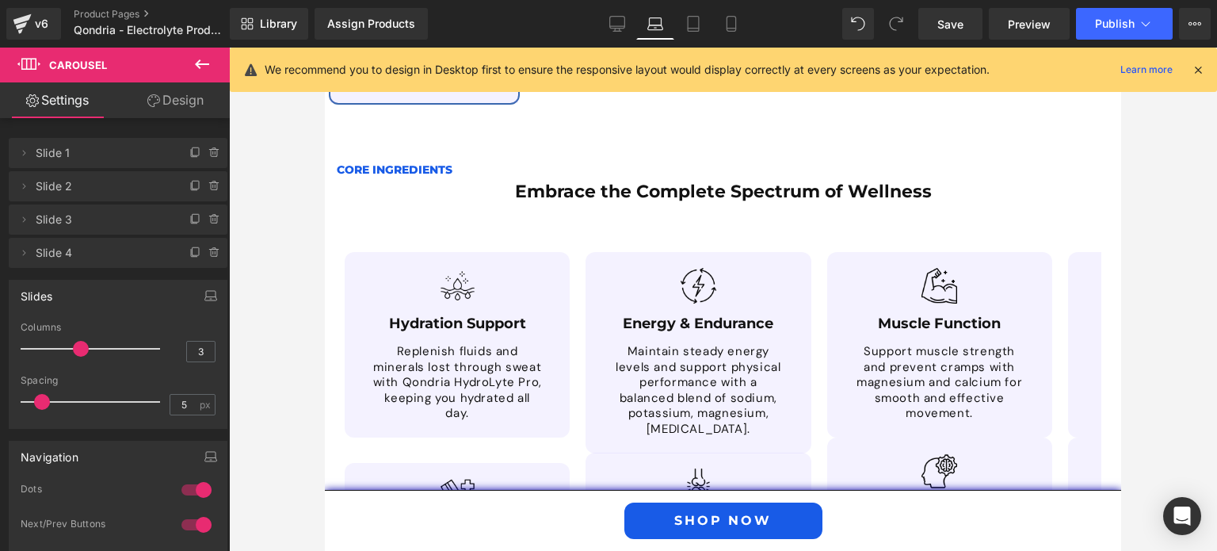
scroll to position [3131, 0]
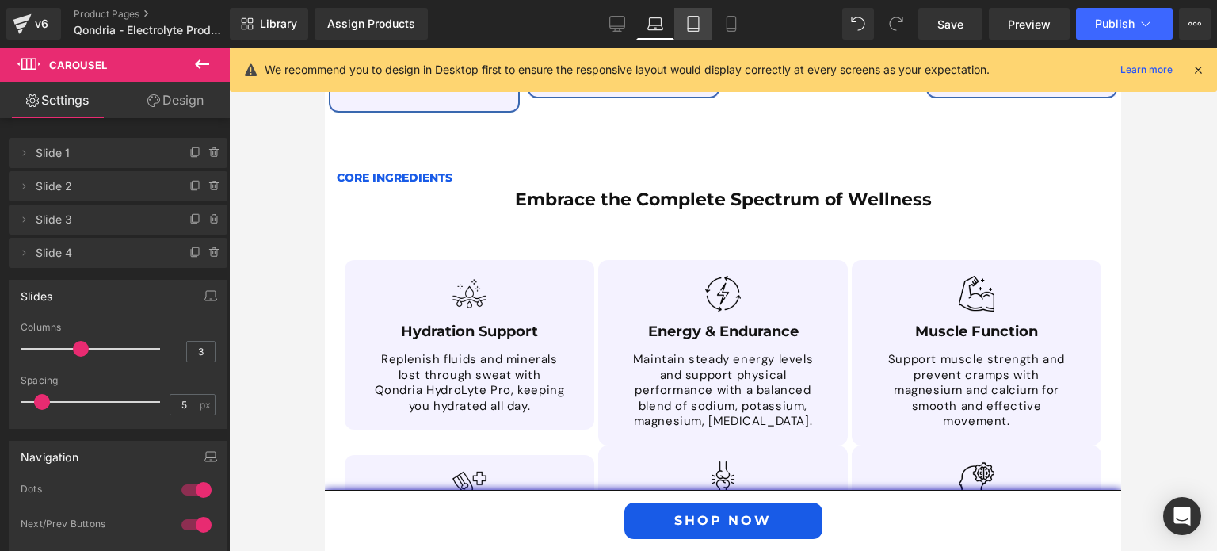
click at [684, 21] on link "Tablet" at bounding box center [693, 24] width 38 height 32
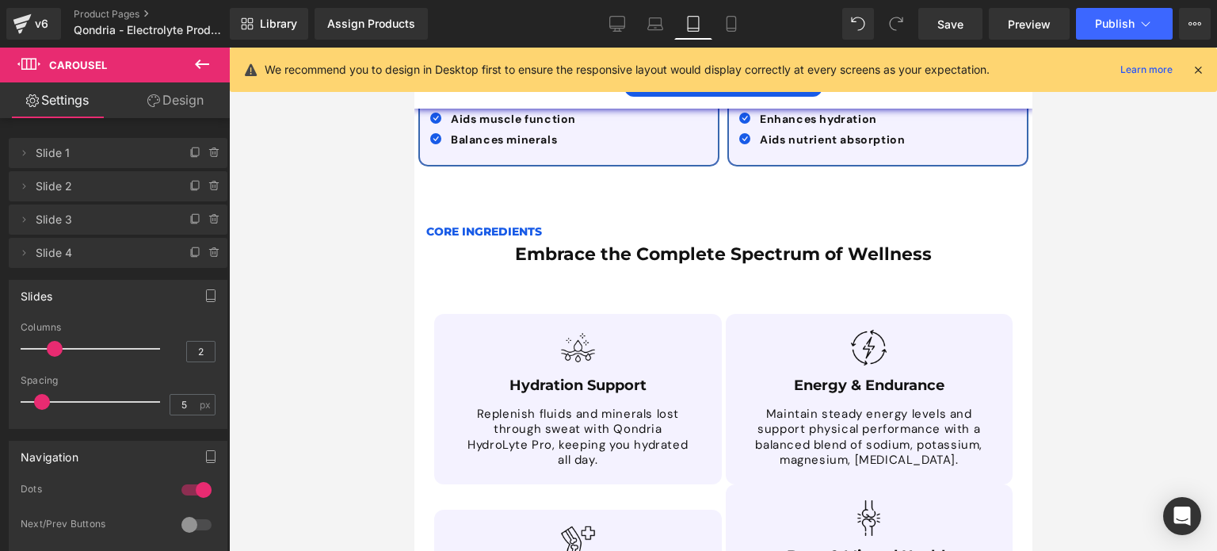
scroll to position [3983, 0]
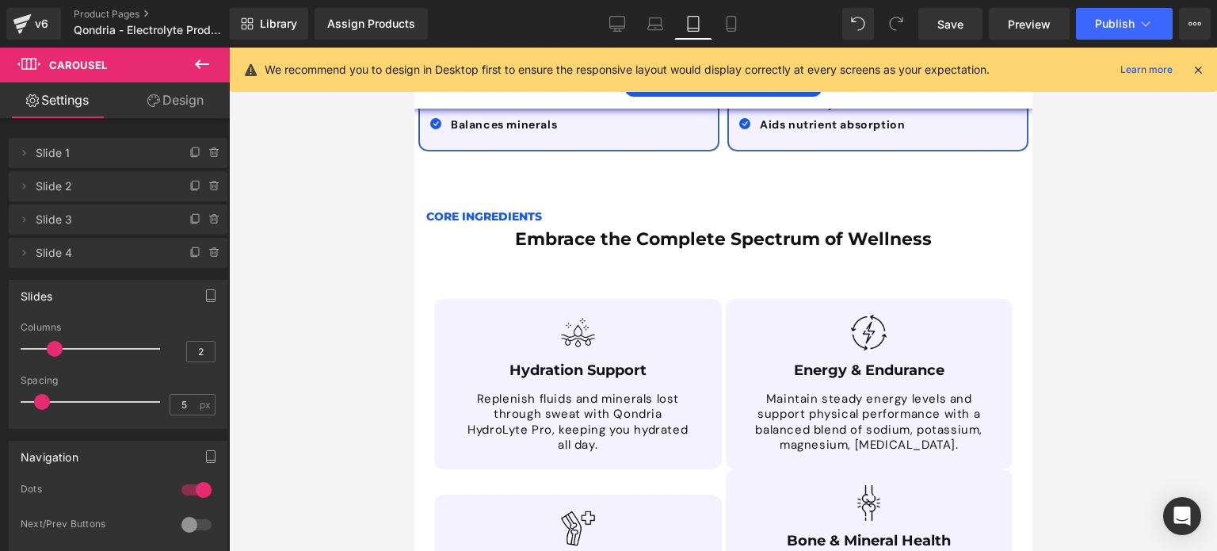
click at [710, 23] on link "Tablet" at bounding box center [693, 24] width 38 height 32
click at [728, 23] on icon at bounding box center [731, 24] width 16 height 16
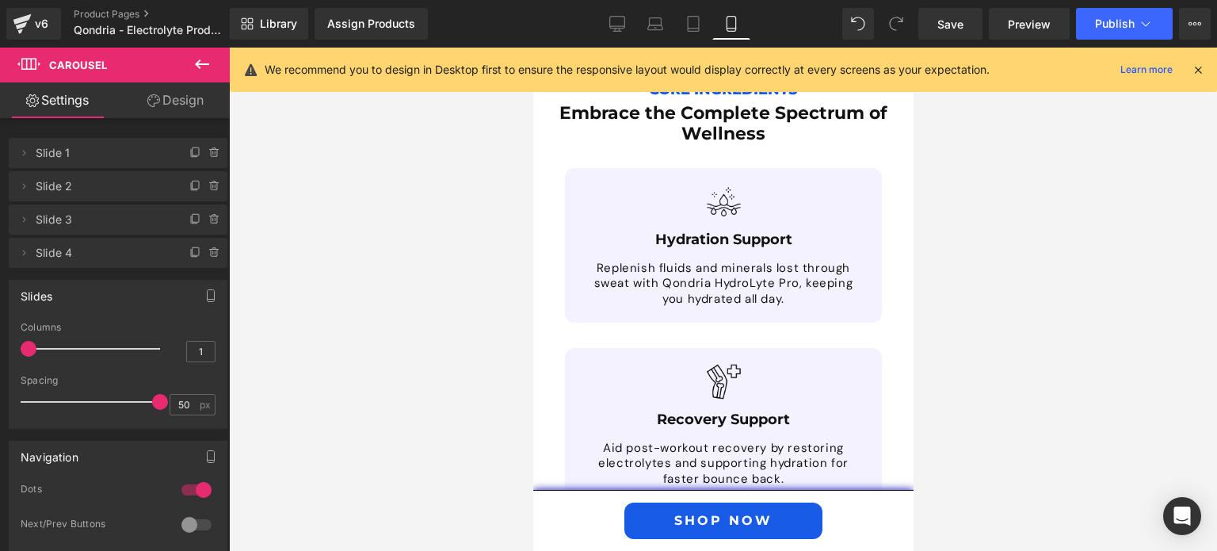
scroll to position [5524, 0]
click at [620, 23] on icon at bounding box center [617, 24] width 16 height 16
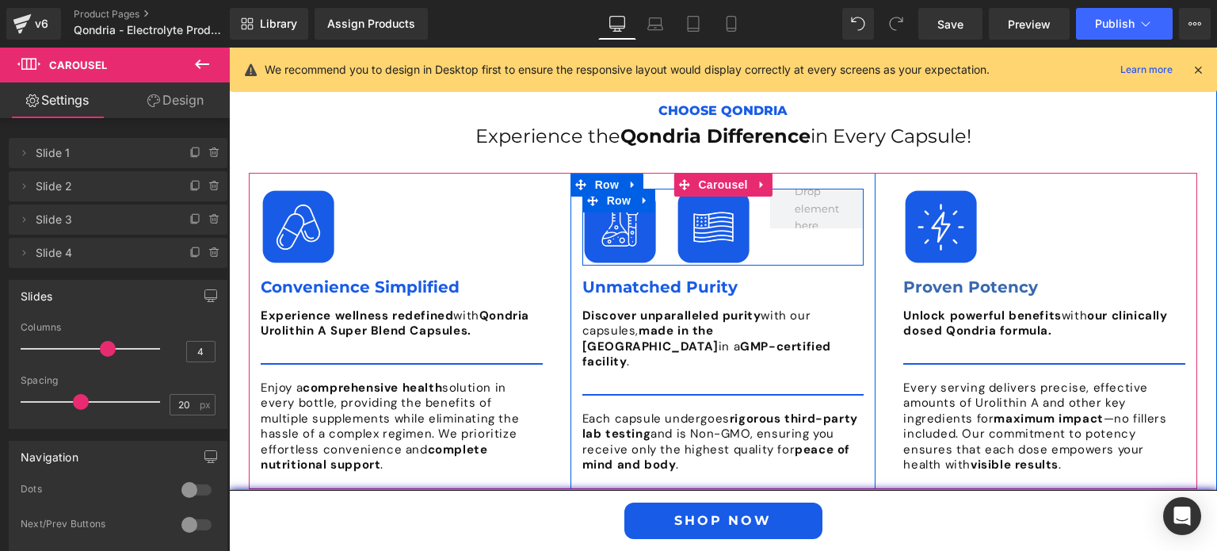
scroll to position [3788, 0]
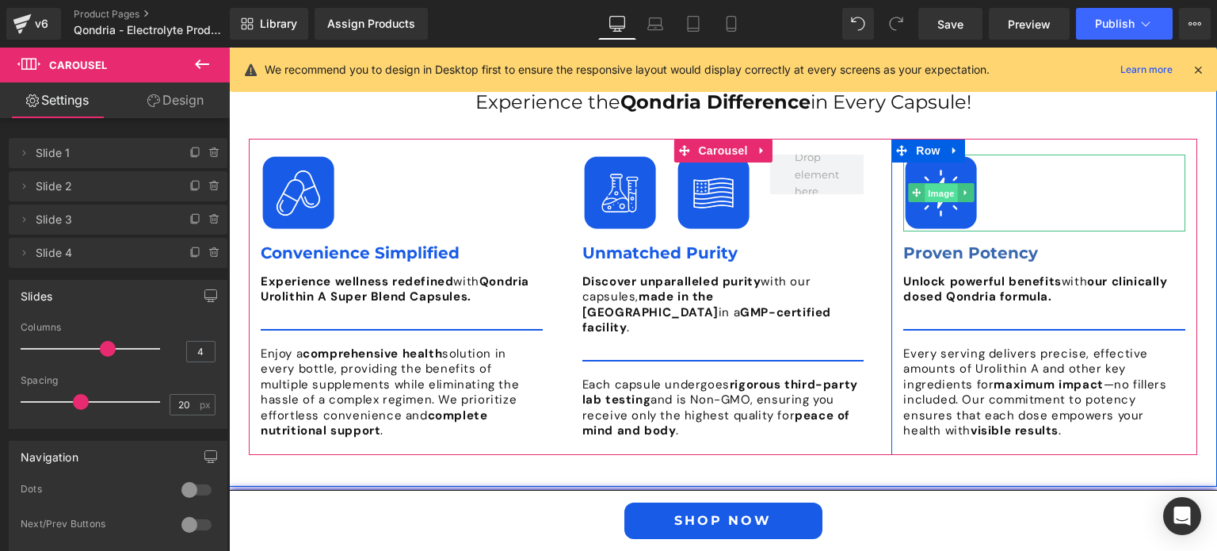
click at [941, 184] on span "Image" at bounding box center [940, 193] width 33 height 19
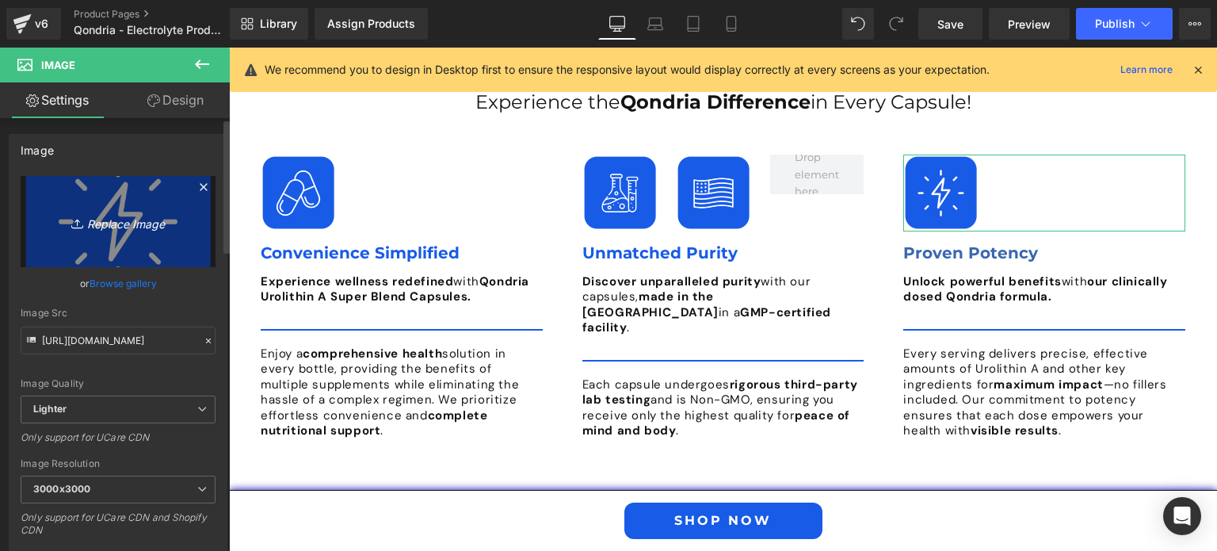
click at [116, 228] on icon "Replace Image" at bounding box center [118, 222] width 127 height 20
type input "C:\fakepath\Proven Potency.png"
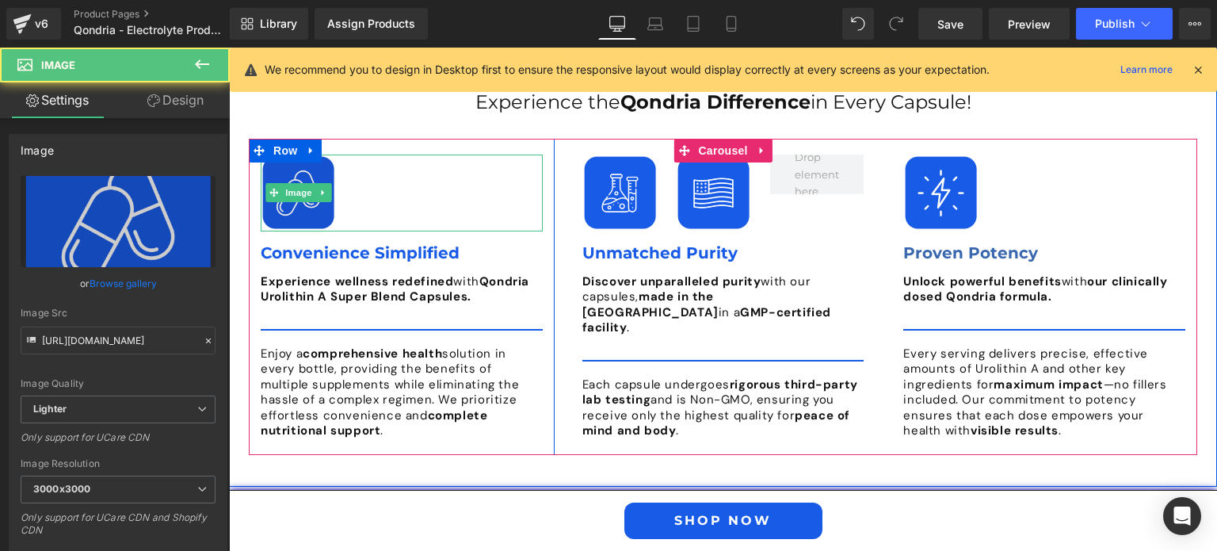
click at [288, 167] on img at bounding box center [298, 192] width 75 height 76
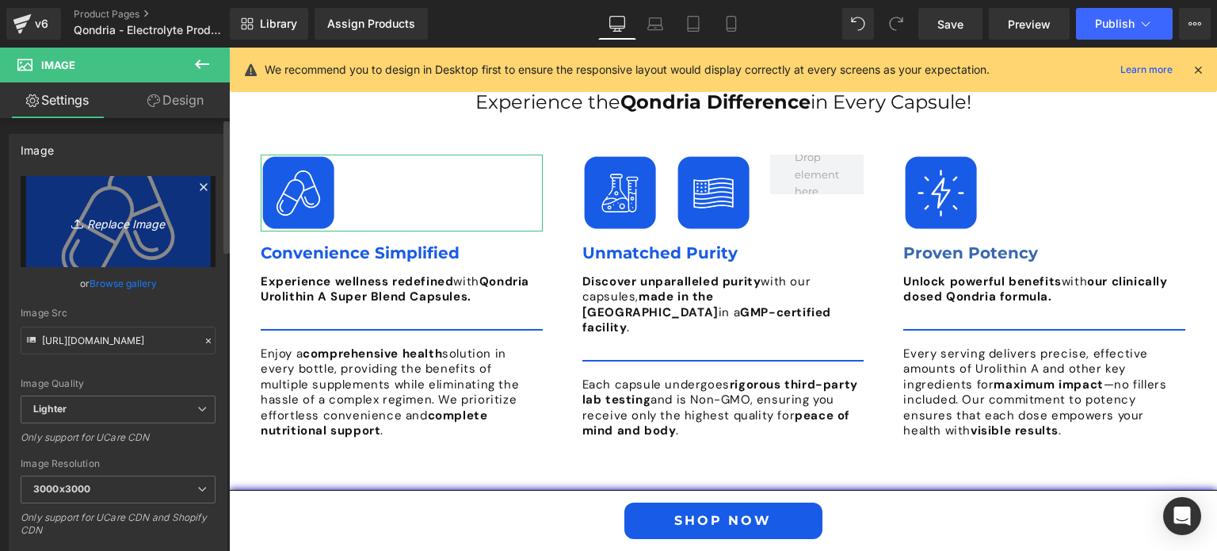
click at [115, 217] on icon "Replace Image" at bounding box center [118, 222] width 127 height 20
type input "C:\fakepath\Convenience Simplified.png"
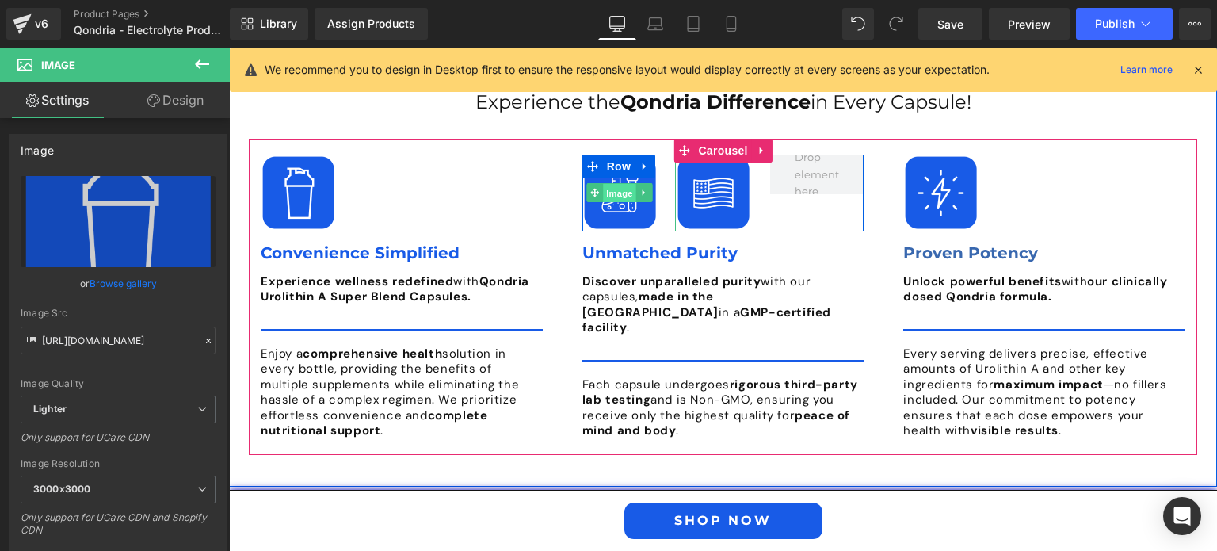
click at [603, 184] on span "Image" at bounding box center [619, 193] width 33 height 19
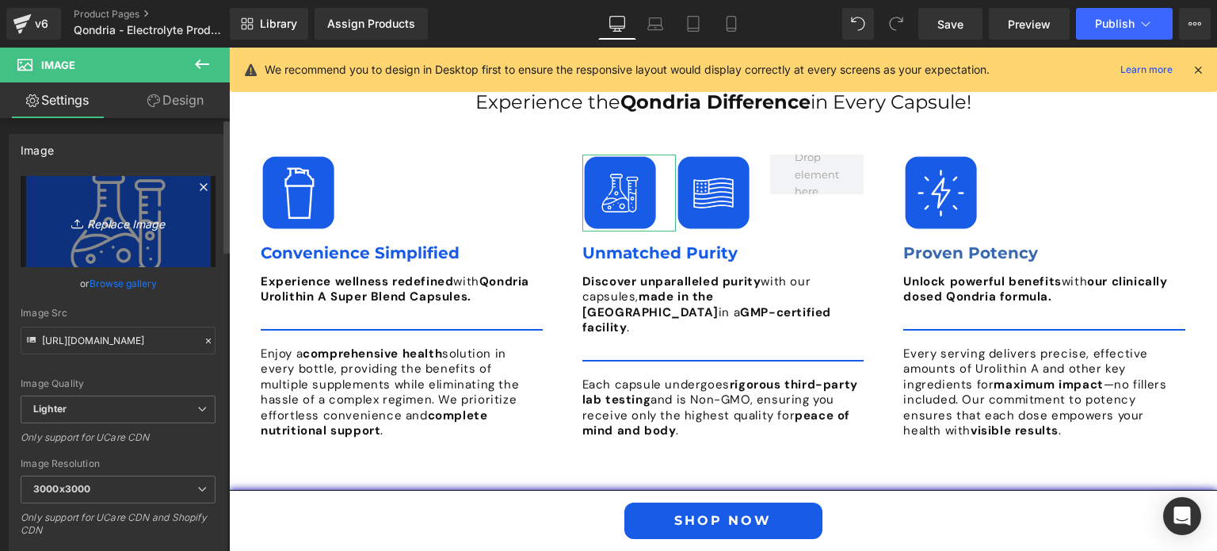
click at [130, 232] on link "Replace Image" at bounding box center [118, 221] width 195 height 91
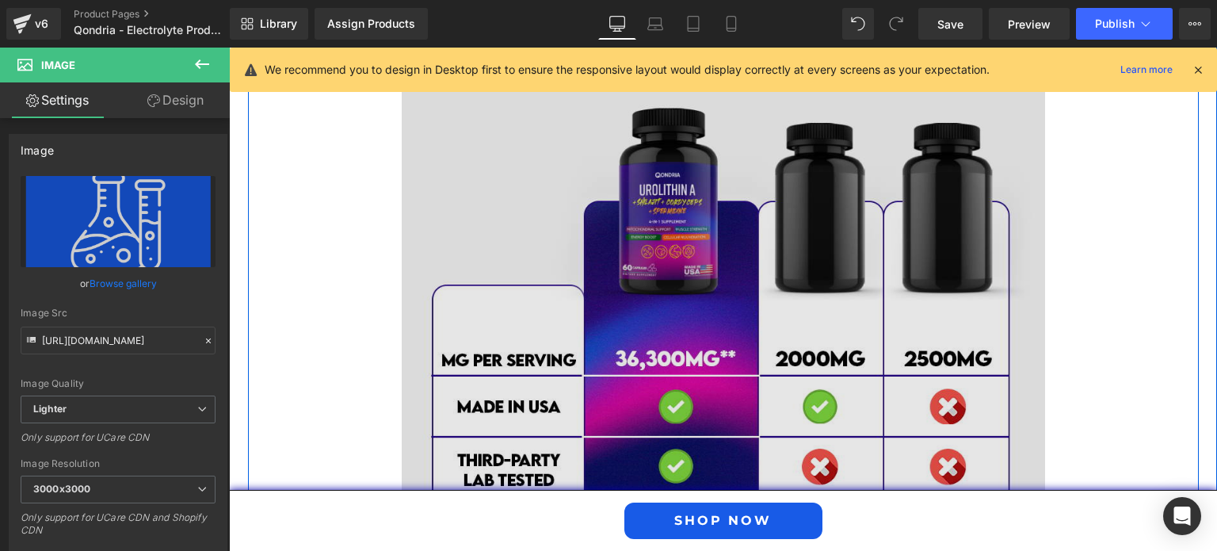
scroll to position [4416, 0]
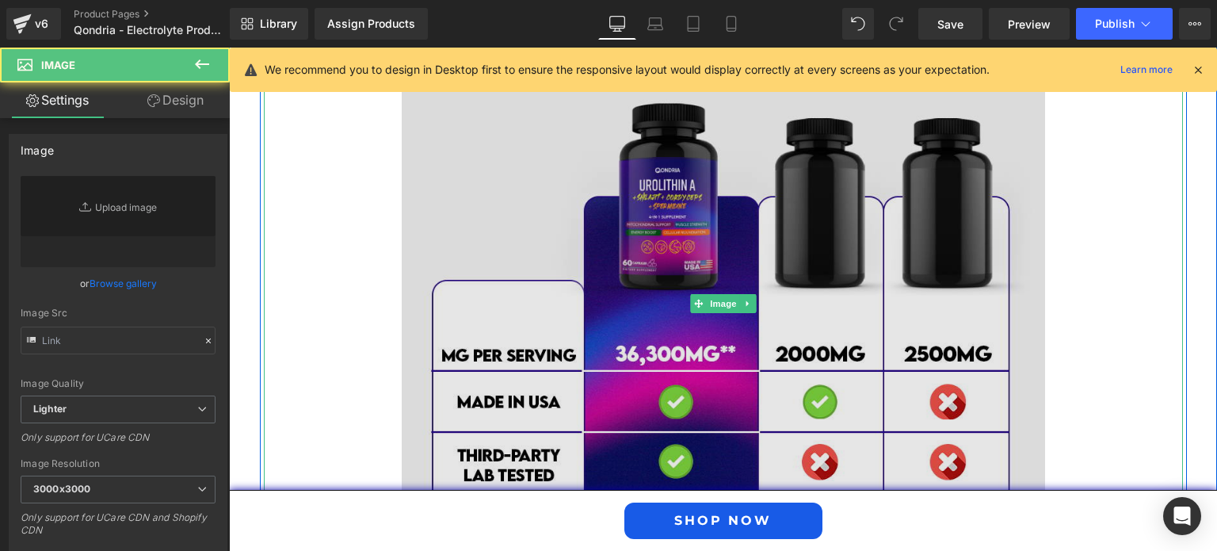
click at [696, 171] on img at bounding box center [723, 303] width 643 height 643
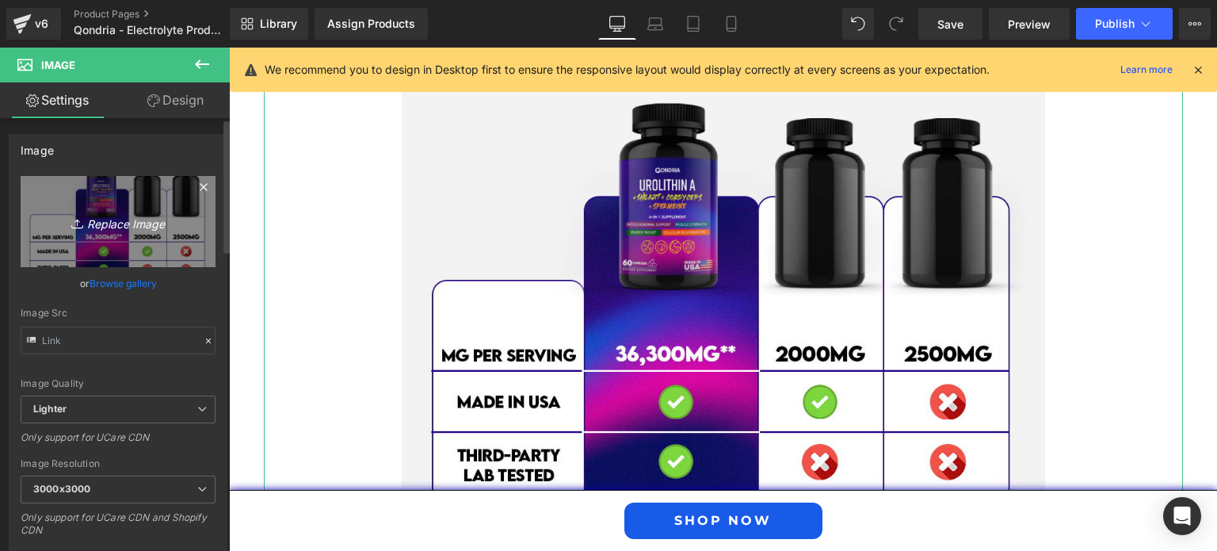
click at [109, 225] on icon "Replace Image" at bounding box center [118, 222] width 127 height 20
type input "C:\fakepath\Why Choose Qondria Over Other Brands.png"
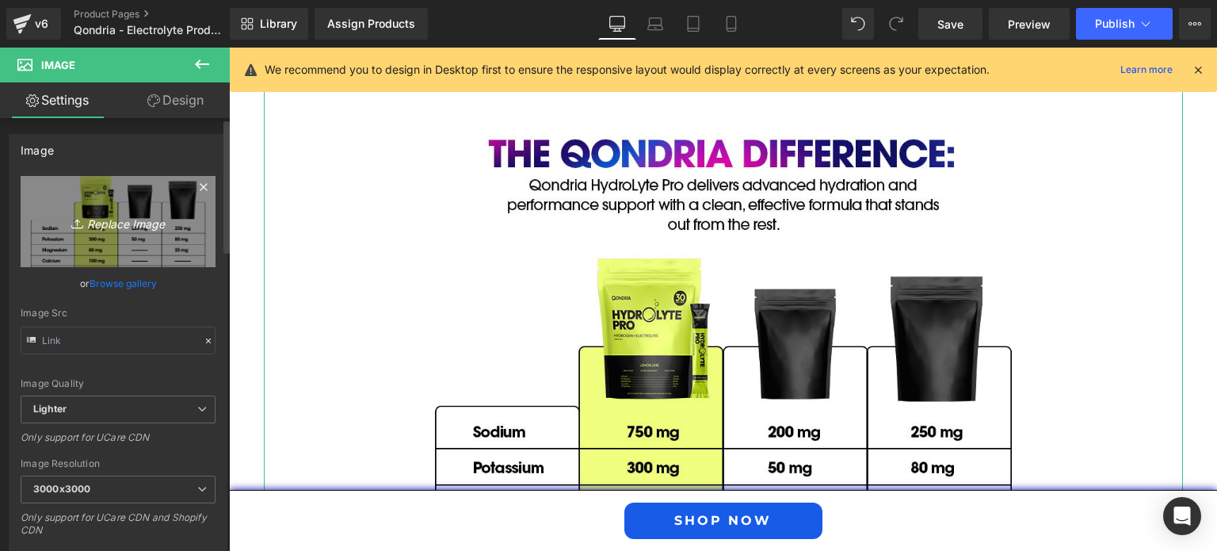
scroll to position [4308, 0]
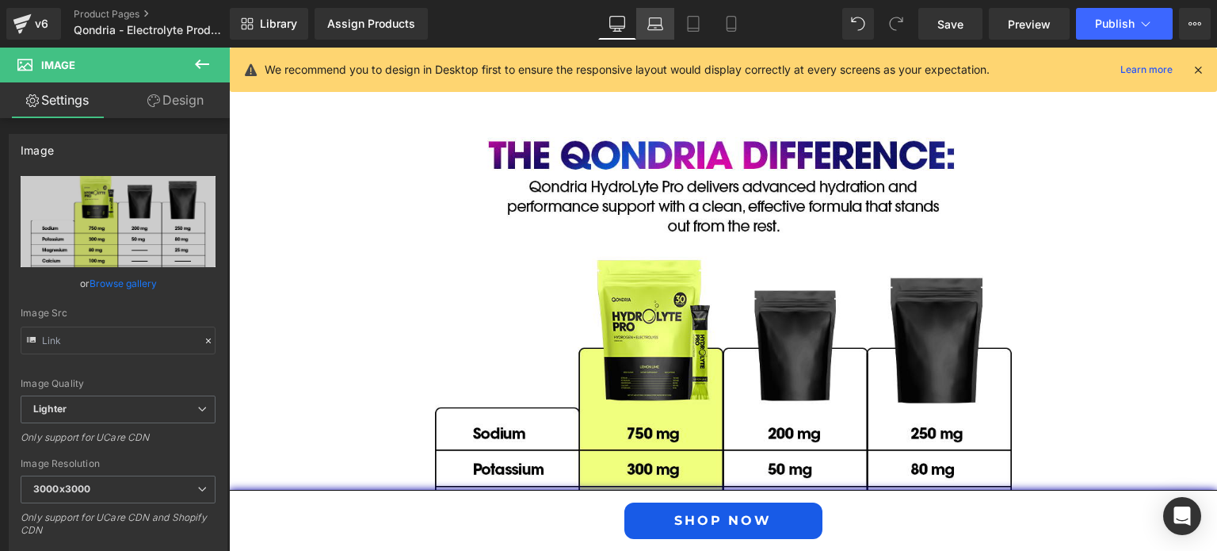
click at [659, 17] on icon at bounding box center [655, 24] width 16 height 16
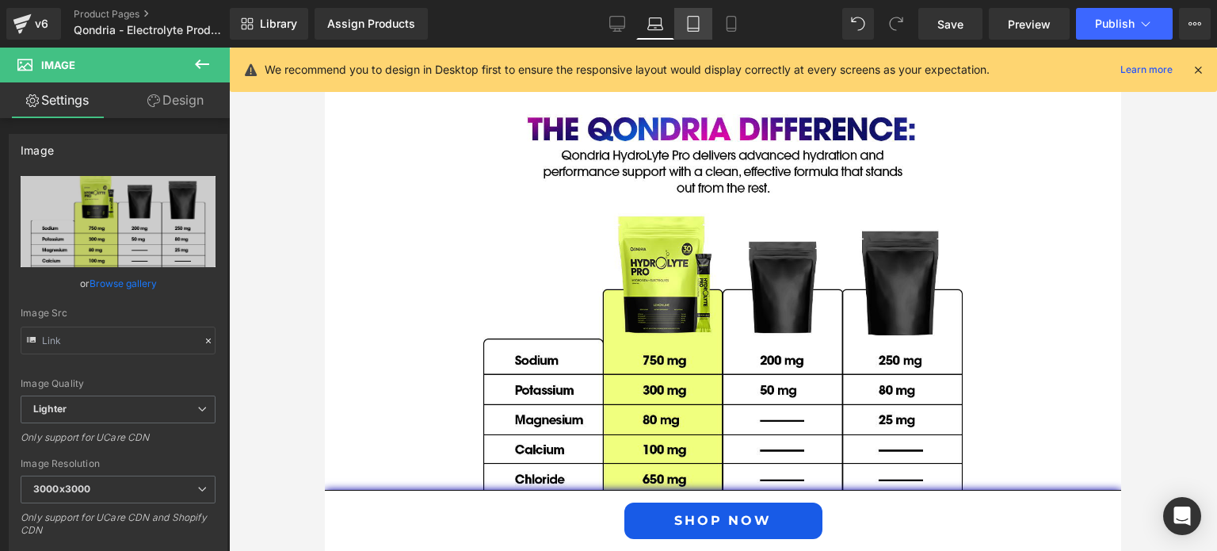
click at [688, 18] on icon at bounding box center [693, 24] width 16 height 16
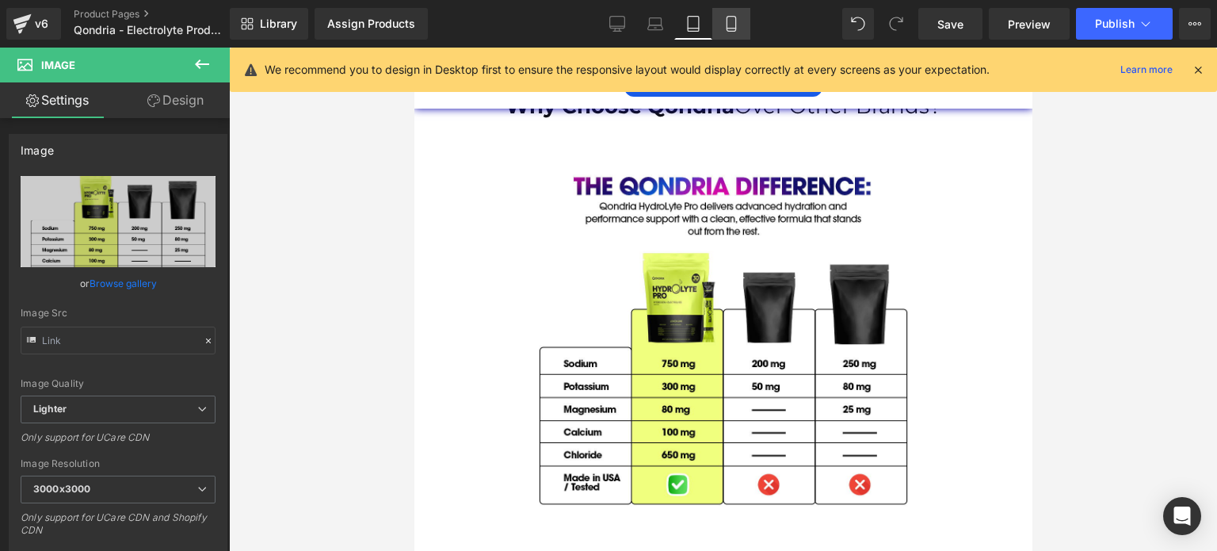
click at [730, 24] on icon at bounding box center [731, 24] width 16 height 16
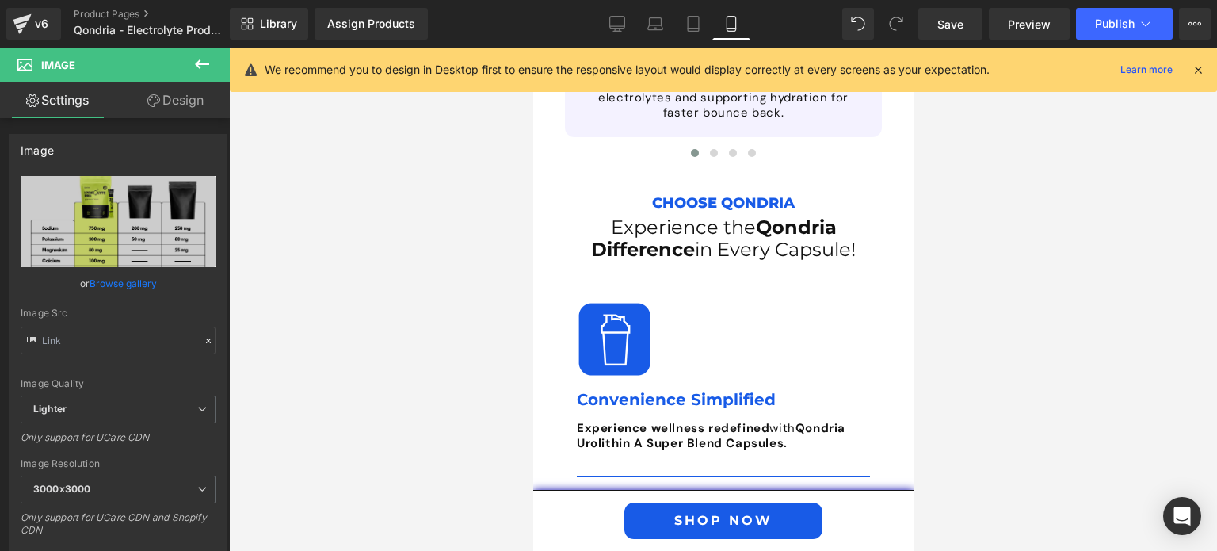
scroll to position [5895, 0]
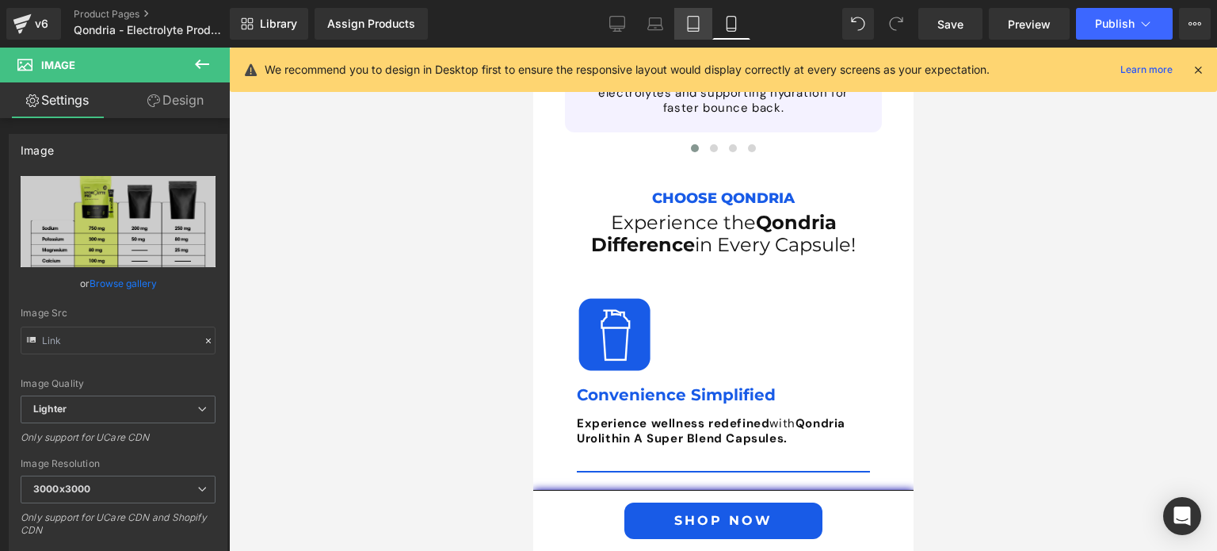
click at [684, 25] on link "Tablet" at bounding box center [693, 24] width 38 height 32
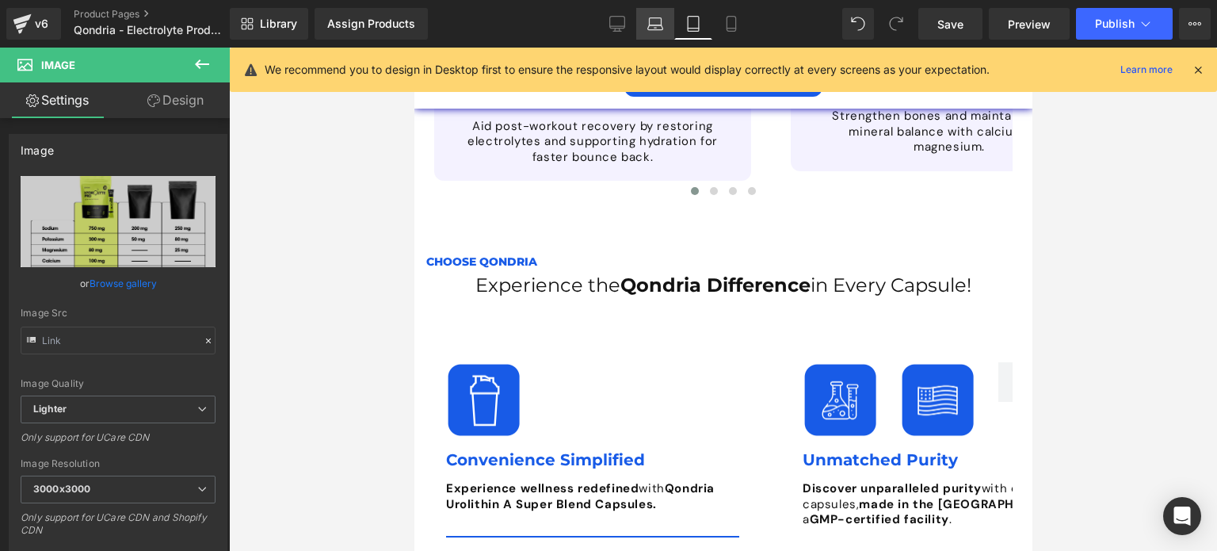
scroll to position [4436, 0]
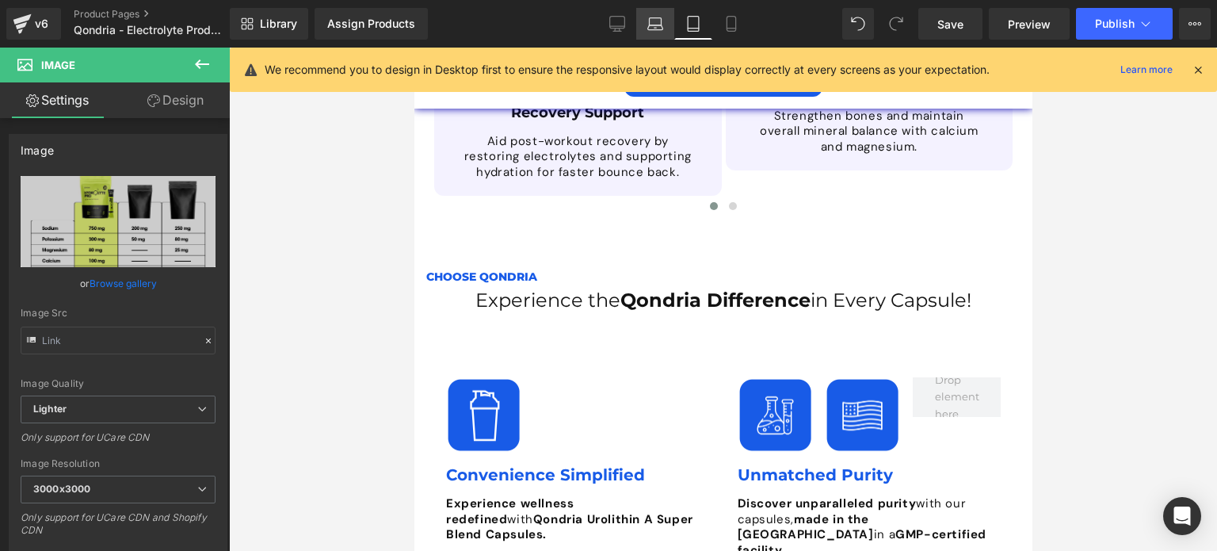
click at [662, 19] on icon at bounding box center [655, 24] width 16 height 16
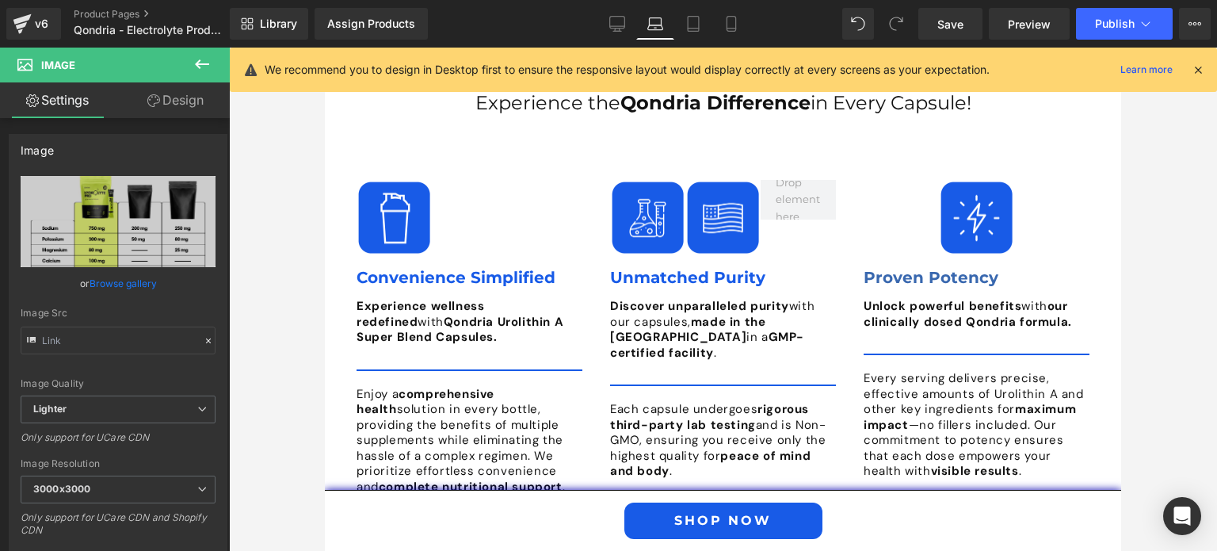
scroll to position [3911, 0]
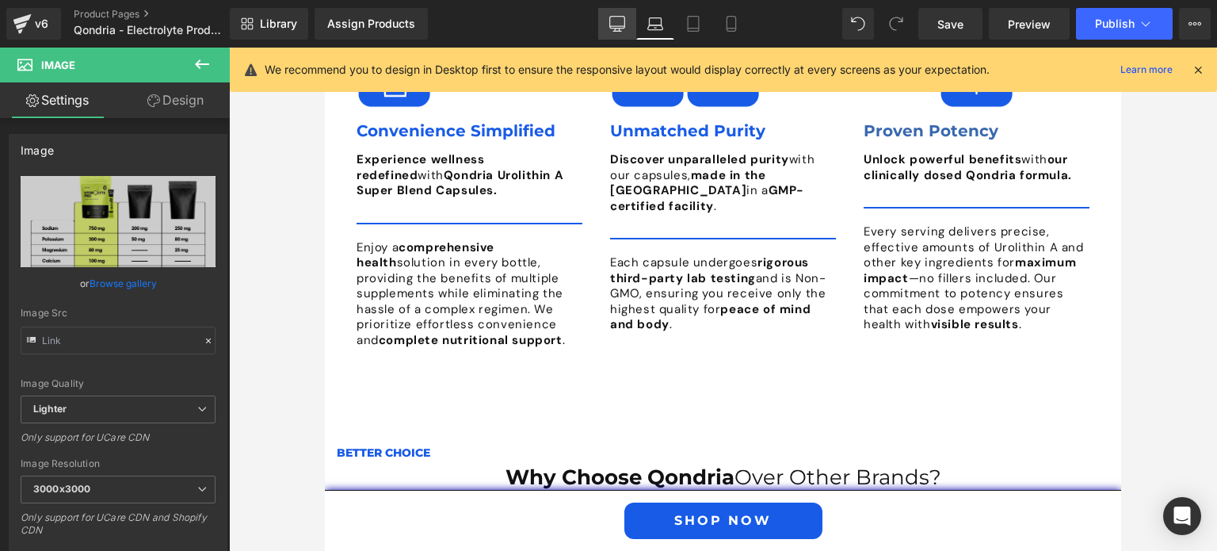
click at [618, 29] on icon at bounding box center [617, 24] width 16 height 16
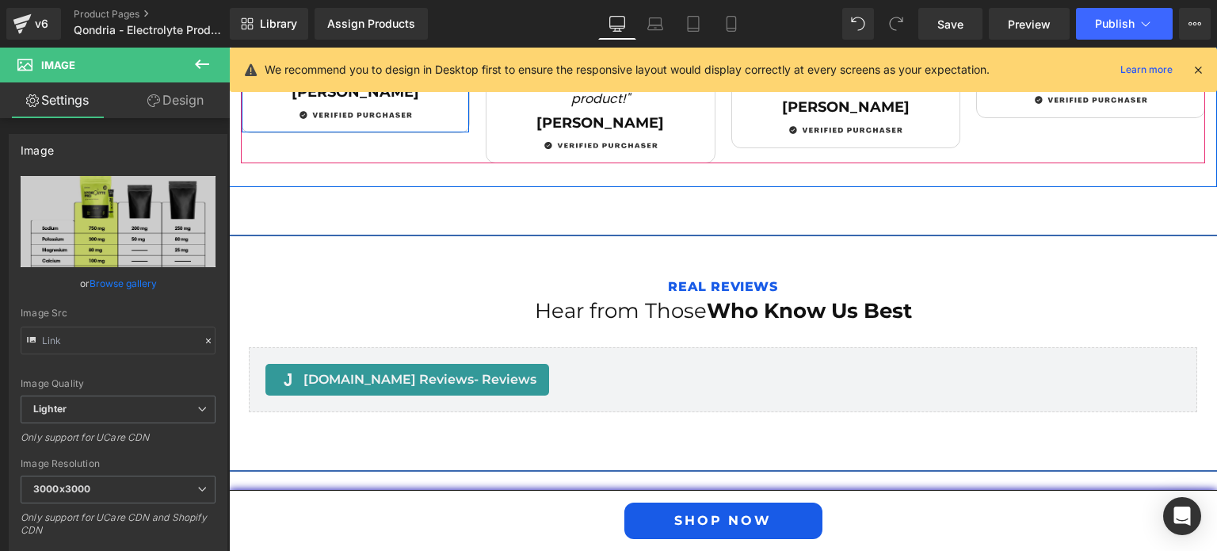
scroll to position [5623, 0]
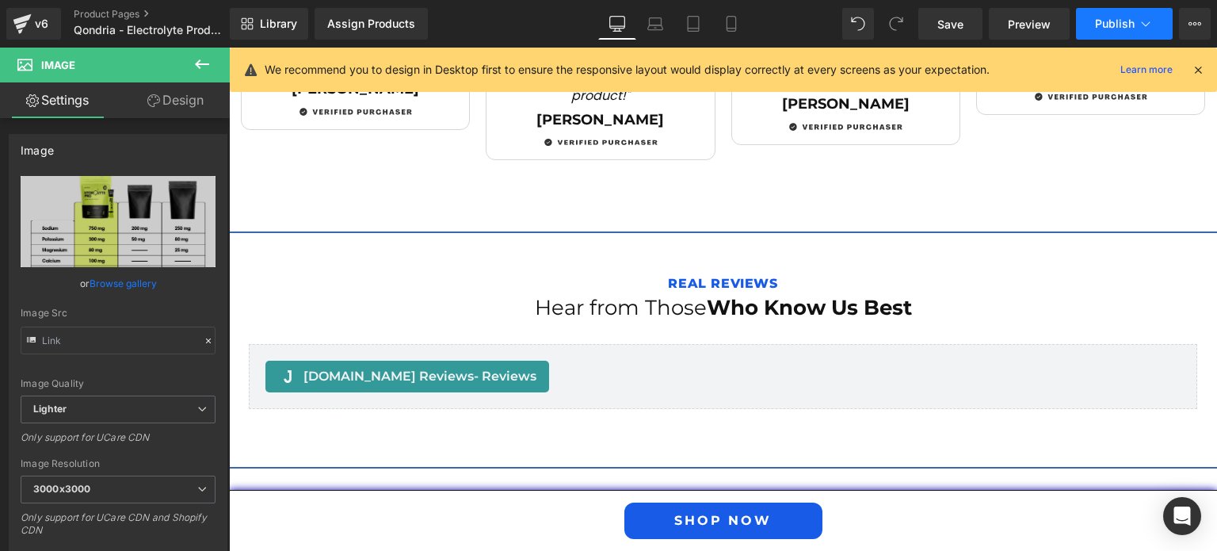
click at [1124, 28] on span "Publish" at bounding box center [1115, 23] width 40 height 13
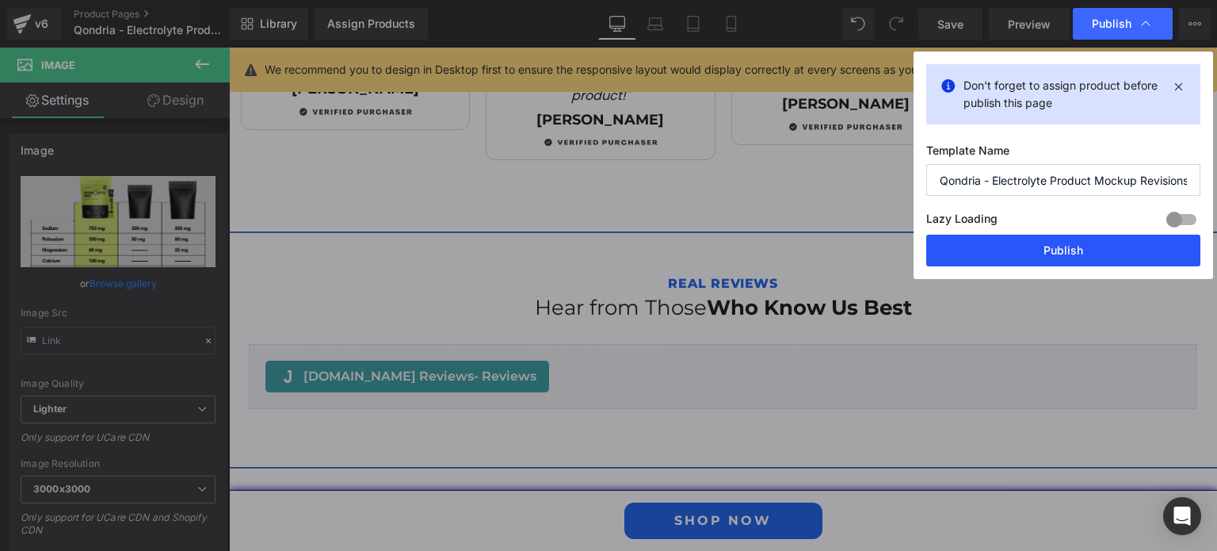
drag, startPoint x: 1073, startPoint y: 255, endPoint x: 555, endPoint y: 189, distance: 523.1
click at [1073, 255] on button "Publish" at bounding box center [1063, 250] width 274 height 32
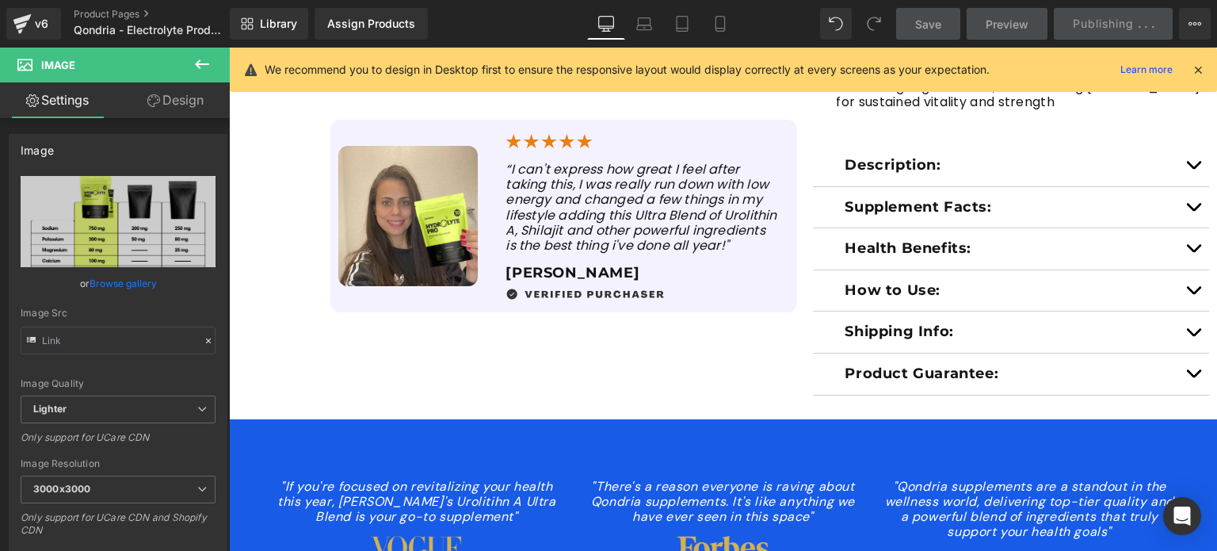
scroll to position [643, 0]
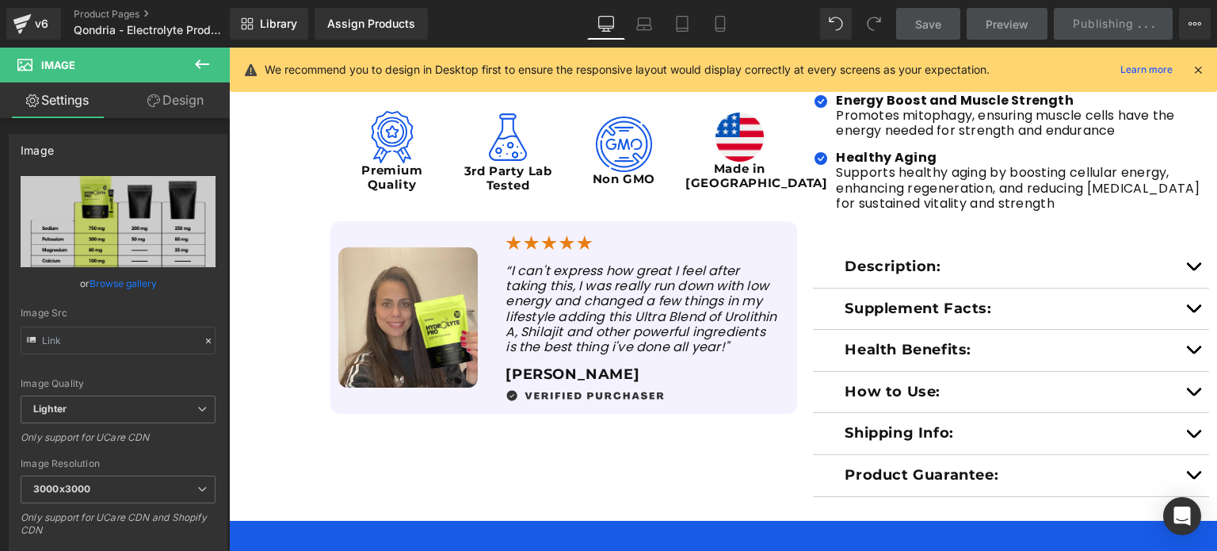
drag, startPoint x: 1198, startPoint y: 68, endPoint x: 939, endPoint y: 21, distance: 263.2
click at [1198, 68] on icon at bounding box center [1198, 70] width 14 height 14
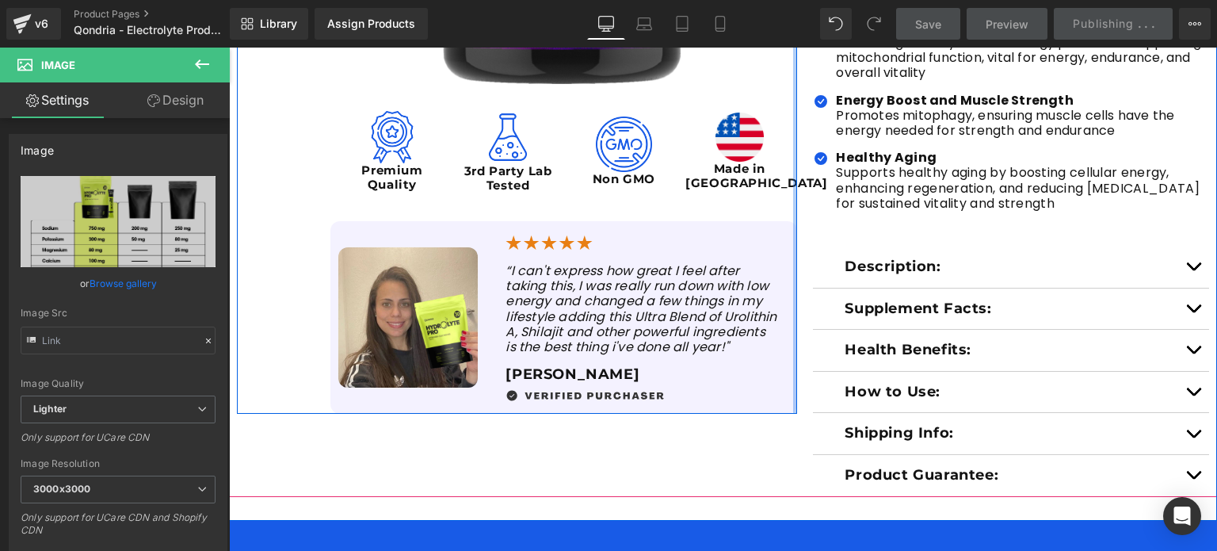
scroll to position [0, 0]
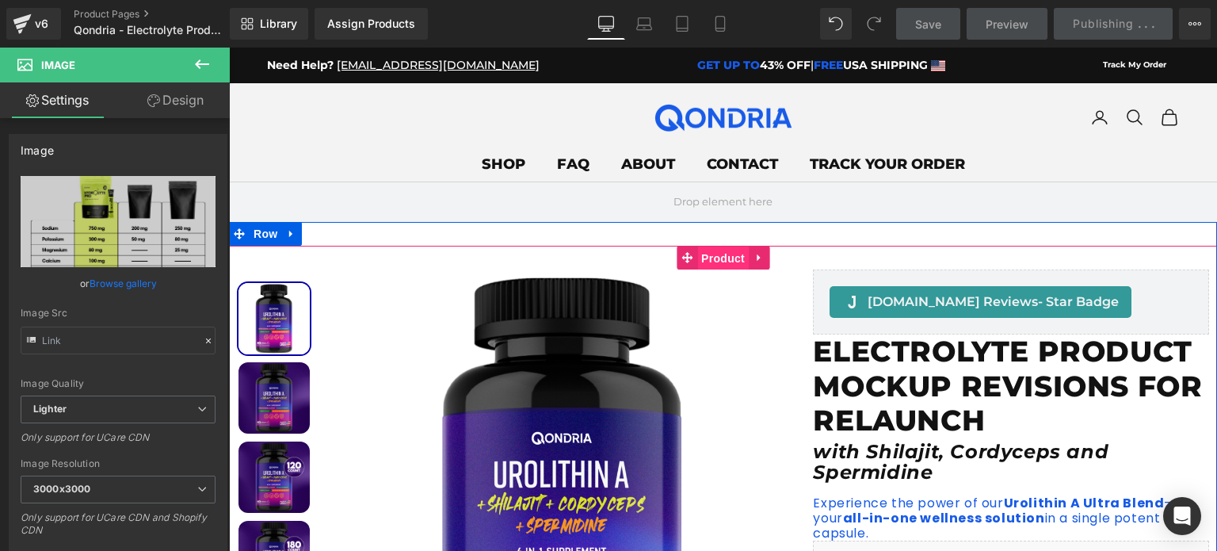
click at [709, 259] on span "Product" at bounding box center [722, 258] width 51 height 24
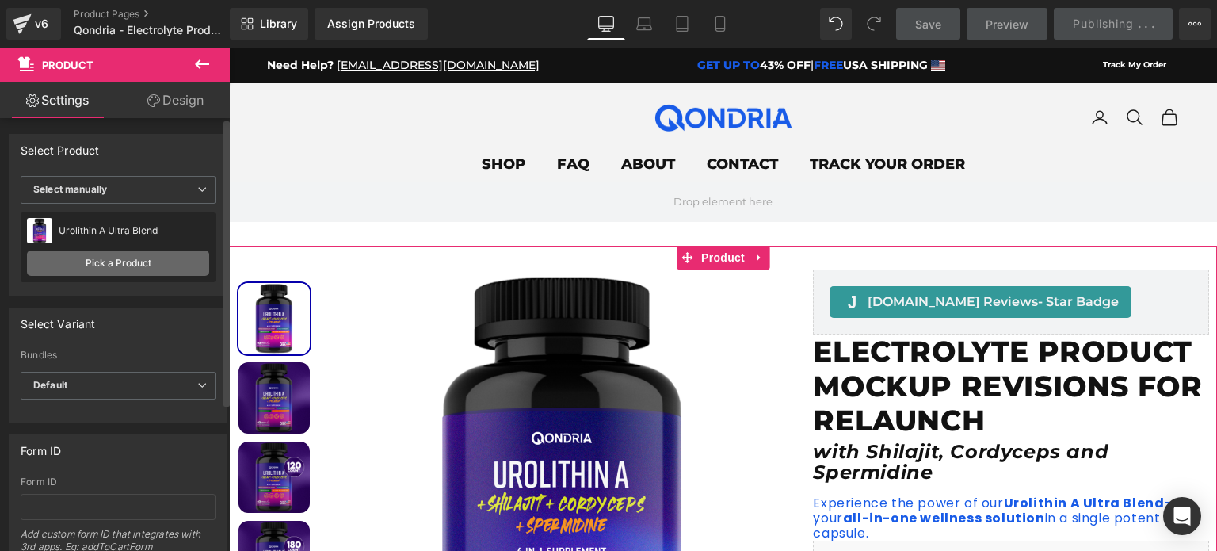
click at [125, 258] on link "Pick a Product" at bounding box center [118, 262] width 182 height 25
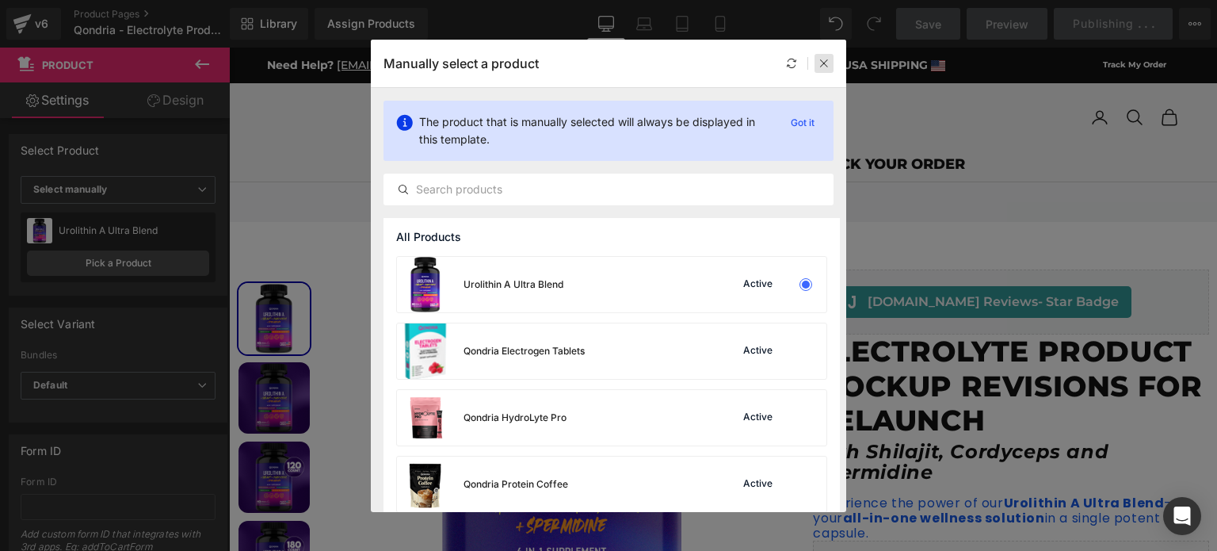
click at [824, 65] on icon at bounding box center [823, 63] width 11 height 11
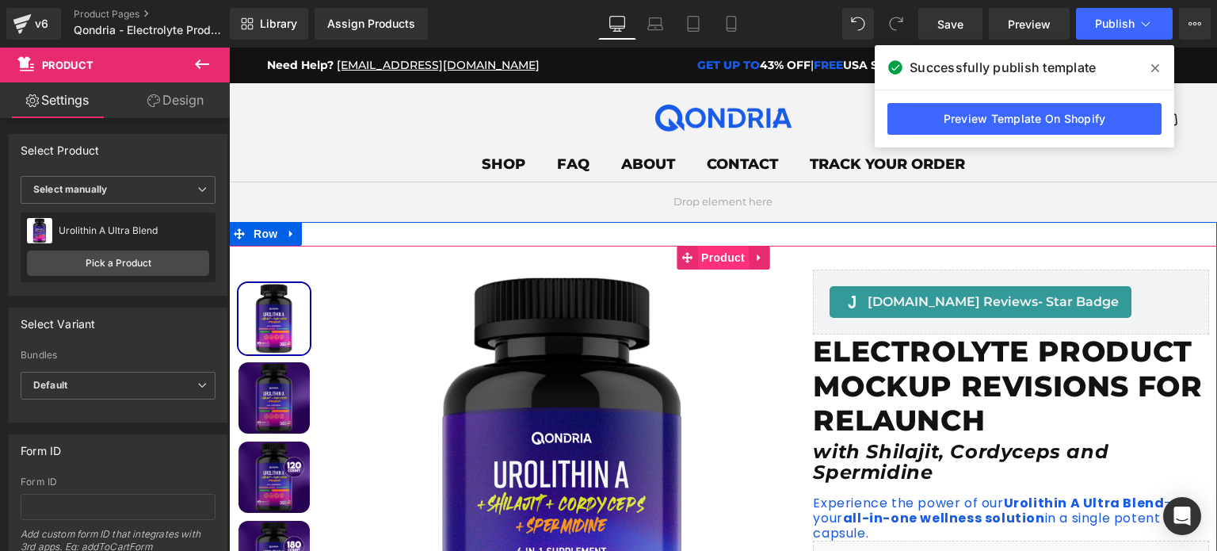
click at [707, 258] on span "Product" at bounding box center [722, 258] width 51 height 24
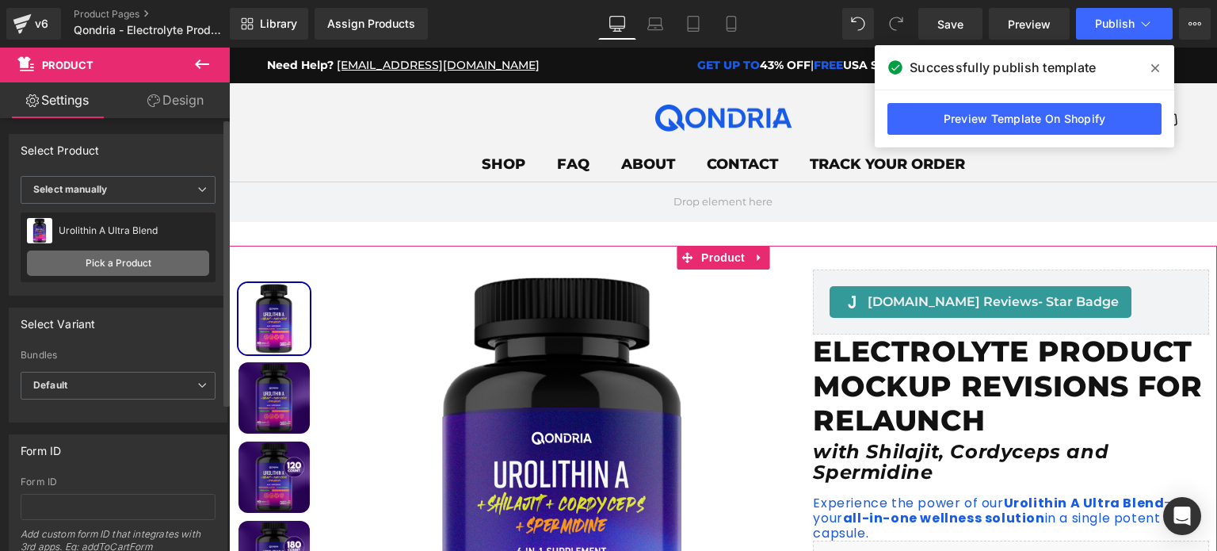
click at [152, 251] on link "Pick a Product" at bounding box center [118, 262] width 182 height 25
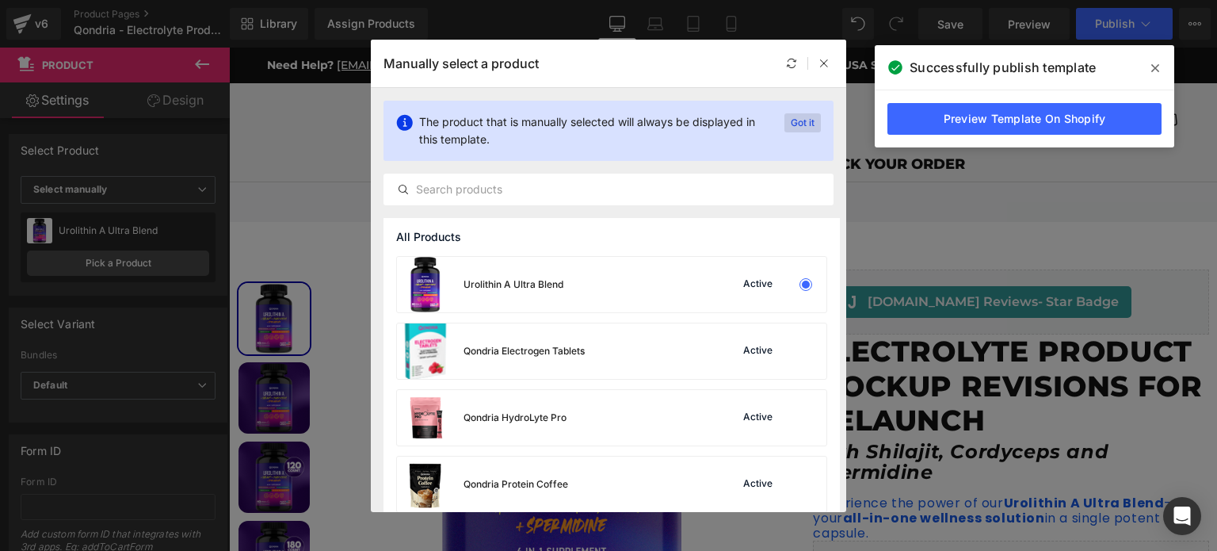
click at [802, 114] on p "Got it" at bounding box center [802, 122] width 36 height 19
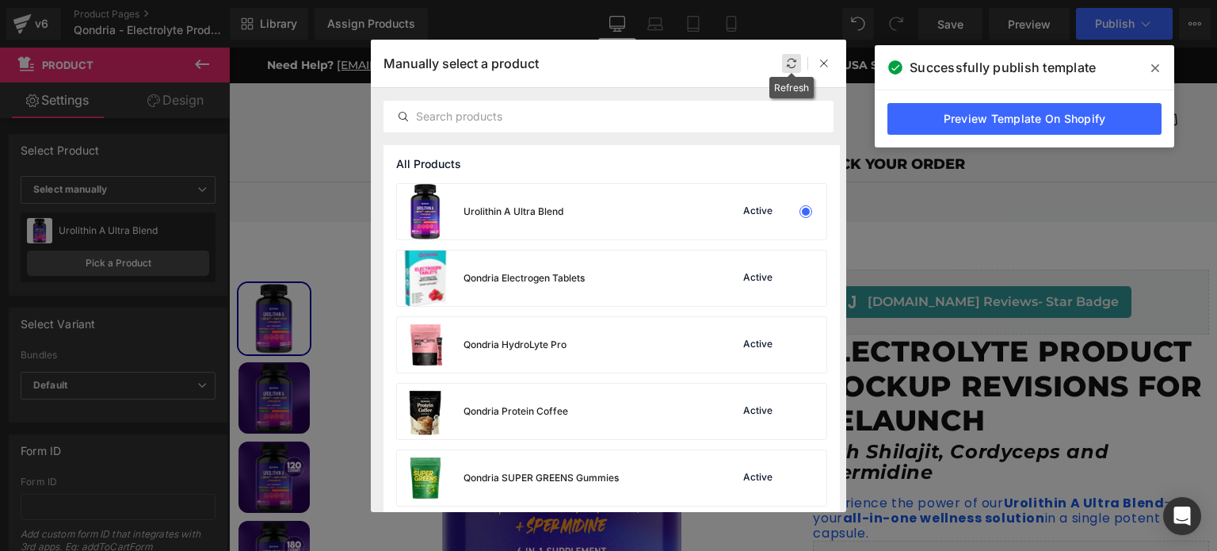
click at [791, 63] on icon at bounding box center [791, 63] width 11 height 11
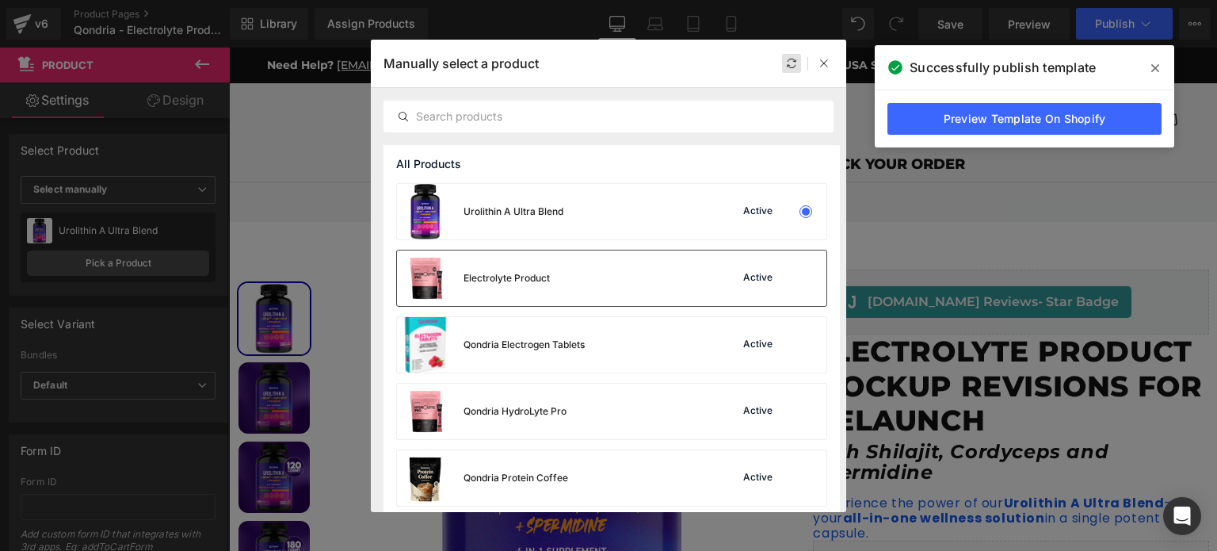
scroll to position [13, 0]
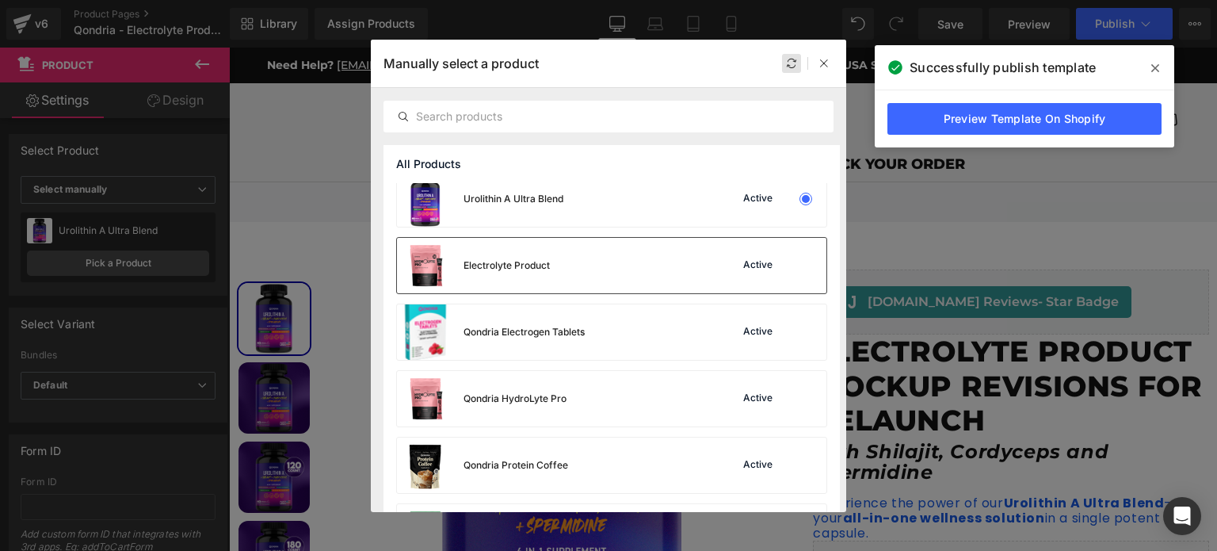
click at [649, 280] on div "Electrolyte Product Active" at bounding box center [611, 265] width 429 height 55
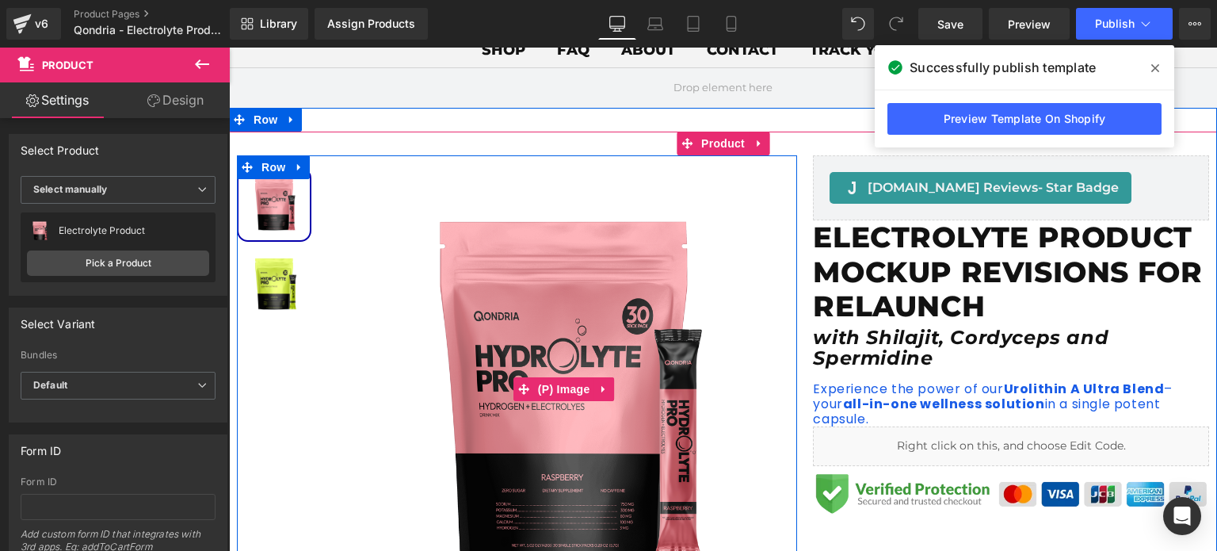
scroll to position [113, 0]
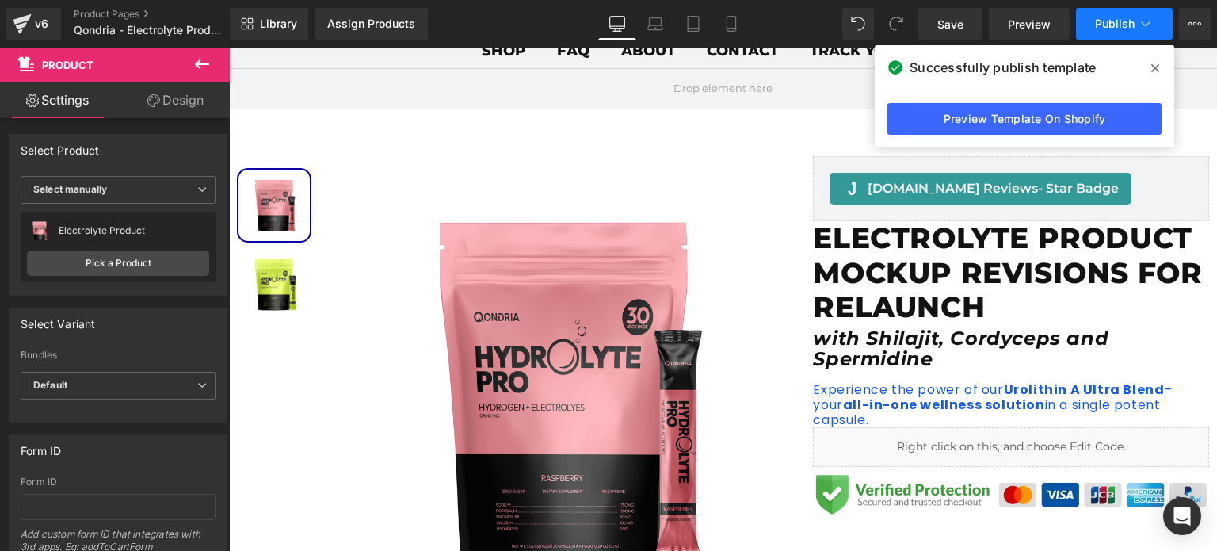
click at [1118, 21] on span "Publish" at bounding box center [1115, 23] width 40 height 13
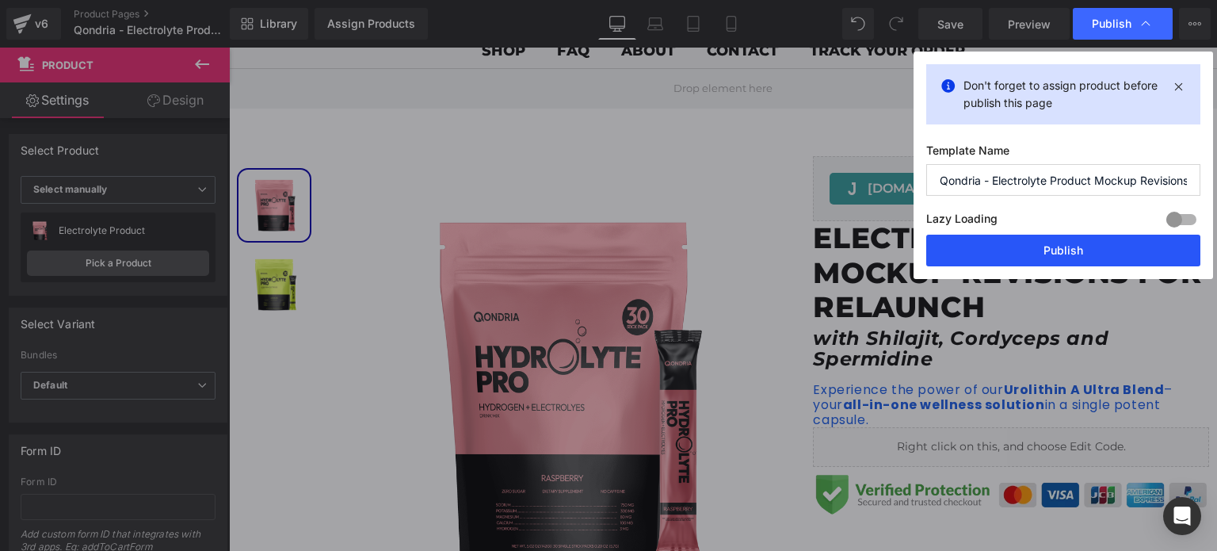
drag, startPoint x: 1069, startPoint y: 253, endPoint x: 709, endPoint y: 268, distance: 360.8
click at [1069, 253] on button "Publish" at bounding box center [1063, 250] width 274 height 32
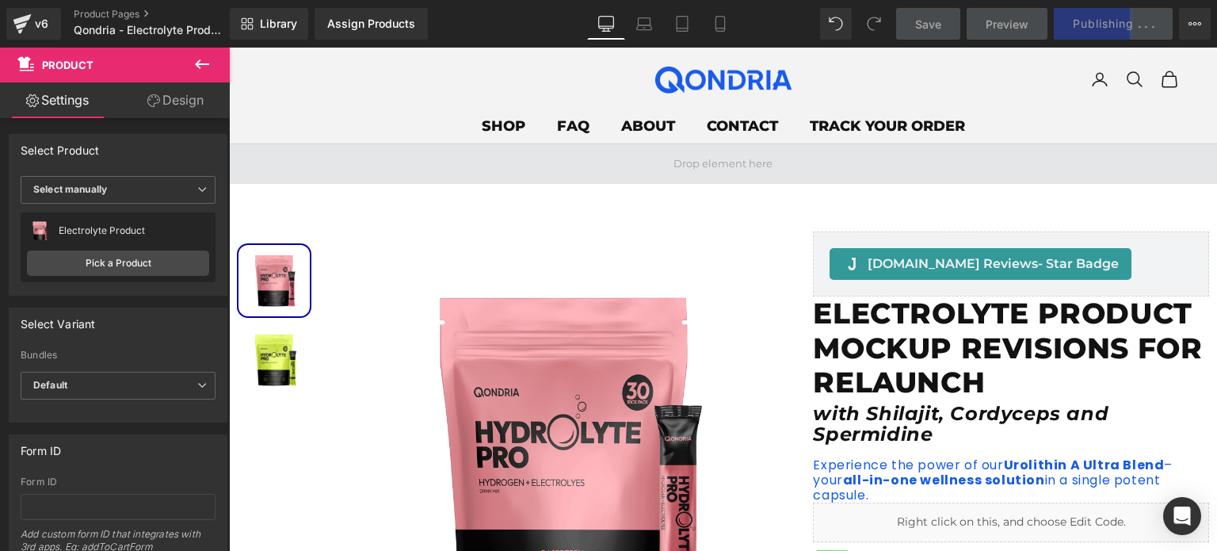
scroll to position [40, 0]
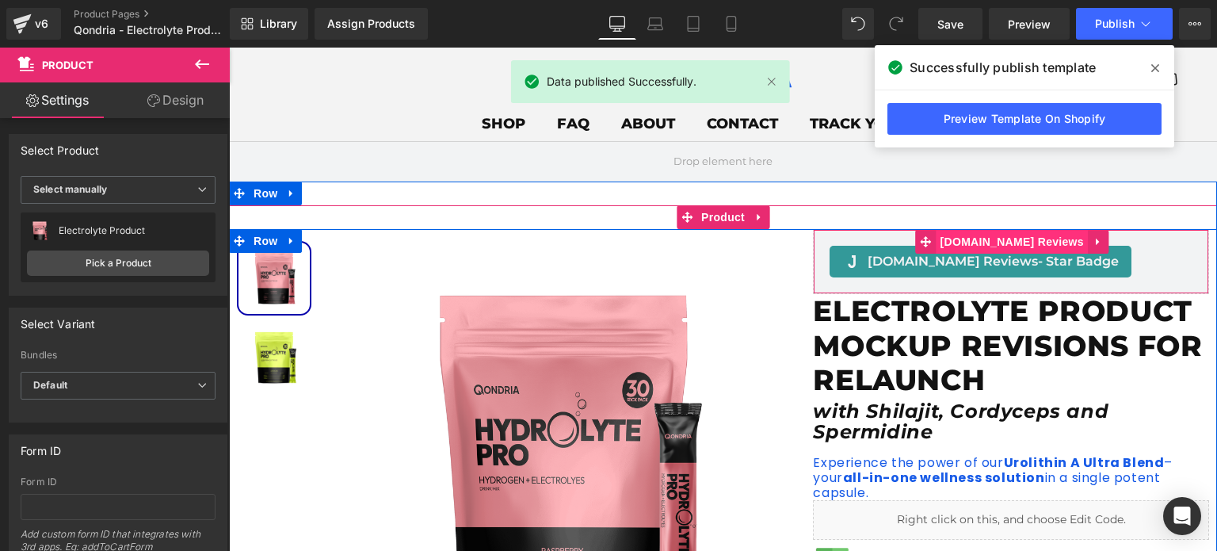
click at [996, 234] on span "[DOMAIN_NAME] Reviews" at bounding box center [1011, 242] width 151 height 24
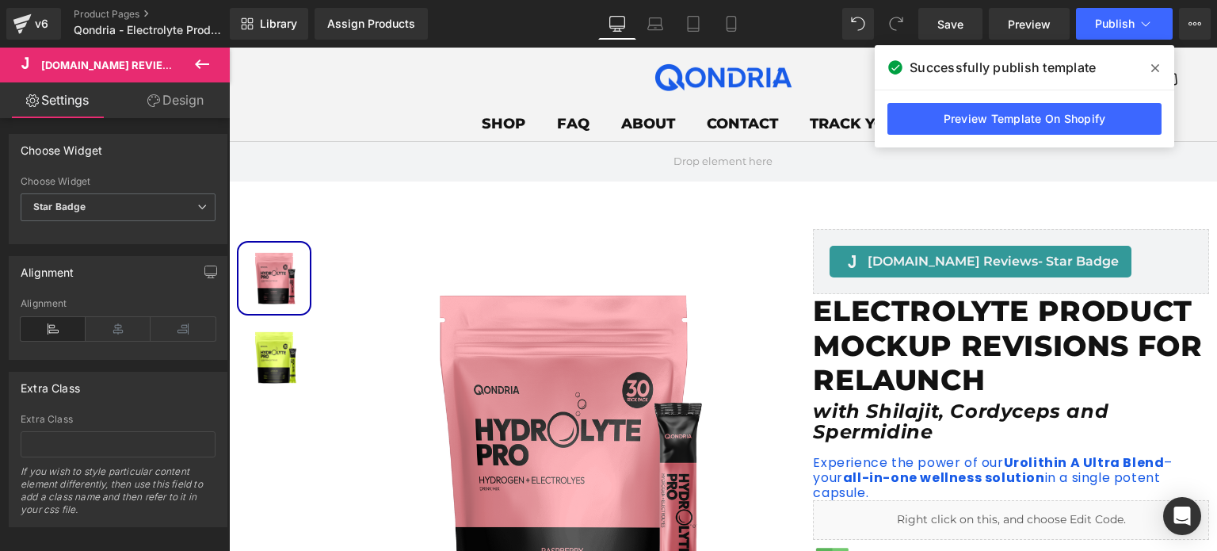
click at [1160, 67] on span at bounding box center [1154, 67] width 25 height 25
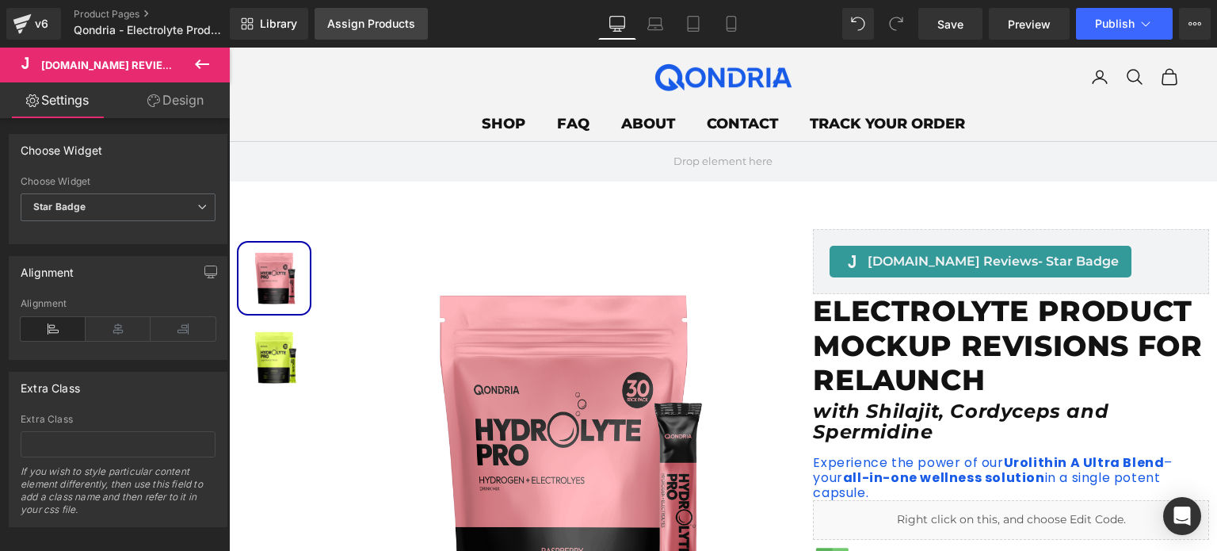
click at [377, 25] on div "Assign Products" at bounding box center [371, 23] width 88 height 13
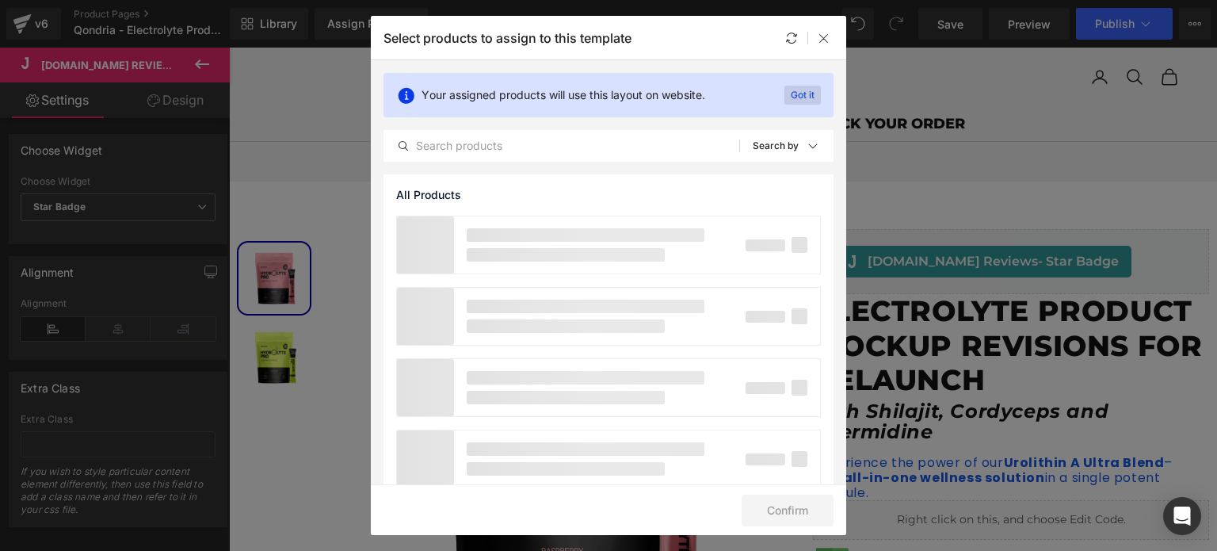
click at [795, 88] on p "Got it" at bounding box center [802, 95] width 36 height 19
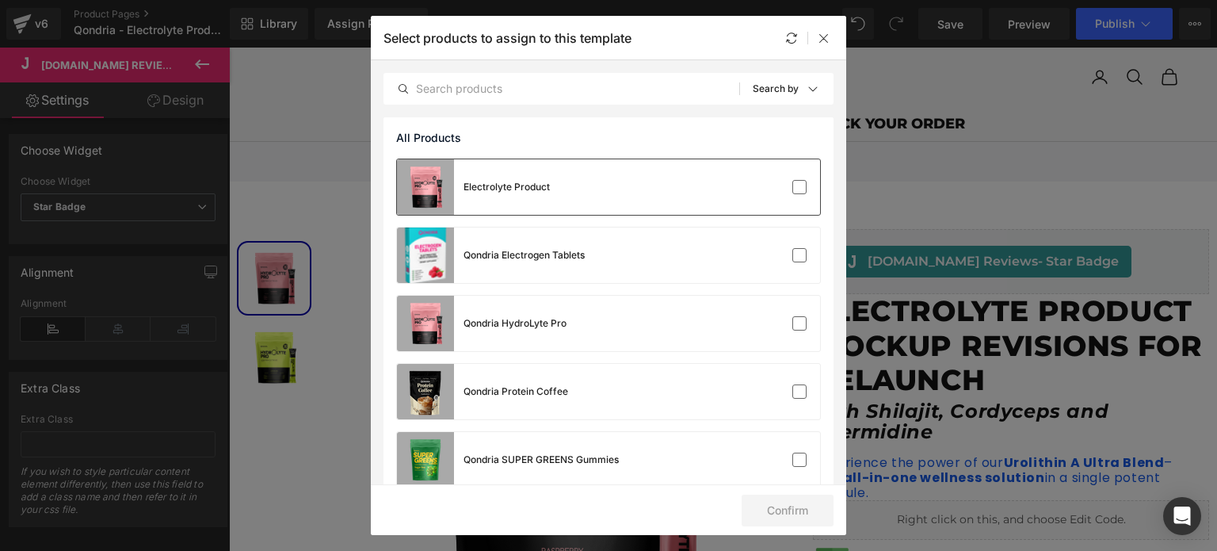
click at [650, 185] on div "Electrolyte Product" at bounding box center [608, 186] width 423 height 55
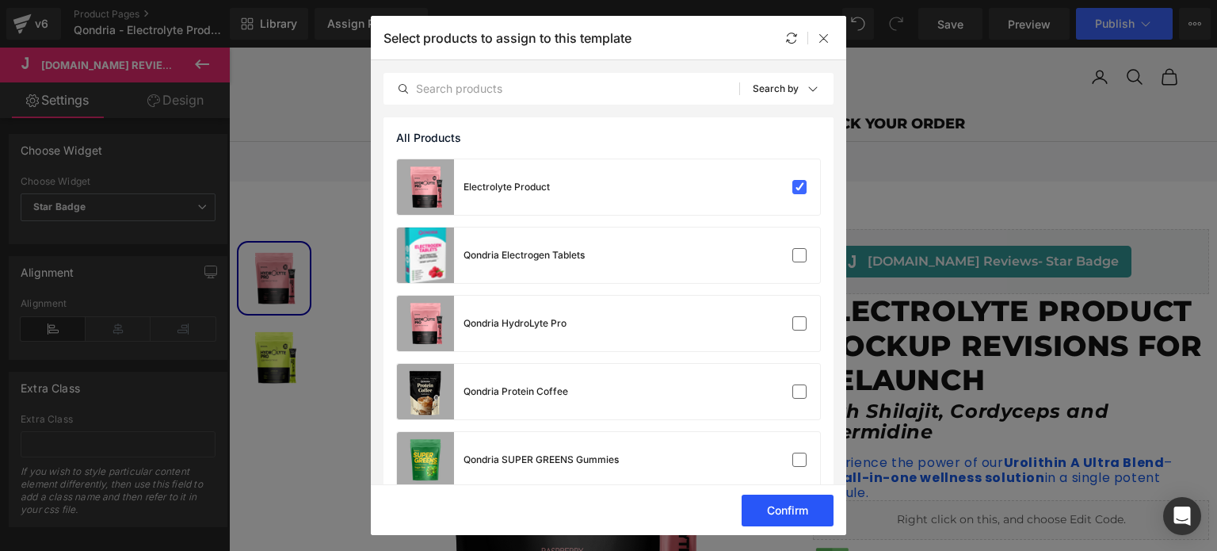
click at [776, 505] on button "Confirm" at bounding box center [787, 510] width 92 height 32
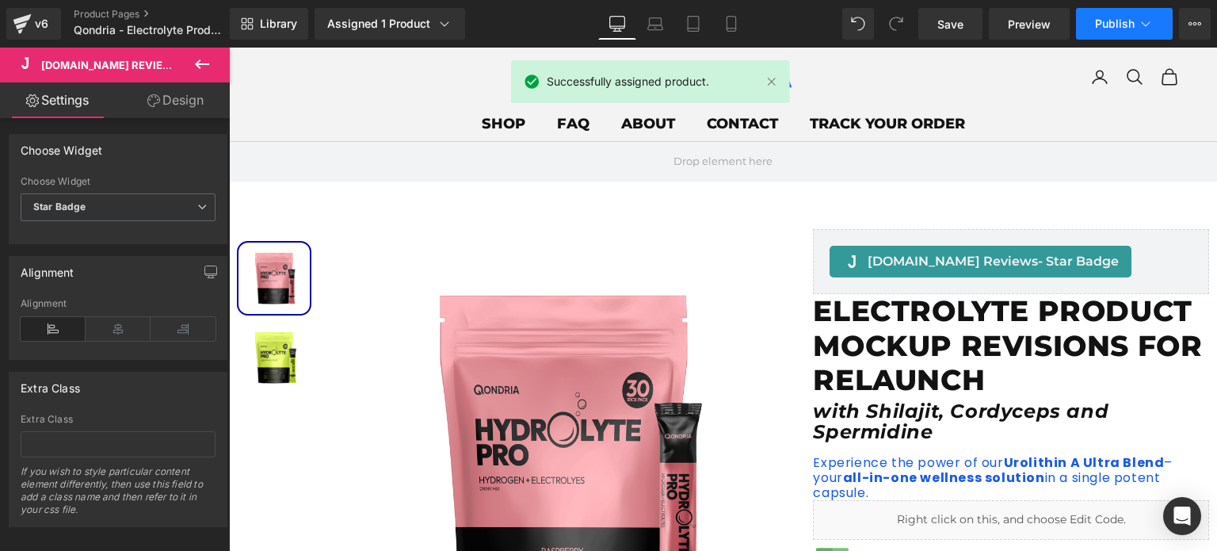
click at [1105, 21] on span "Publish" at bounding box center [1115, 23] width 40 height 13
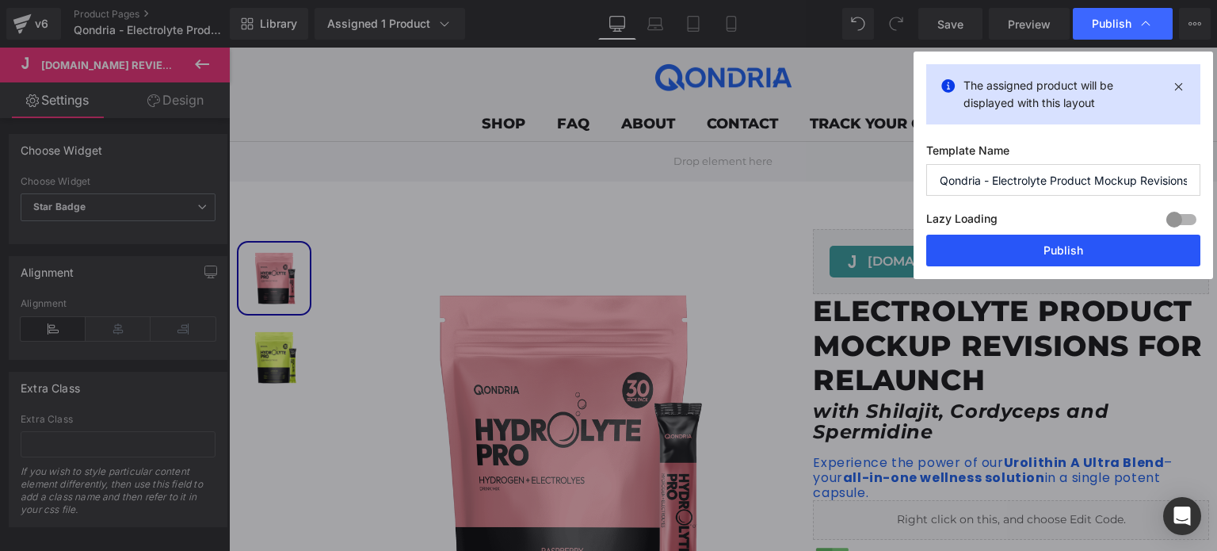
click at [1094, 251] on button "Publish" at bounding box center [1063, 250] width 274 height 32
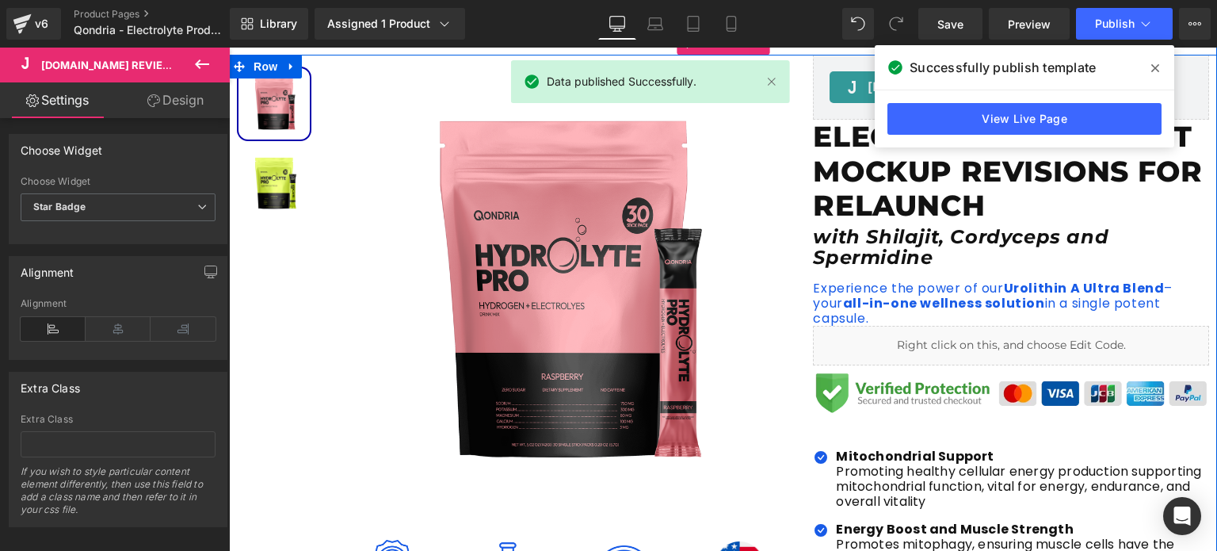
scroll to position [222, 0]
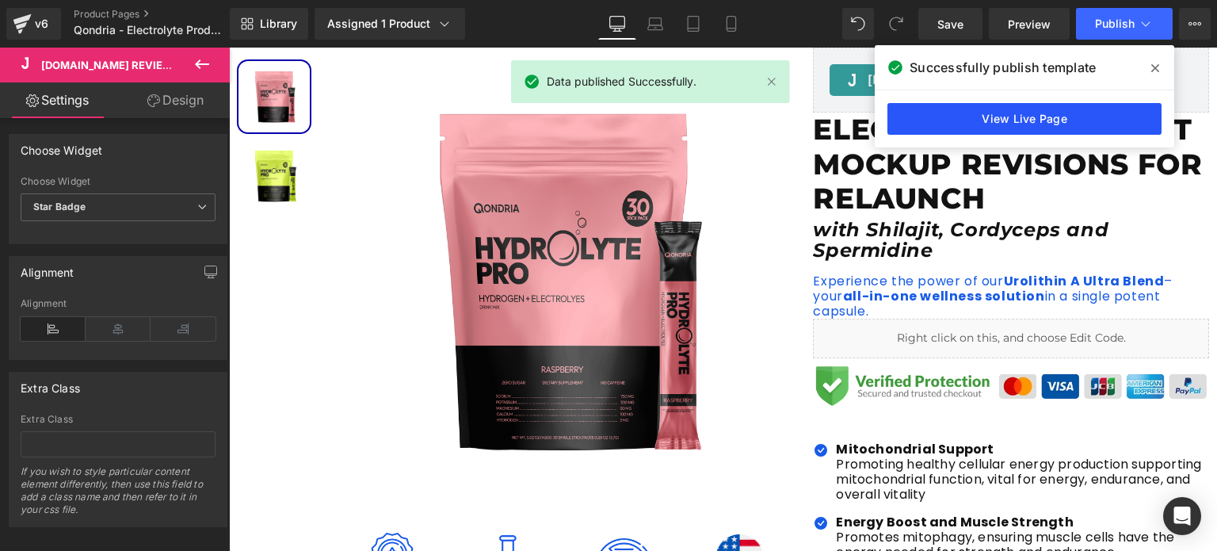
click at [1089, 118] on link "View Live Page" at bounding box center [1024, 119] width 274 height 32
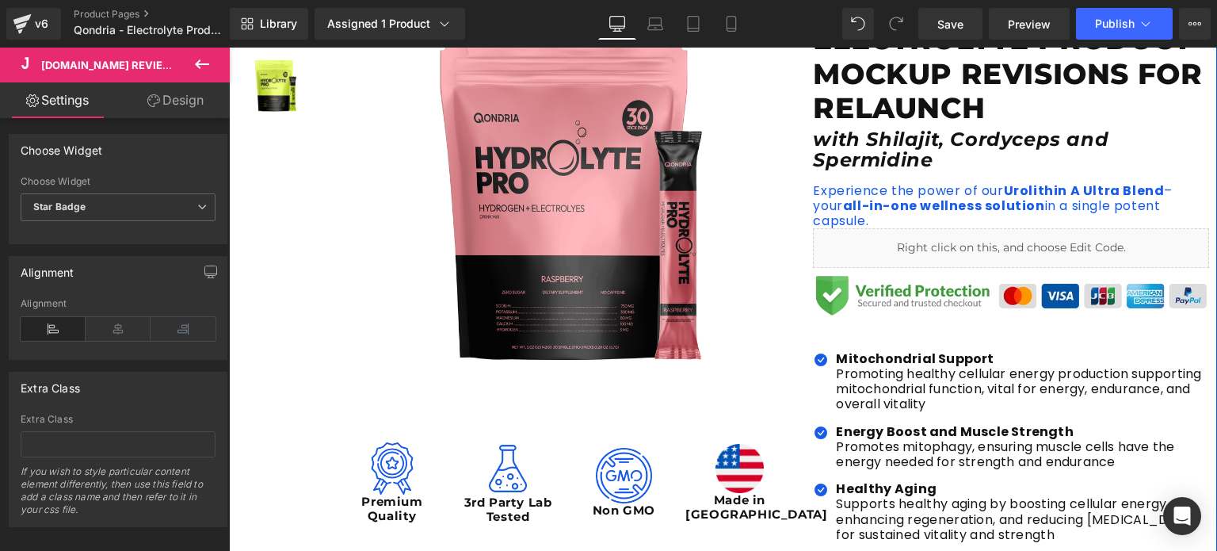
scroll to position [322, 0]
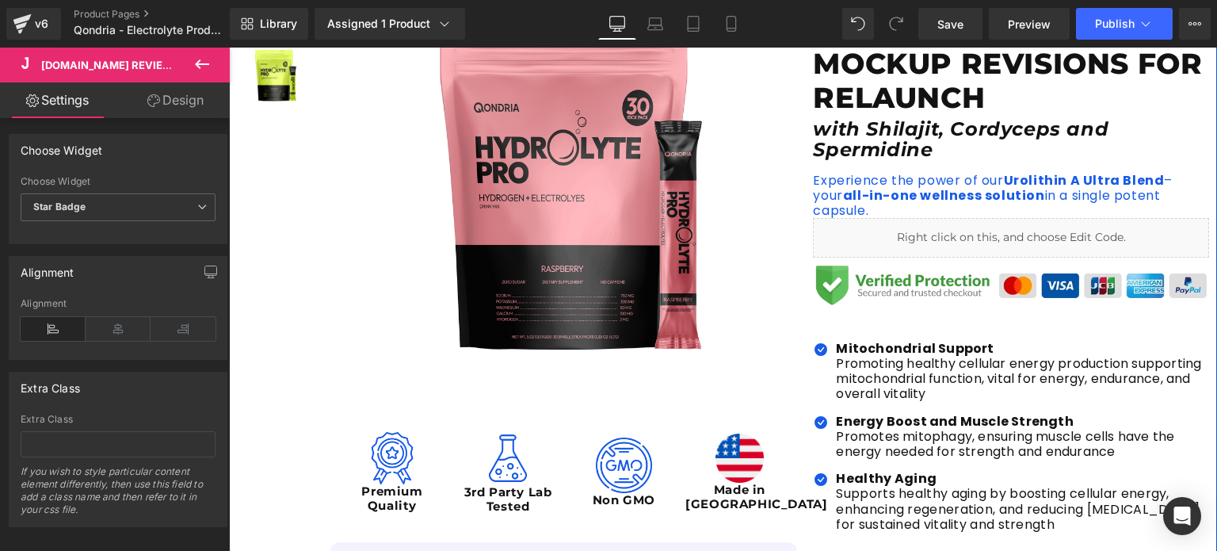
click at [1032, 218] on div "Liquid" at bounding box center [1011, 238] width 396 height 40
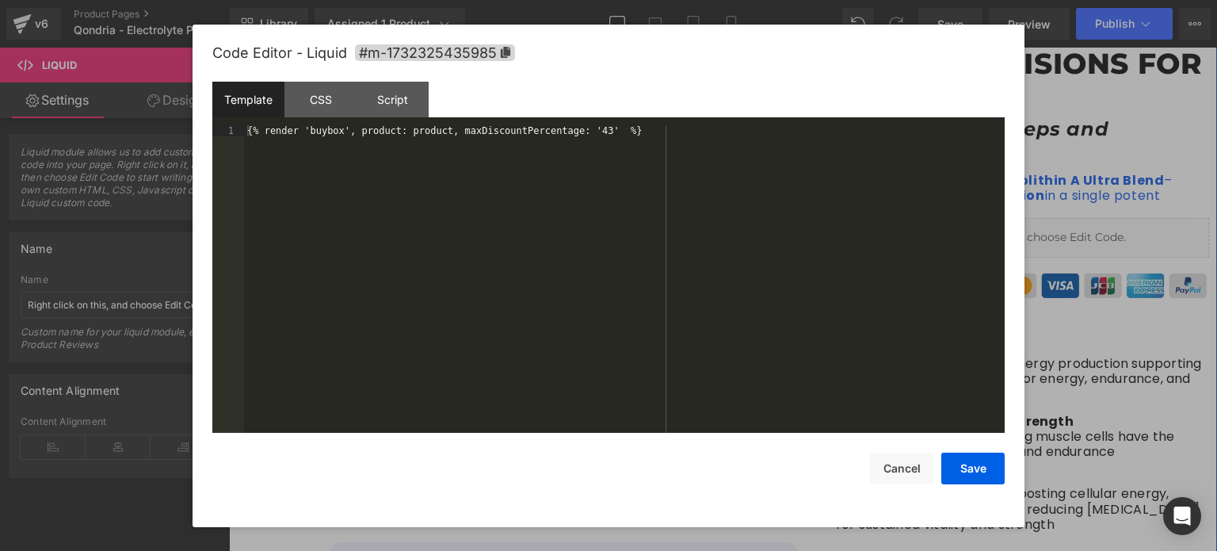
click at [1027, 227] on icon at bounding box center [1029, 231] width 8 height 8
click at [621, 193] on div "{% render 'buybox', product: product, maxDiscountPercentage: '43' %}" at bounding box center [624, 290] width 760 height 331
click at [579, 142] on div "{% render 'buybox', product: product, maxDiscountPercentage: '43' %}" at bounding box center [624, 290] width 760 height 331
click at [578, 128] on div "{% render 'buybox', product: product, maxDiscountPercentage: '43' %}" at bounding box center [624, 290] width 760 height 331
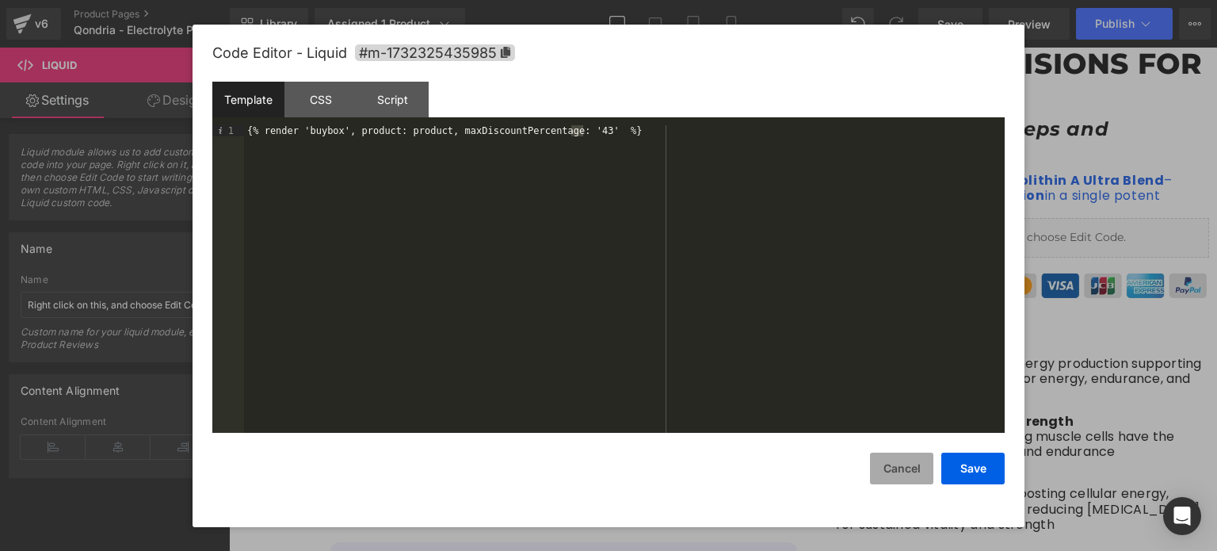
click at [900, 471] on button "Cancel" at bounding box center [901, 468] width 63 height 32
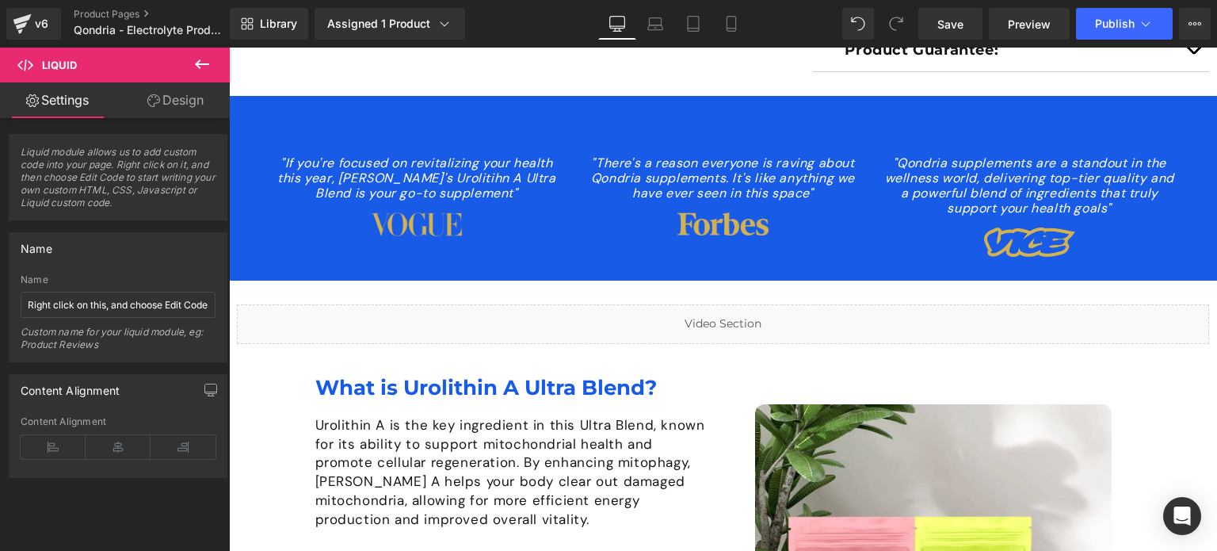
scroll to position [1102, 0]
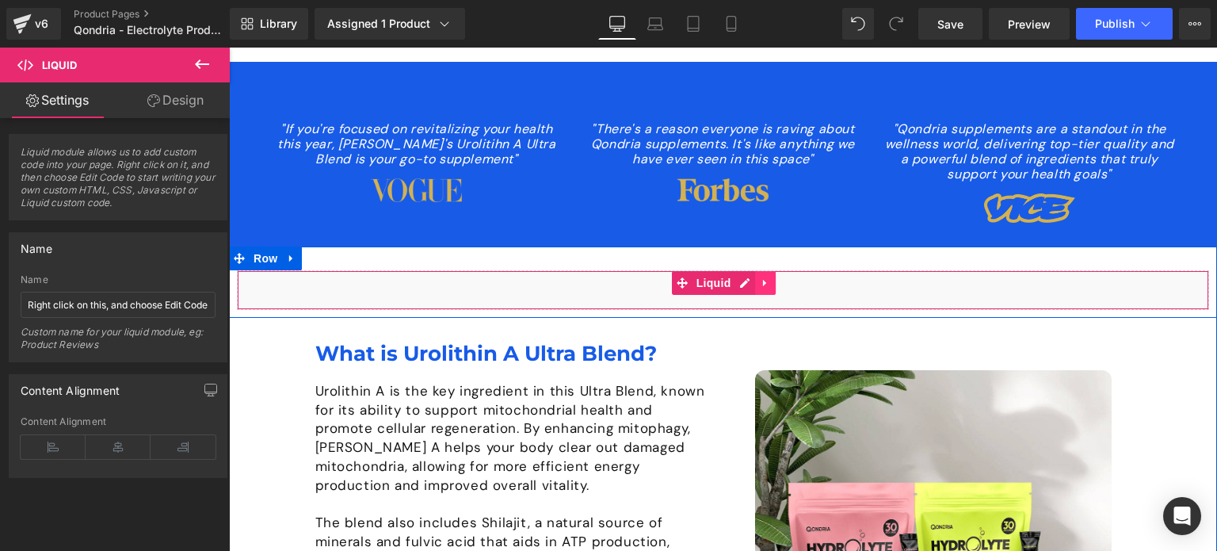
click at [765, 271] on link at bounding box center [765, 283] width 21 height 24
click at [773, 277] on icon at bounding box center [775, 282] width 11 height 11
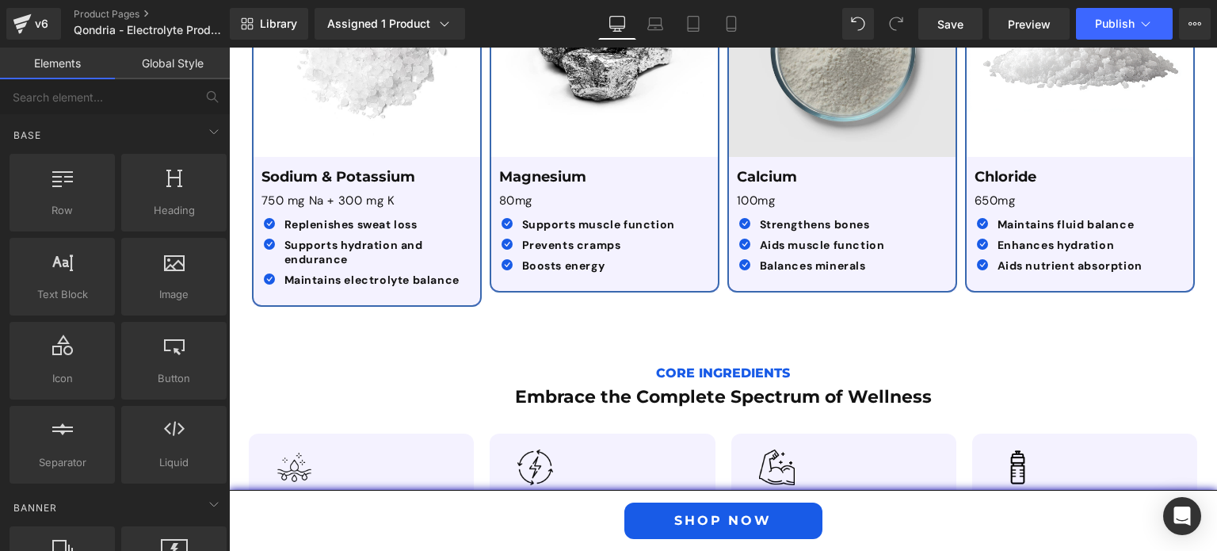
scroll to position [2920, 0]
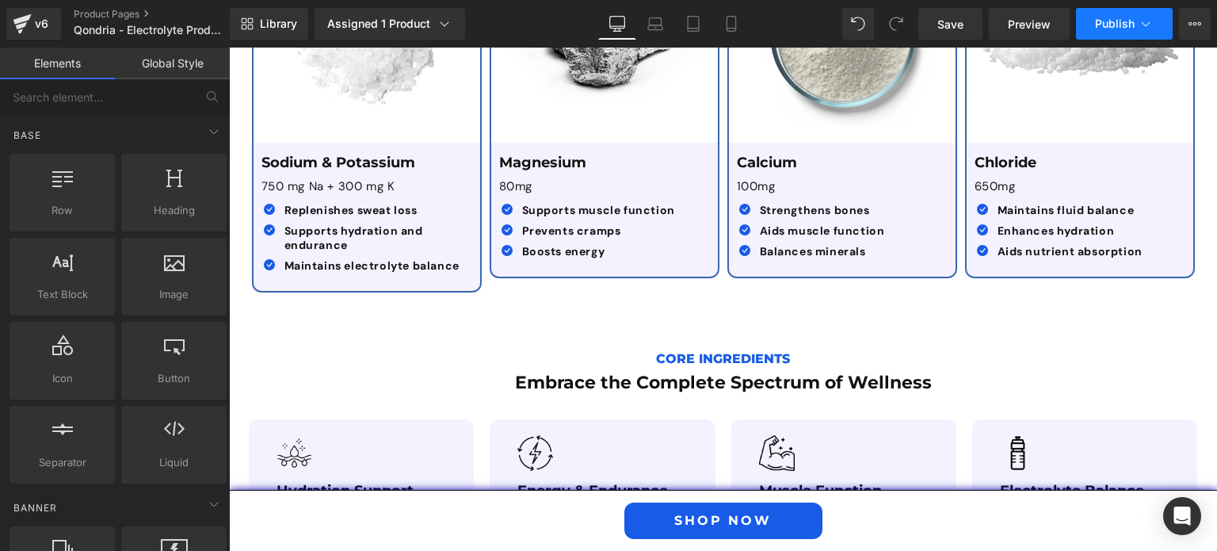
click at [1100, 29] on span "Publish" at bounding box center [1115, 23] width 40 height 13
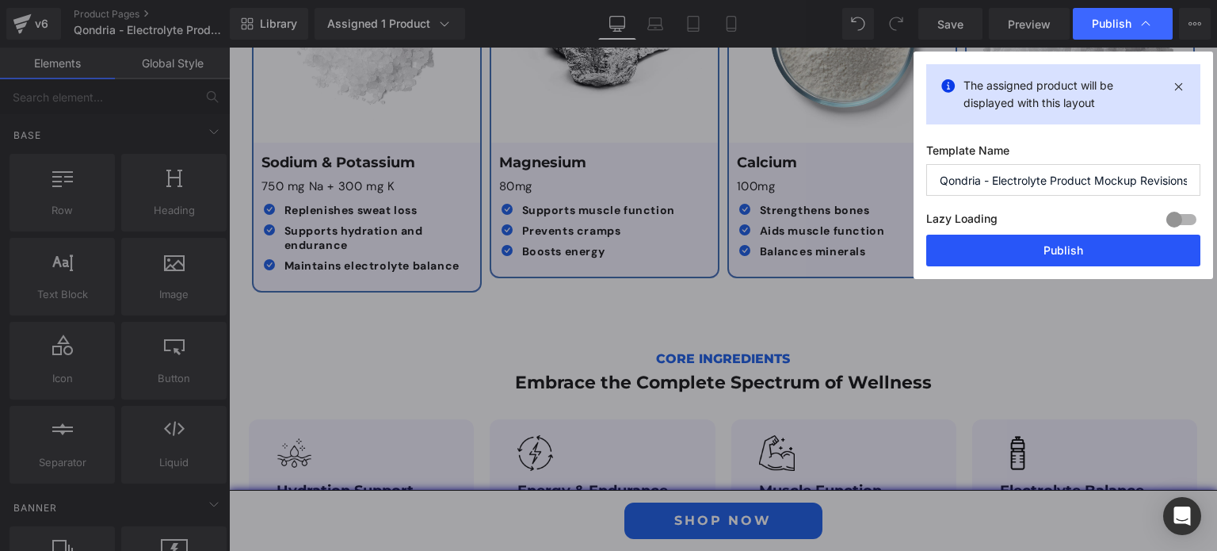
click at [1055, 254] on button "Publish" at bounding box center [1063, 250] width 274 height 32
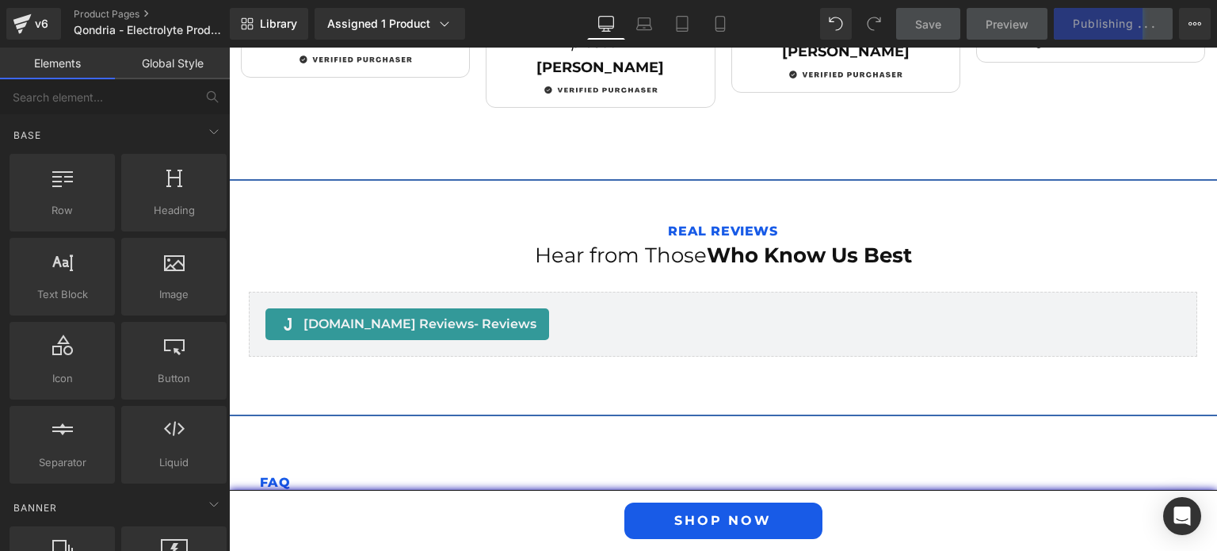
scroll to position [5674, 0]
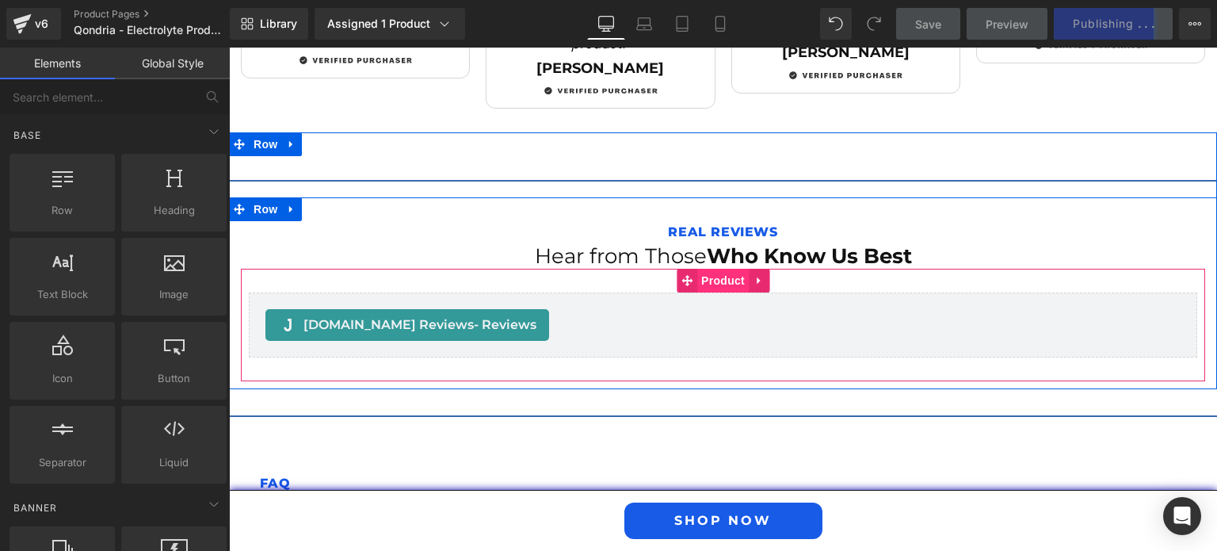
click at [717, 269] on span "Product" at bounding box center [722, 281] width 51 height 24
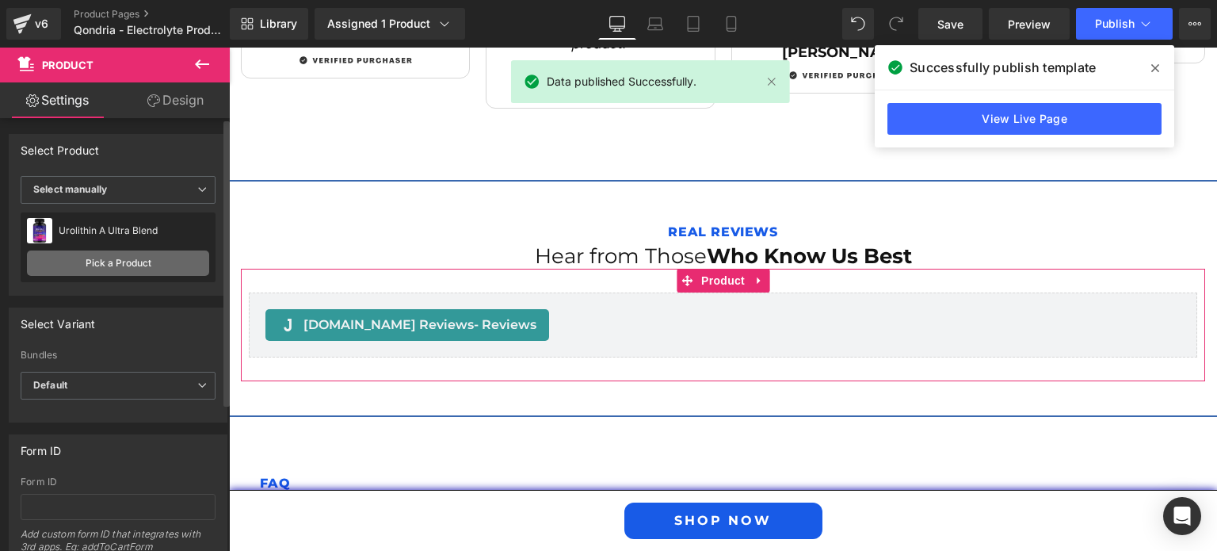
click at [154, 259] on link "Pick a Product" at bounding box center [118, 262] width 182 height 25
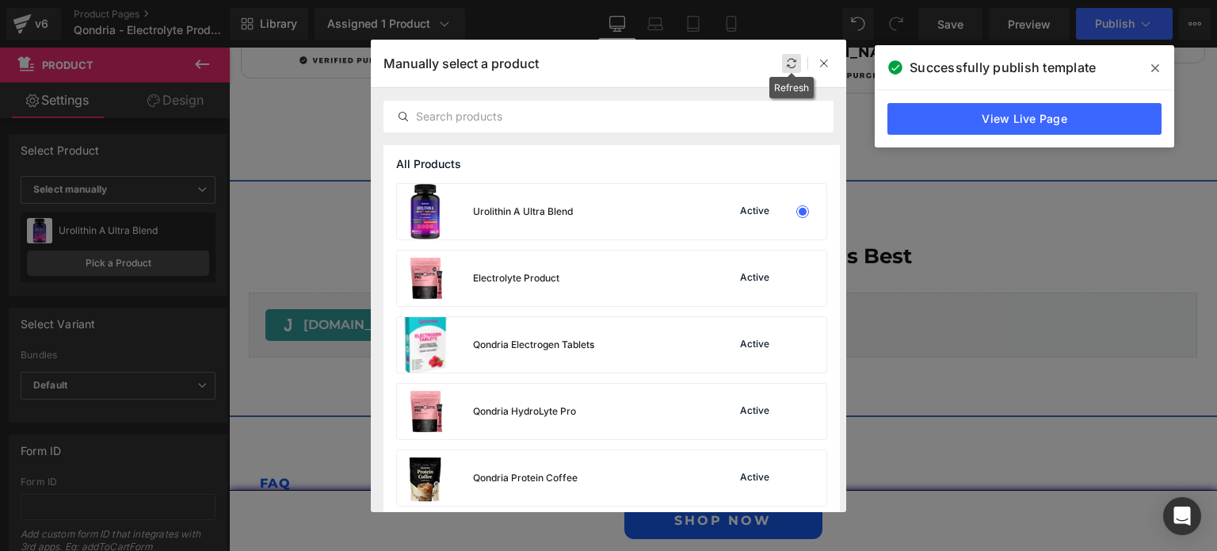
click at [795, 67] on icon at bounding box center [791, 63] width 11 height 11
click at [727, 284] on div "Active" at bounding box center [761, 278] width 108 height 22
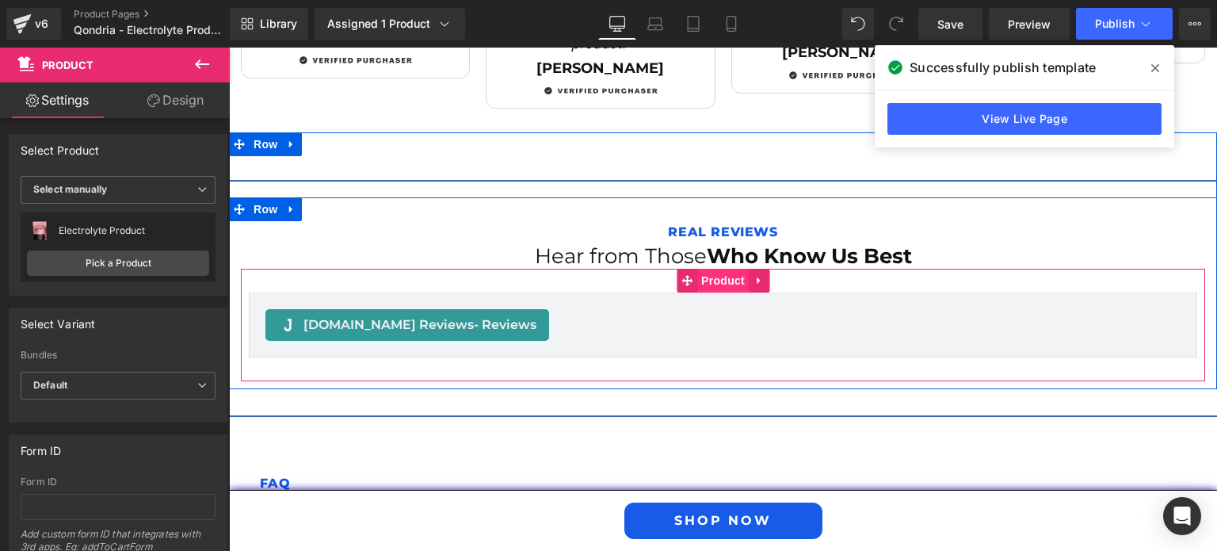
click at [713, 269] on span "Product" at bounding box center [722, 281] width 51 height 24
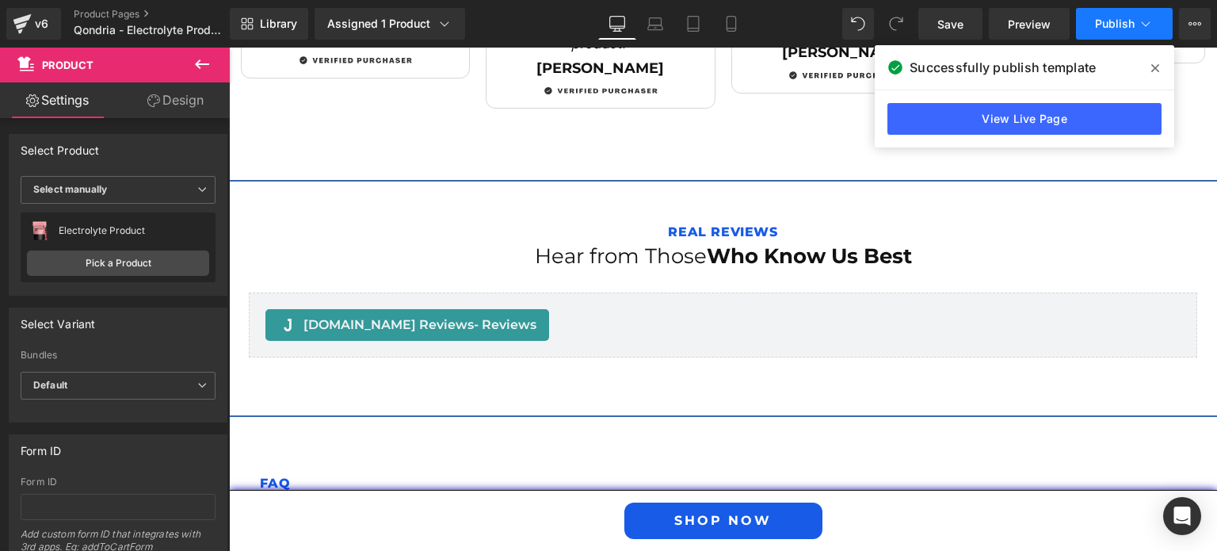
click at [1109, 33] on button "Publish" at bounding box center [1124, 24] width 97 height 32
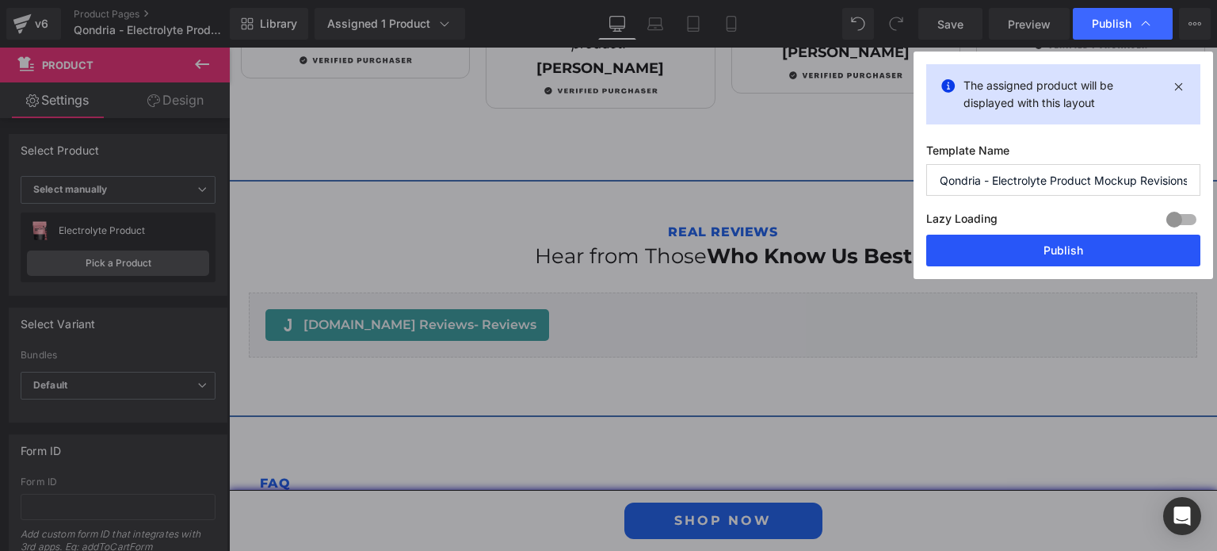
click at [1080, 250] on button "Publish" at bounding box center [1063, 250] width 274 height 32
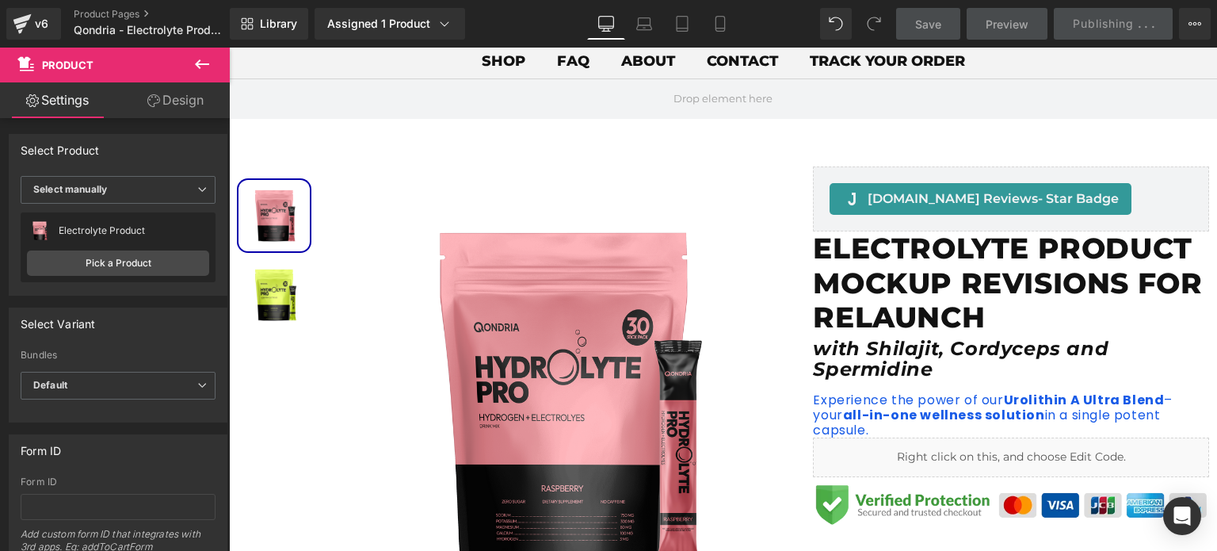
scroll to position [0, 0]
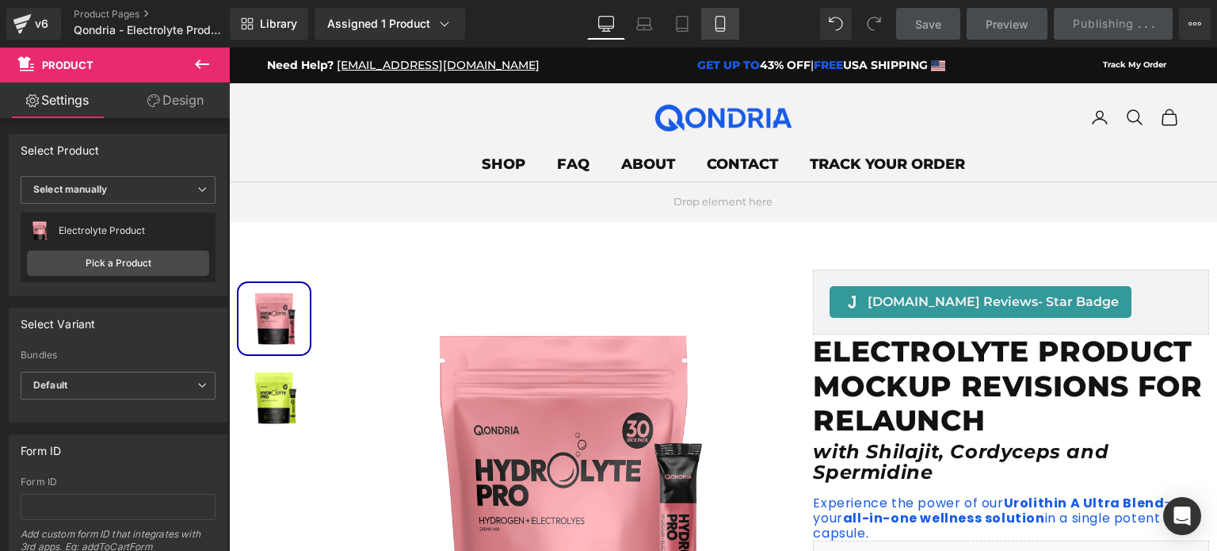
click at [712, 27] on icon at bounding box center [720, 24] width 16 height 16
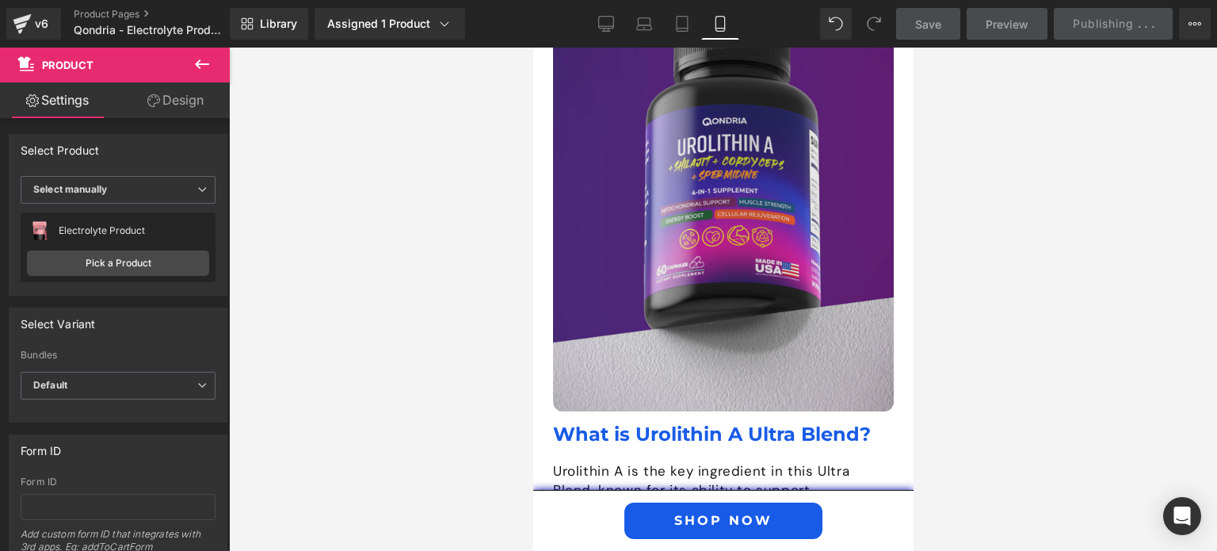
scroll to position [2256, 0]
click at [726, 149] on img at bounding box center [722, 198] width 341 height 426
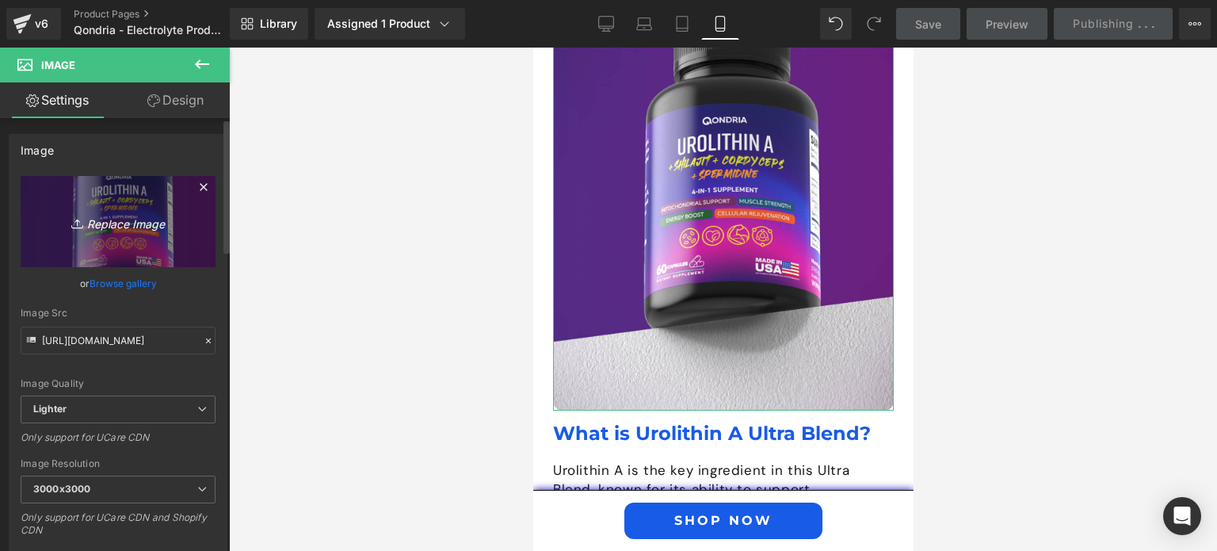
click at [114, 221] on icon "Replace Image" at bounding box center [118, 222] width 127 height 20
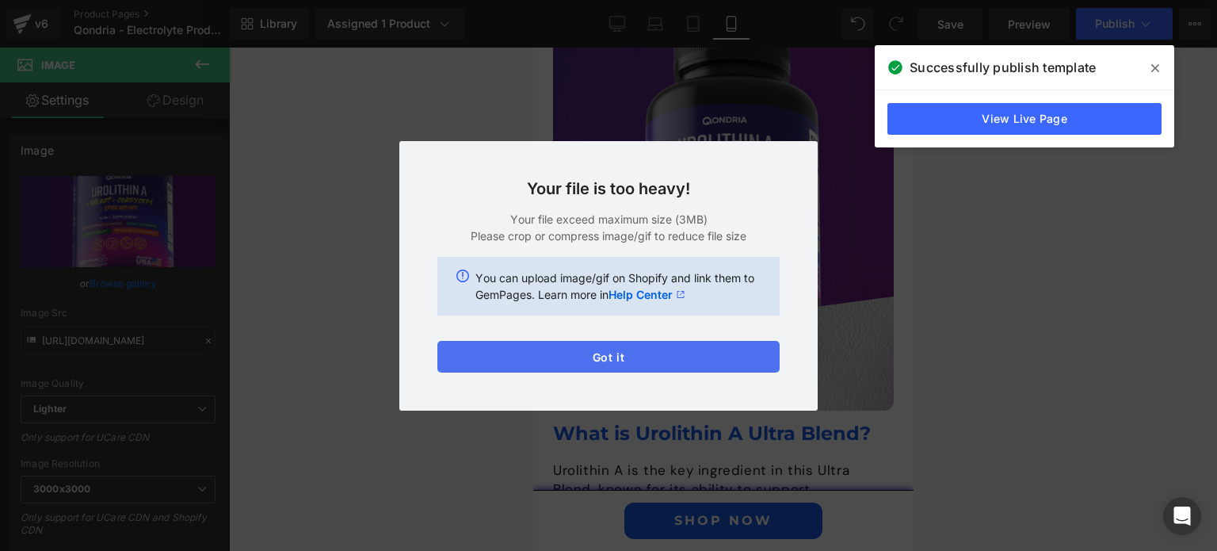
click at [692, 358] on button "Got it" at bounding box center [608, 357] width 342 height 32
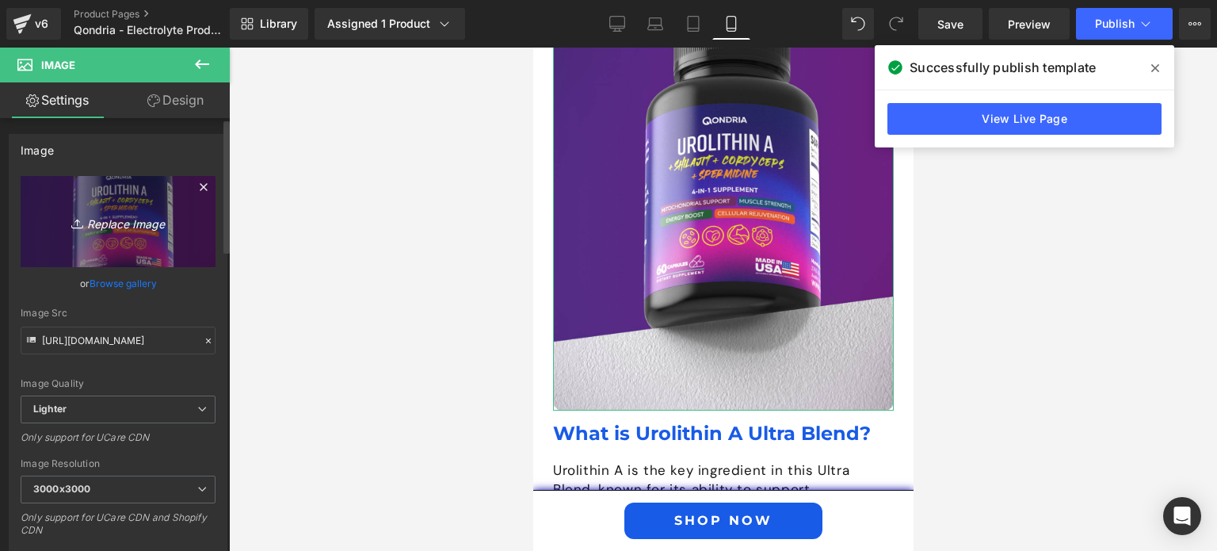
click at [141, 218] on icon "Replace Image" at bounding box center [118, 222] width 127 height 20
type input "C:\fakepath\Qondria-Hydrolyte-Pro-Packaging-1.png"
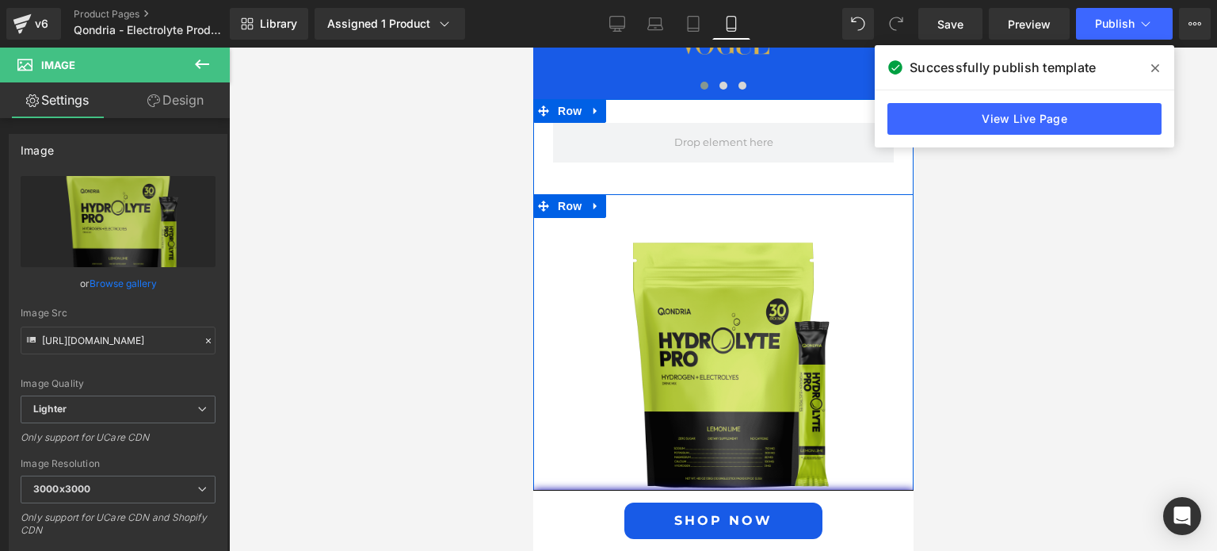
scroll to position [2033, 0]
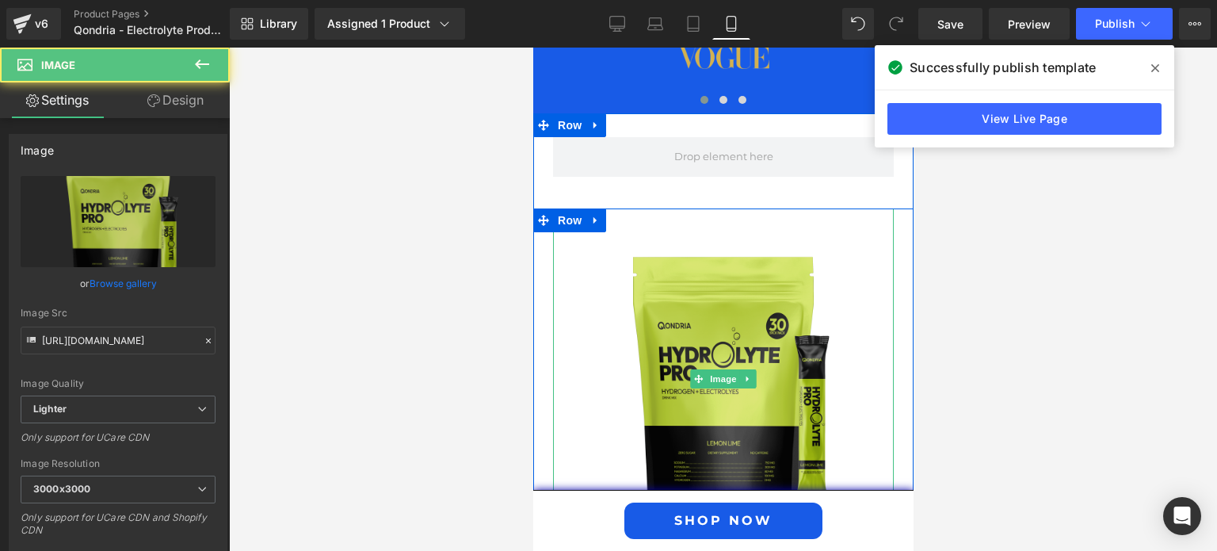
click at [698, 253] on img at bounding box center [722, 378] width 341 height 341
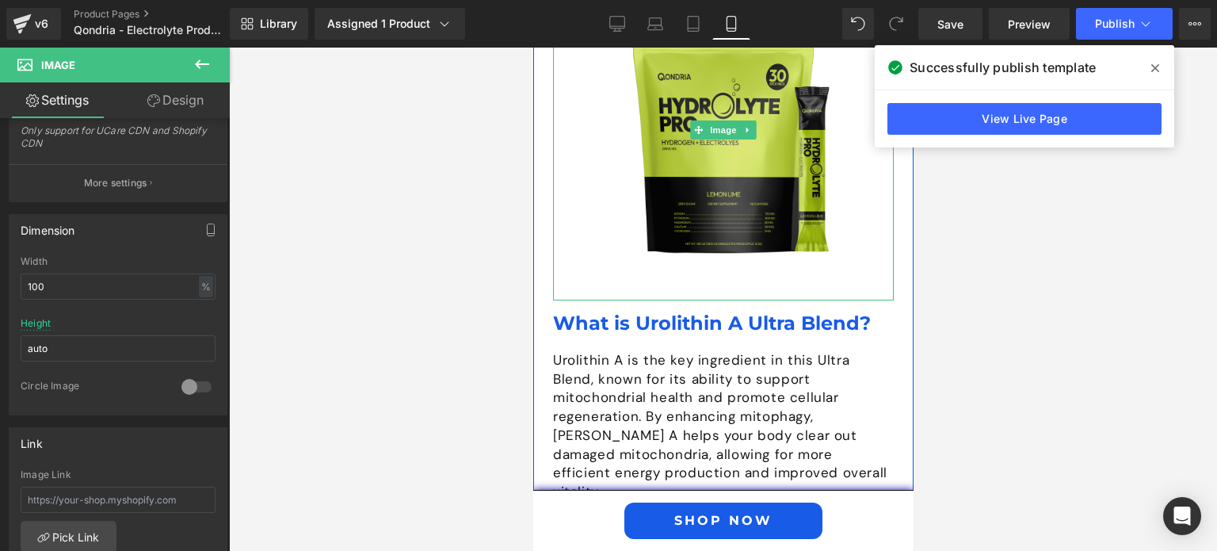
scroll to position [2299, 0]
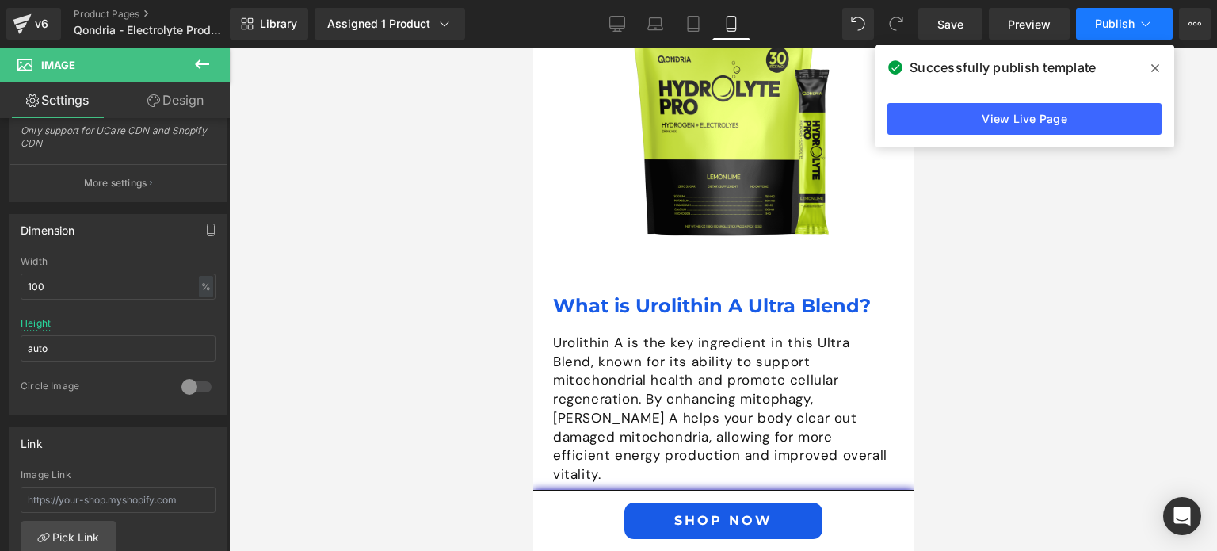
click at [1106, 29] on span "Publish" at bounding box center [1115, 23] width 40 height 13
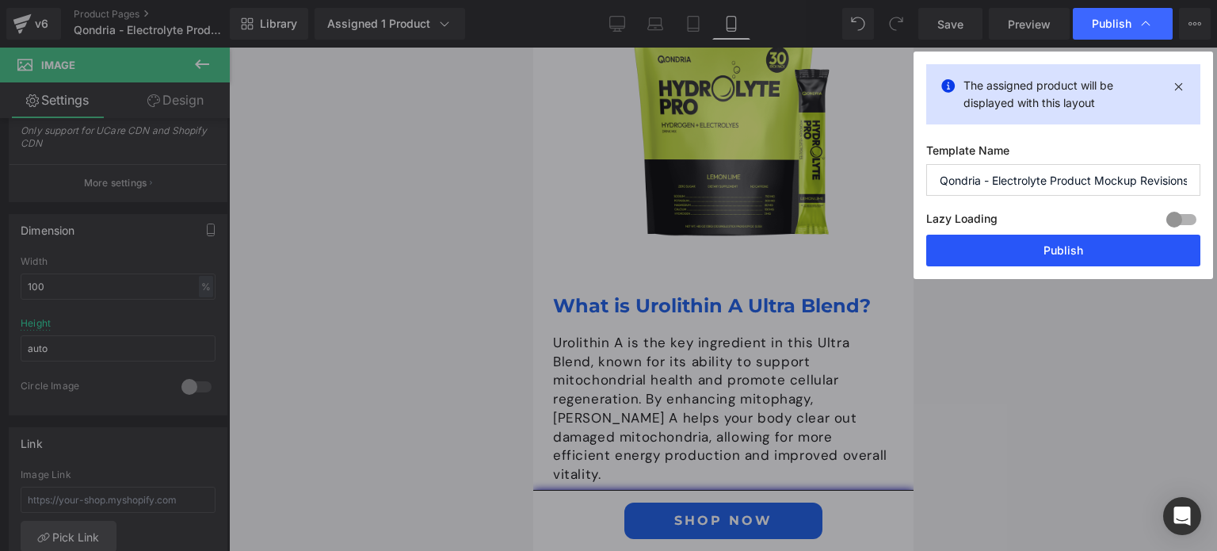
click at [1073, 246] on button "Publish" at bounding box center [1063, 250] width 274 height 32
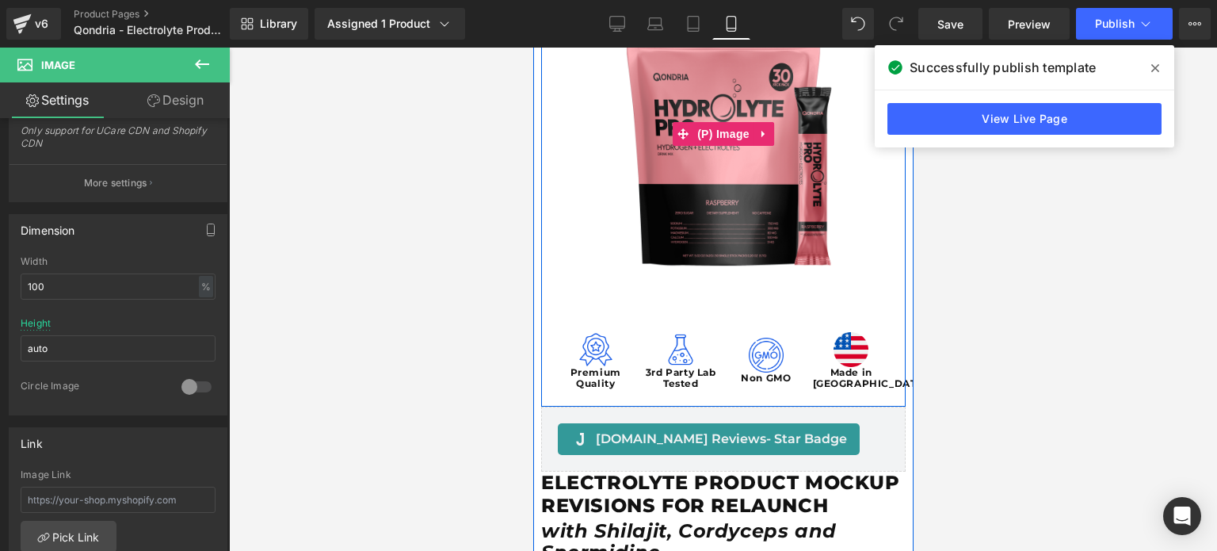
scroll to position [243, 0]
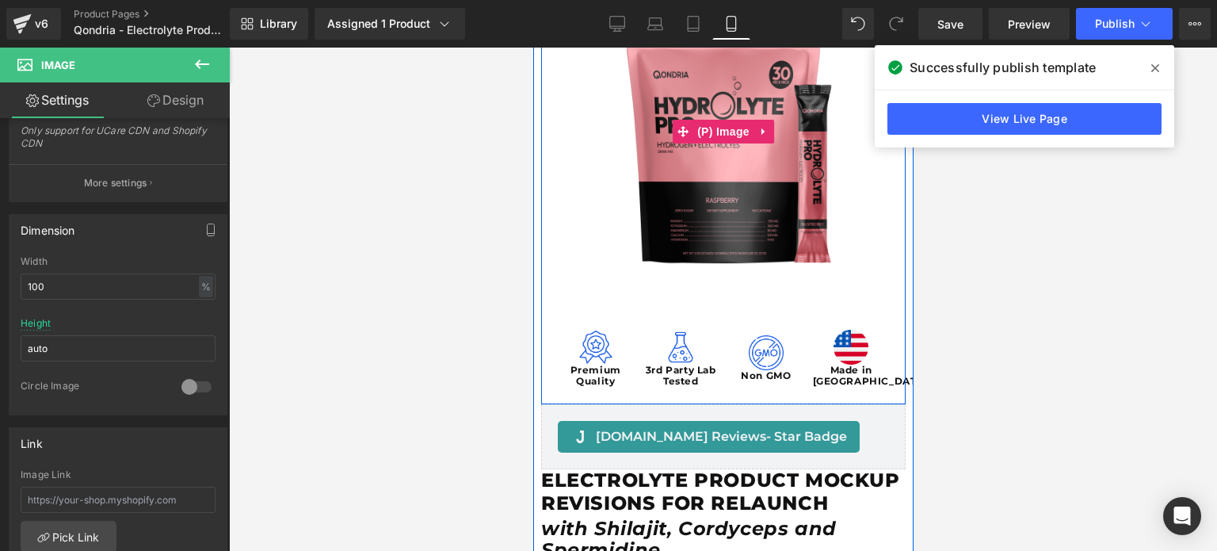
click at [753, 231] on img at bounding box center [722, 131] width 364 height 364
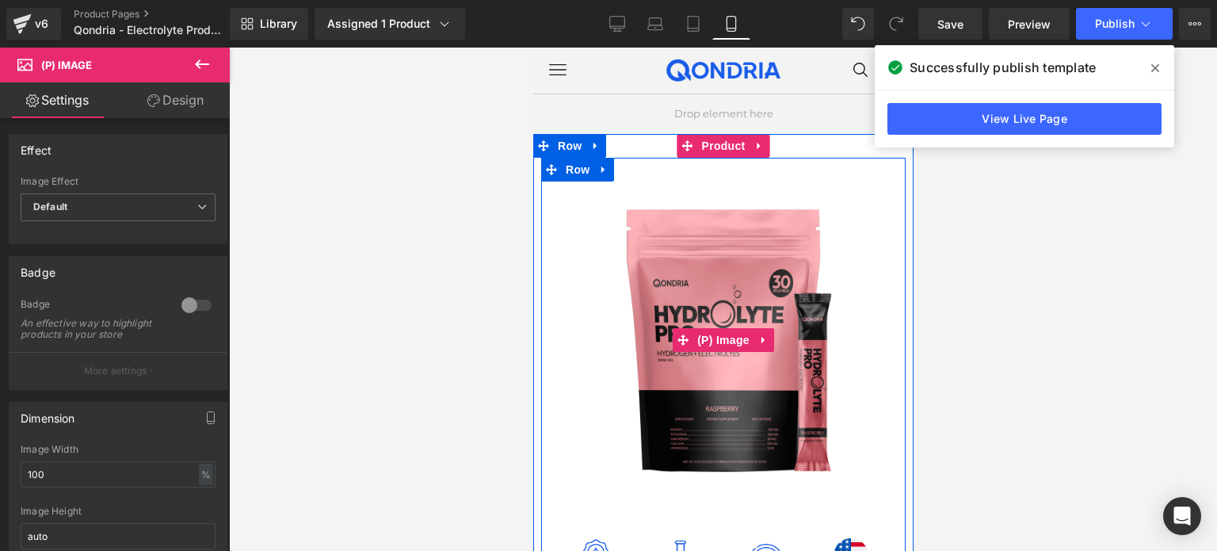
scroll to position [0, 0]
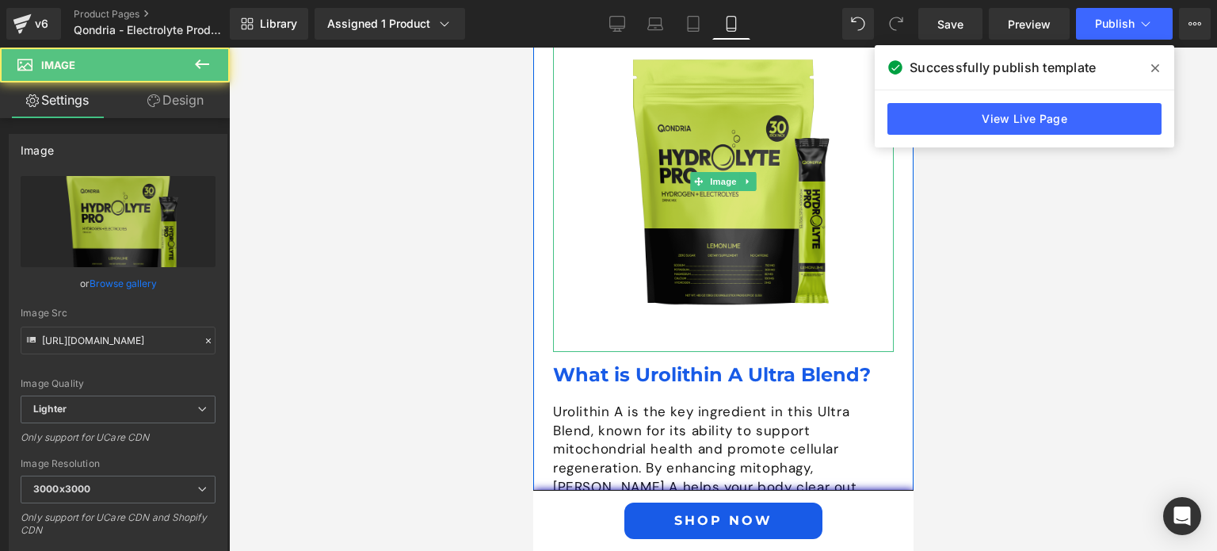
click at [735, 150] on div "Image" at bounding box center [722, 181] width 341 height 341
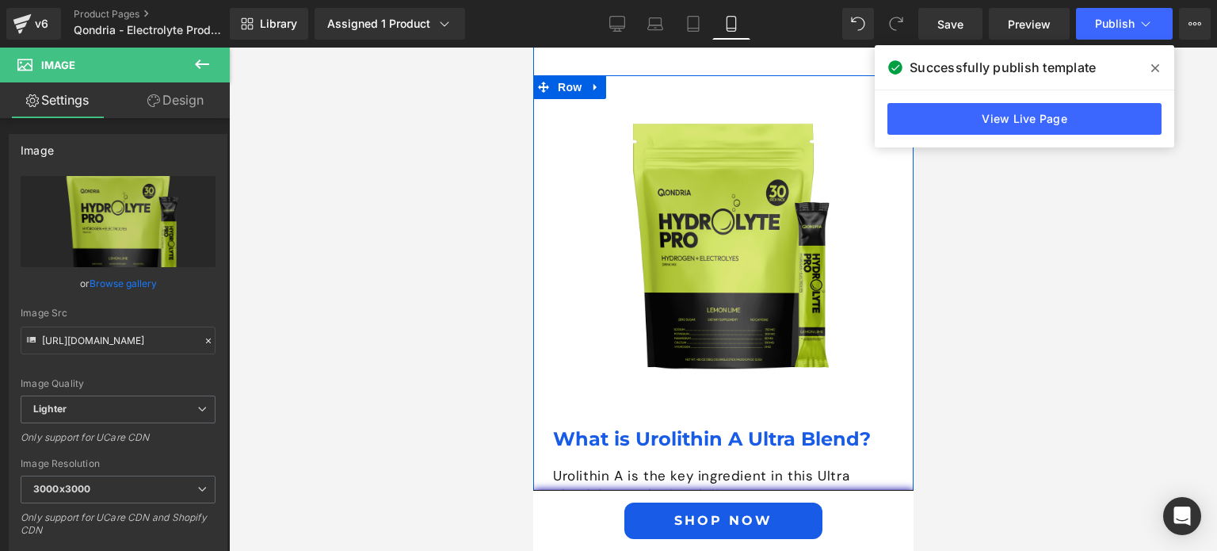
scroll to position [2164, 0]
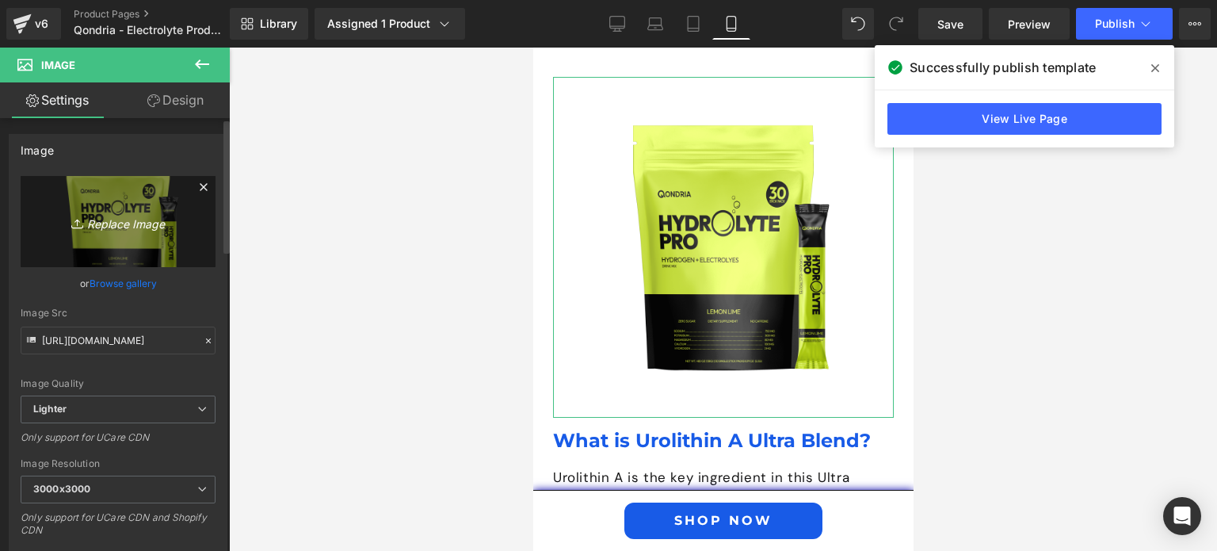
click at [124, 227] on icon "Replace Image" at bounding box center [118, 222] width 127 height 20
type input "C:\fakepath\What-is-Urolithin-A-Ultra-Blend.jpg"
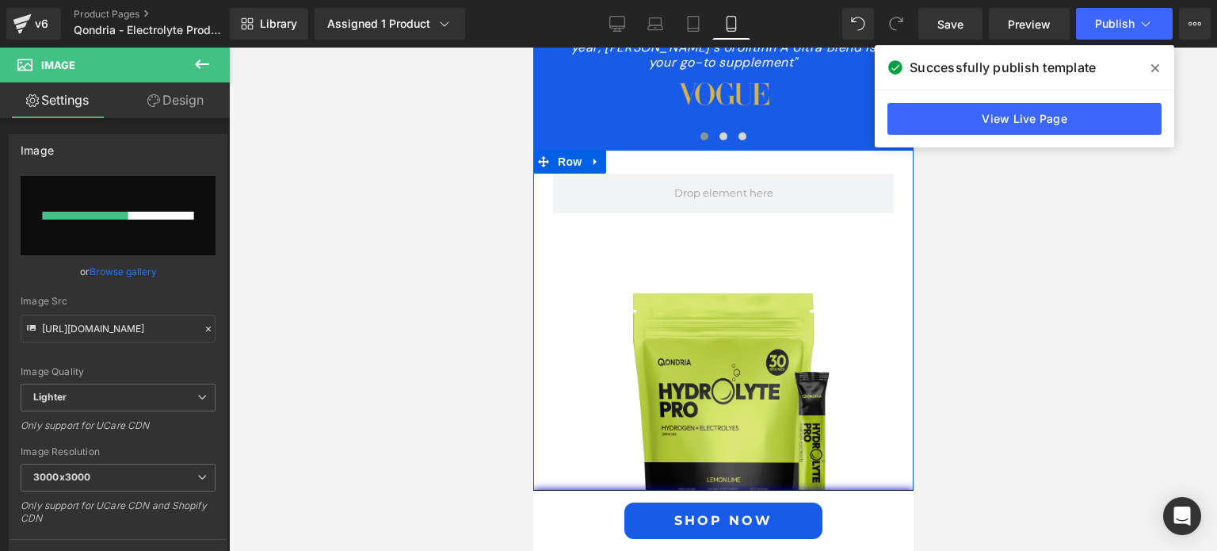
scroll to position [1996, 0]
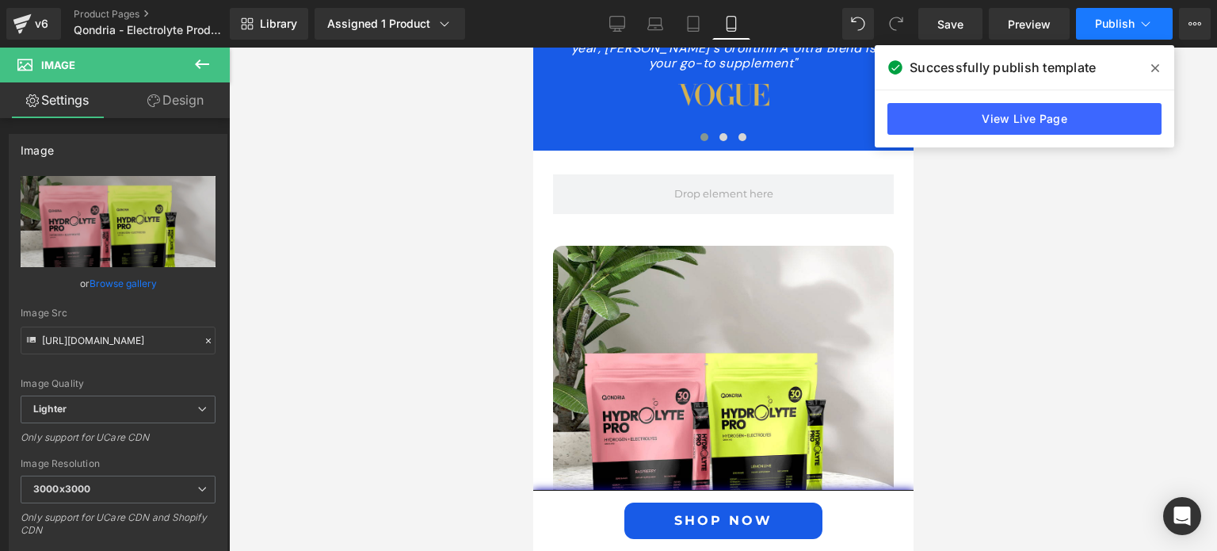
click at [1115, 15] on button "Publish" at bounding box center [1124, 24] width 97 height 32
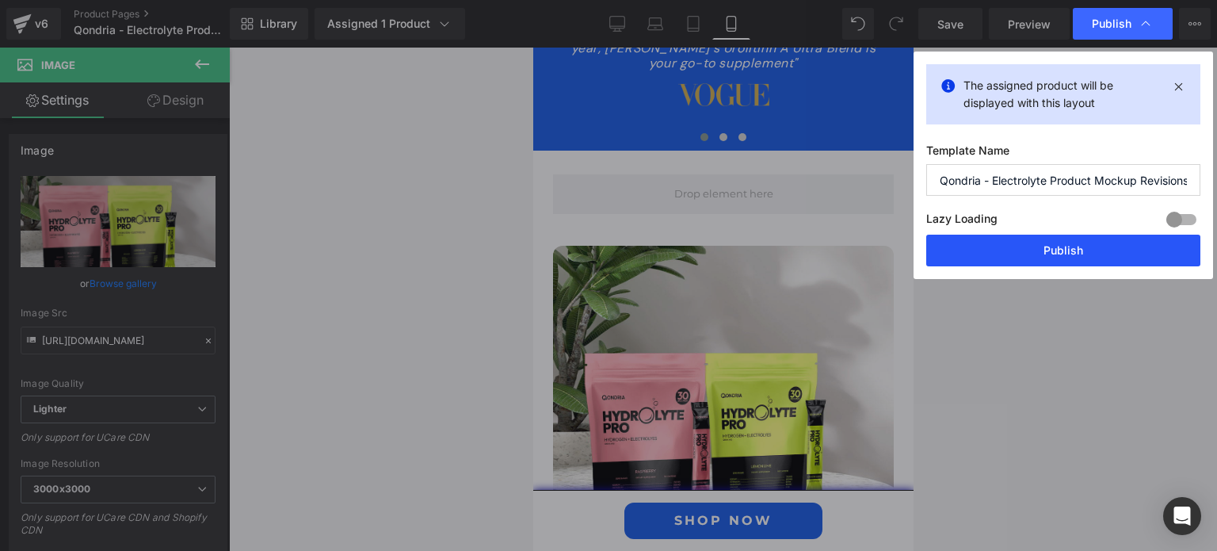
click at [1084, 241] on button "Publish" at bounding box center [1063, 250] width 274 height 32
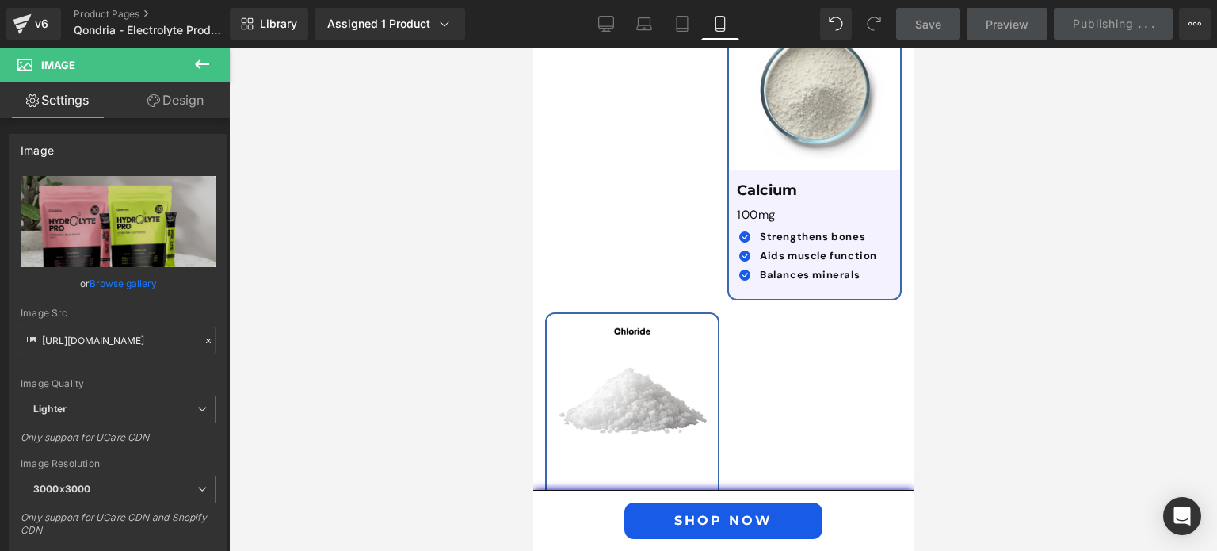
scroll to position [4601, 0]
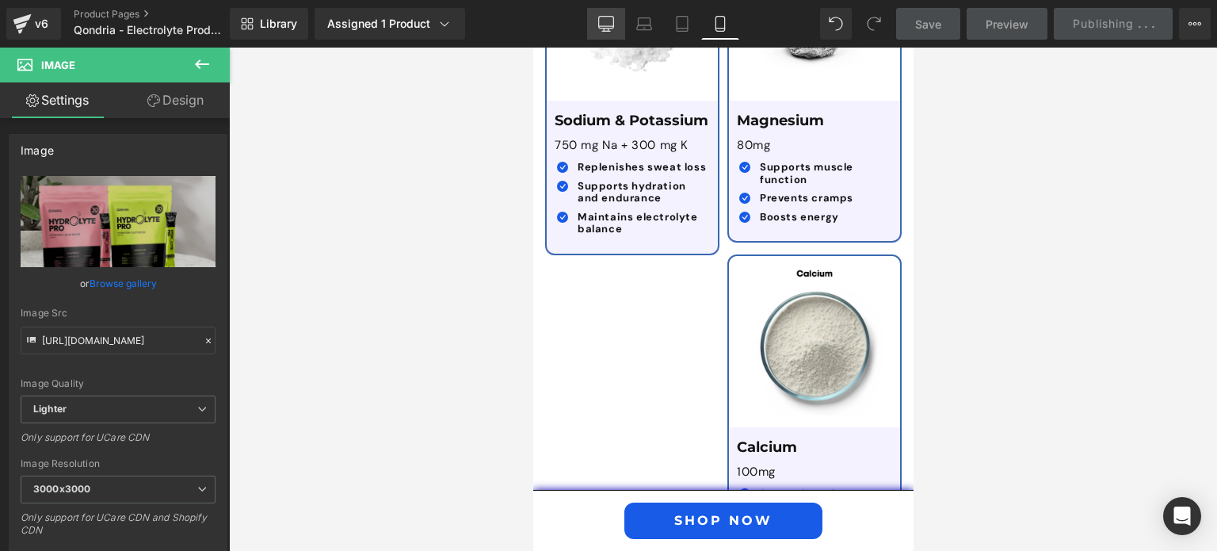
click at [610, 31] on icon at bounding box center [606, 31] width 8 height 0
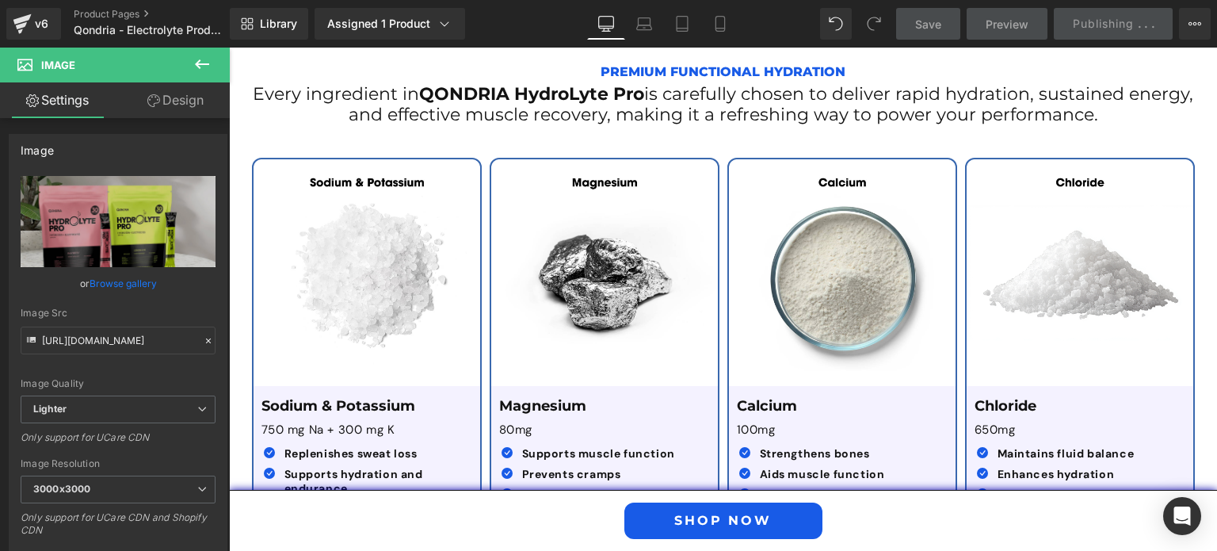
scroll to position [2658, 0]
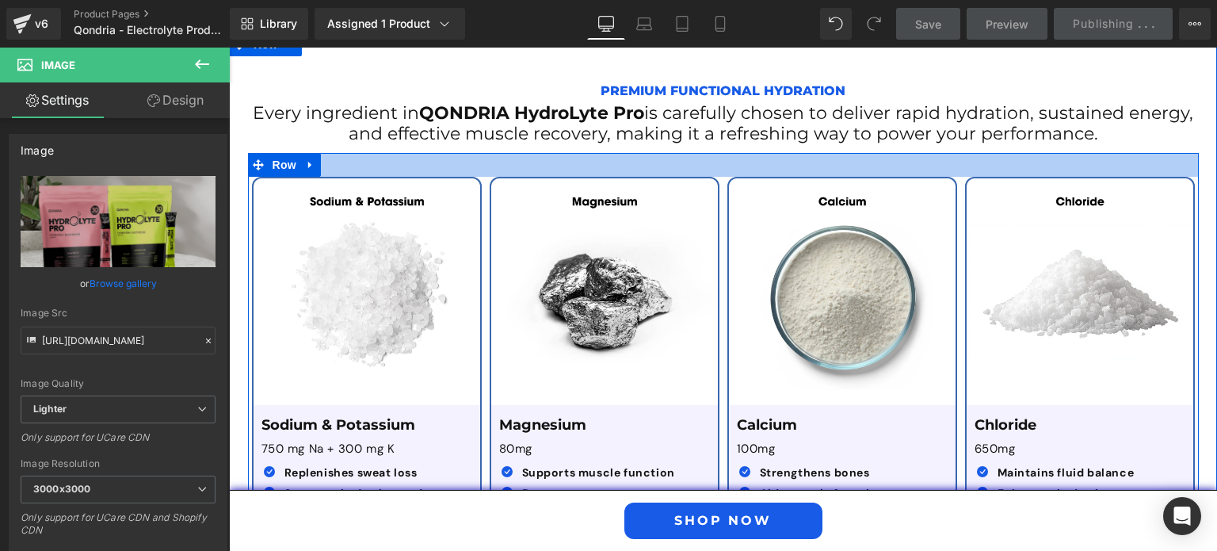
click at [716, 153] on div at bounding box center [723, 165] width 951 height 24
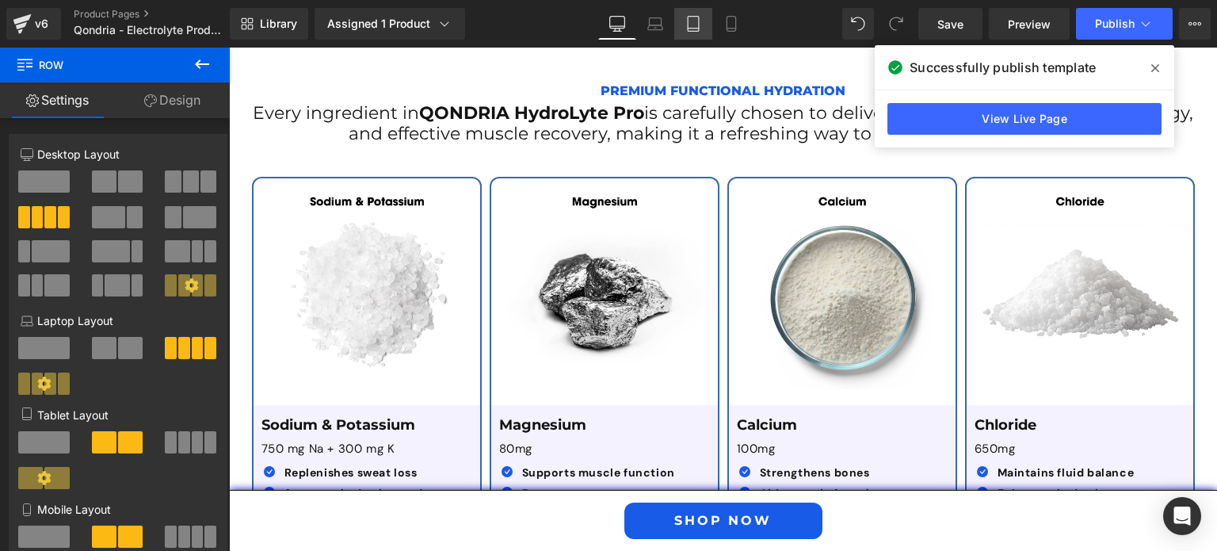
click at [702, 28] on link "Tablet" at bounding box center [693, 24] width 38 height 32
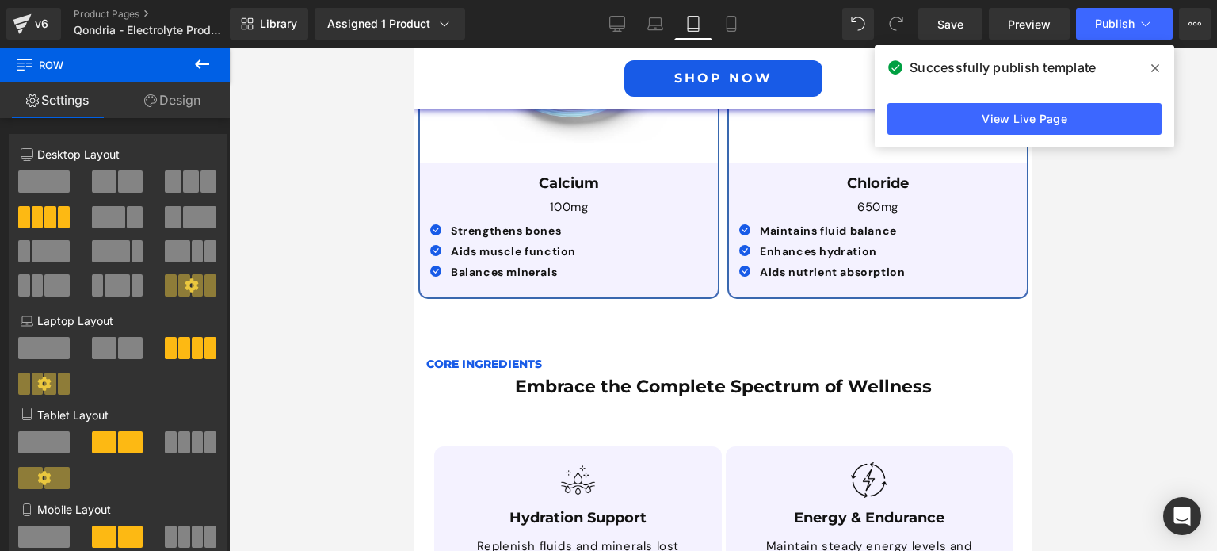
scroll to position [3846, 0]
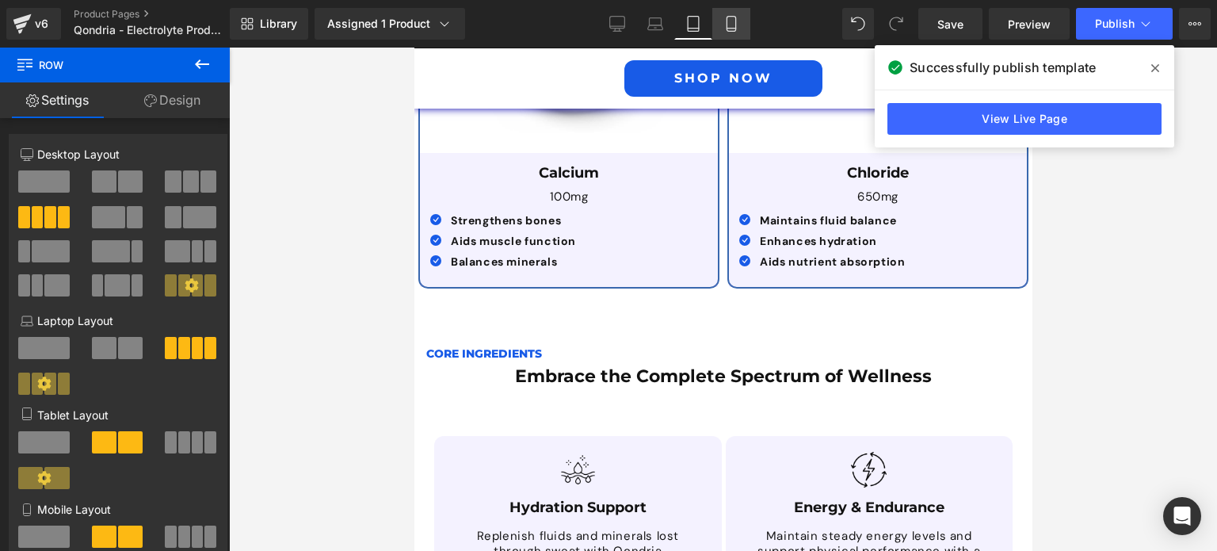
click at [737, 21] on icon at bounding box center [731, 24] width 16 height 16
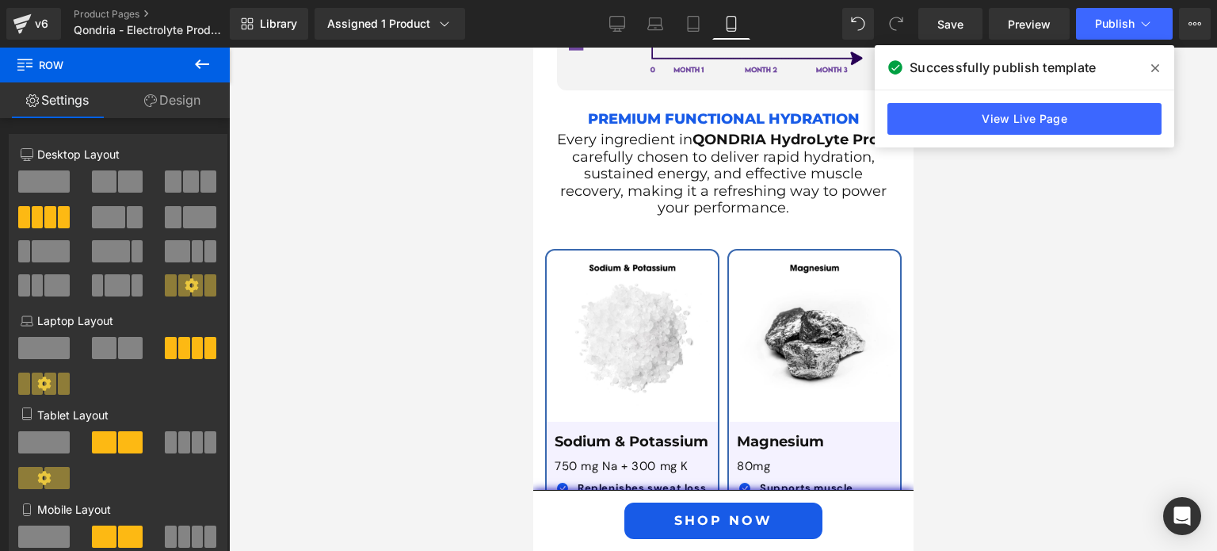
scroll to position [4249, 0]
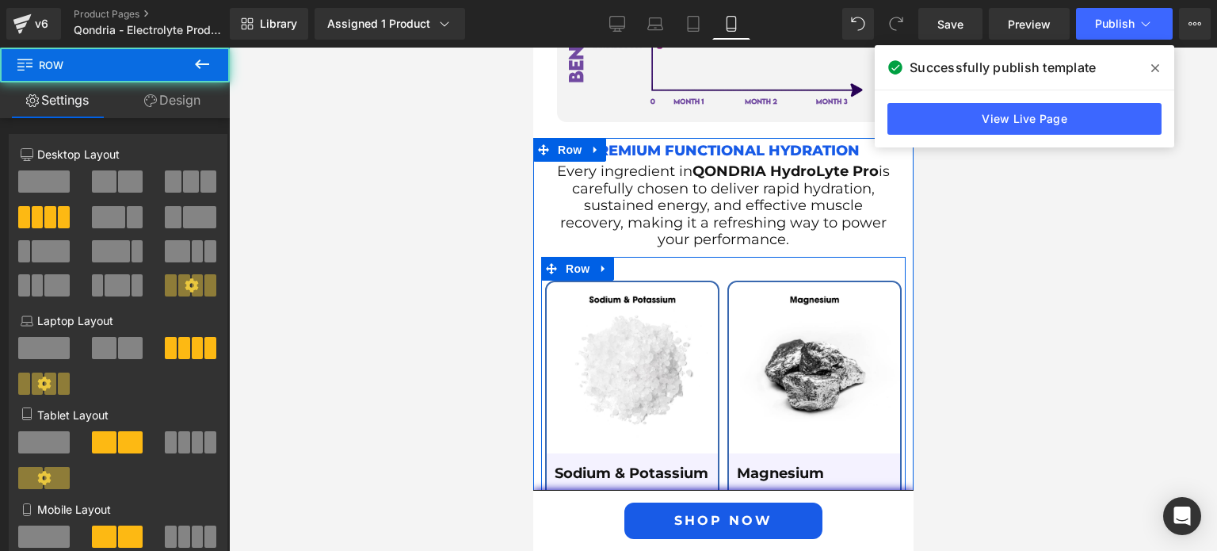
click at [722, 280] on div "Image Magnesium Text Block 80mg Text Block Icon Supports muscle function Text B…" at bounding box center [813, 437] width 182 height 314
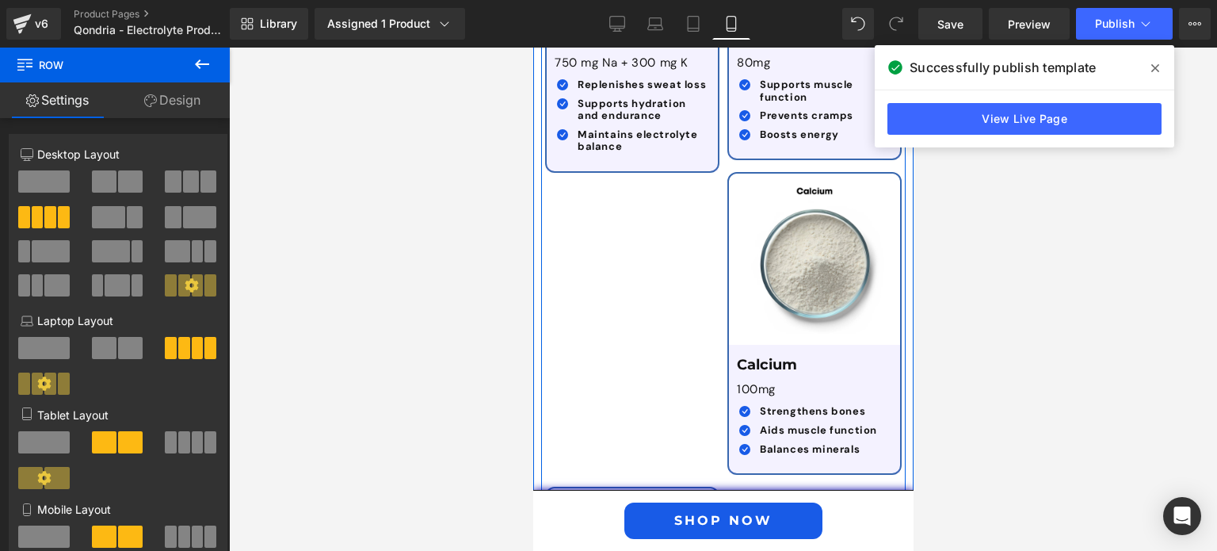
scroll to position [4683, 0]
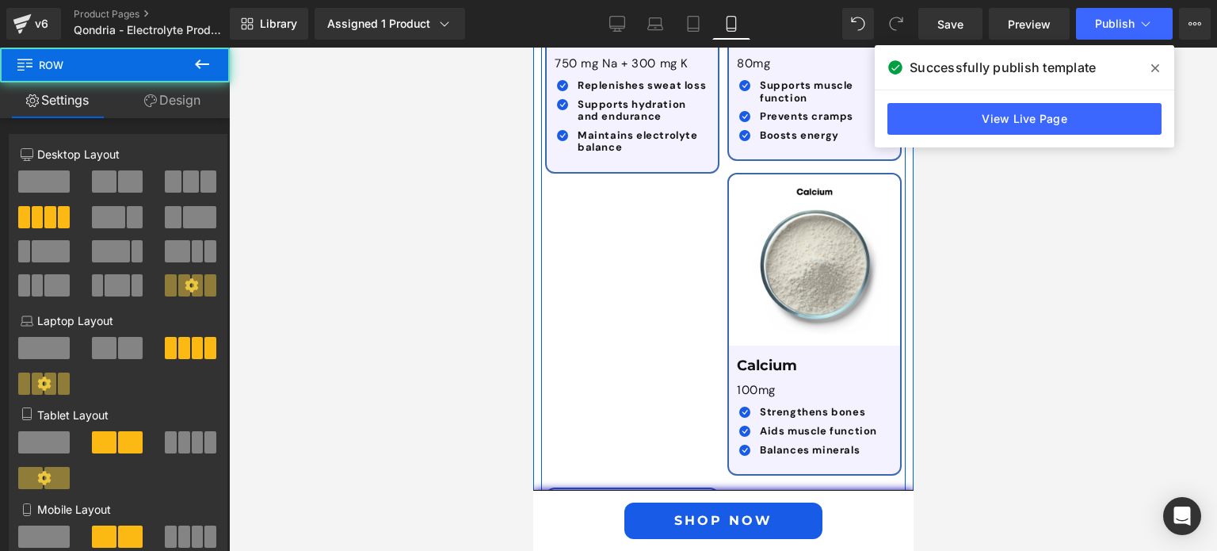
click at [673, 238] on div "Image Sodium & Potassium Text Block 750 mg Na + 300 mg K Text Block Icon Replen…" at bounding box center [722, 317] width 364 height 988
click at [686, 311] on div "Image Sodium & Potassium Text Block 750 mg Na + 300 mg K Text Block Icon Replen…" at bounding box center [722, 317] width 364 height 988
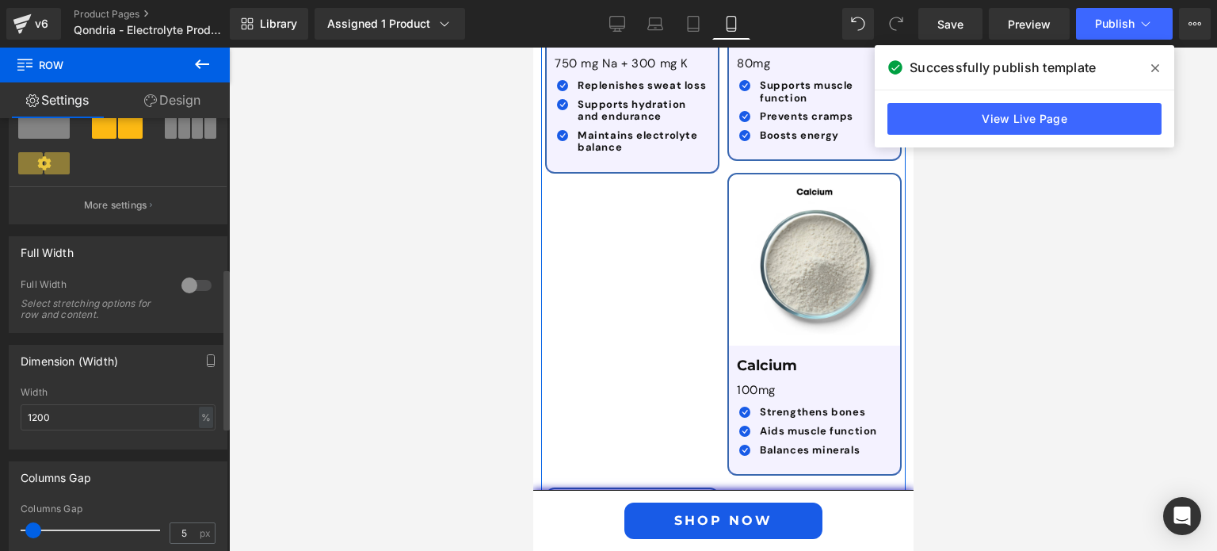
scroll to position [399, 0]
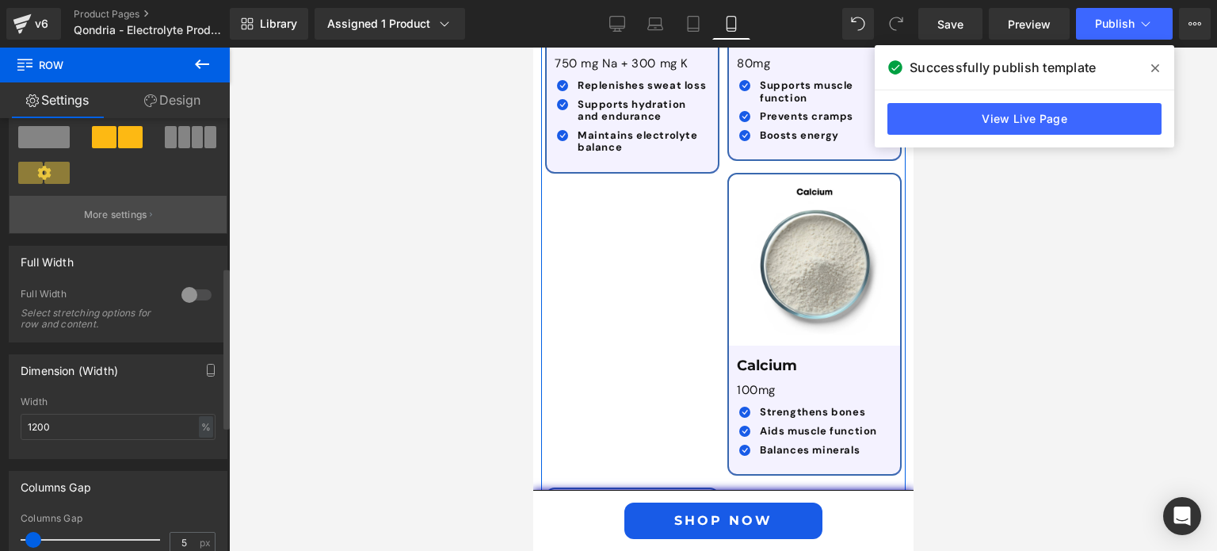
click at [139, 228] on button "More settings" at bounding box center [118, 214] width 217 height 37
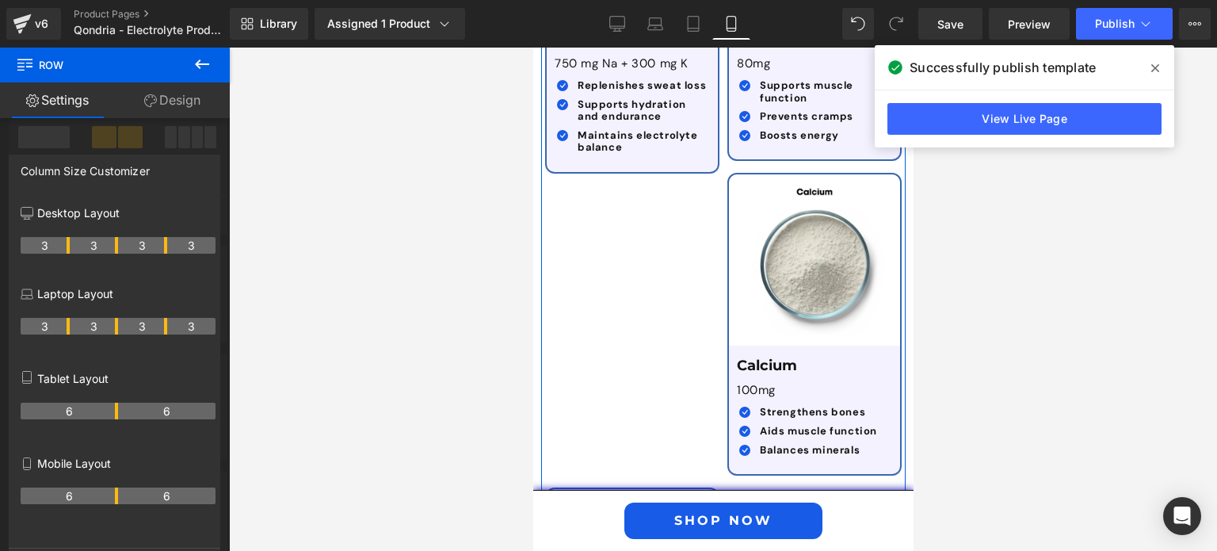
click at [58, 135] on div at bounding box center [115, 303] width 230 height 511
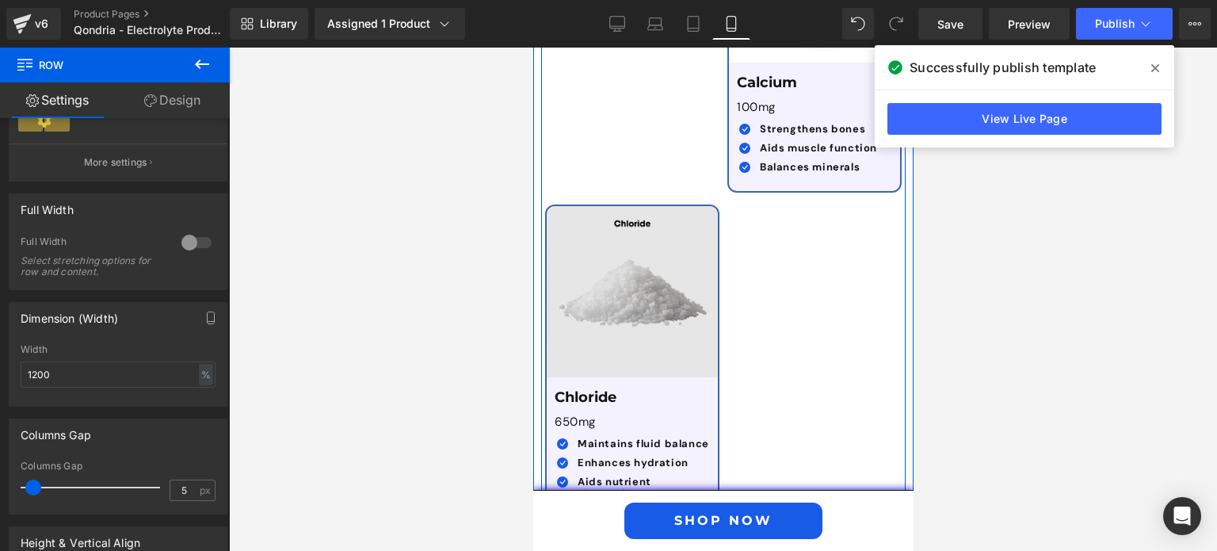
scroll to position [4969, 0]
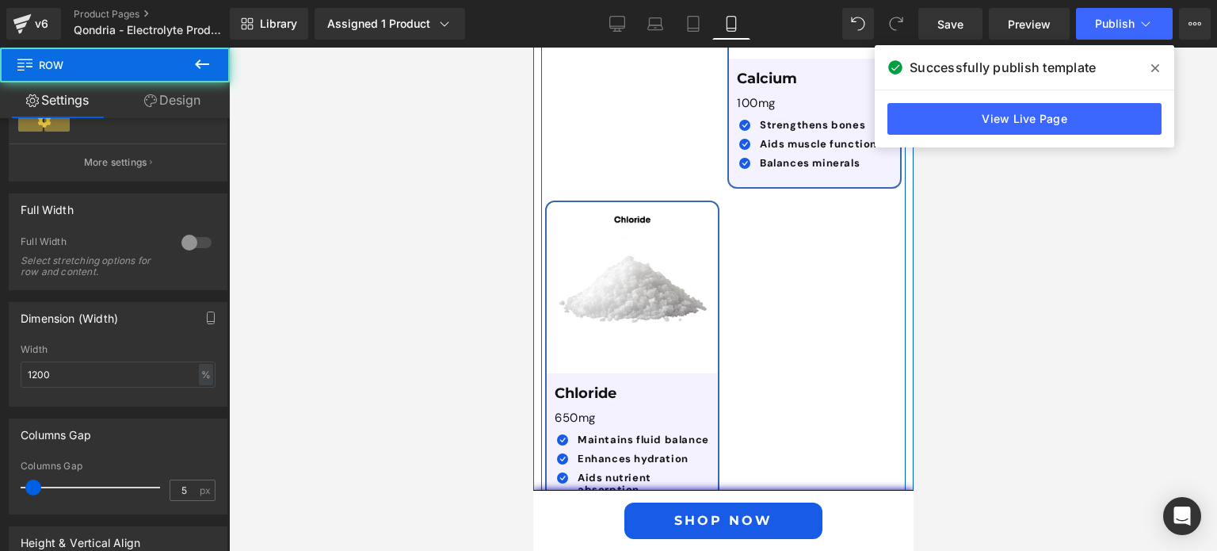
click at [768, 280] on div "Image Sodium & Potassium Text Block 750 mg Na + 300 mg K Text Block Icon Replen…" at bounding box center [722, 30] width 364 height 988
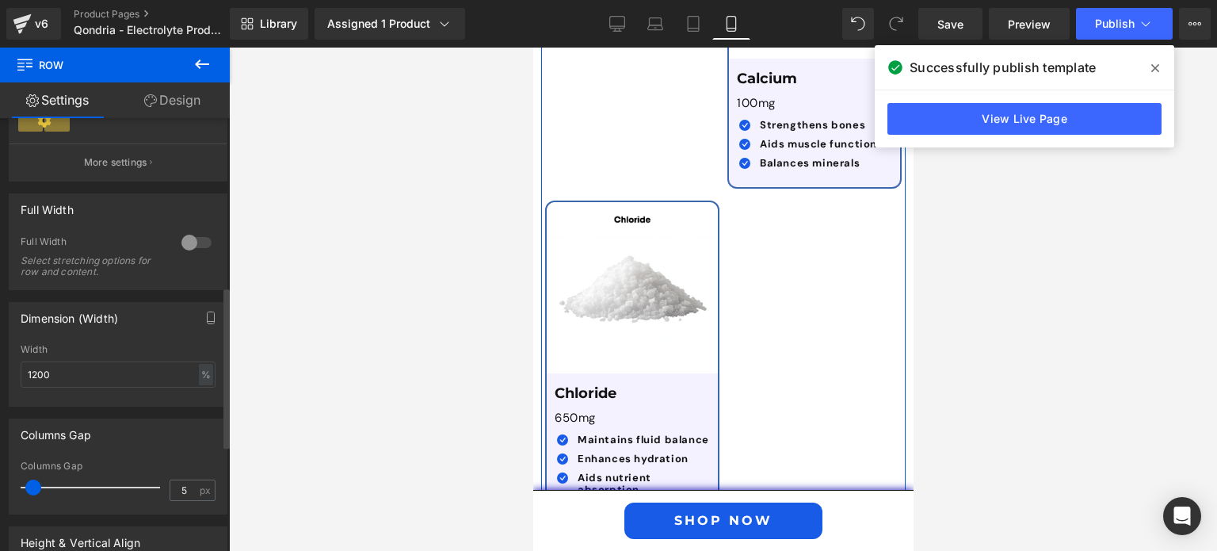
click at [181, 245] on div at bounding box center [196, 242] width 38 height 25
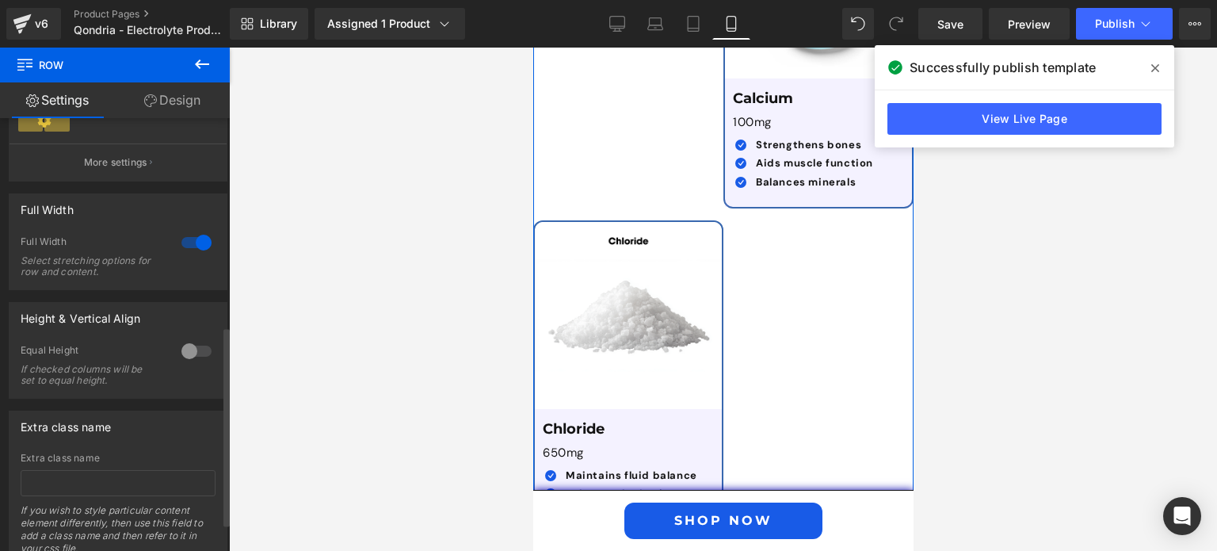
click at [181, 245] on div at bounding box center [196, 242] width 38 height 25
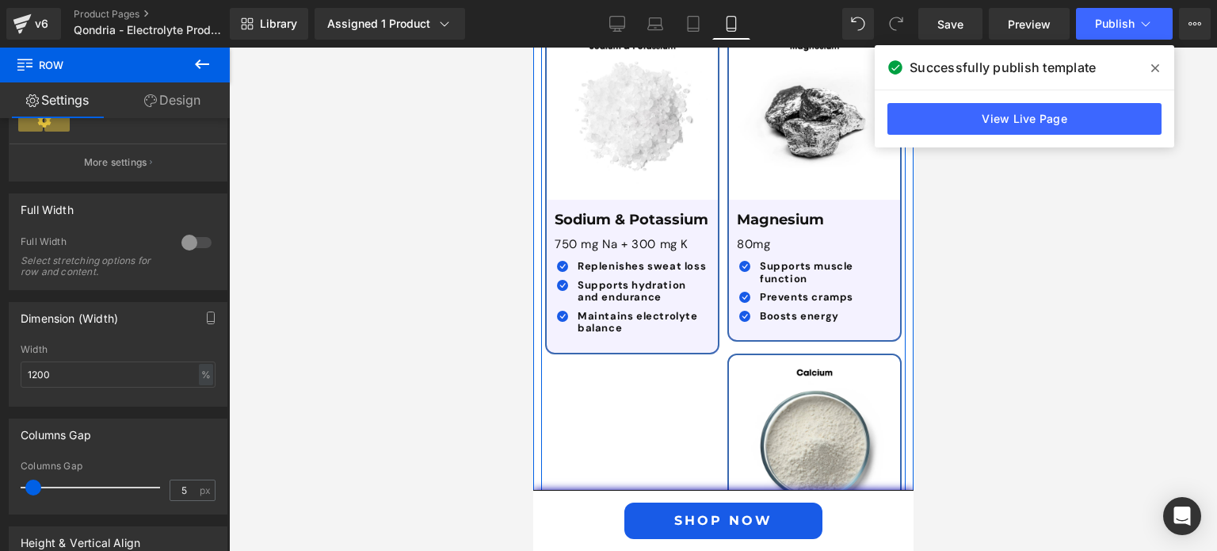
scroll to position [4503, 0]
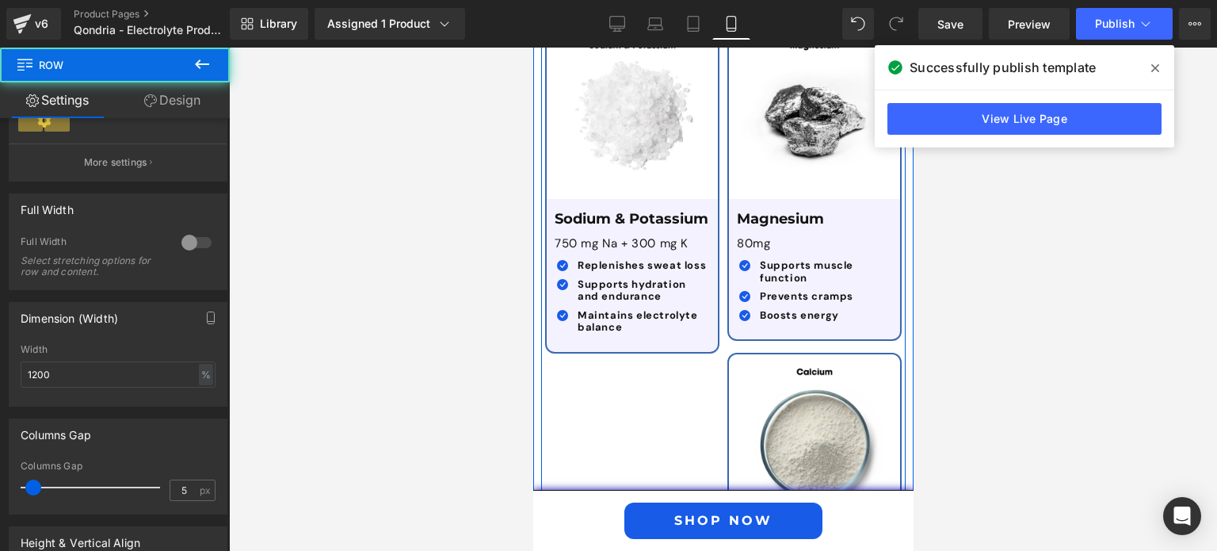
click at [654, 376] on div "Image Sodium & Potassium Text Block 750 mg Na + 300 mg K Text Block Icon Replen…" at bounding box center [722, 496] width 364 height 988
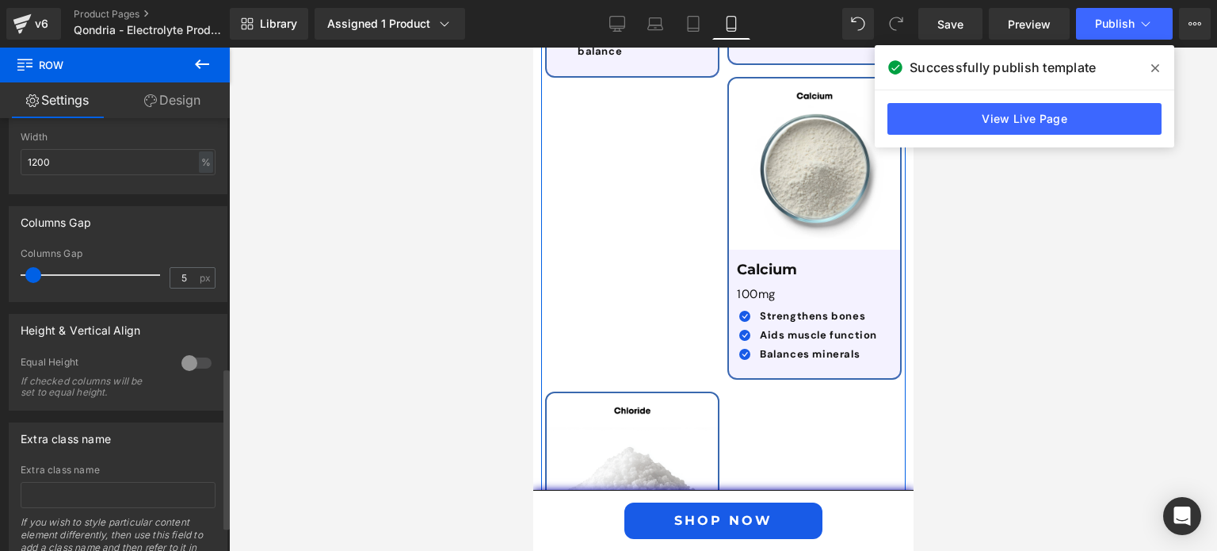
scroll to position [671, 0]
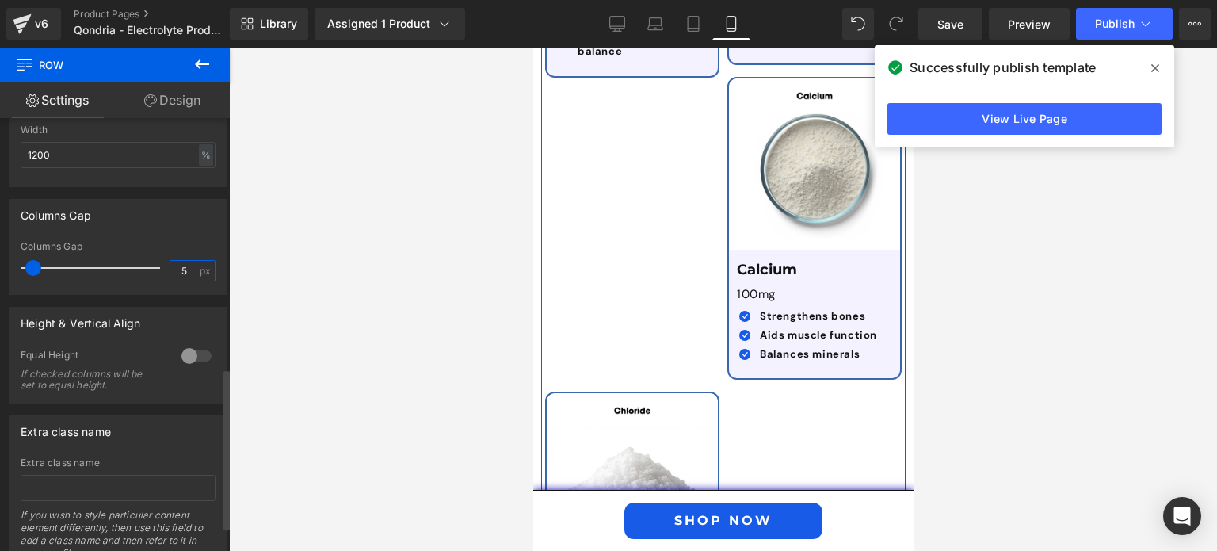
click at [171, 275] on input "5" at bounding box center [184, 271] width 28 height 20
click at [190, 356] on div at bounding box center [196, 355] width 38 height 25
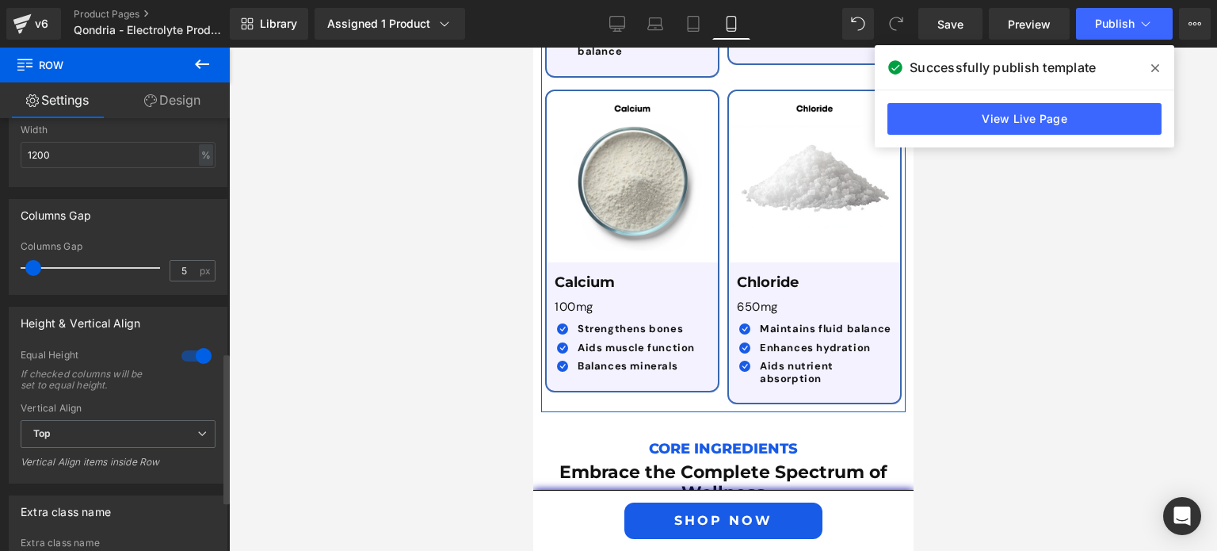
click at [190, 356] on div at bounding box center [196, 355] width 38 height 25
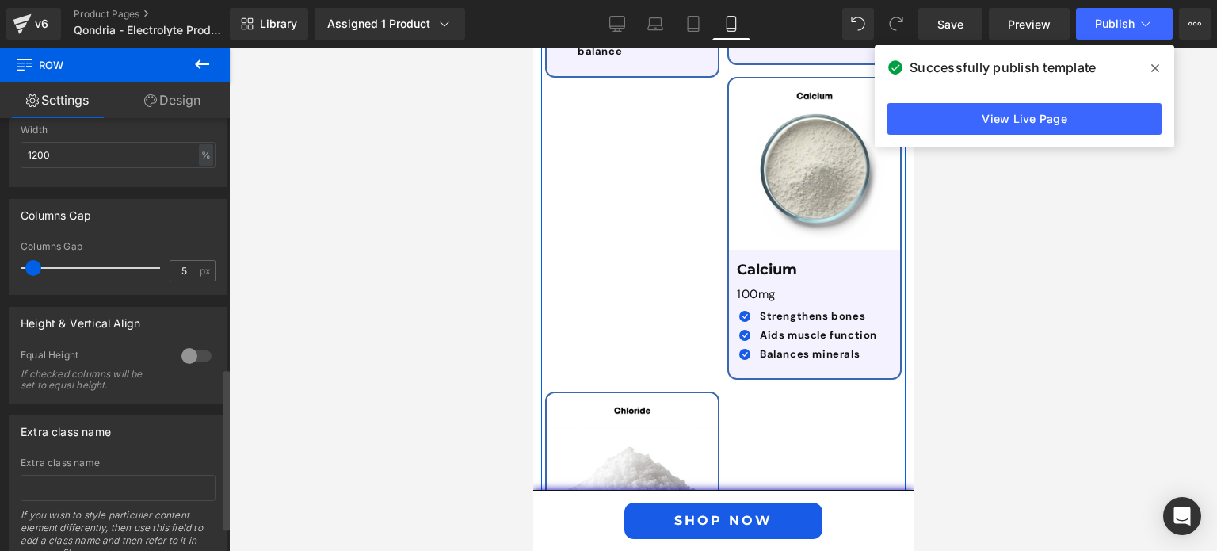
click at [190, 356] on div at bounding box center [196, 355] width 38 height 25
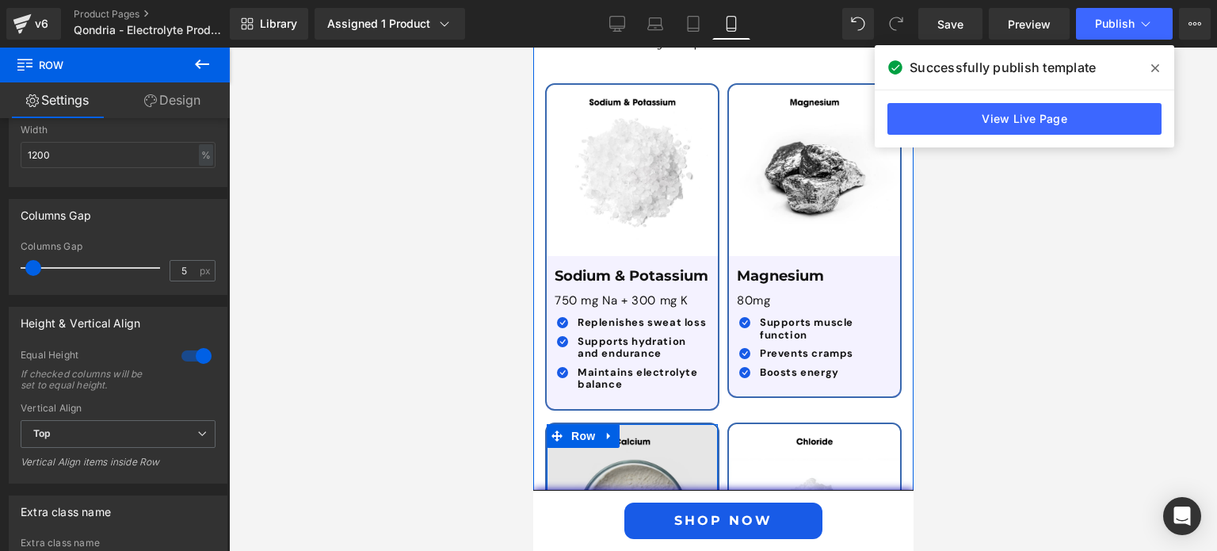
scroll to position [4445, 0]
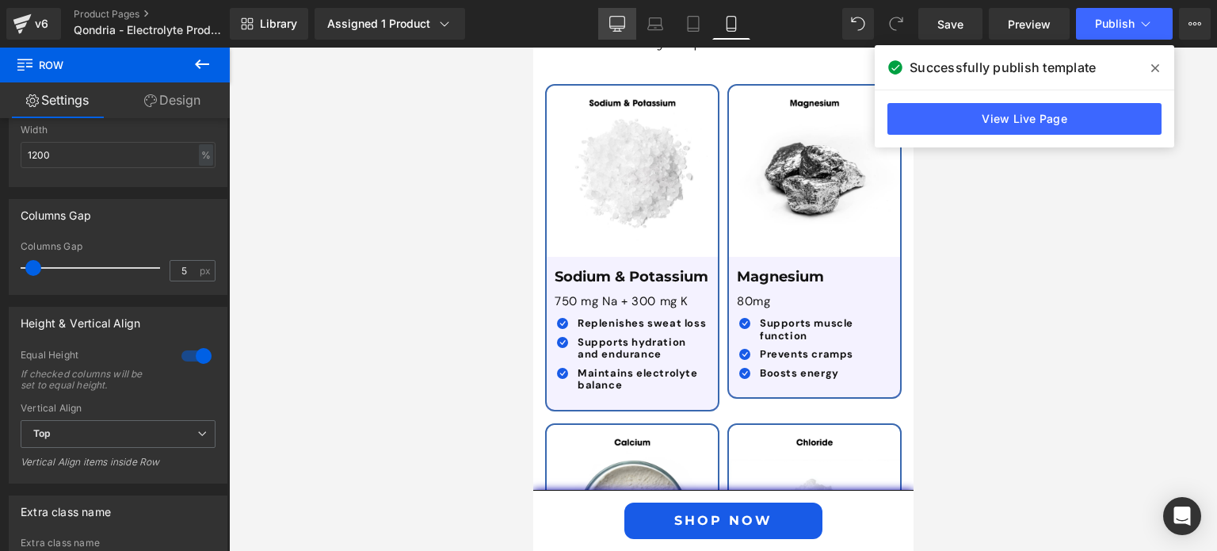
click at [621, 20] on icon at bounding box center [617, 24] width 16 height 16
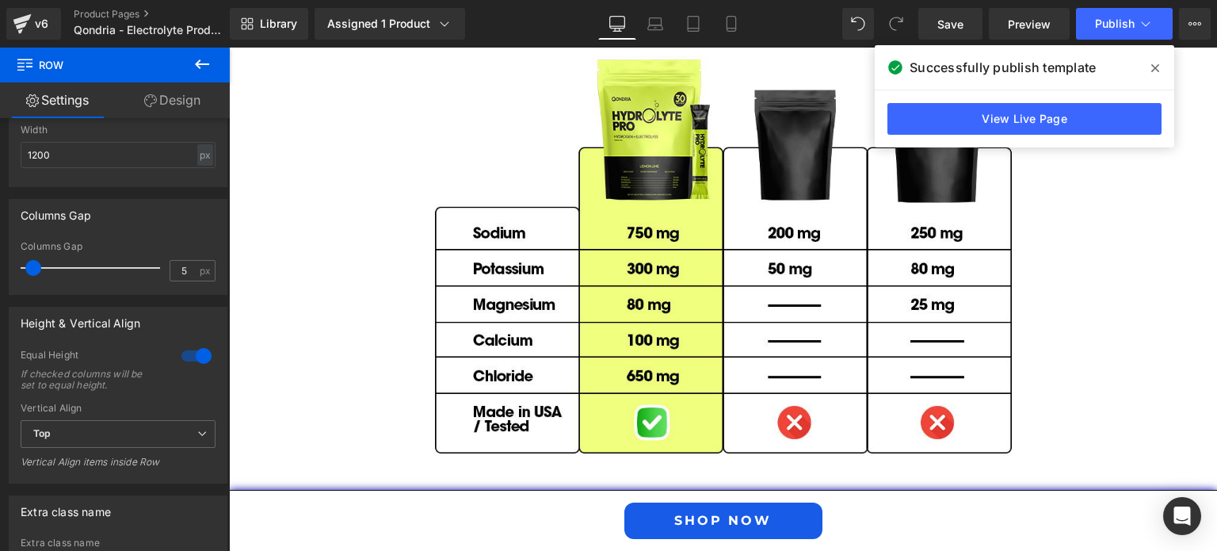
scroll to position [2594, 0]
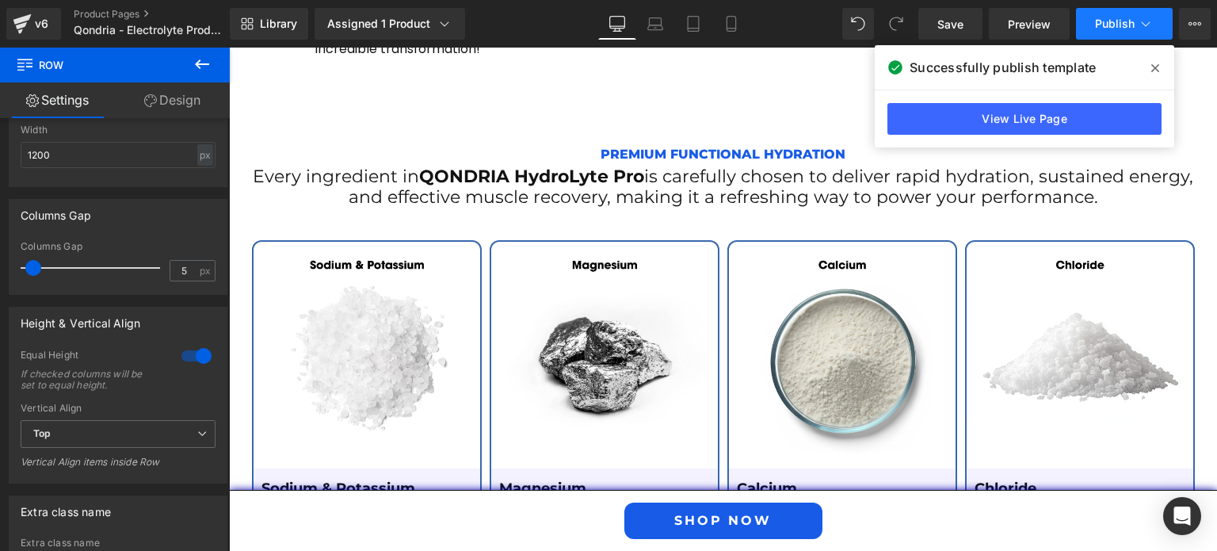
click at [1100, 24] on span "Publish" at bounding box center [1115, 23] width 40 height 13
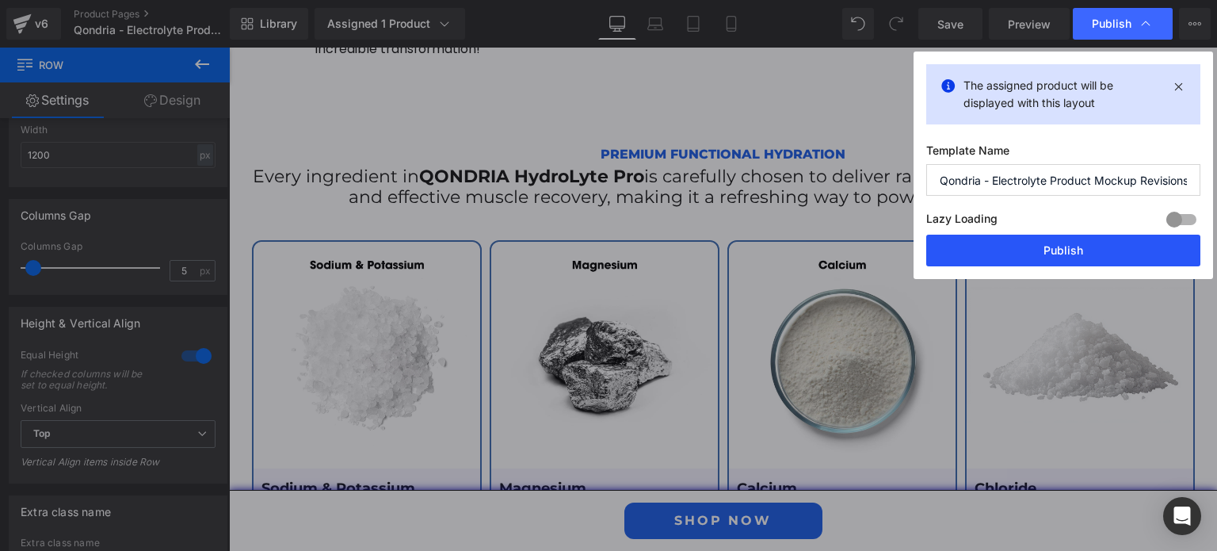
drag, startPoint x: 1075, startPoint y: 253, endPoint x: 517, endPoint y: 215, distance: 559.8
click at [1075, 253] on button "Publish" at bounding box center [1063, 250] width 274 height 32
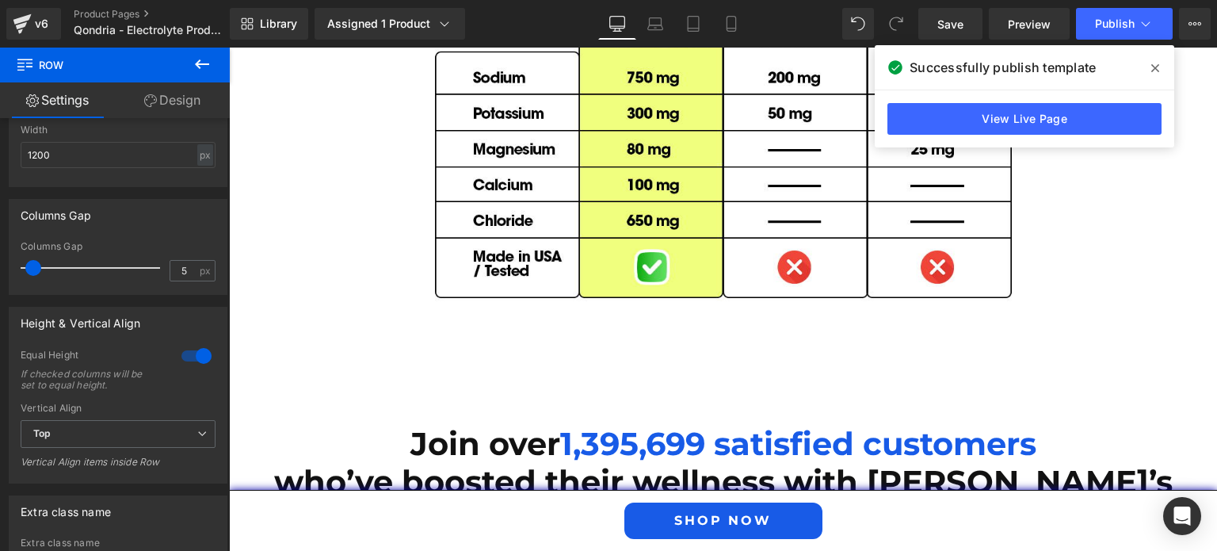
scroll to position [4667, 0]
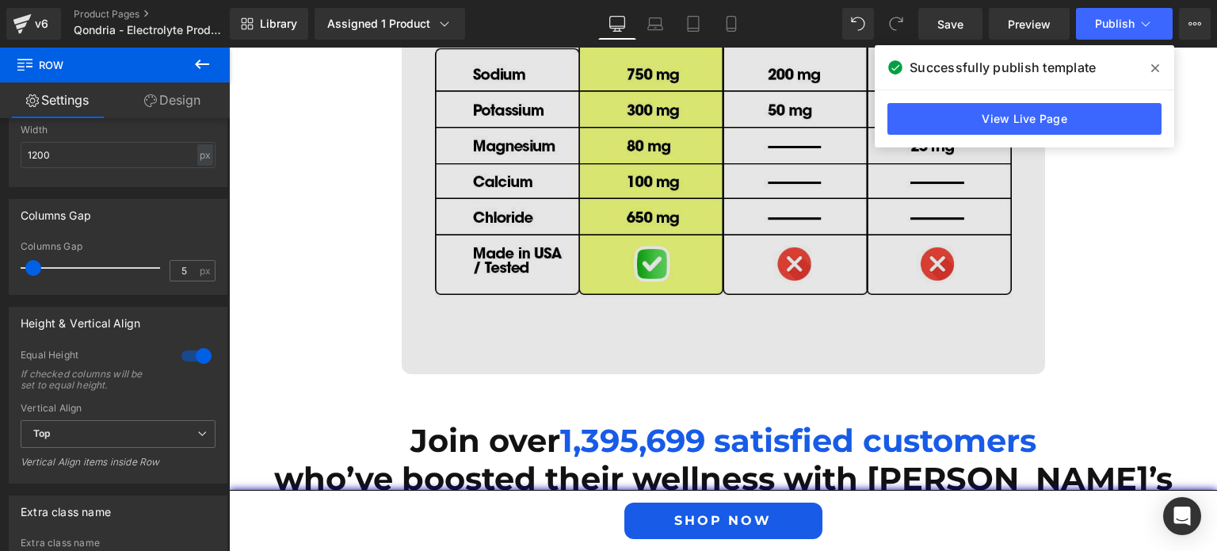
click at [714, 165] on img at bounding box center [723, 52] width 643 height 643
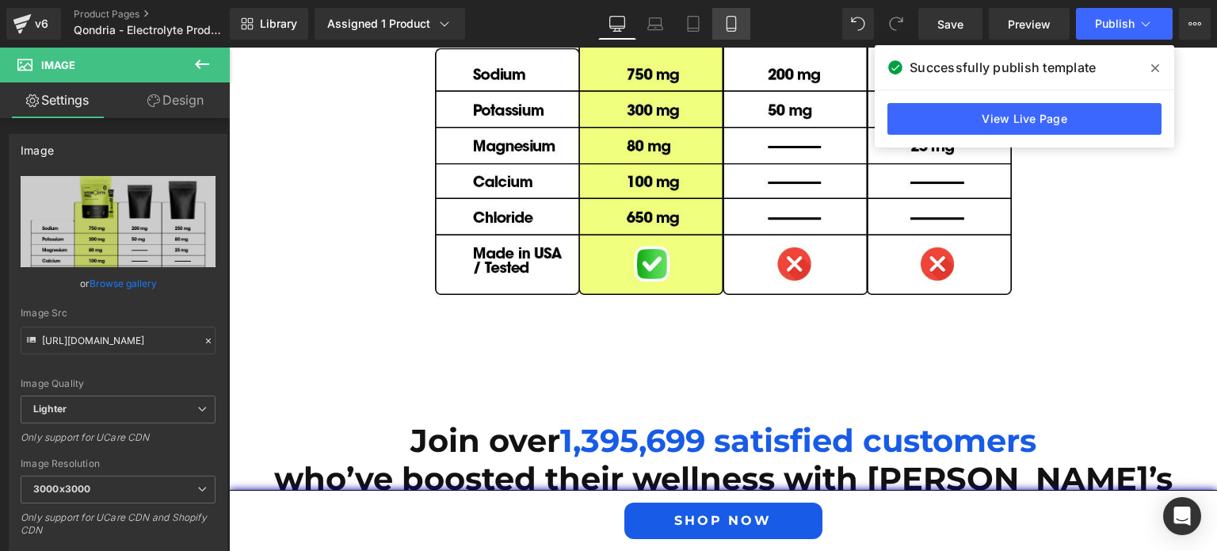
click at [719, 29] on link "Mobile" at bounding box center [731, 24] width 38 height 32
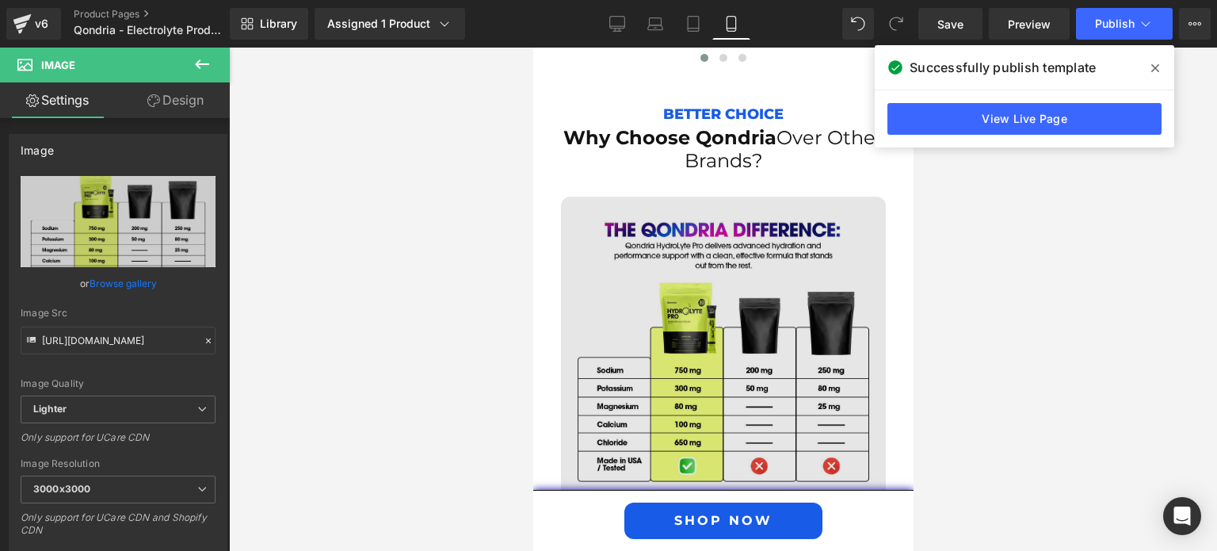
scroll to position [5956, 0]
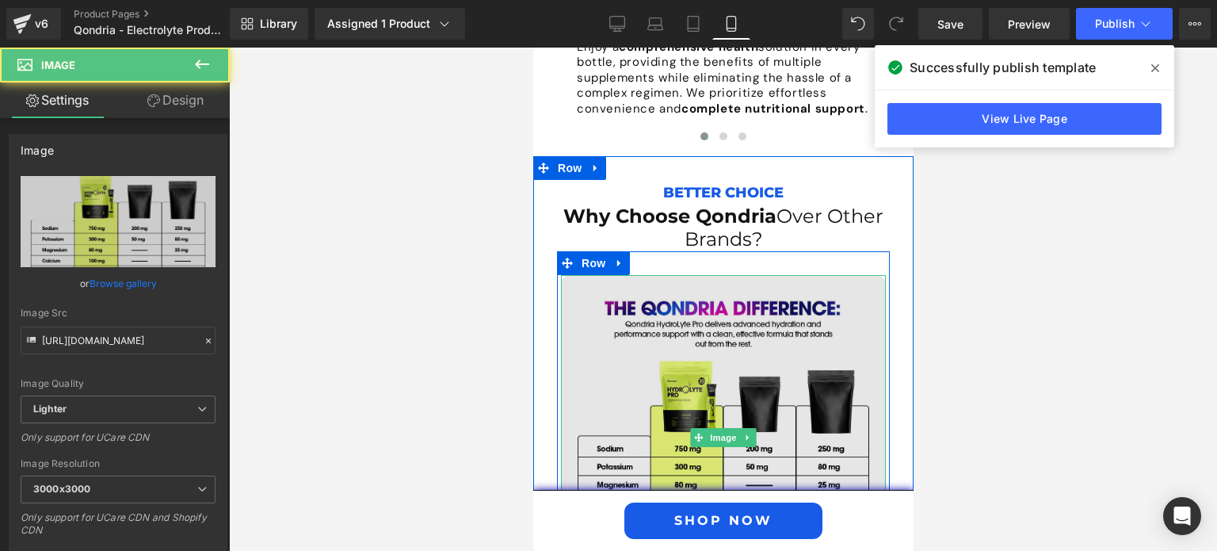
click at [710, 348] on img at bounding box center [722, 437] width 325 height 325
click at [678, 341] on img at bounding box center [722, 437] width 325 height 325
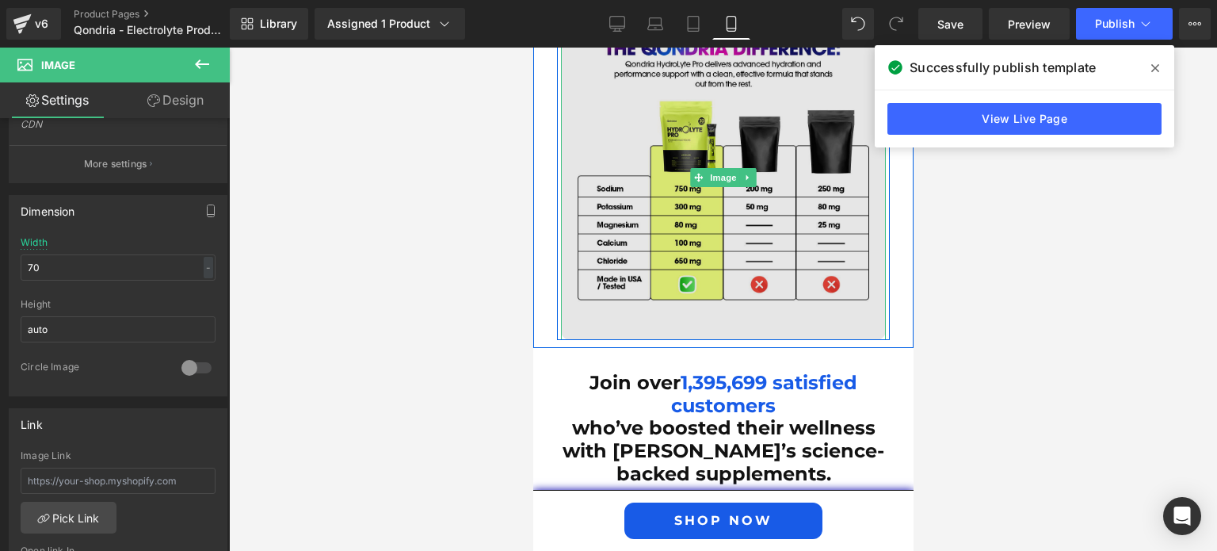
scroll to position [6229, 0]
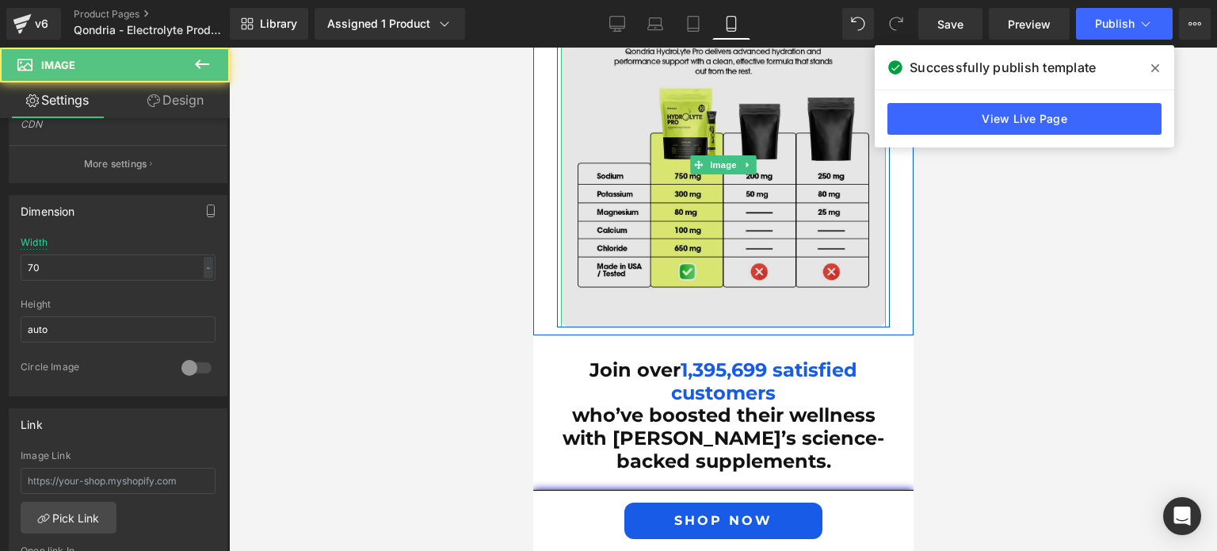
click at [732, 189] on img at bounding box center [722, 164] width 325 height 325
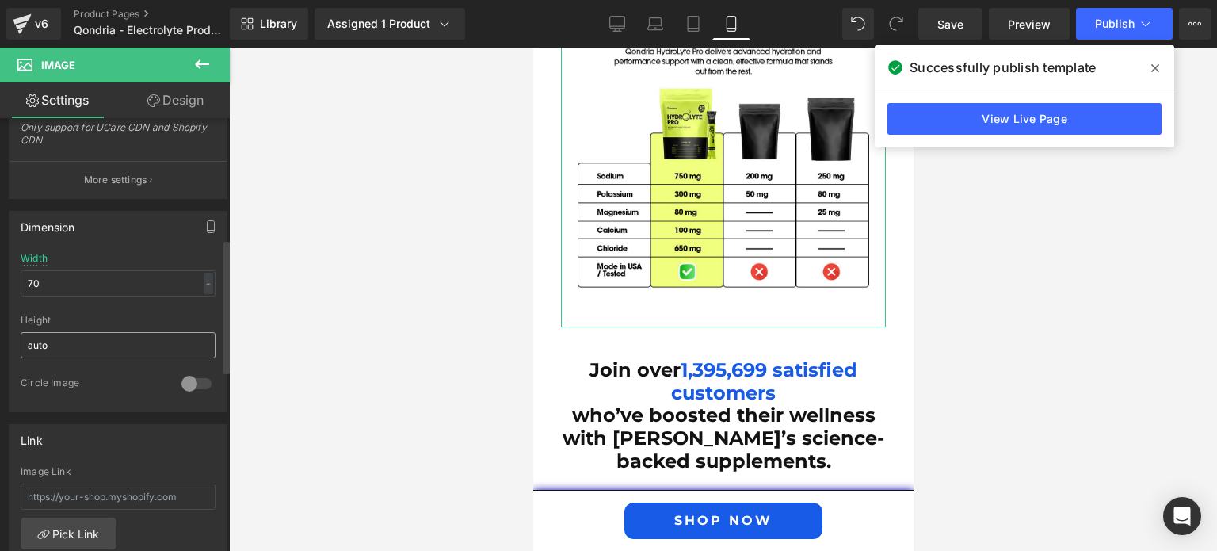
scroll to position [388, 0]
click at [60, 281] on input "70" at bounding box center [118, 285] width 195 height 26
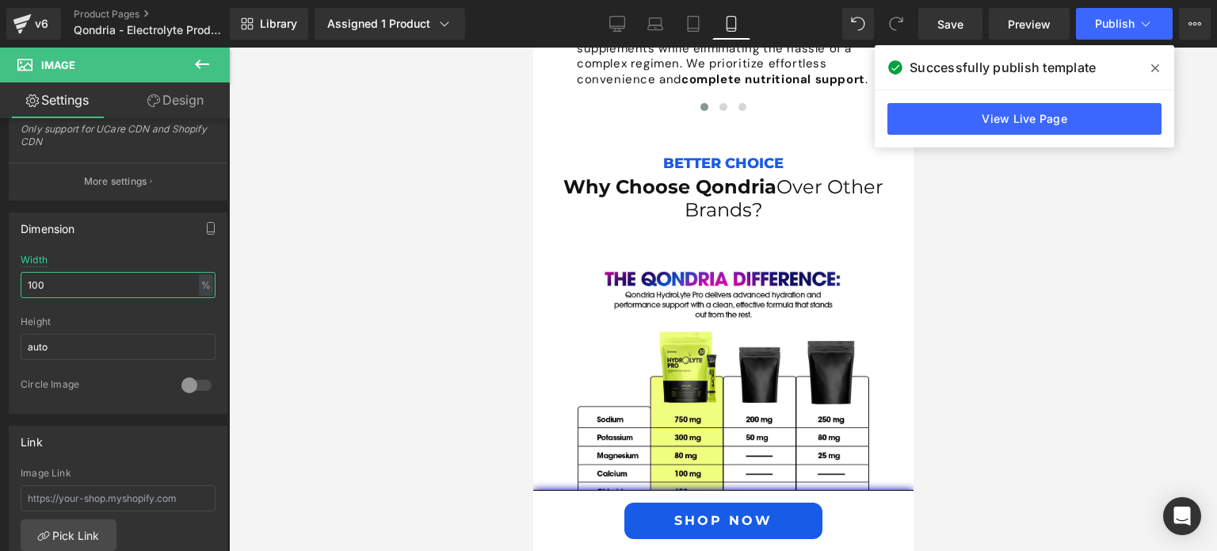
scroll to position [5983, 0]
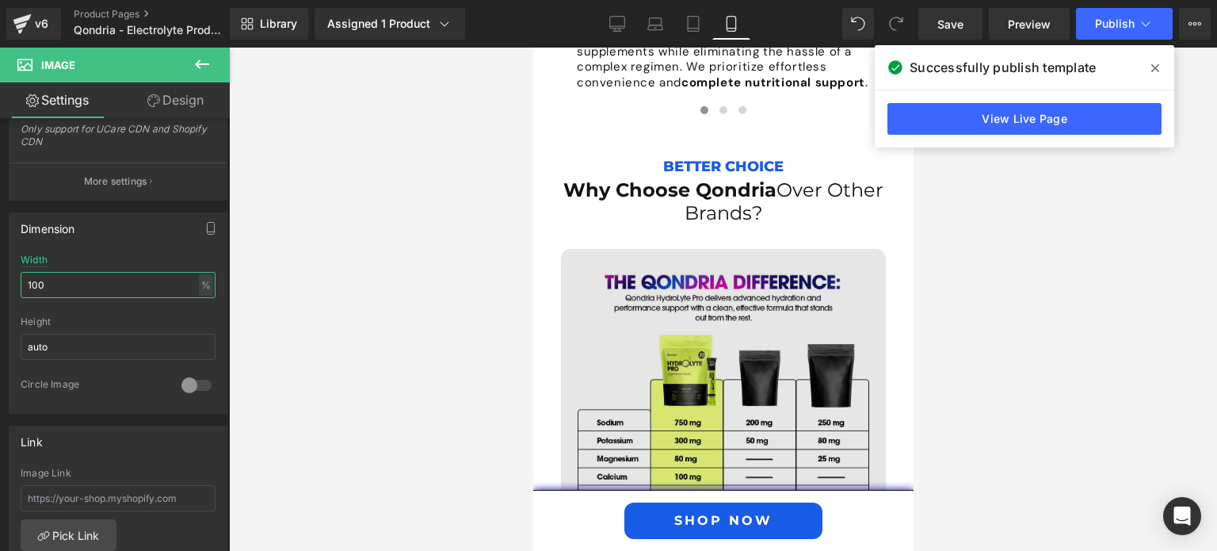
type input "100"
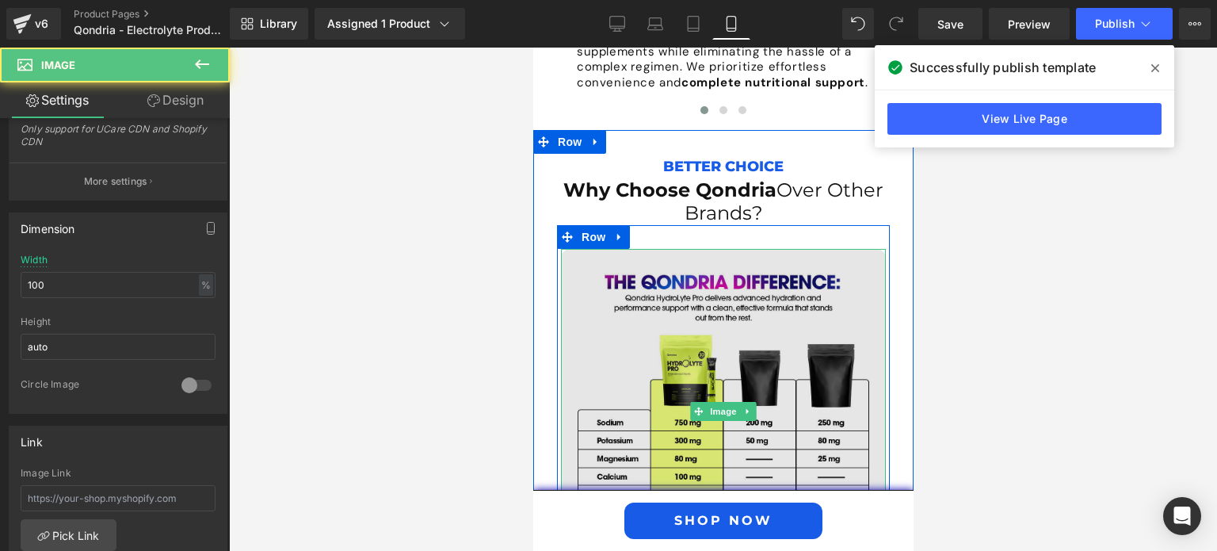
click at [699, 341] on img at bounding box center [722, 411] width 325 height 325
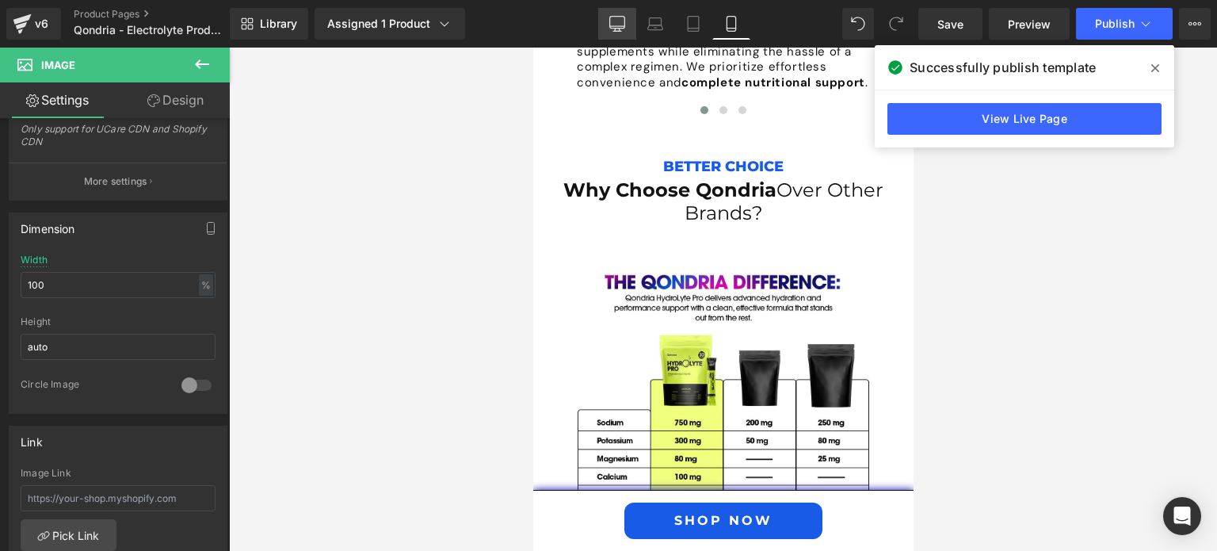
click at [623, 30] on icon at bounding box center [617, 24] width 16 height 16
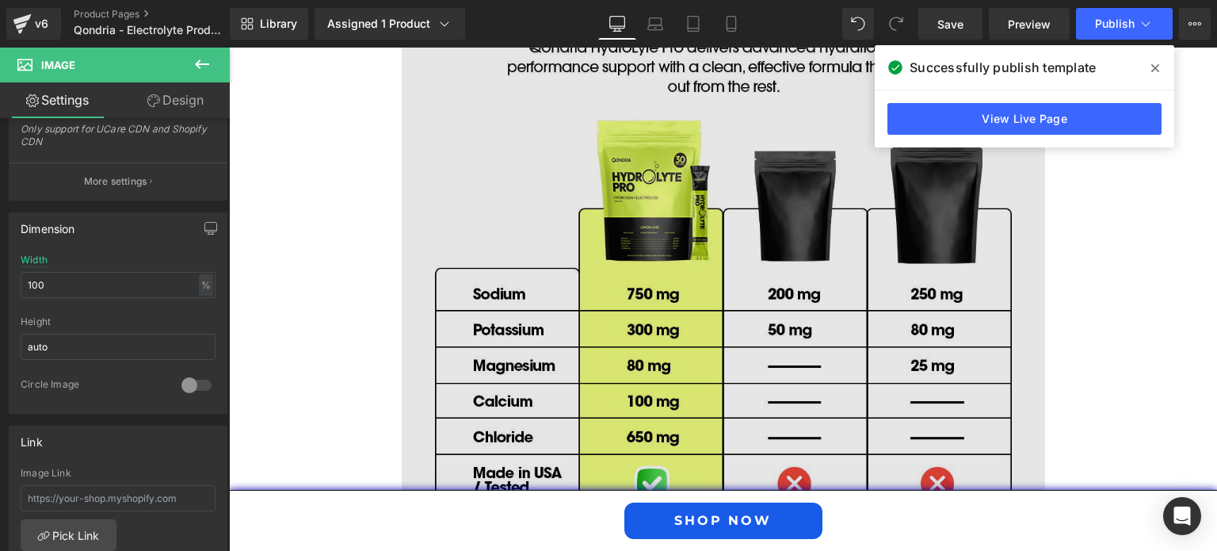
scroll to position [4448, 0]
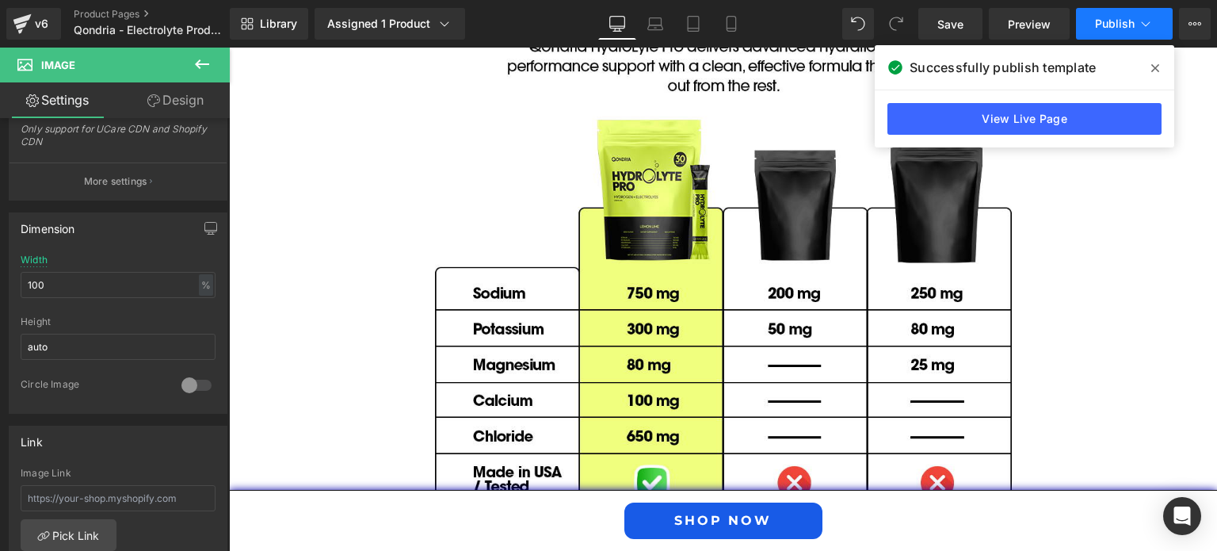
click at [1122, 24] on span "Publish" at bounding box center [1115, 23] width 40 height 13
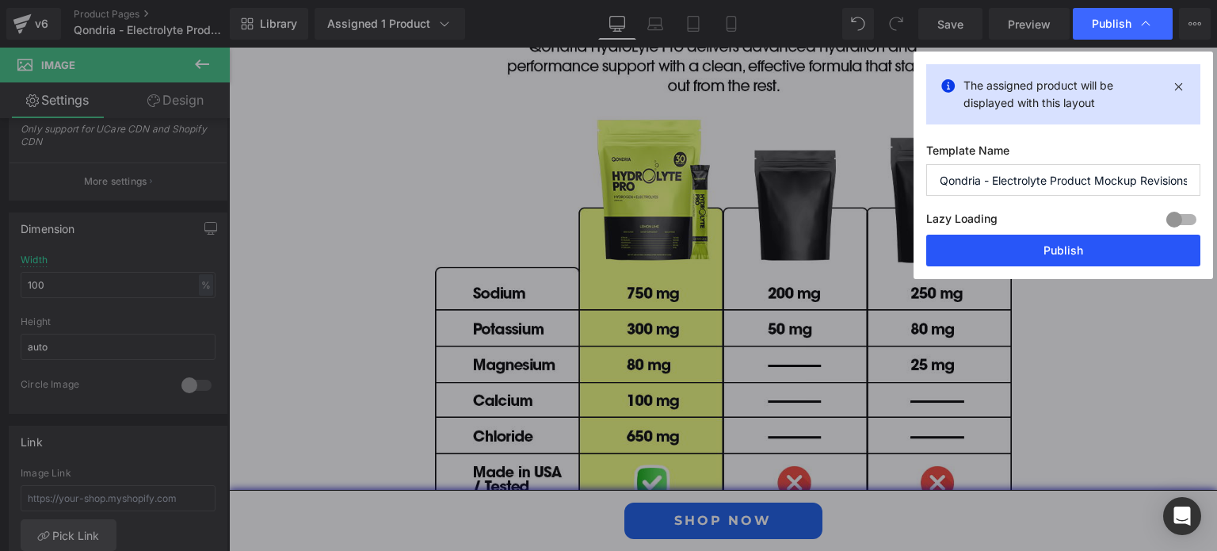
click at [1100, 253] on button "Publish" at bounding box center [1063, 250] width 274 height 32
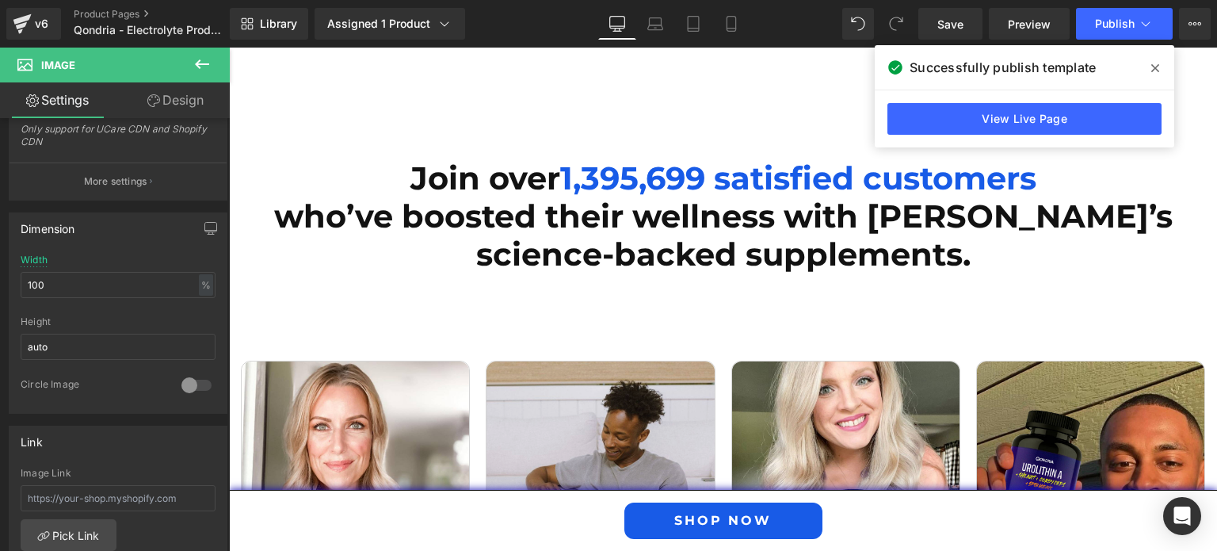
scroll to position [4927, 0]
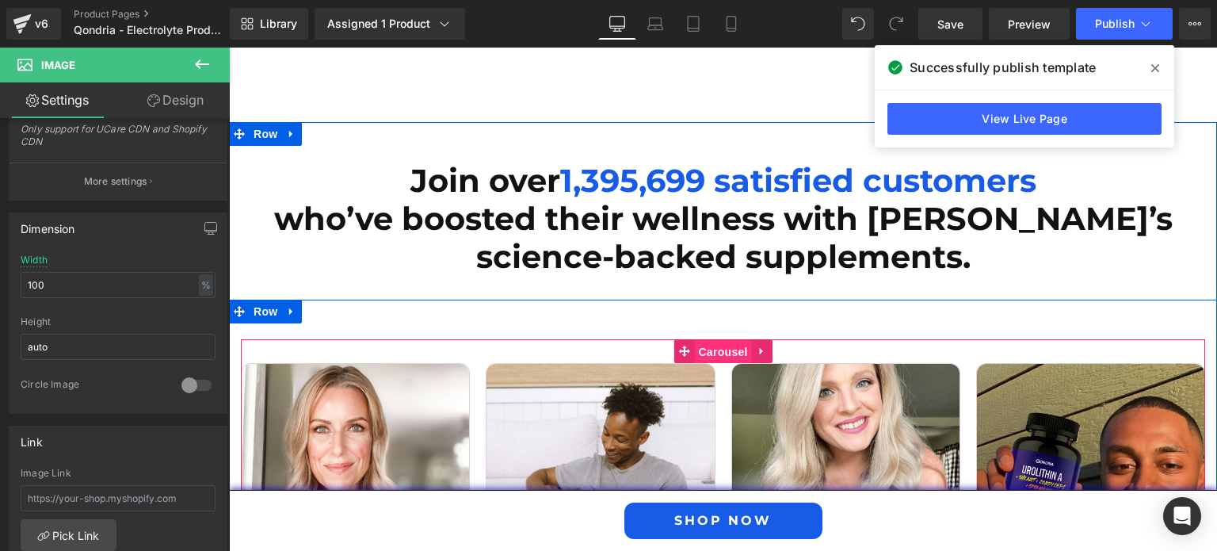
click at [711, 340] on span "Carousel" at bounding box center [722, 352] width 57 height 24
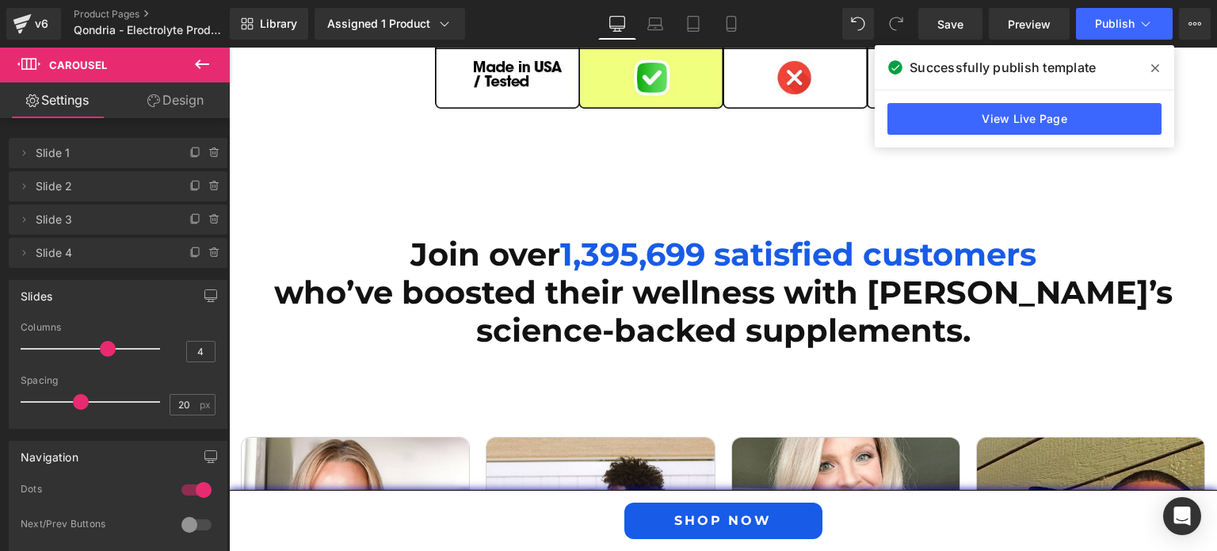
scroll to position [4840, 0]
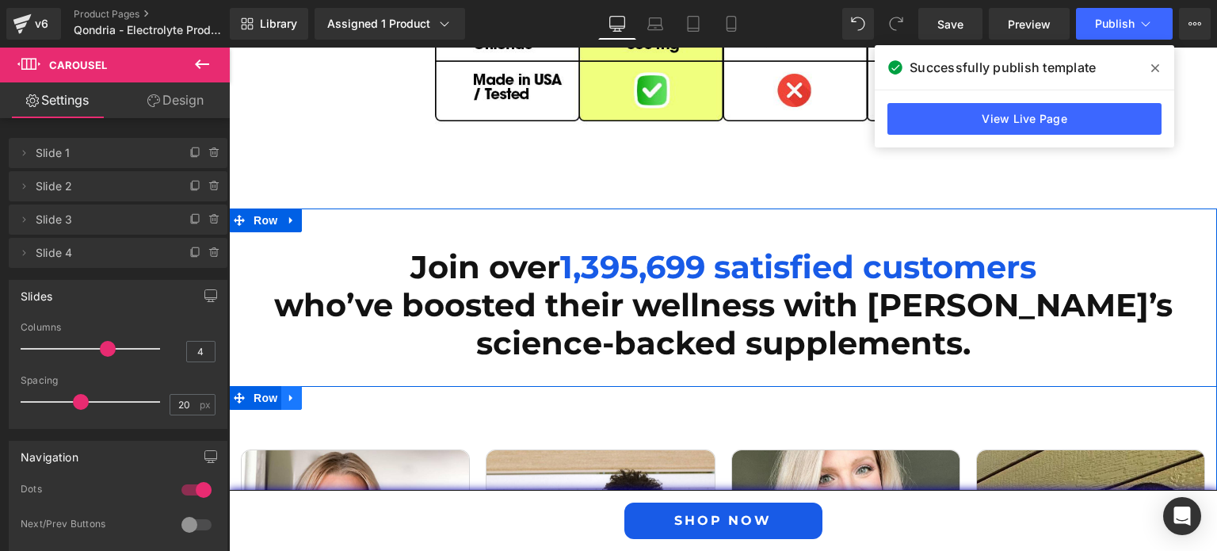
click at [288, 391] on icon at bounding box center [291, 397] width 11 height 12
click at [327, 391] on icon at bounding box center [332, 397] width 11 height 12
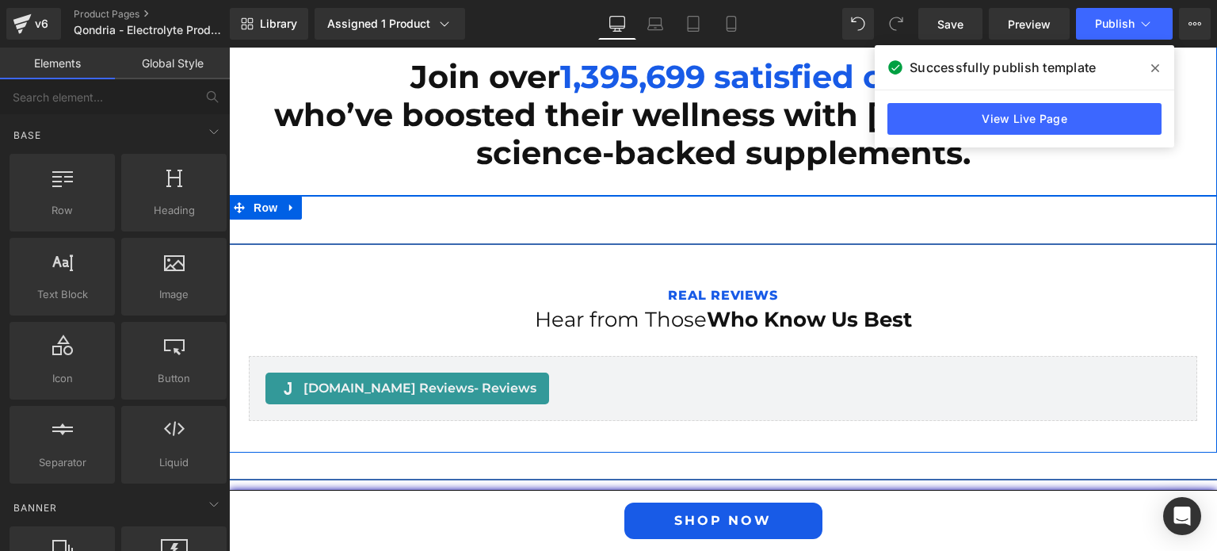
scroll to position [5032, 0]
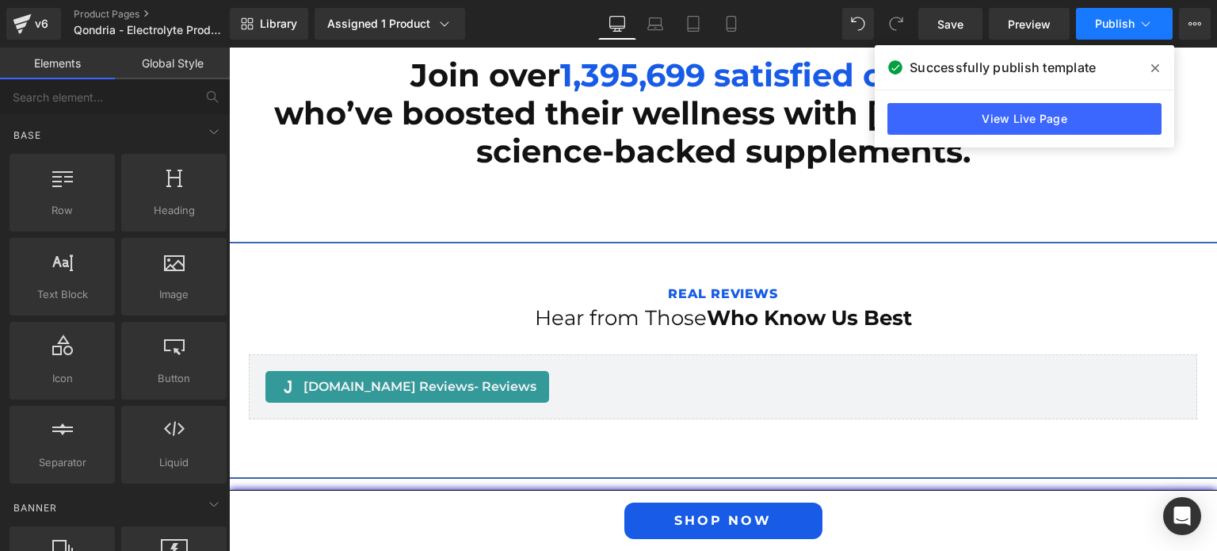
click at [1104, 16] on button "Publish" at bounding box center [1124, 24] width 97 height 32
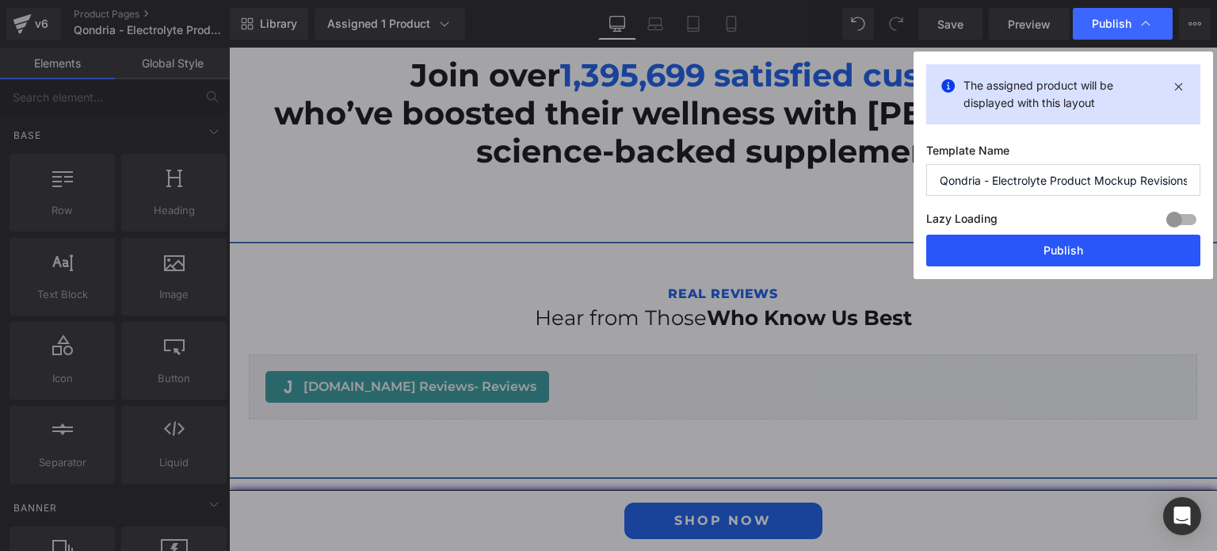
click at [1062, 242] on button "Publish" at bounding box center [1063, 250] width 274 height 32
